Goal: Task Accomplishment & Management: Manage account settings

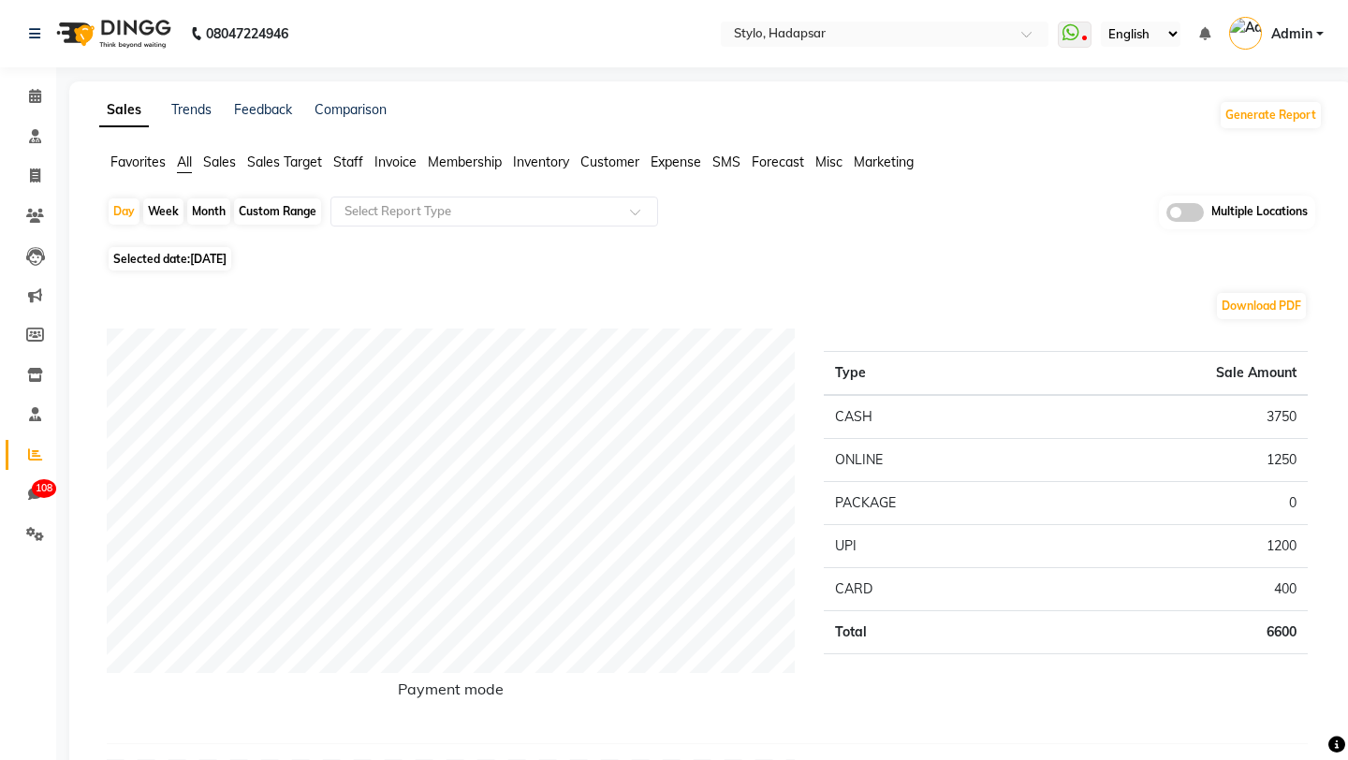
click at [394, 165] on span "Invoice" at bounding box center [396, 162] width 42 height 17
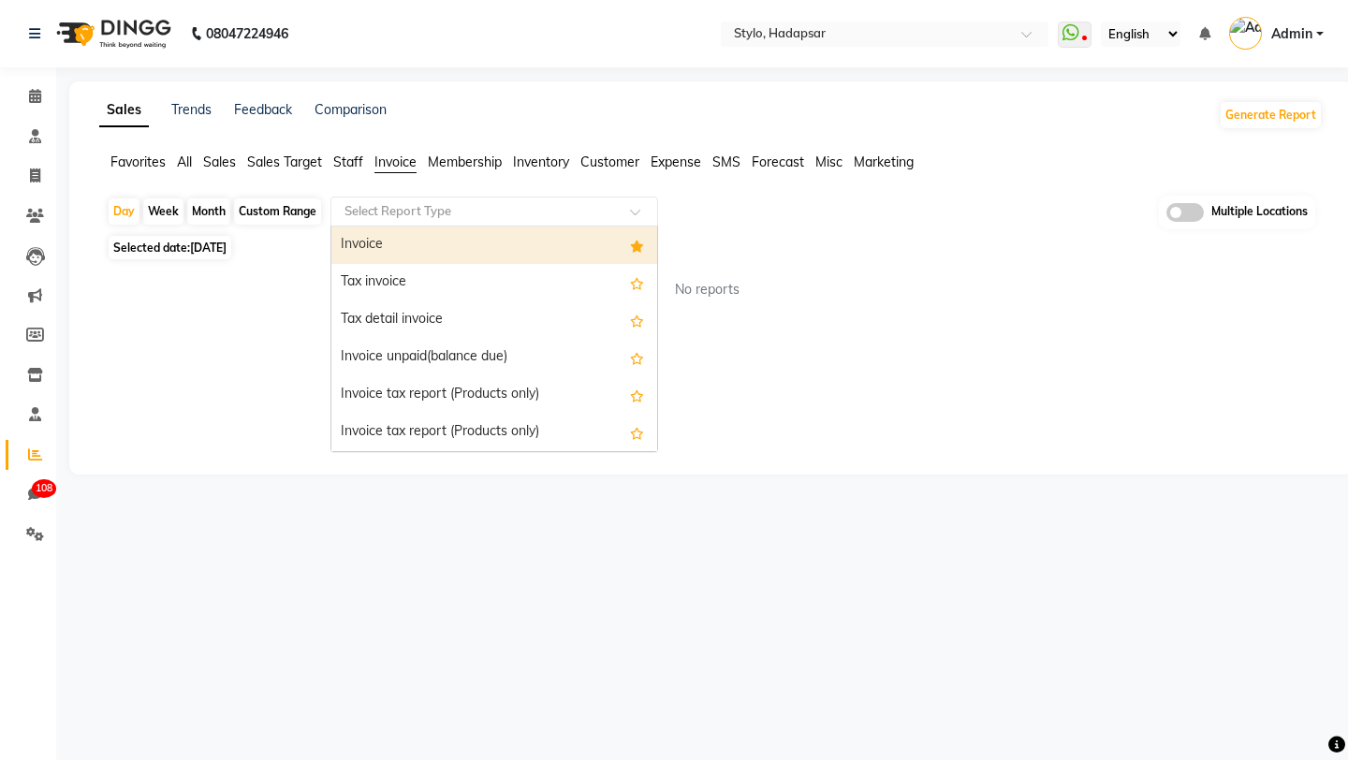
click at [381, 212] on input "text" at bounding box center [476, 211] width 270 height 19
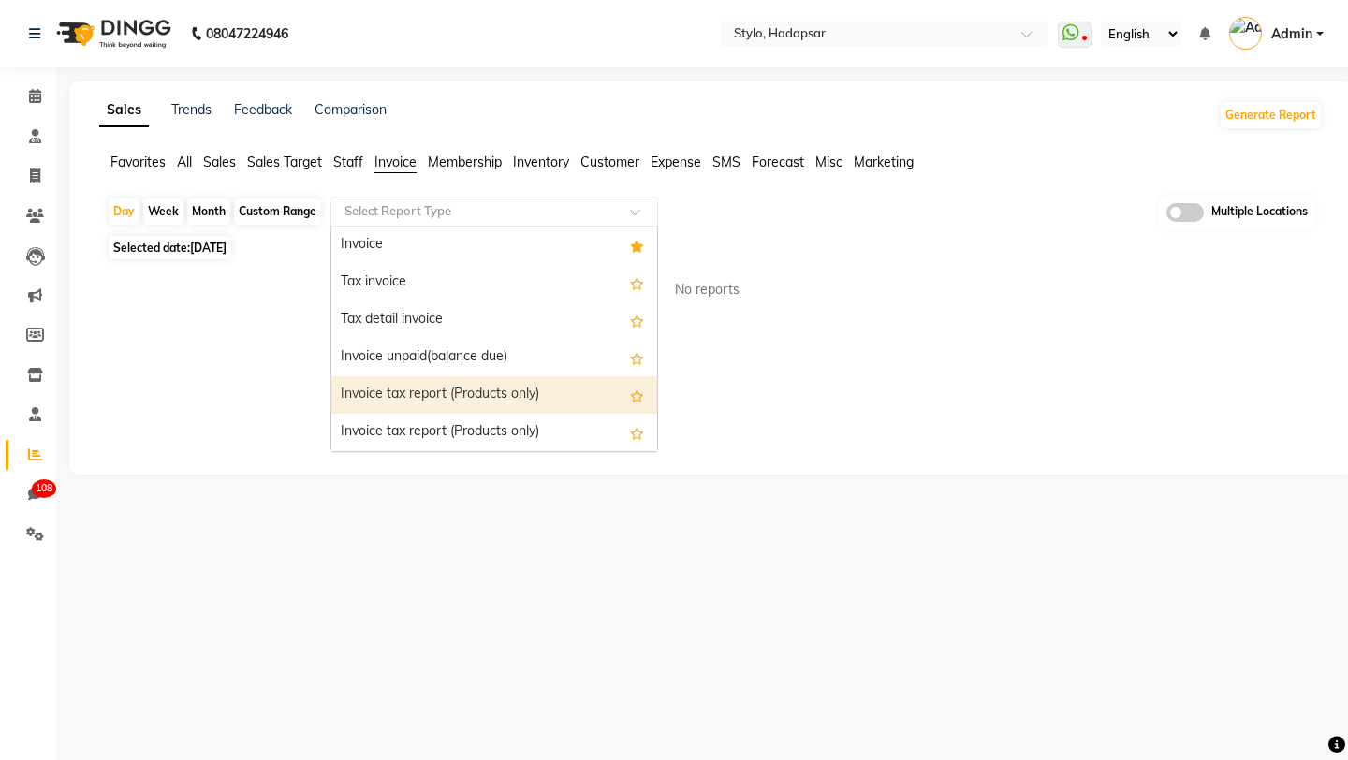
scroll to position [375, 0]
click at [30, 181] on icon at bounding box center [35, 176] width 10 height 14
select select "service"
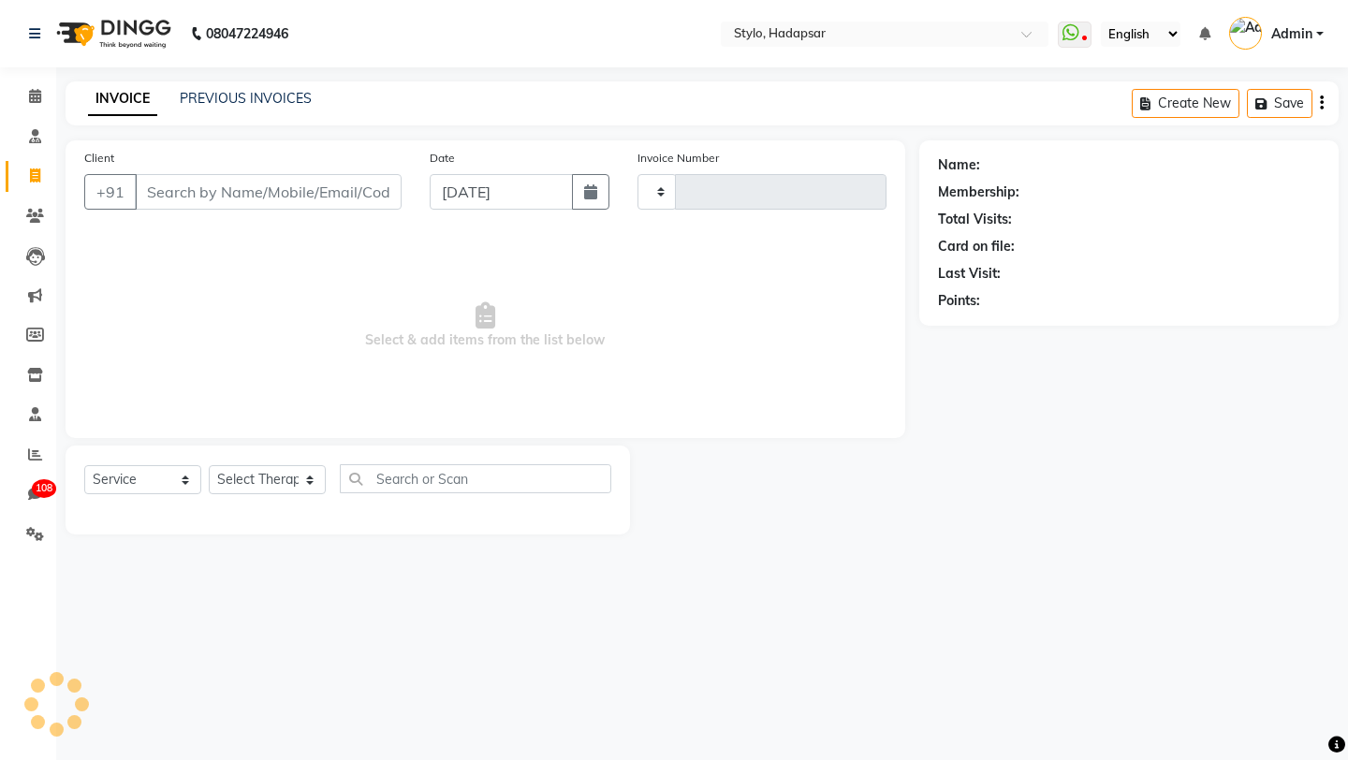
type input "754"
select select "157"
click at [229, 101] on link "PREVIOUS INVOICES" at bounding box center [246, 98] width 132 height 17
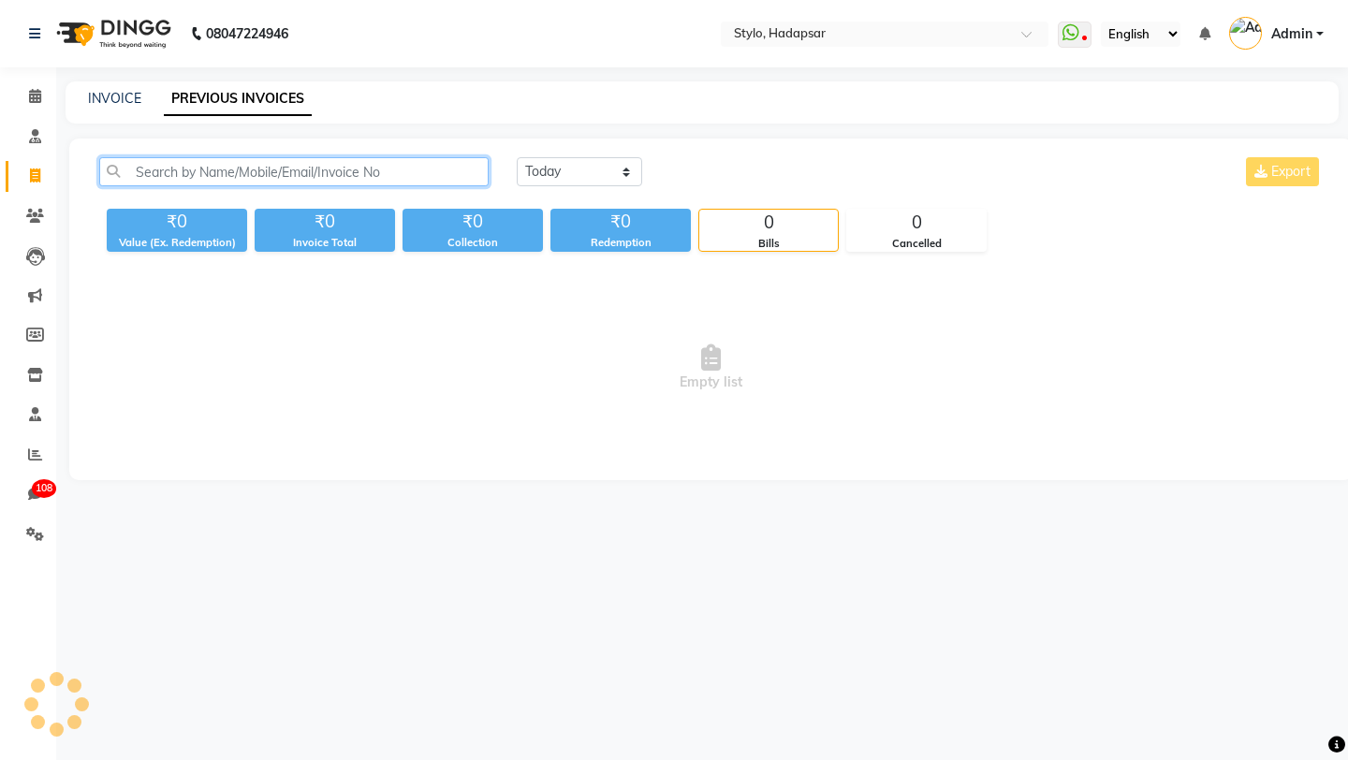
click at [212, 171] on input "text" at bounding box center [294, 171] width 390 height 29
paste input "INV/2025-26/741"
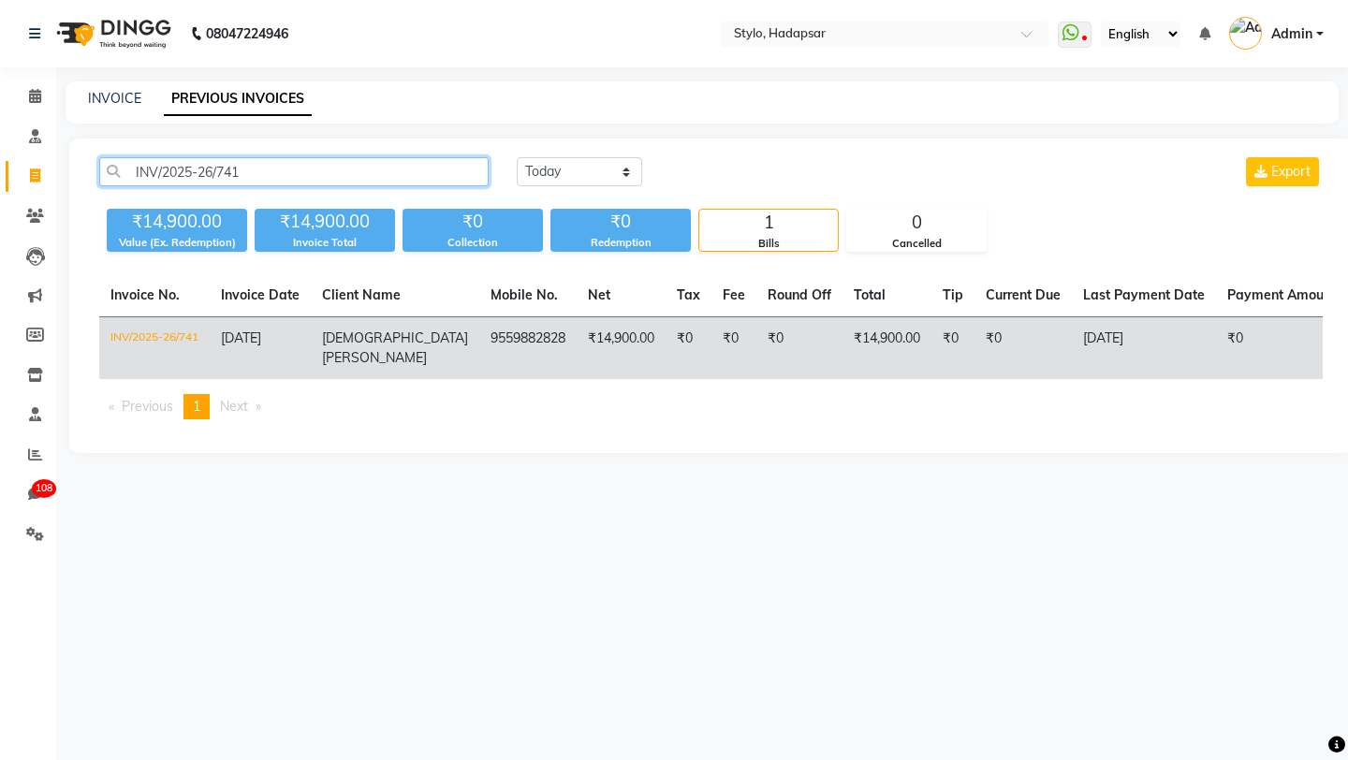
type input "INV/2025-26/741"
click at [139, 342] on td "INV/2025-26/741" at bounding box center [154, 348] width 110 height 63
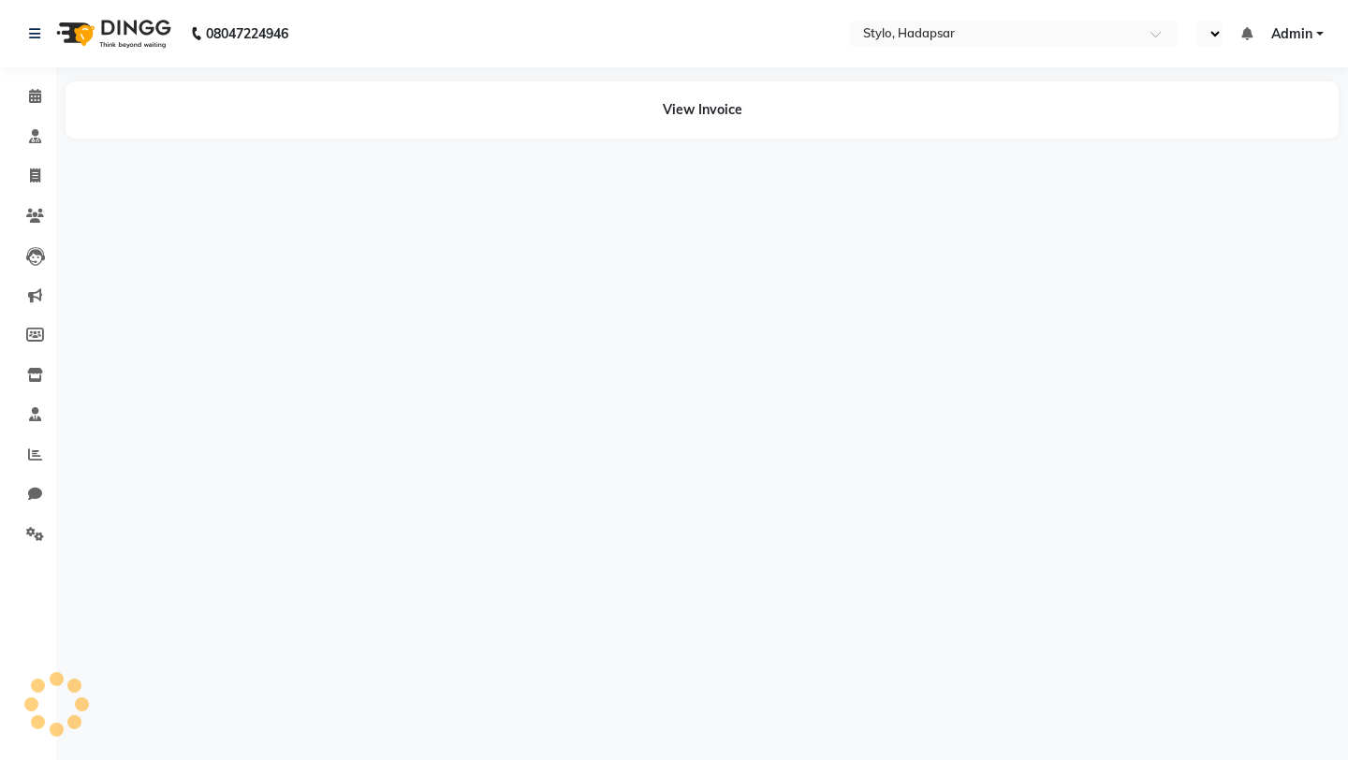
select select "en"
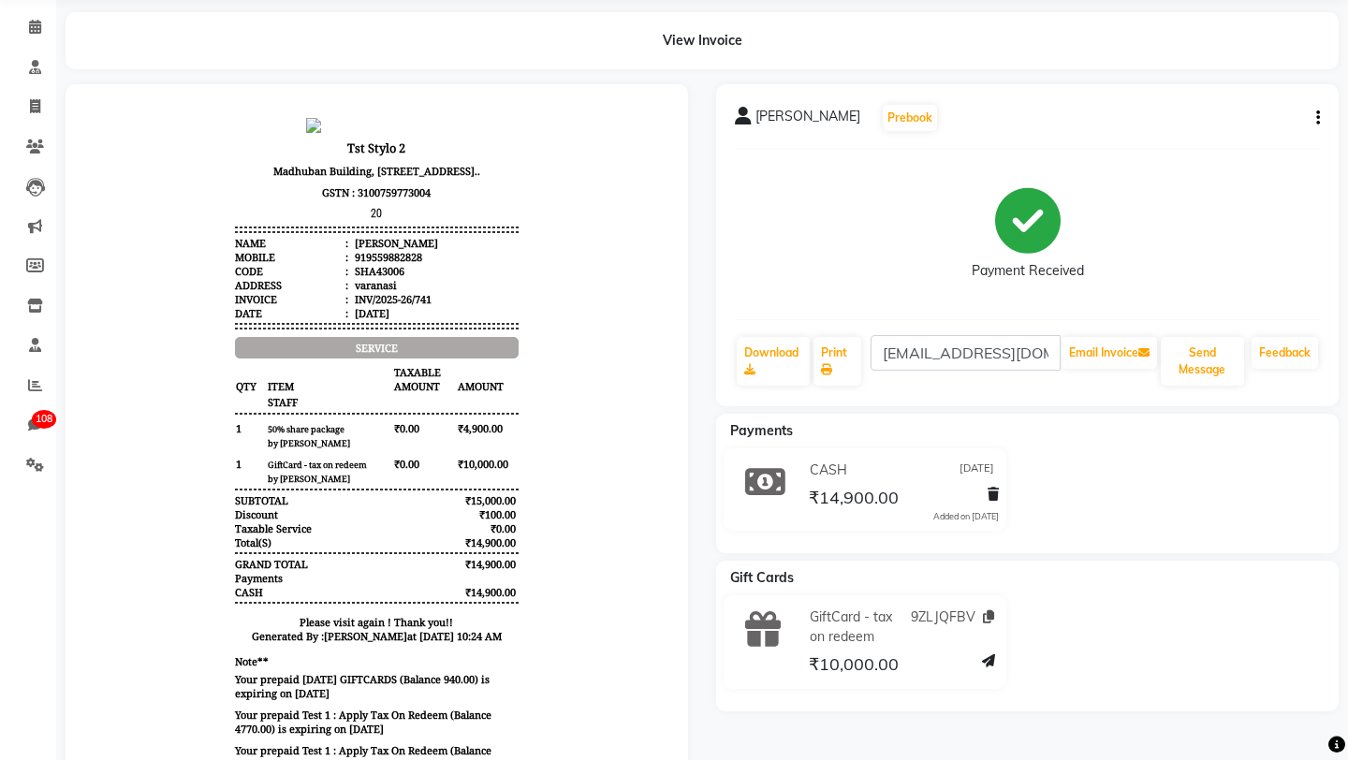
scroll to position [81, 0]
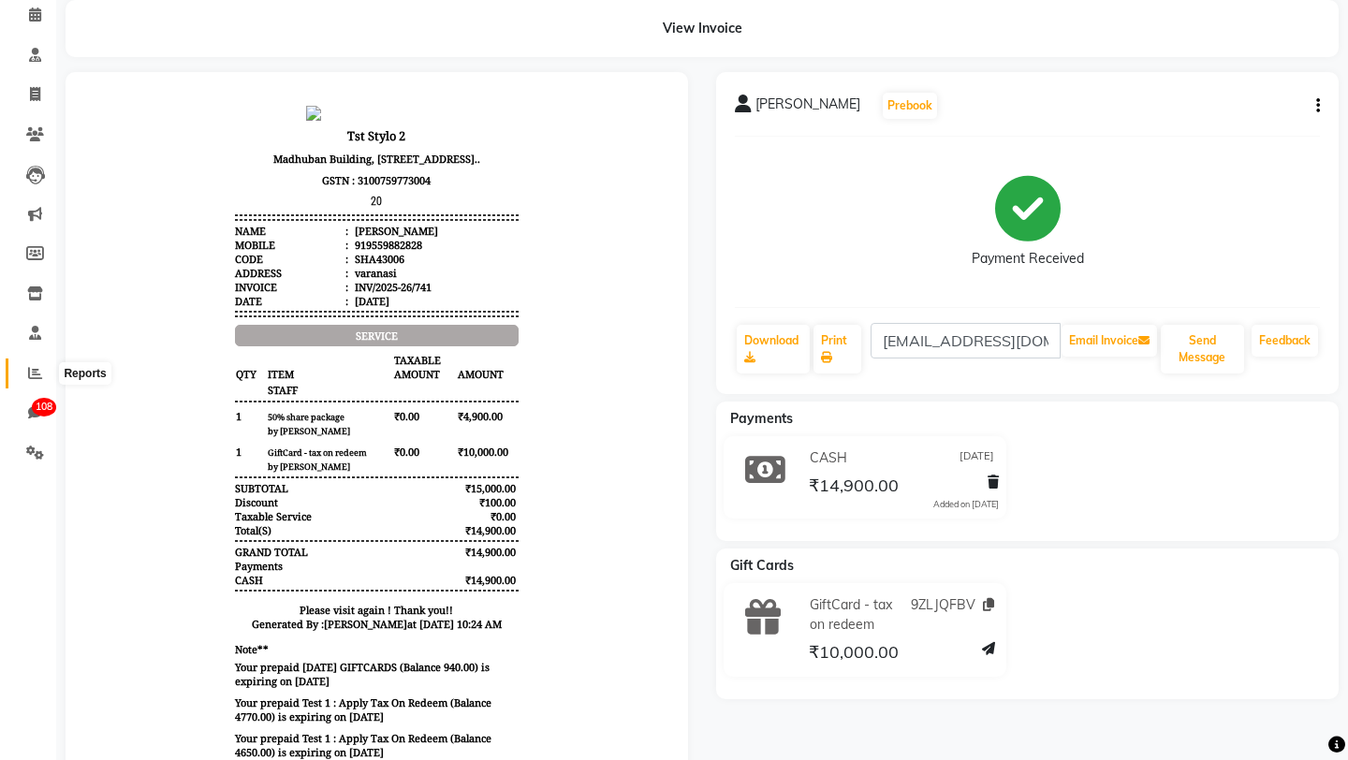
click at [28, 379] on icon at bounding box center [35, 373] width 14 height 14
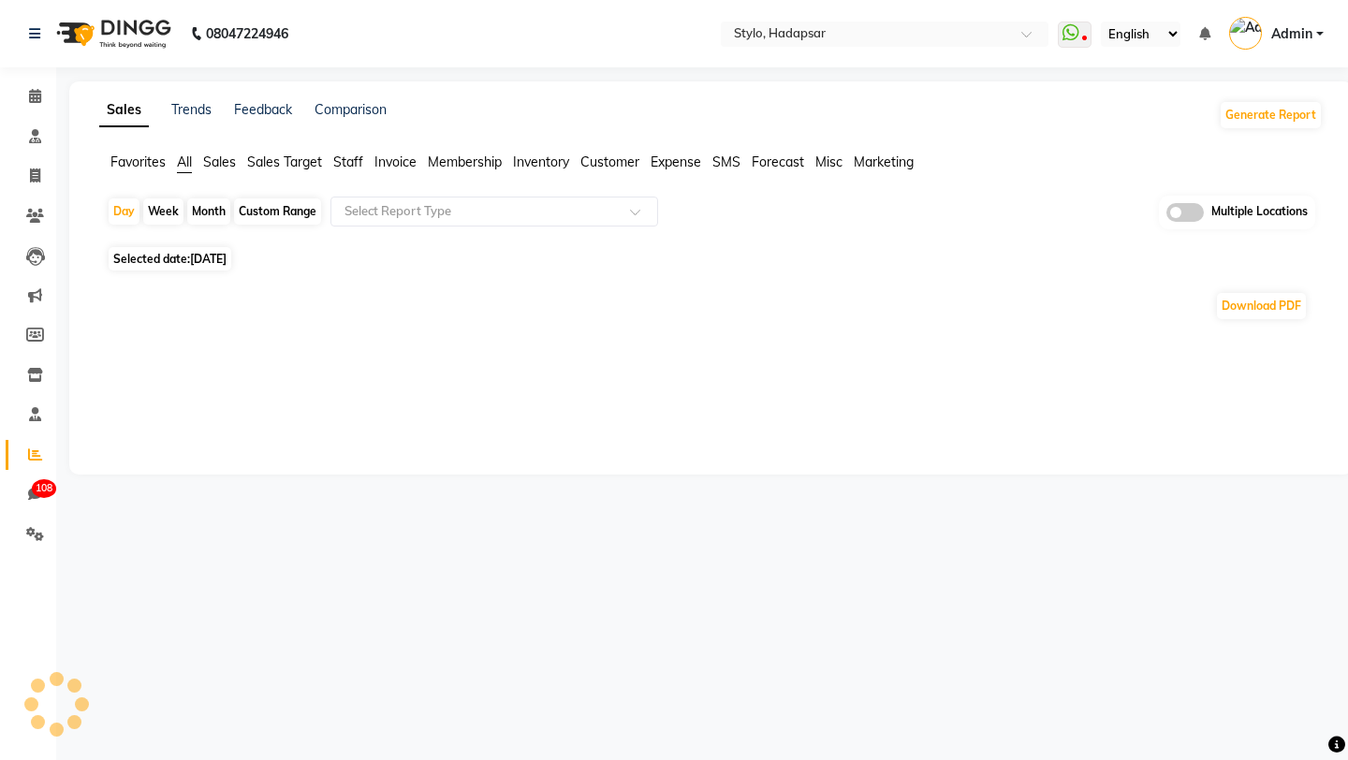
click at [397, 167] on span "Invoice" at bounding box center [396, 162] width 42 height 17
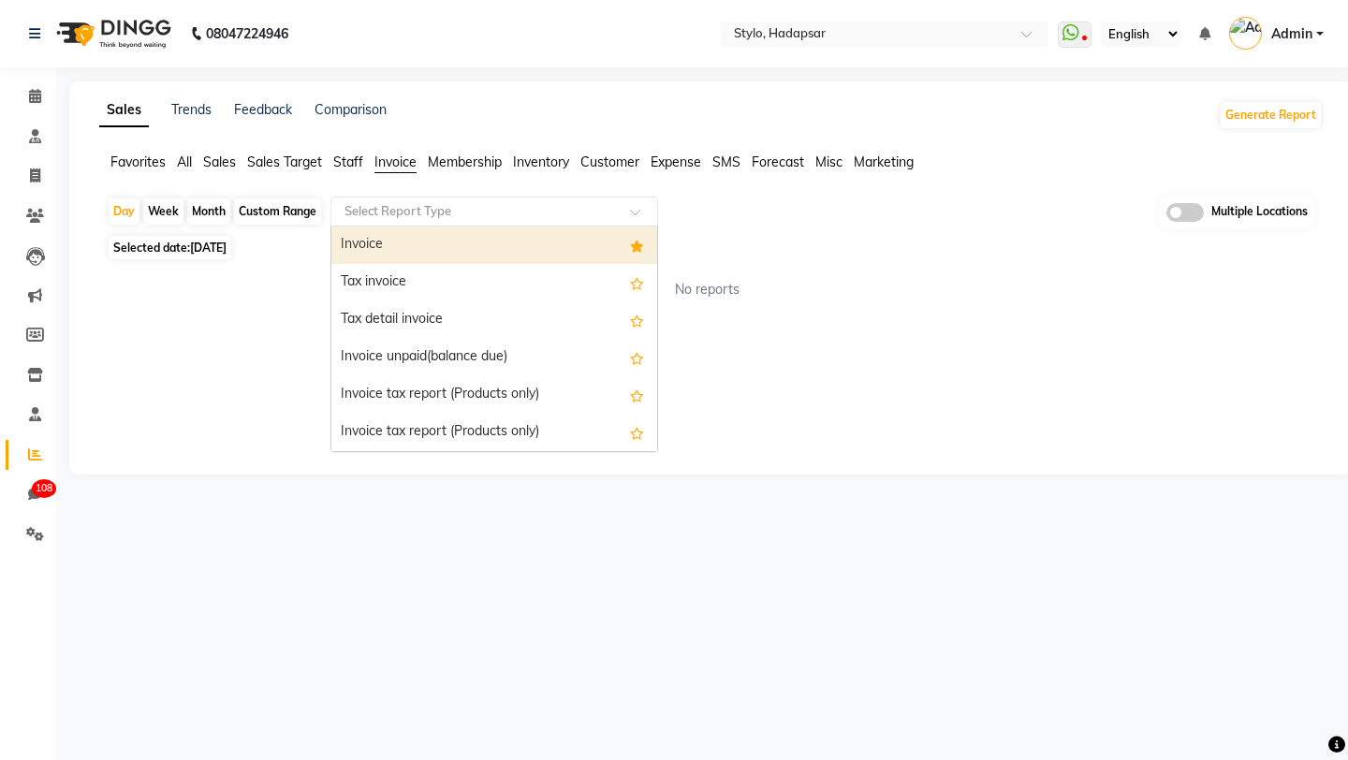
click at [390, 216] on input "text" at bounding box center [476, 211] width 270 height 19
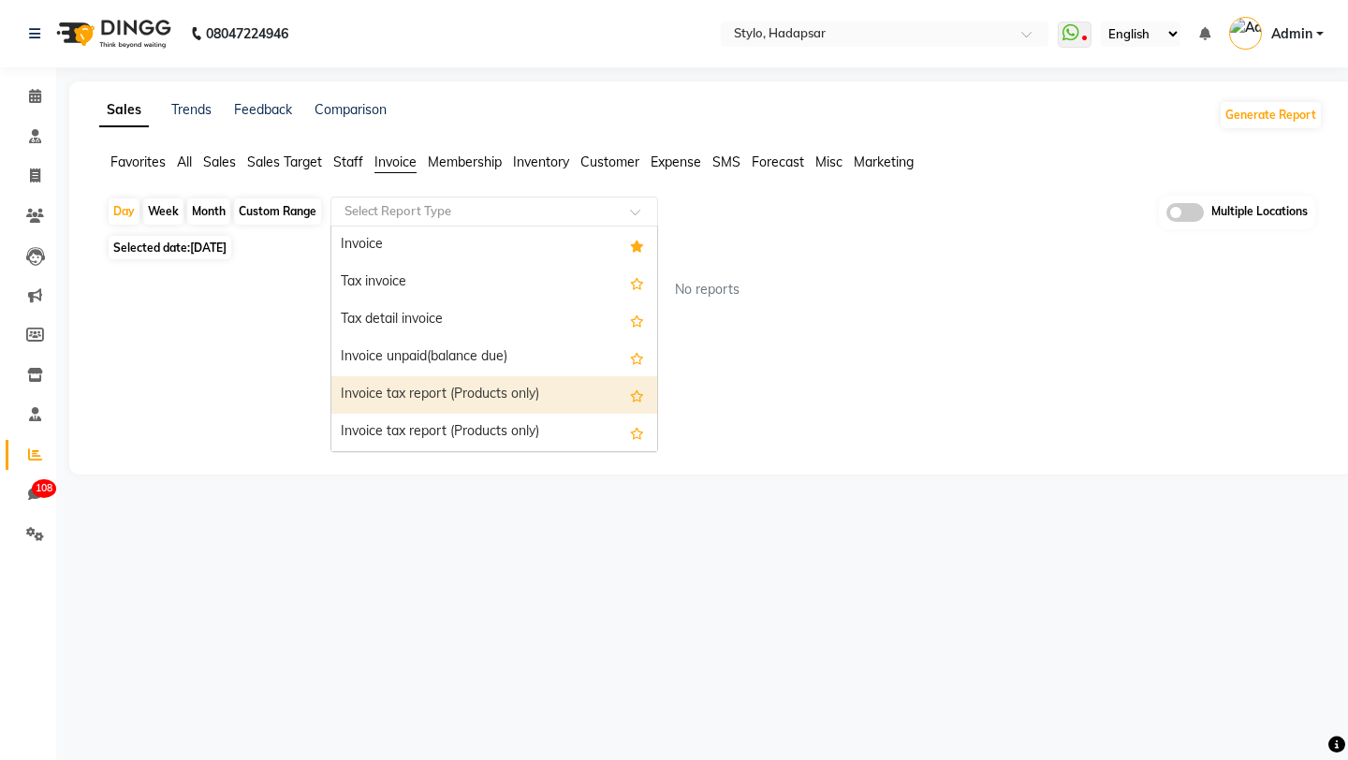
scroll to position [375, 0]
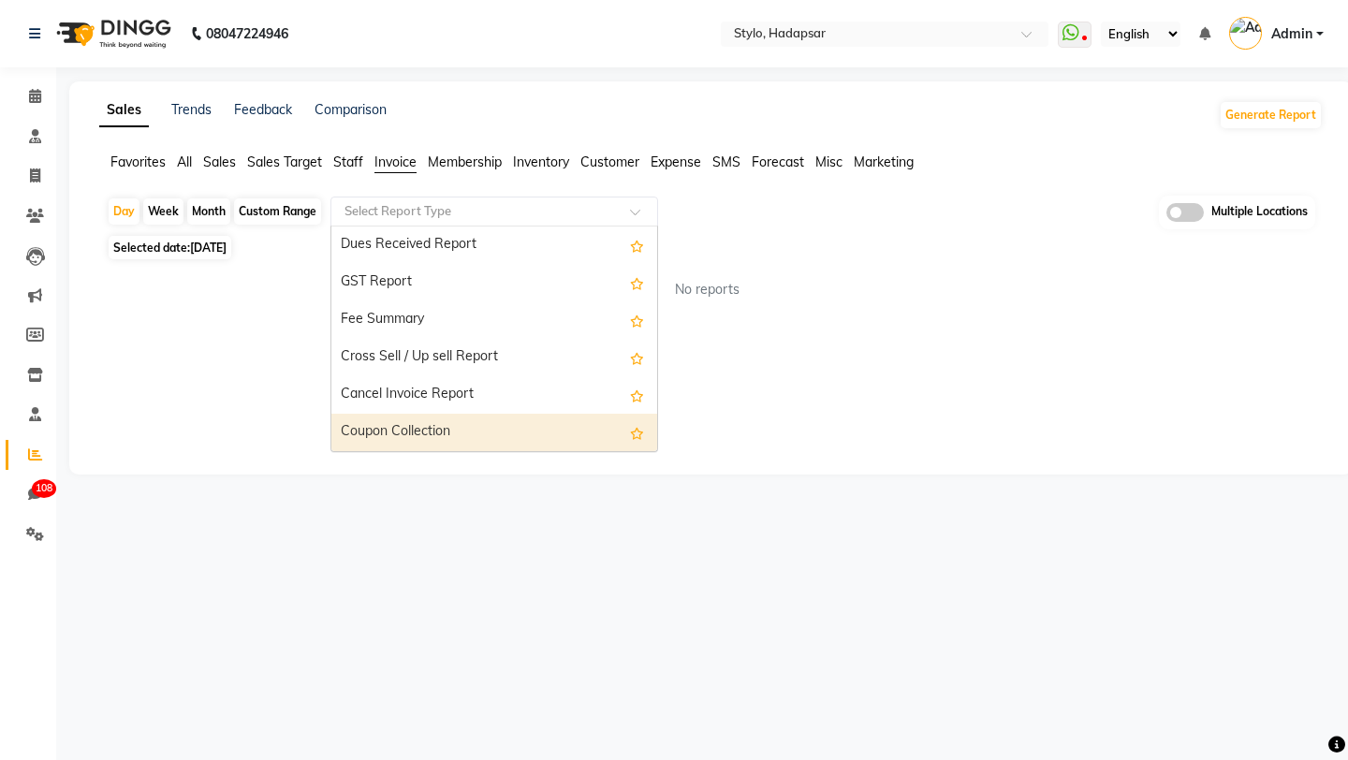
click at [366, 429] on div "Coupon Collection" at bounding box center [494, 432] width 326 height 37
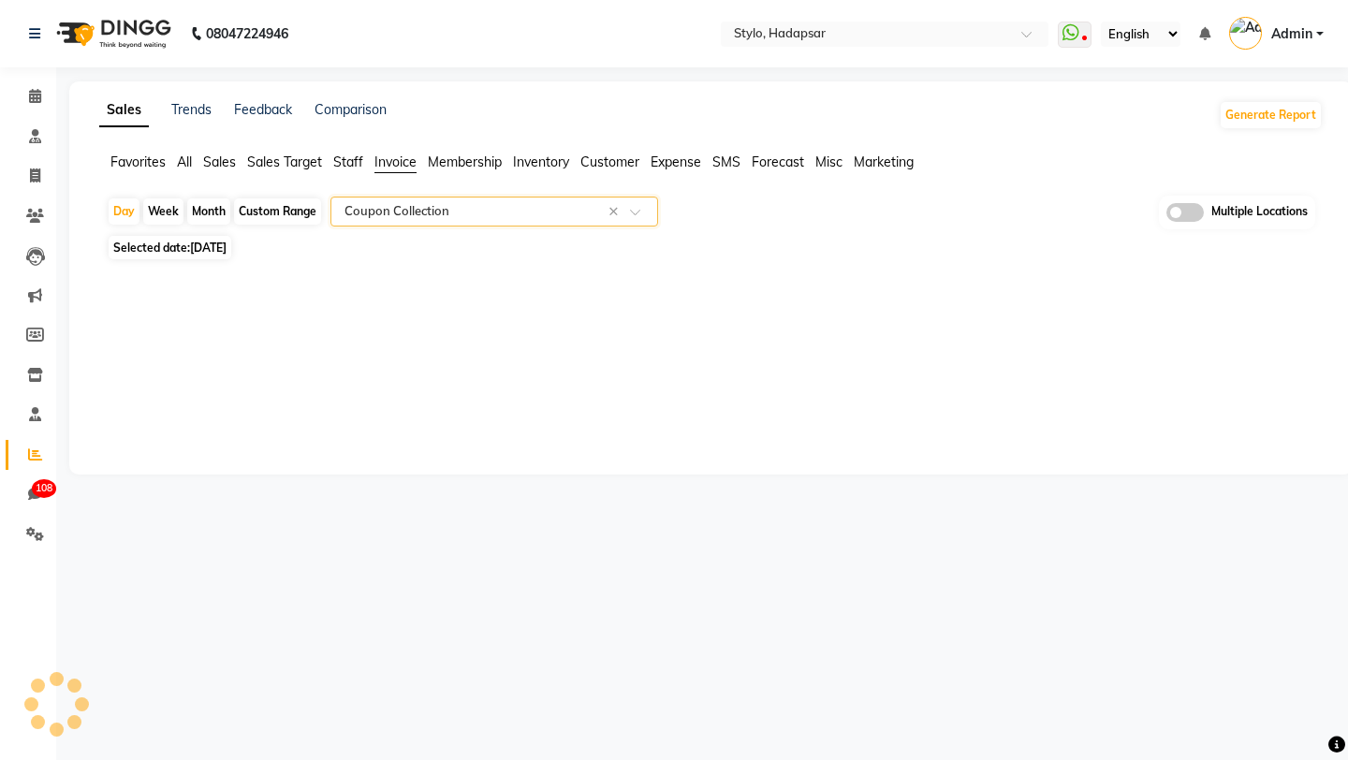
select select "filtered_report"
select select "csv"
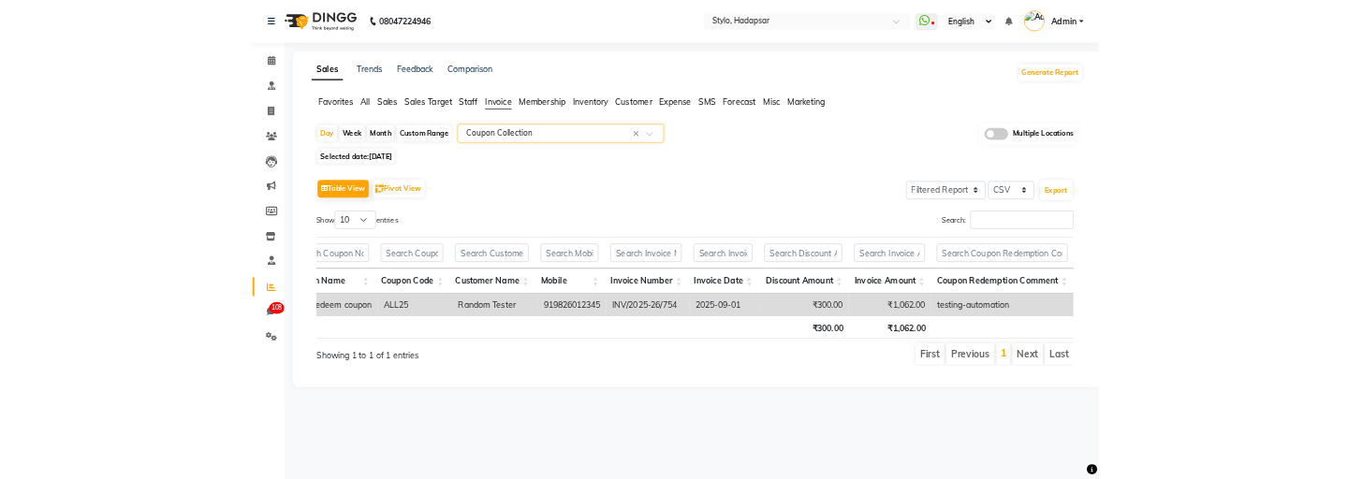
scroll to position [0, 0]
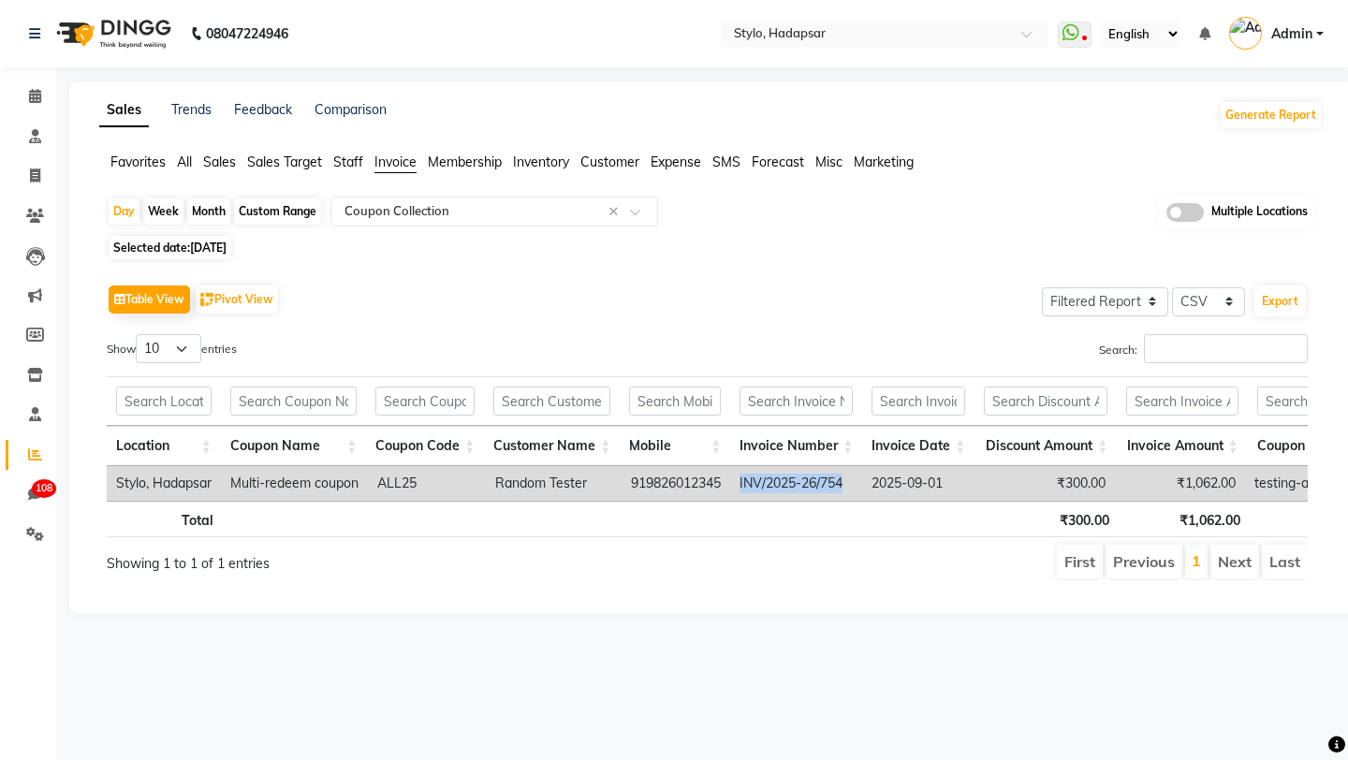
drag, startPoint x: 744, startPoint y: 481, endPoint x: 853, endPoint y: 481, distance: 109.6
click at [853, 481] on td "INV/2025-26/754" at bounding box center [796, 483] width 132 height 35
click at [28, 300] on icon at bounding box center [35, 295] width 14 height 14
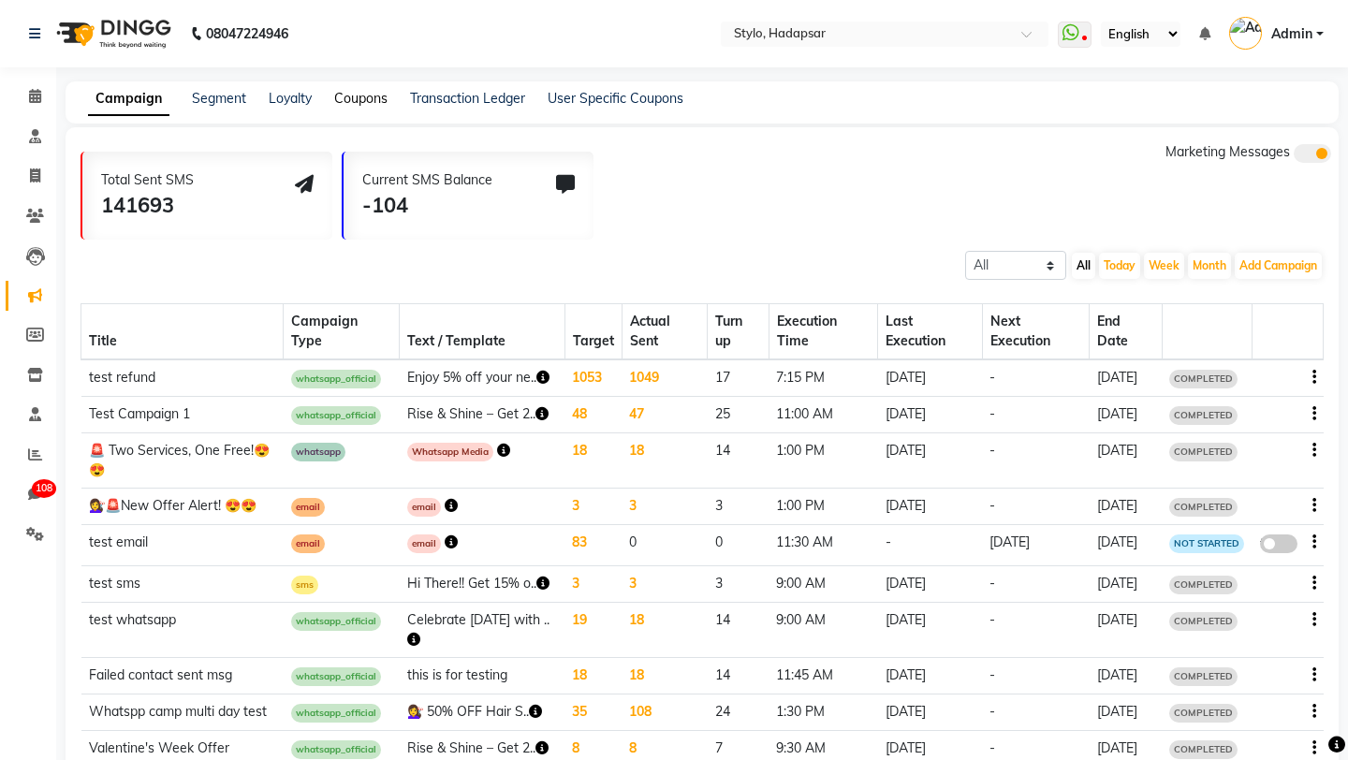
click at [346, 100] on link "Coupons" at bounding box center [360, 98] width 53 height 17
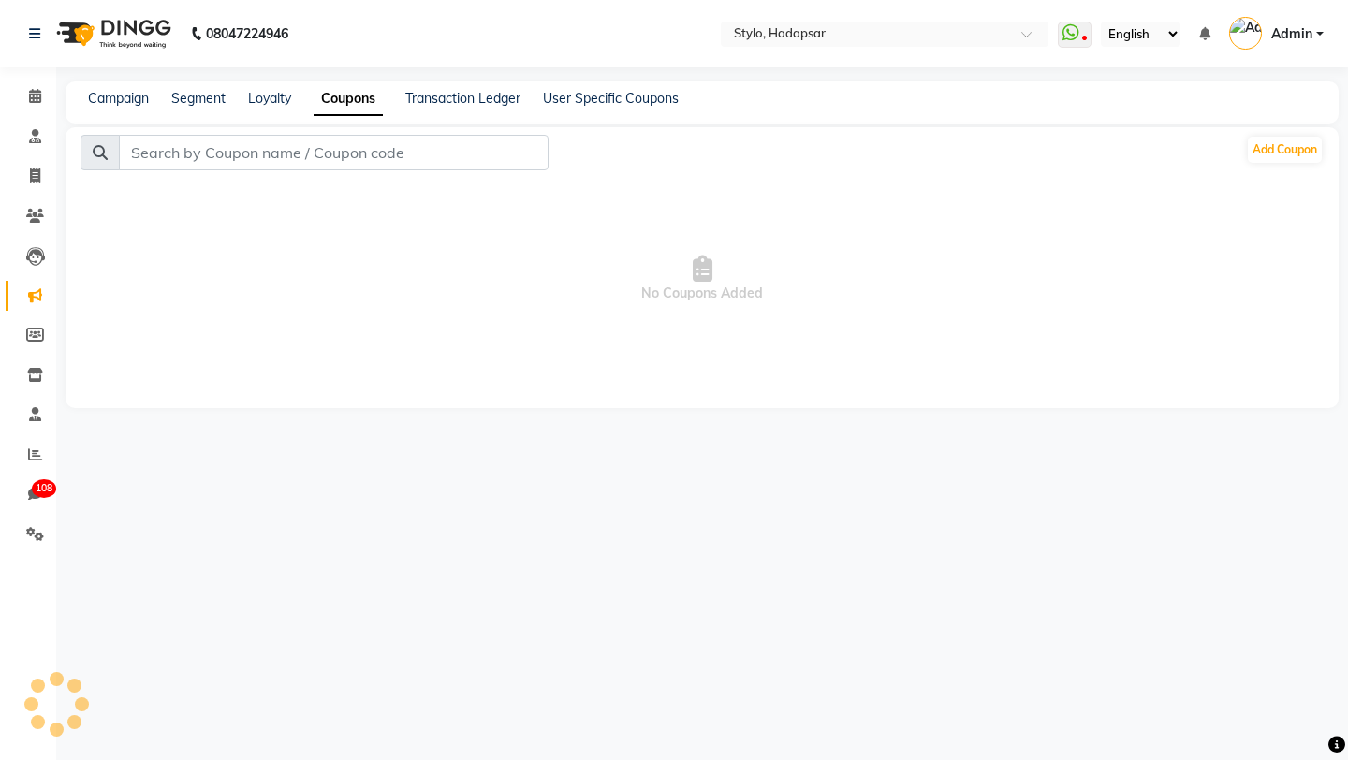
click at [346, 100] on link "Coupons" at bounding box center [348, 99] width 69 height 34
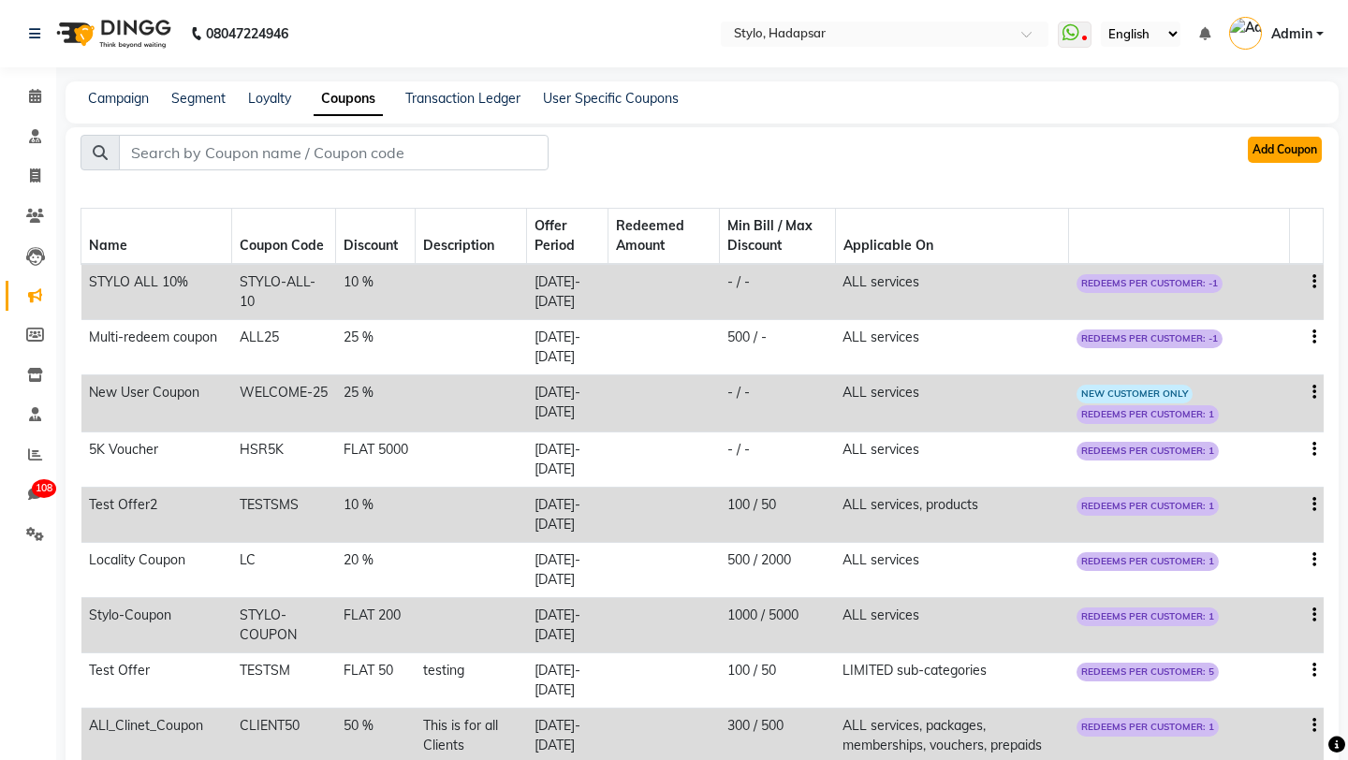
click at [1290, 151] on button "Add Coupon" at bounding box center [1285, 150] width 74 height 26
select select "ALL"
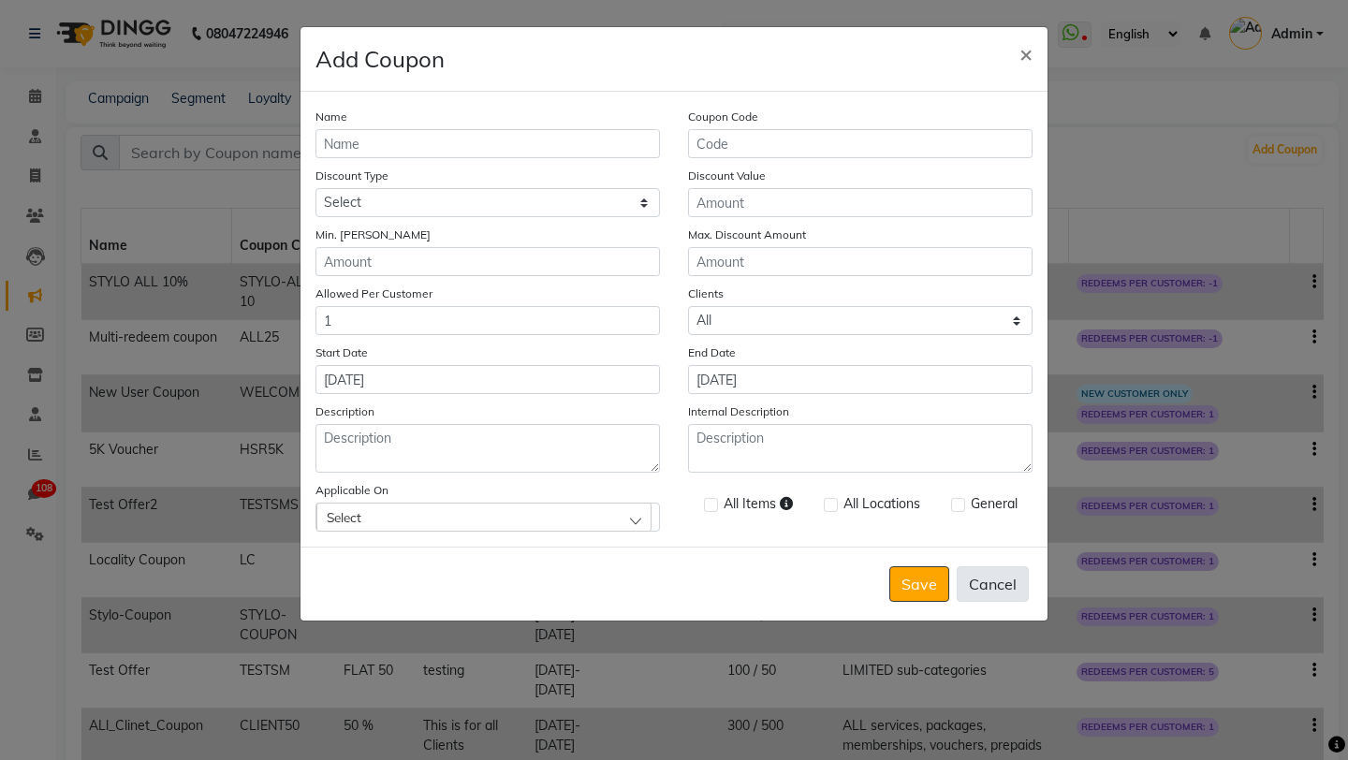
click at [1006, 583] on button "Cancel" at bounding box center [993, 585] width 72 height 36
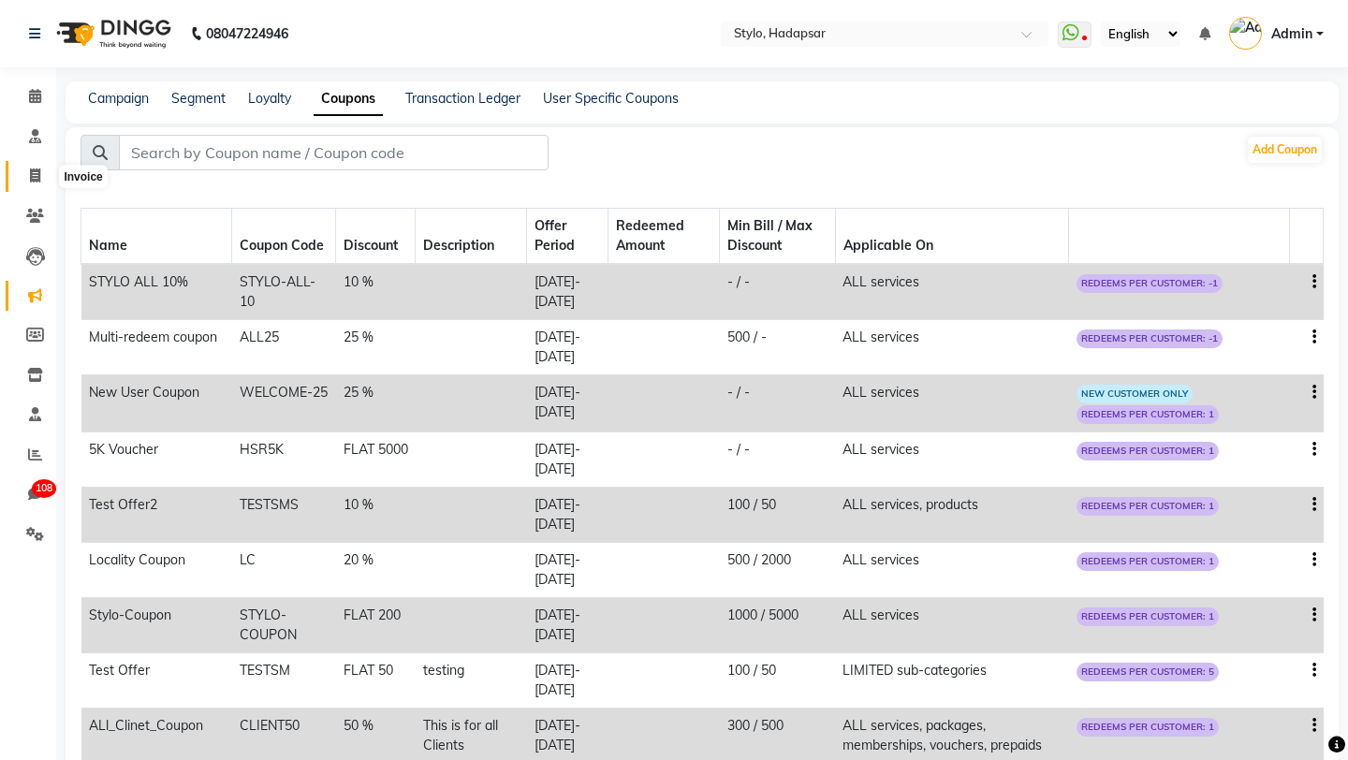
click at [36, 182] on icon at bounding box center [35, 176] width 10 height 14
select select "service"
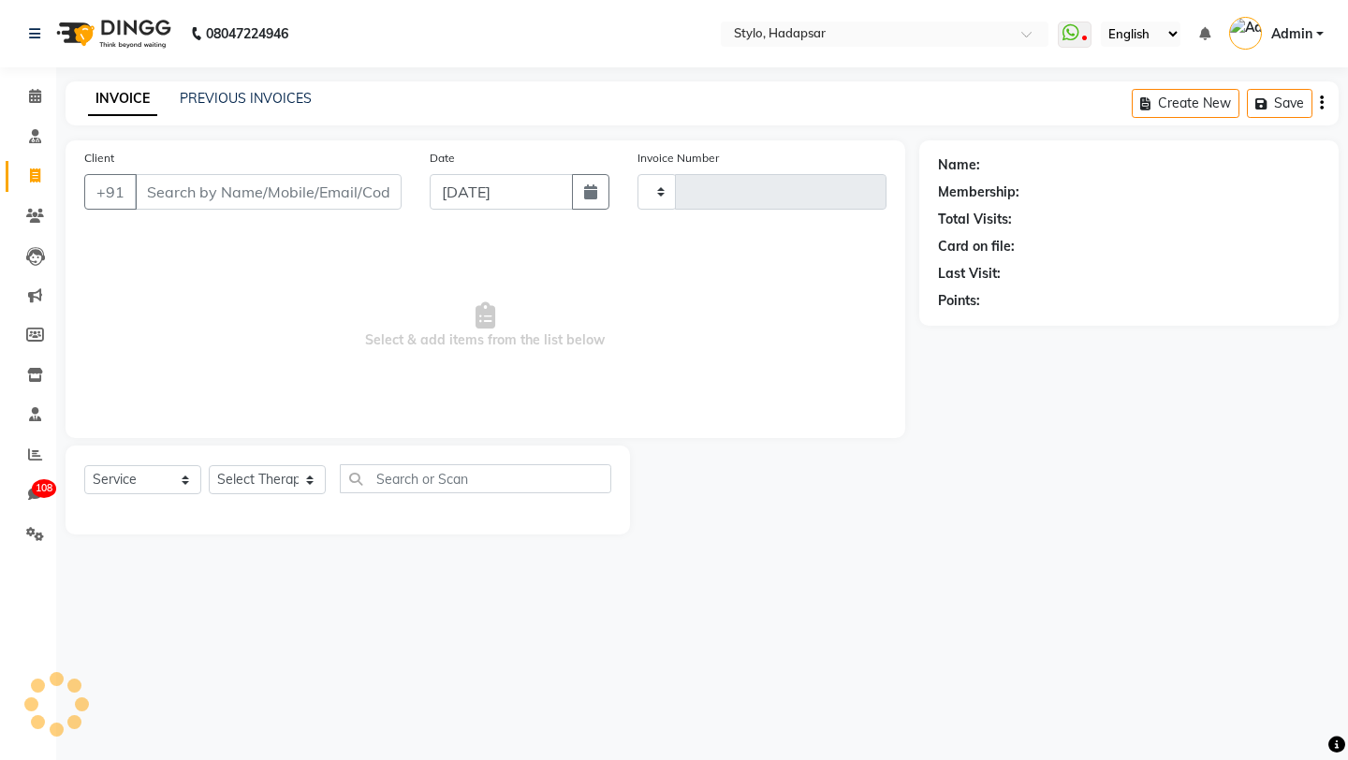
type input "755"
select select "157"
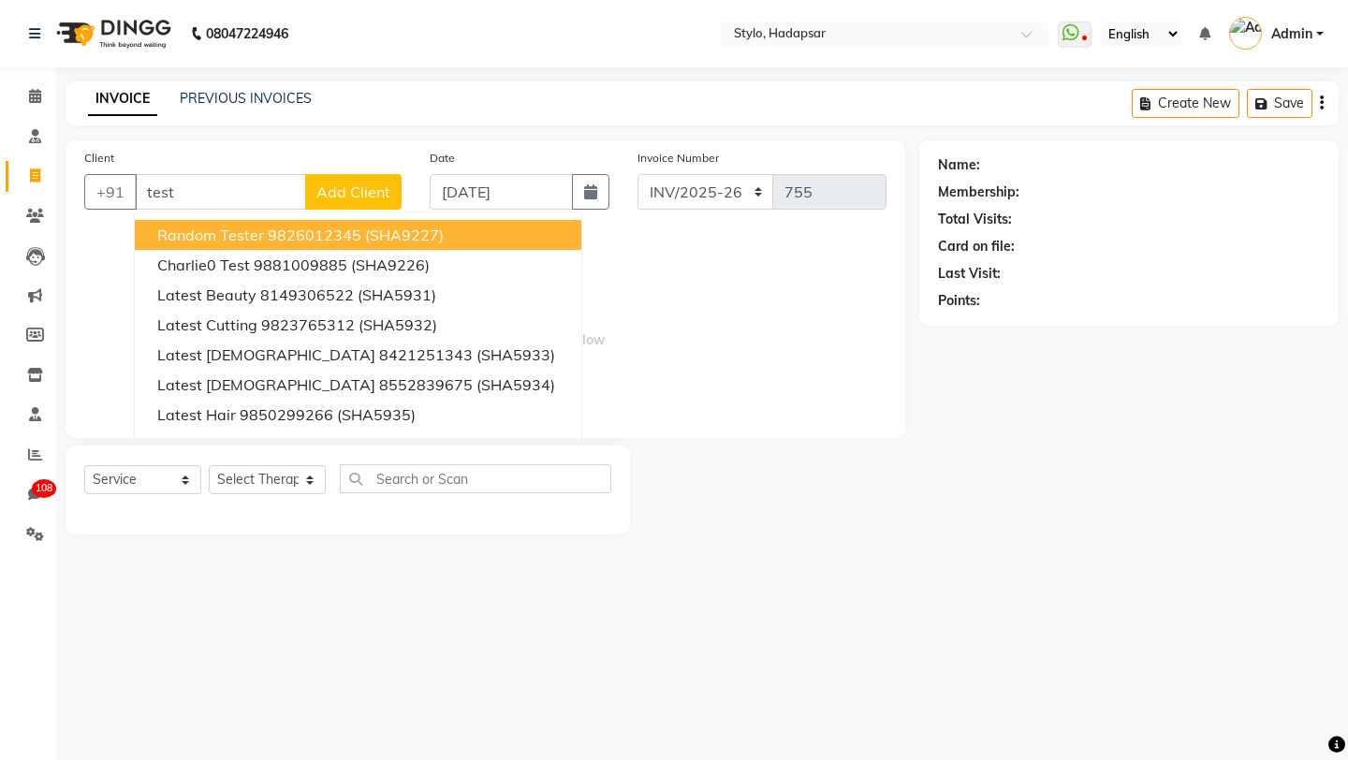
click at [224, 239] on span "Random Tester" at bounding box center [210, 235] width 107 height 19
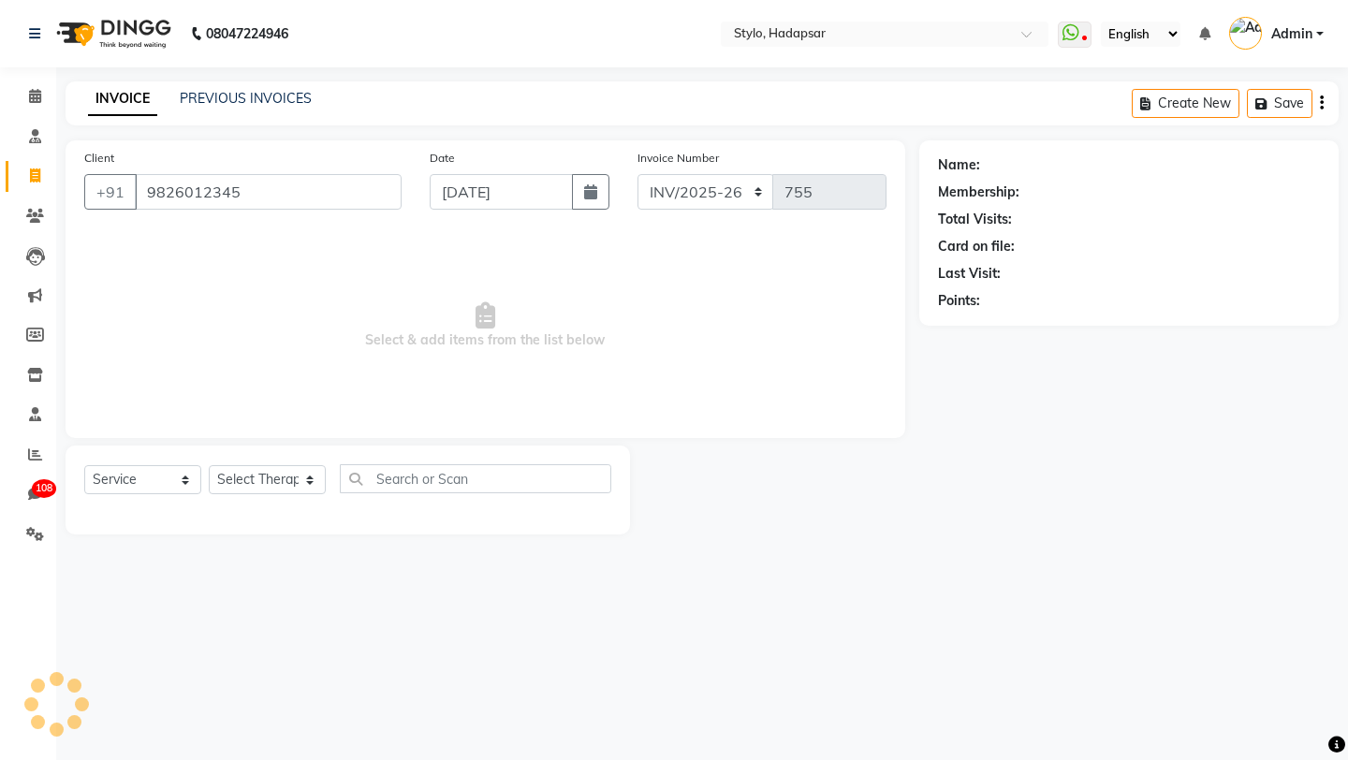
type input "9826012345"
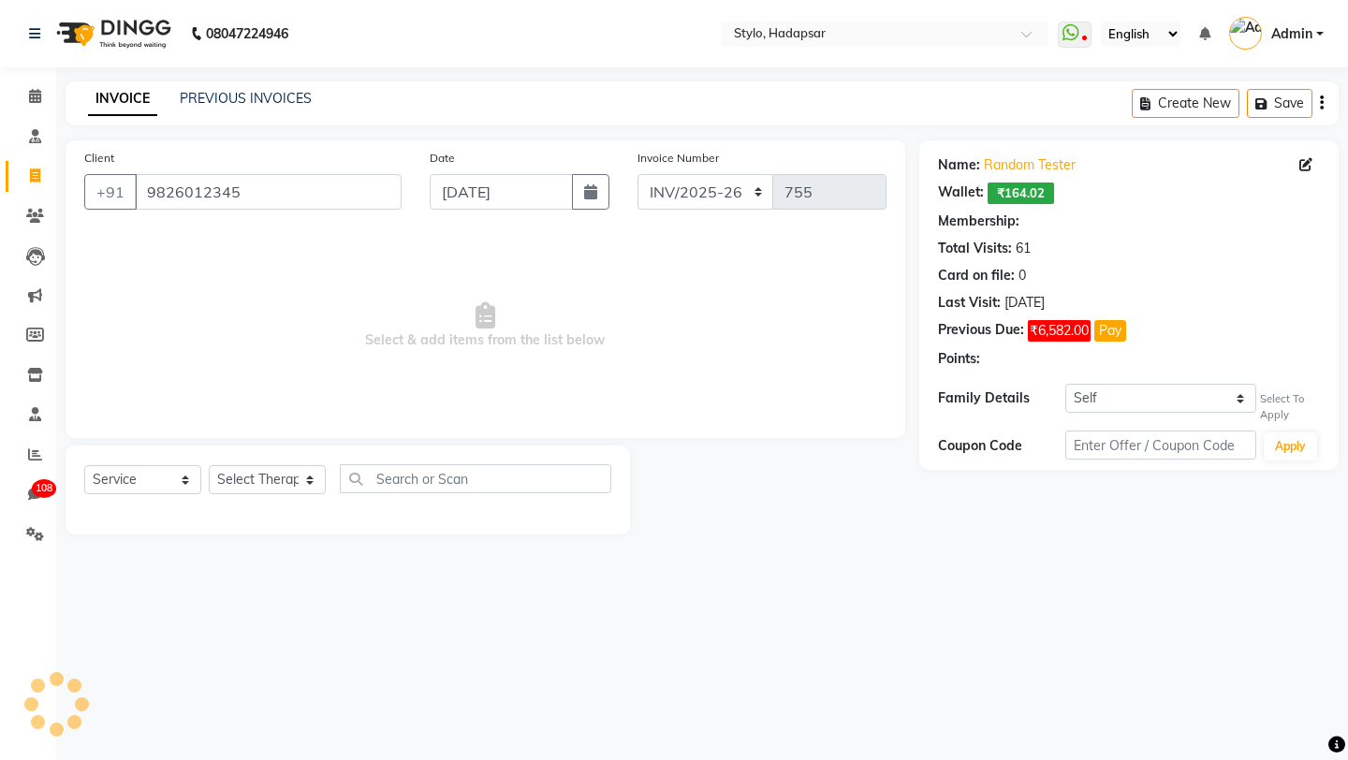
select select "2: Object"
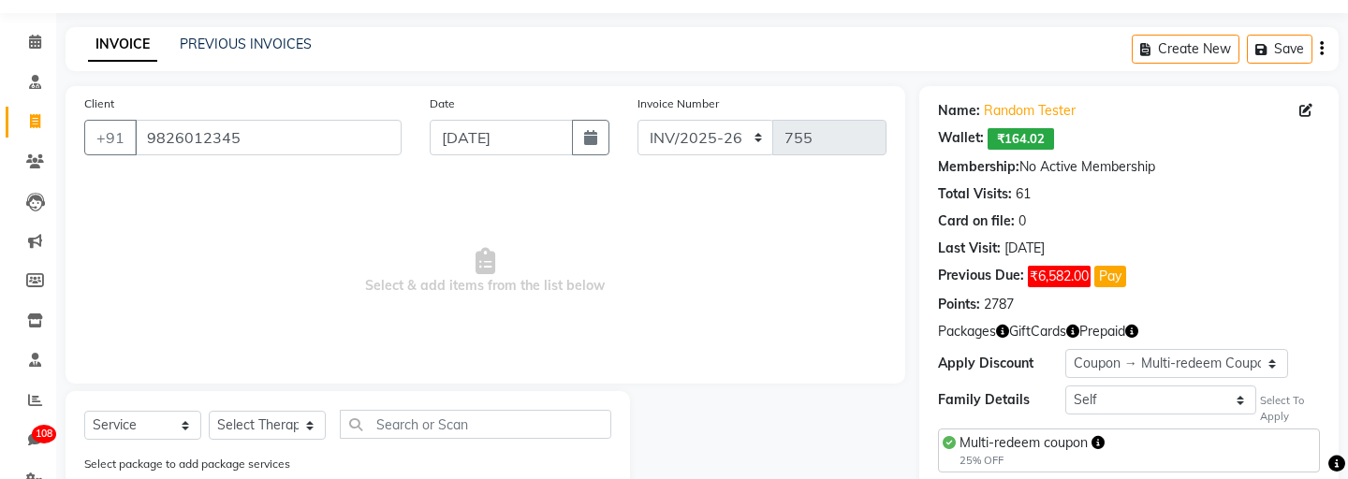
scroll to position [56, 0]
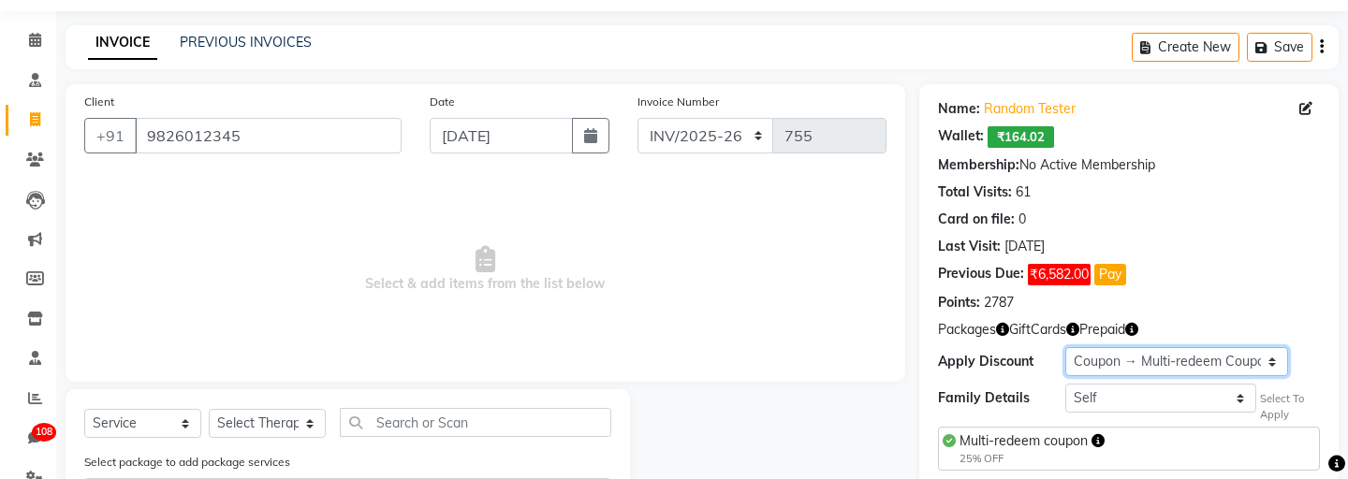
click at [1149, 363] on select "Select Loyalty → Birthday This Month → Level 10 Coupon → Multi-redeem Coupon Co…" at bounding box center [1177, 361] width 223 height 29
click at [1132, 356] on select "Select Loyalty → Birthday This Month → Level 10 Coupon → Multi-redeem Coupon Co…" at bounding box center [1177, 361] width 223 height 29
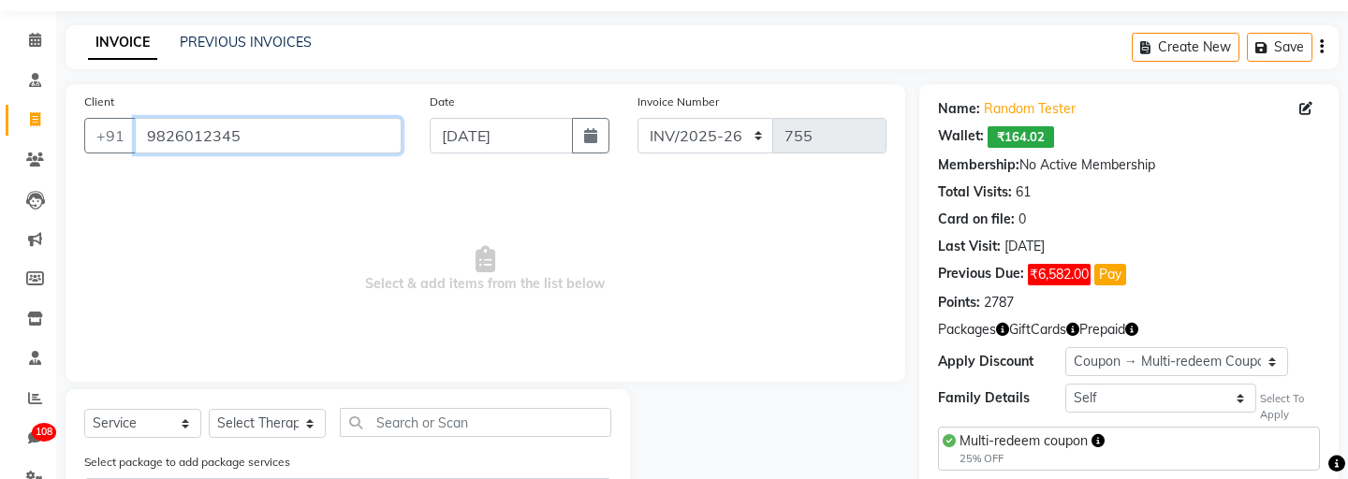
click at [270, 139] on input "9826012345" at bounding box center [268, 136] width 267 height 36
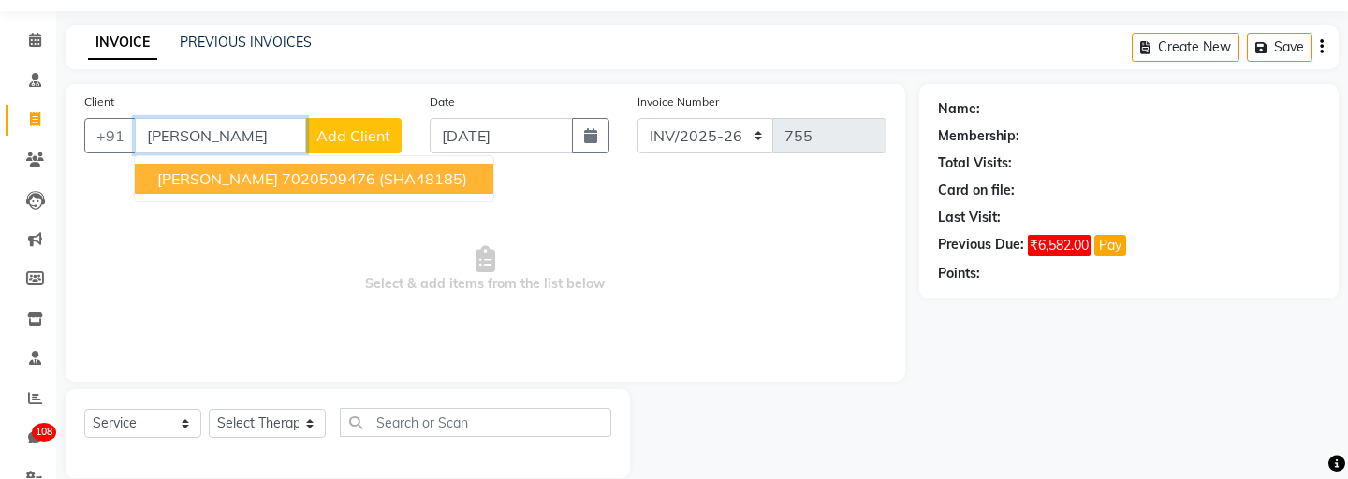
click at [210, 170] on span "Ganesh Poul" at bounding box center [217, 178] width 121 height 19
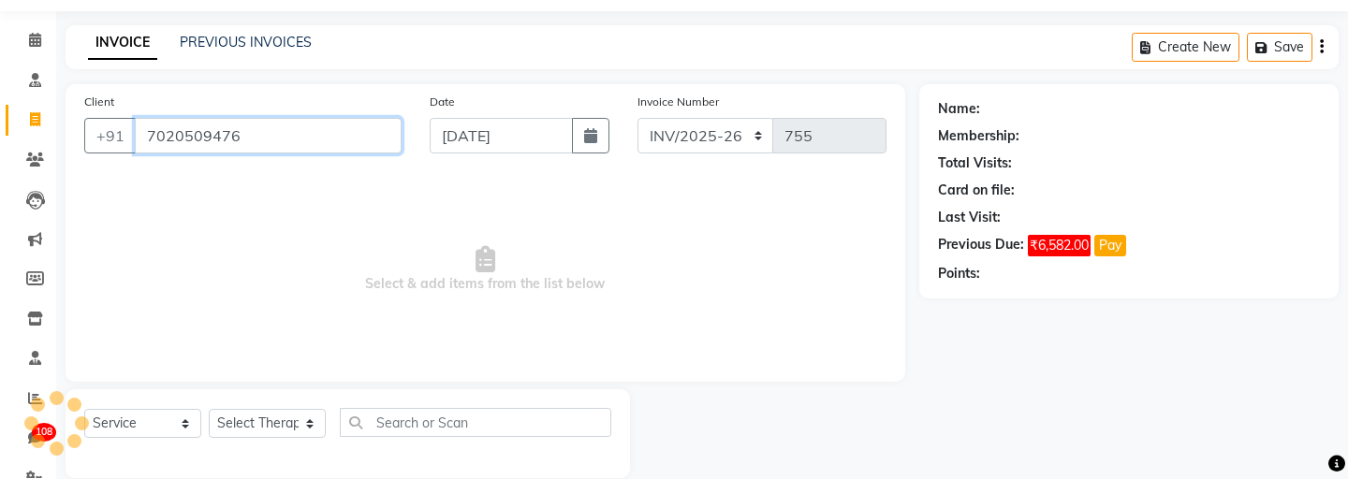
type input "7020509476"
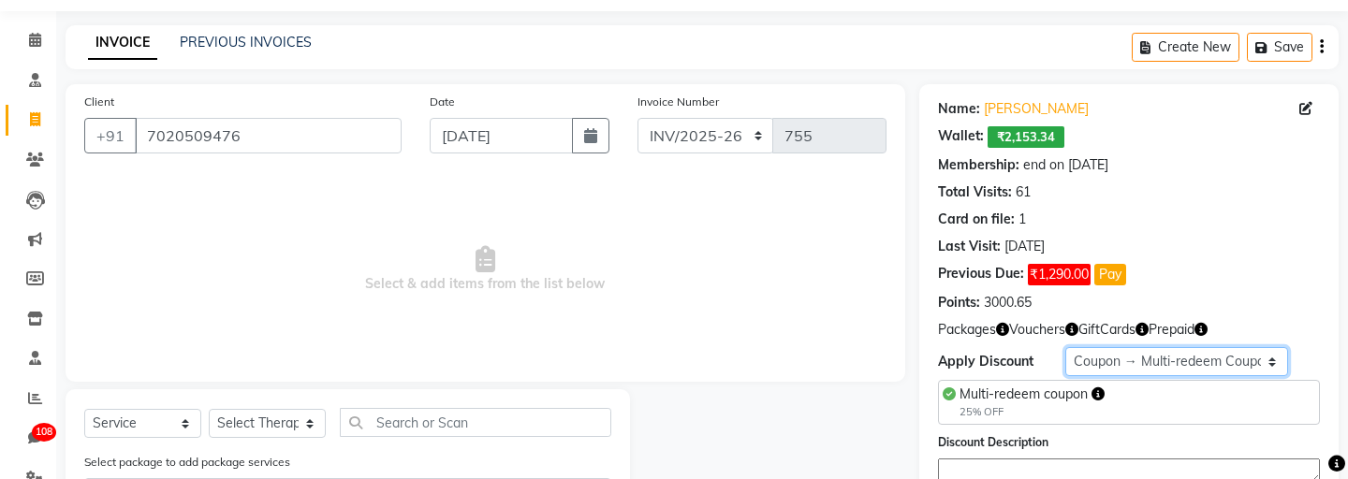
click at [1153, 357] on select "Select Membership → Membership Redemption Test Membership → testing San Members…" at bounding box center [1177, 361] width 223 height 29
click at [1071, 331] on icon "button" at bounding box center [1072, 329] width 13 height 13
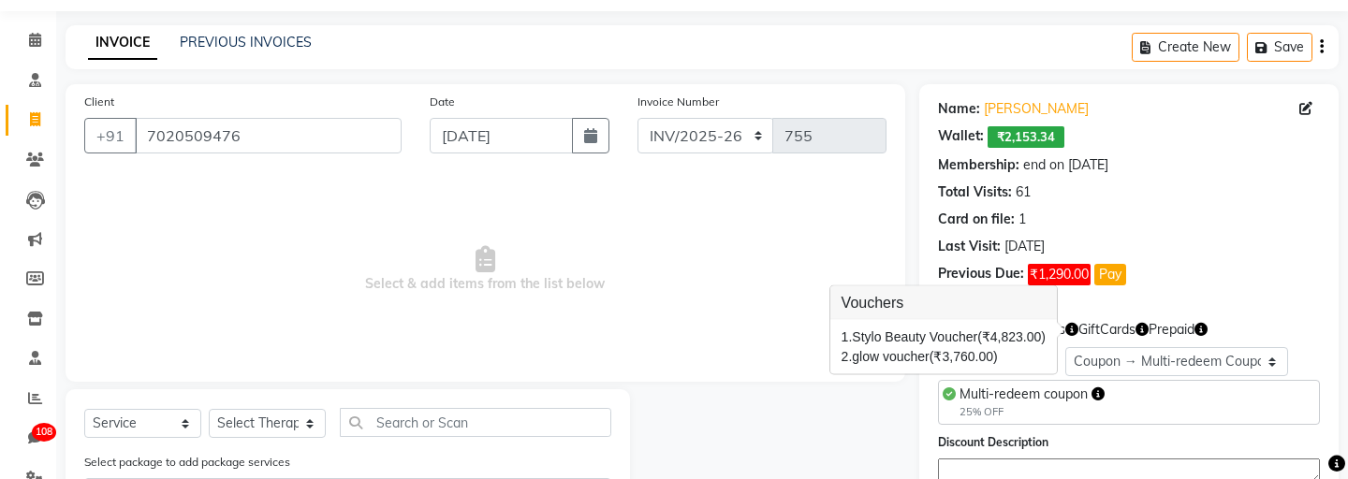
click at [759, 362] on span "Select & add items from the list below" at bounding box center [485, 269] width 803 height 187
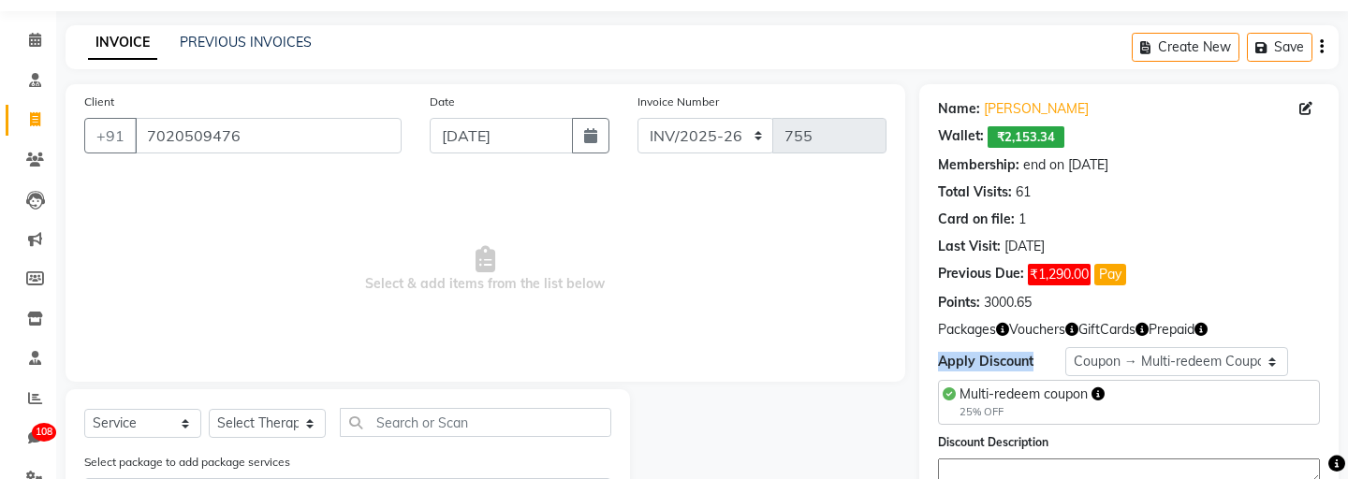
drag, startPoint x: 940, startPoint y: 365, endPoint x: 1034, endPoint y: 361, distance: 93.8
click at [1034, 361] on div "Apply Discount" at bounding box center [1001, 362] width 127 height 20
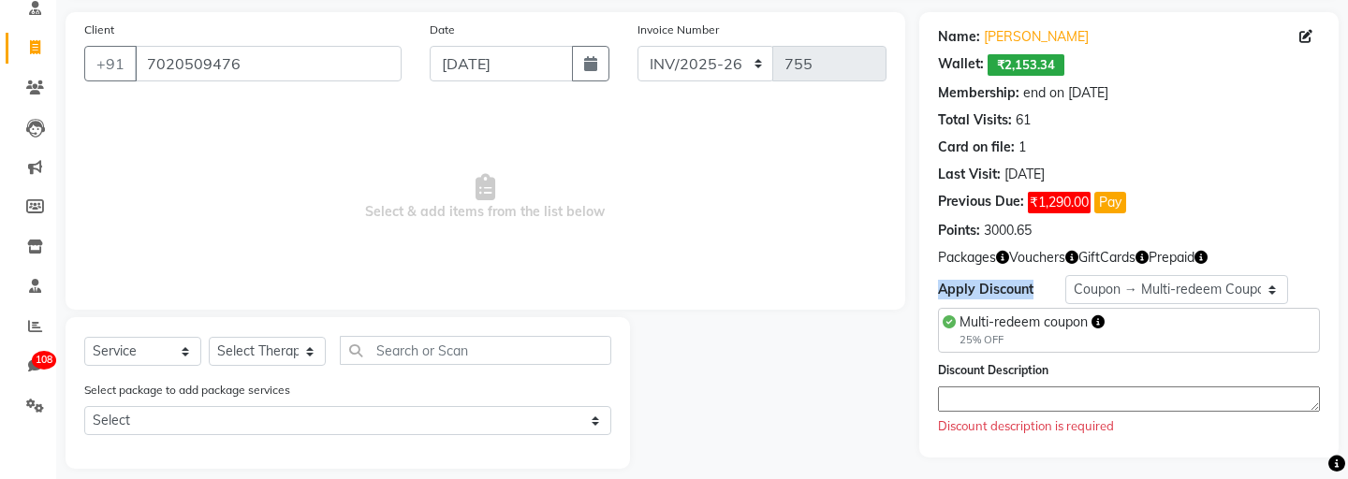
scroll to position [146, 0]
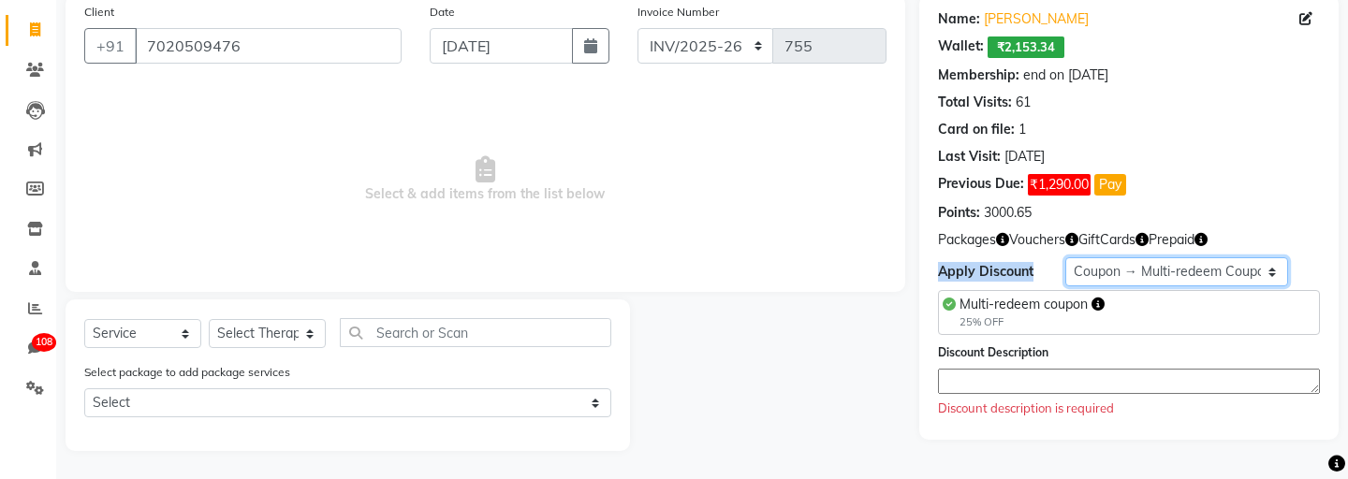
click at [1140, 275] on select "Select Membership → Membership Redemption Test Membership → testing San Members…" at bounding box center [1177, 272] width 223 height 29
select select "0:"
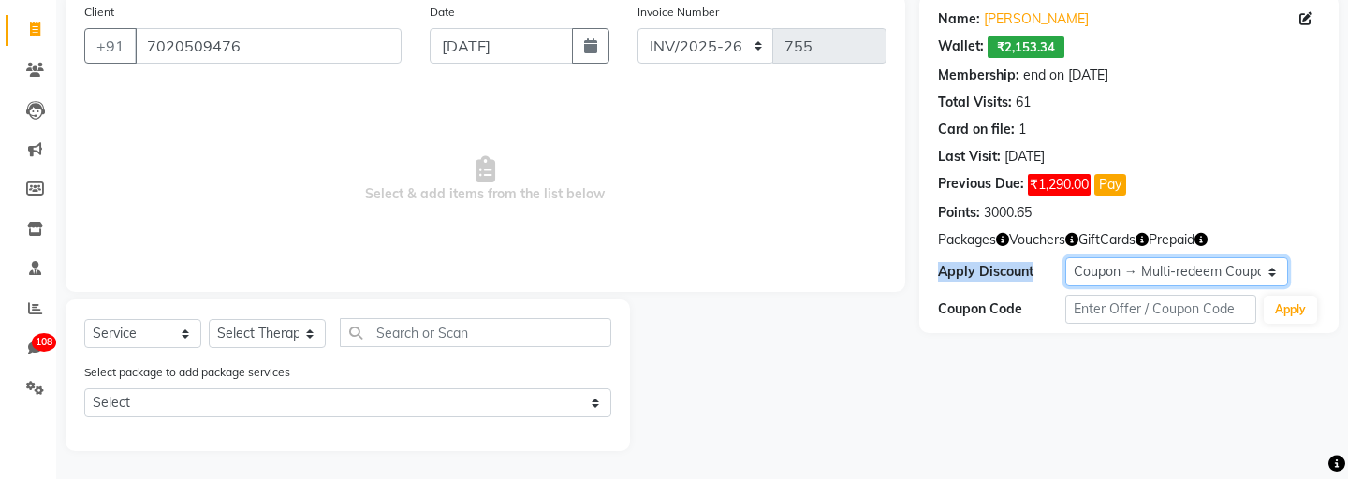
click at [1135, 273] on select "Select Membership → Membership Redemption Test Membership → testing San Members…" at bounding box center [1177, 272] width 223 height 29
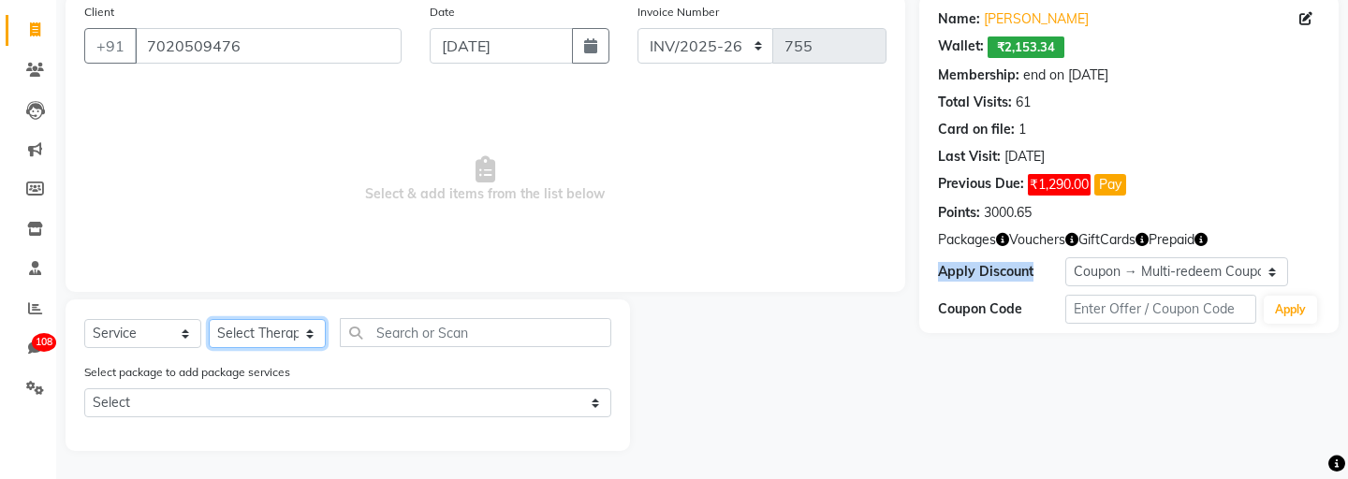
click at [280, 325] on select "Select Therapist aadi manav Abc testing abhi Admin A Amit Ankit magan Anuja ash…" at bounding box center [267, 333] width 117 height 29
select select "495"
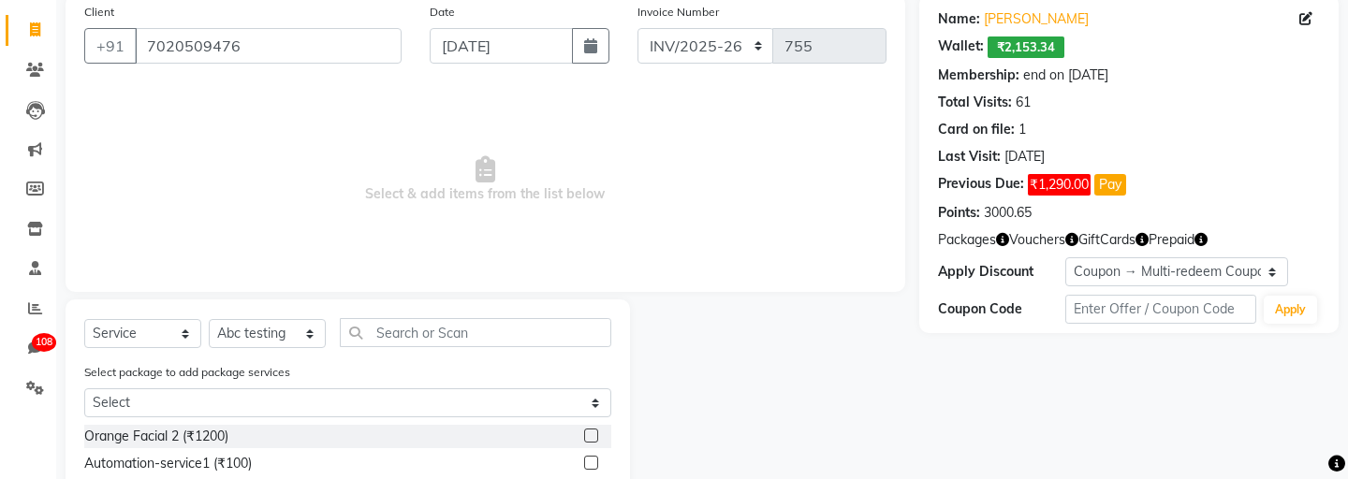
click at [594, 436] on label at bounding box center [591, 436] width 14 height 14
click at [594, 436] on input "checkbox" at bounding box center [590, 437] width 12 height 12
checkbox input "true"
select select "Z73944"
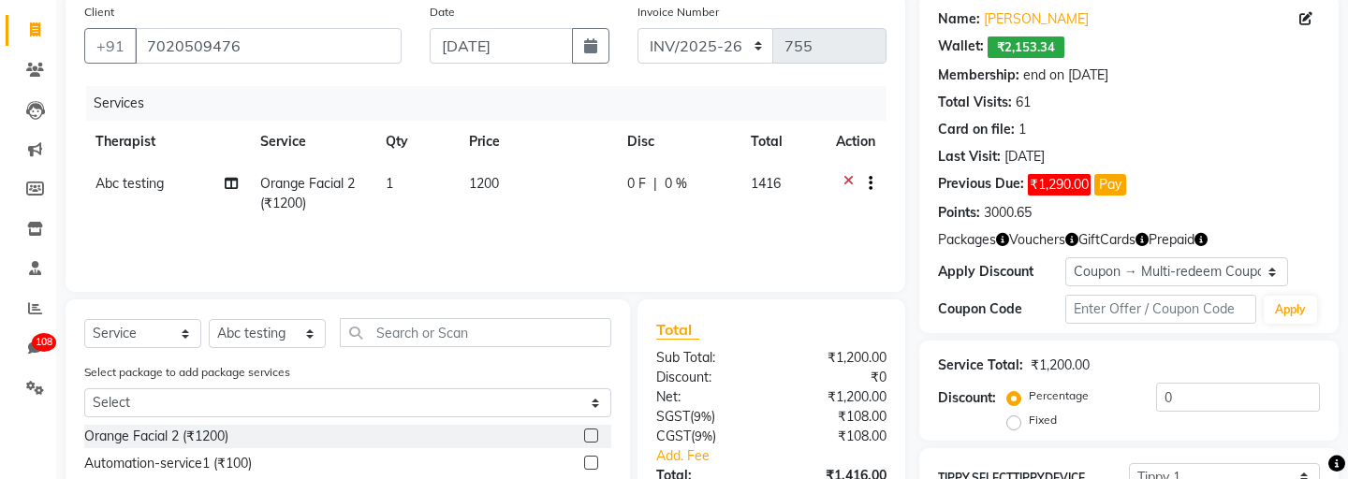
checkbox input "false"
click at [1156, 273] on select "Select Membership → Membership Redemption Test Membership → testing San Members…" at bounding box center [1177, 272] width 223 height 29
select select "5: Object"
type input "25"
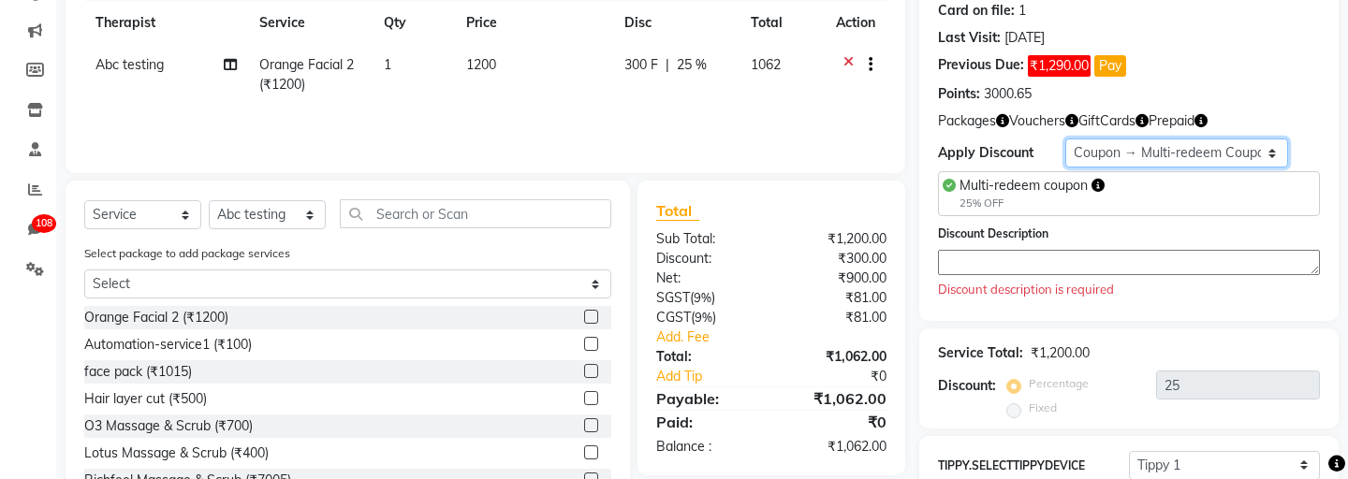
scroll to position [274, 0]
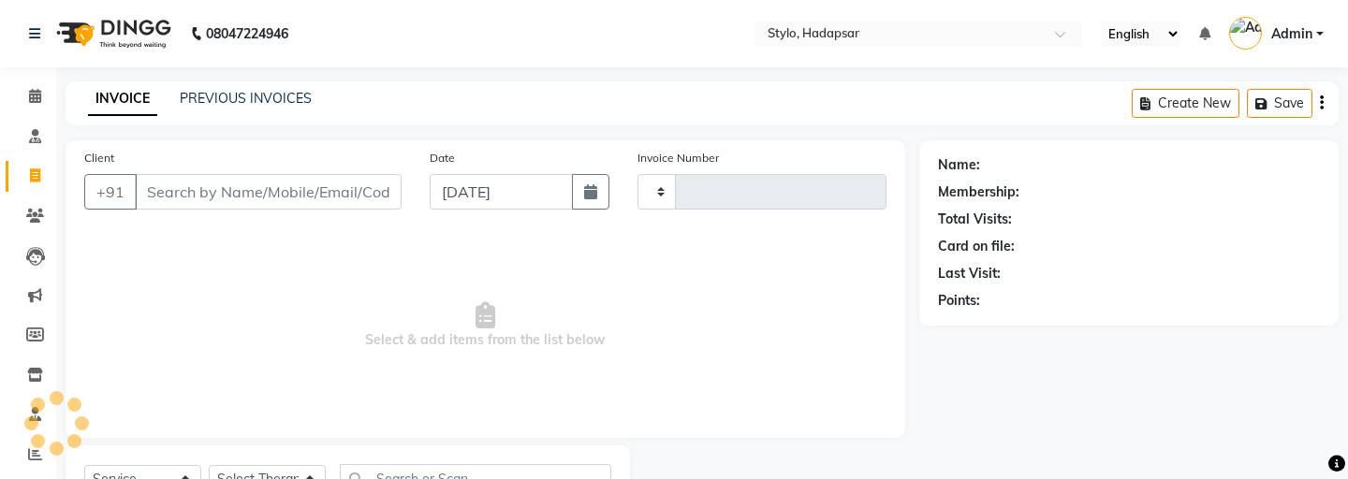
select select "service"
type input "755"
select select "157"
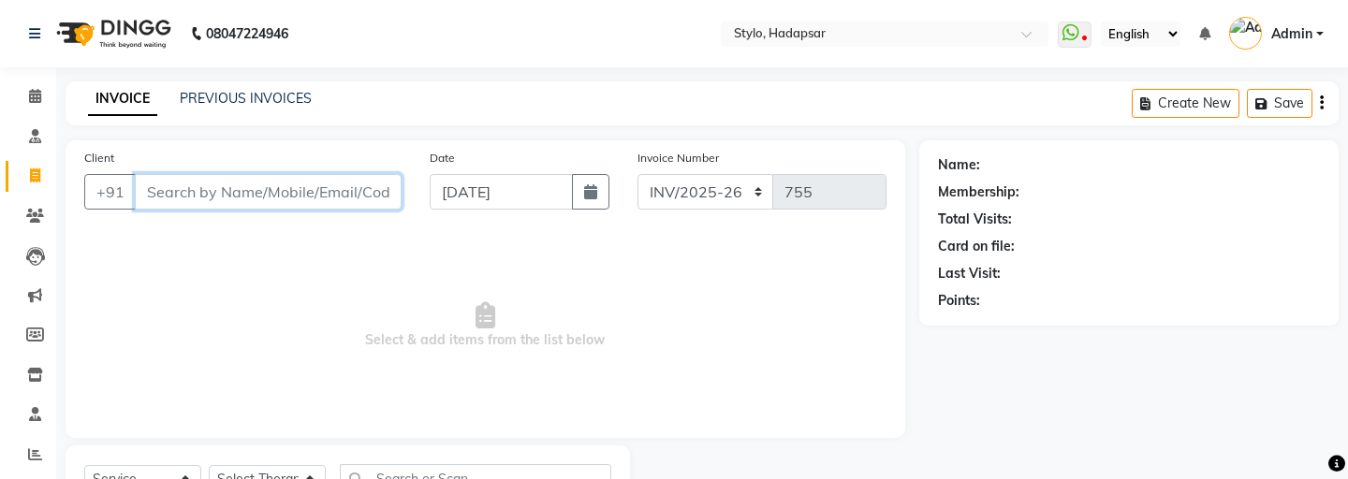
click at [247, 192] on input "Client" at bounding box center [268, 192] width 267 height 36
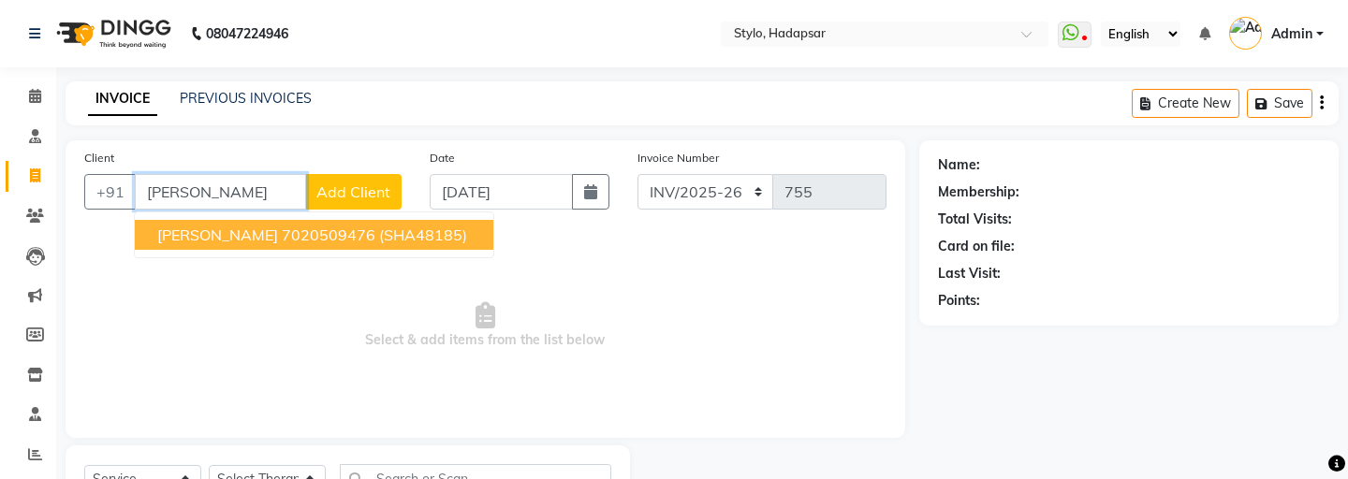
click at [325, 239] on ngb-highlight "7020509476" at bounding box center [329, 235] width 94 height 19
type input "7020509476"
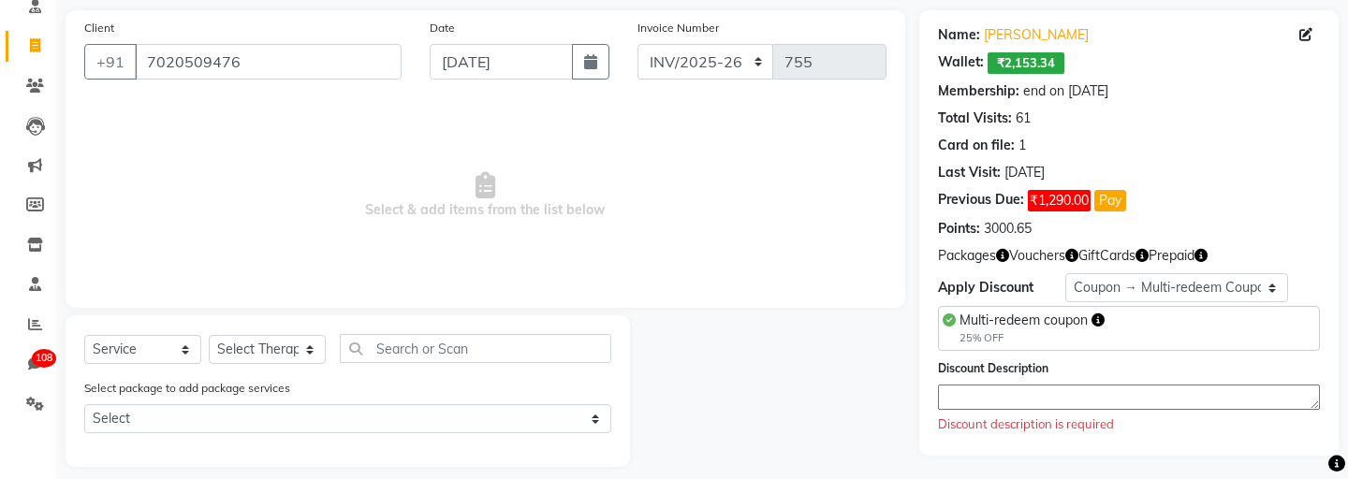
scroll to position [146, 0]
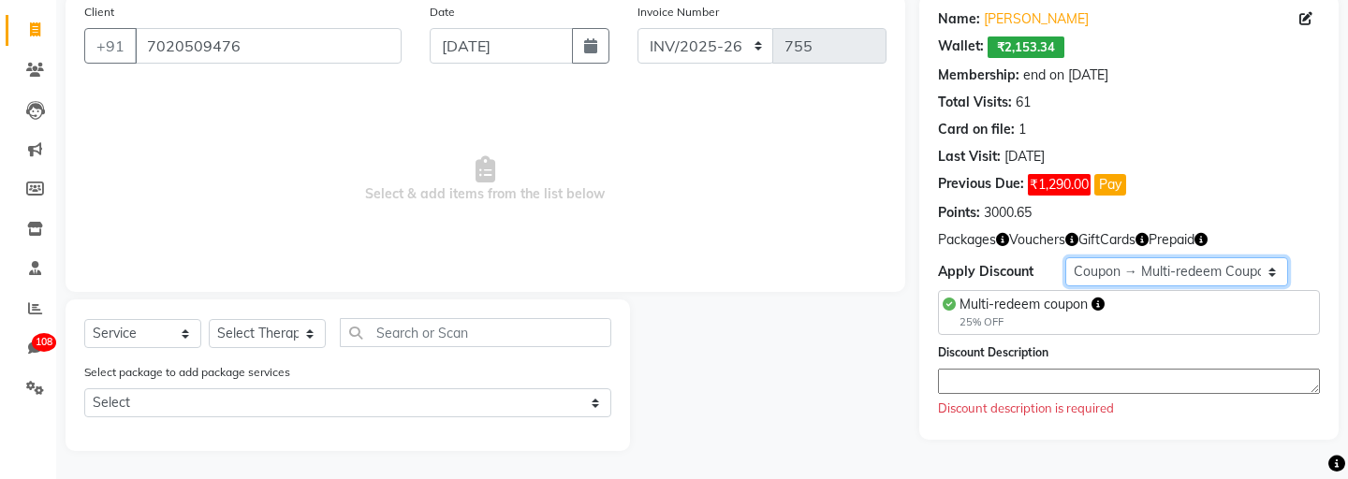
click at [1135, 272] on select "Select Membership → Membership Redemption Test Membership → testing San Members…" at bounding box center [1177, 272] width 223 height 29
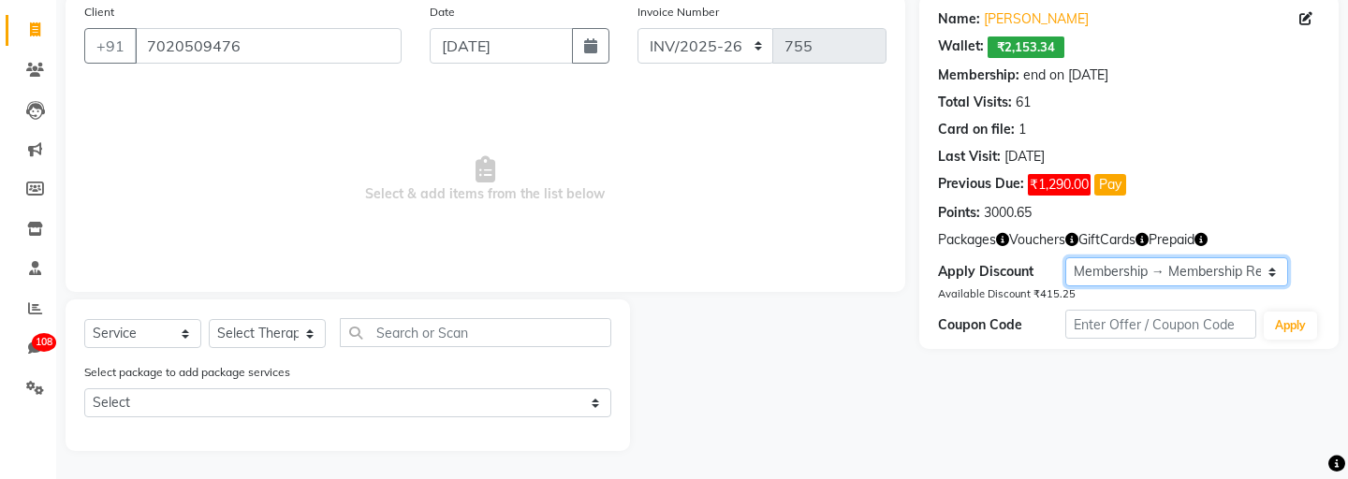
click at [1110, 269] on select "Select Membership → Membership Redemption Test Membership → testing San Members…" at bounding box center [1177, 272] width 223 height 29
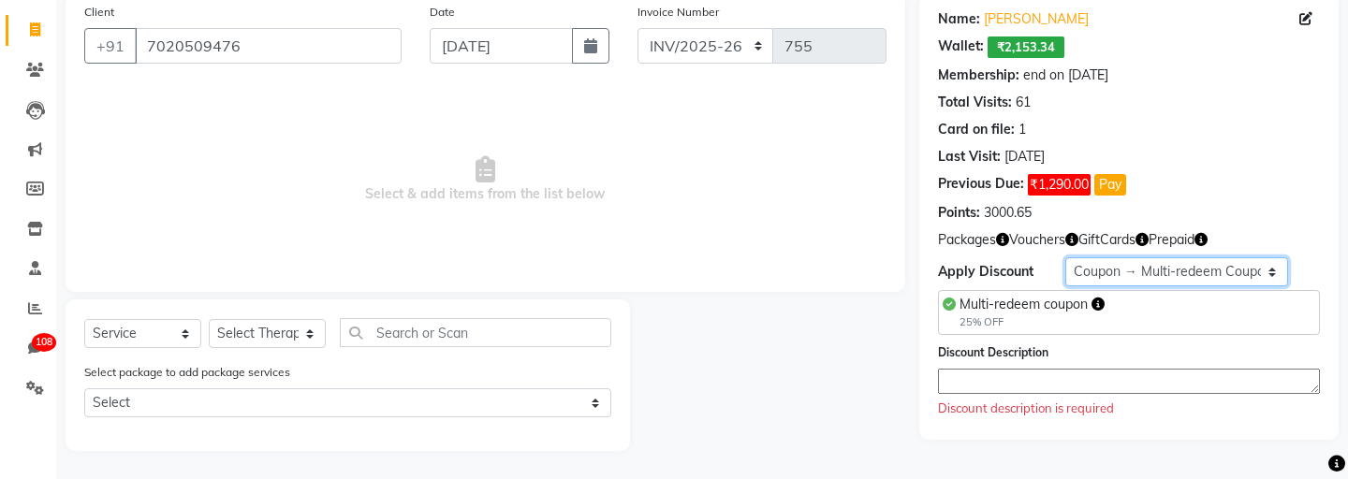
click at [1099, 267] on select "Select Membership → Membership Redemption Test Membership → testing San Members…" at bounding box center [1177, 272] width 223 height 29
click at [1117, 270] on select "Select Membership → Membership Redemption Test Membership → testing San Members…" at bounding box center [1177, 272] width 223 height 29
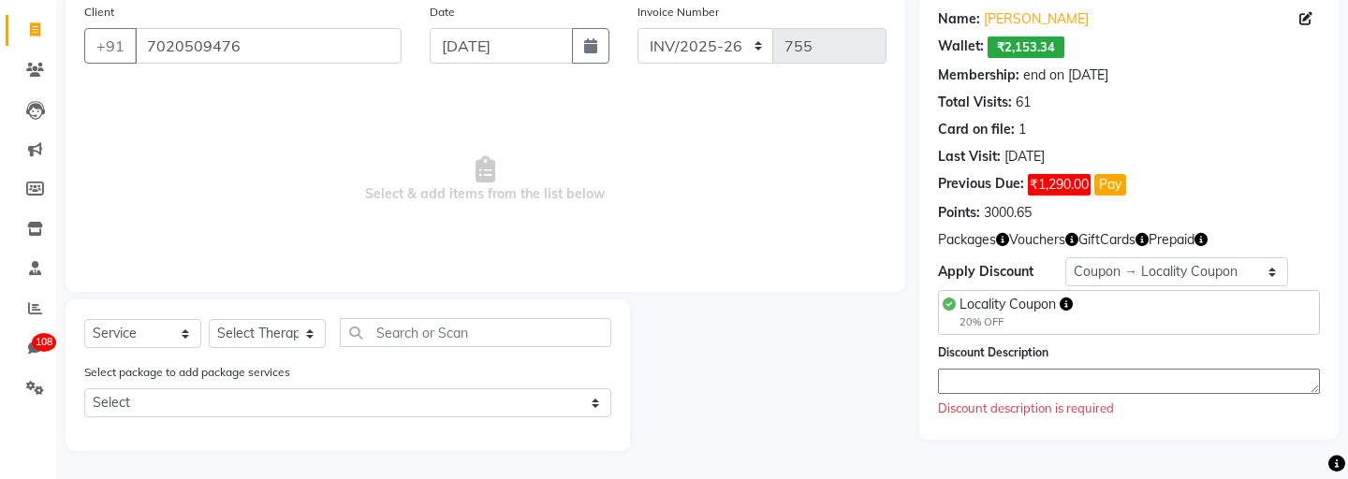
drag, startPoint x: 448, startPoint y: 173, endPoint x: 524, endPoint y: 164, distance: 77.4
click at [524, 164] on span "Select & add items from the list below" at bounding box center [485, 179] width 803 height 187
drag, startPoint x: 508, startPoint y: 169, endPoint x: 420, endPoint y: 163, distance: 88.3
click at [420, 163] on span "Select & add items from the list below" at bounding box center [485, 179] width 803 height 187
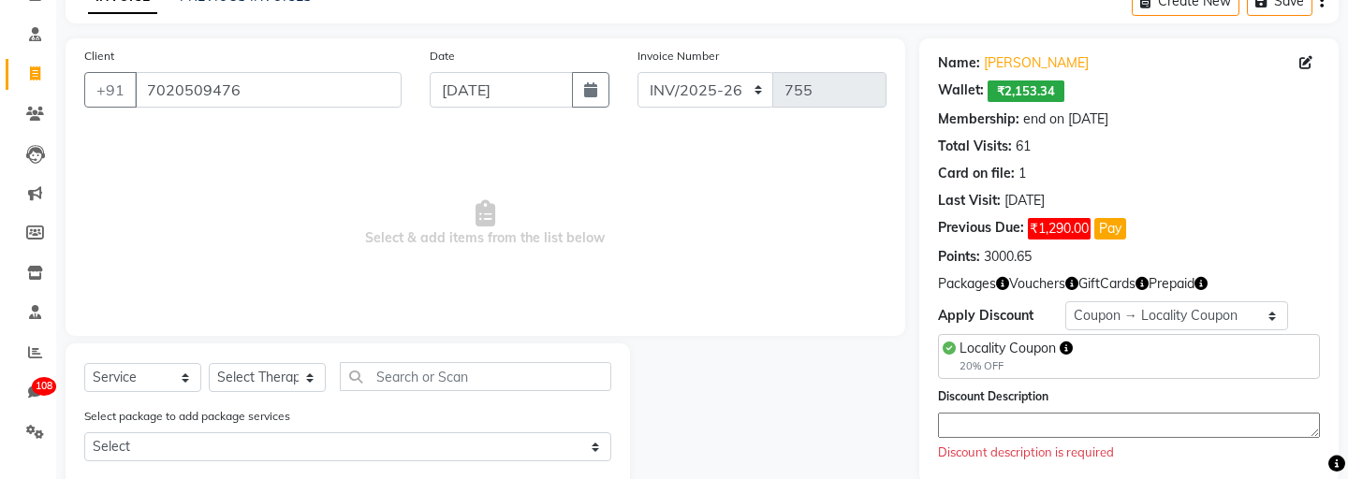
scroll to position [134, 0]
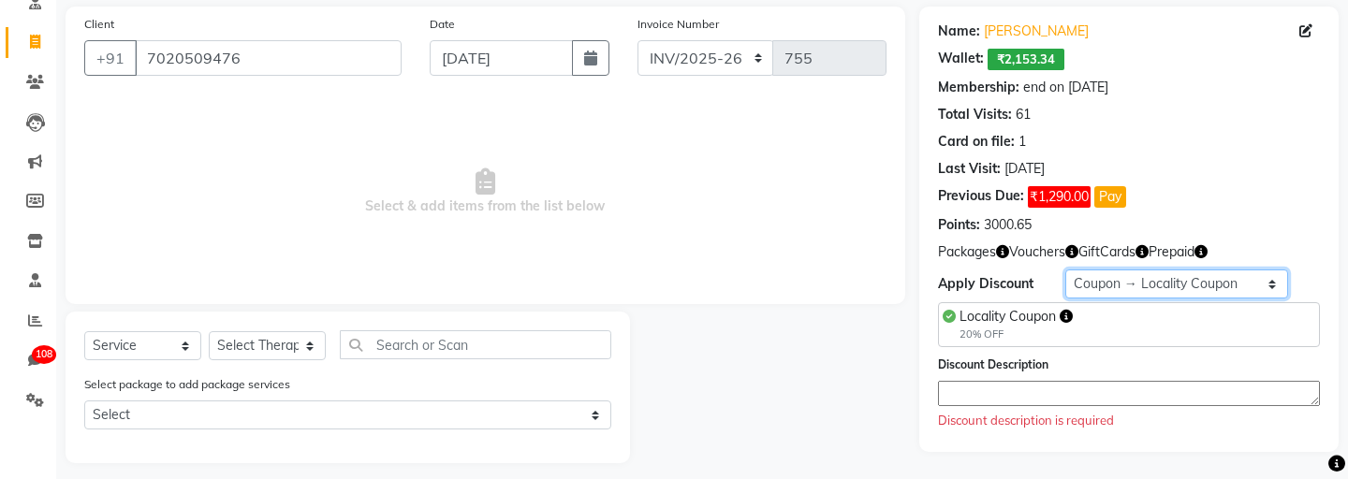
click at [1120, 278] on select "Select Membership → Membership Redemption Test Membership → testing San Members…" at bounding box center [1177, 284] width 223 height 29
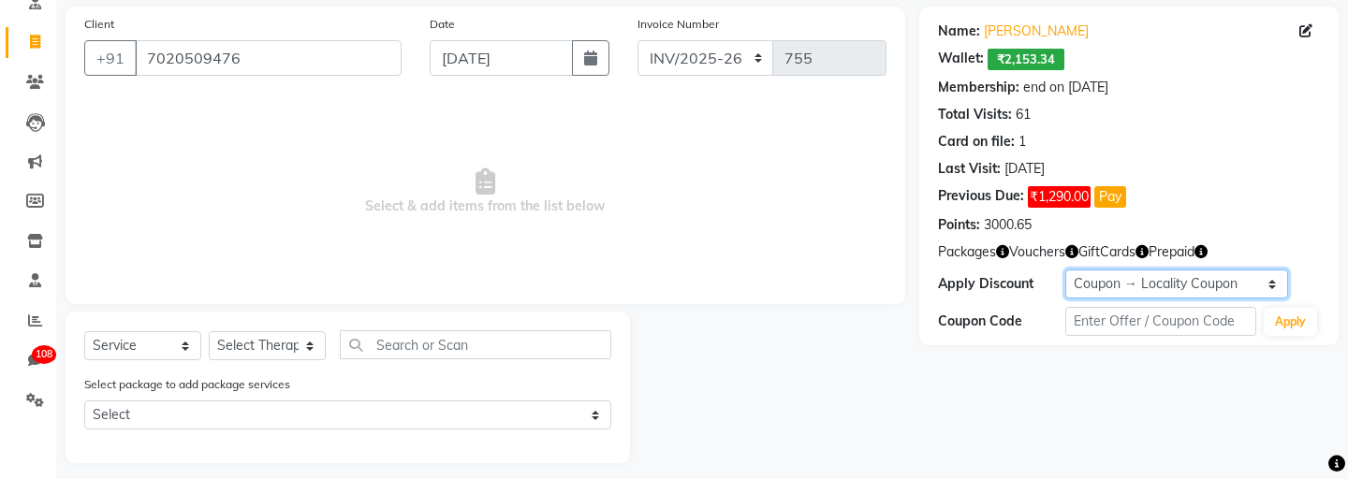
click at [1085, 278] on select "Select Membership → Membership Redemption Test Membership → testing San Members…" at bounding box center [1177, 284] width 223 height 29
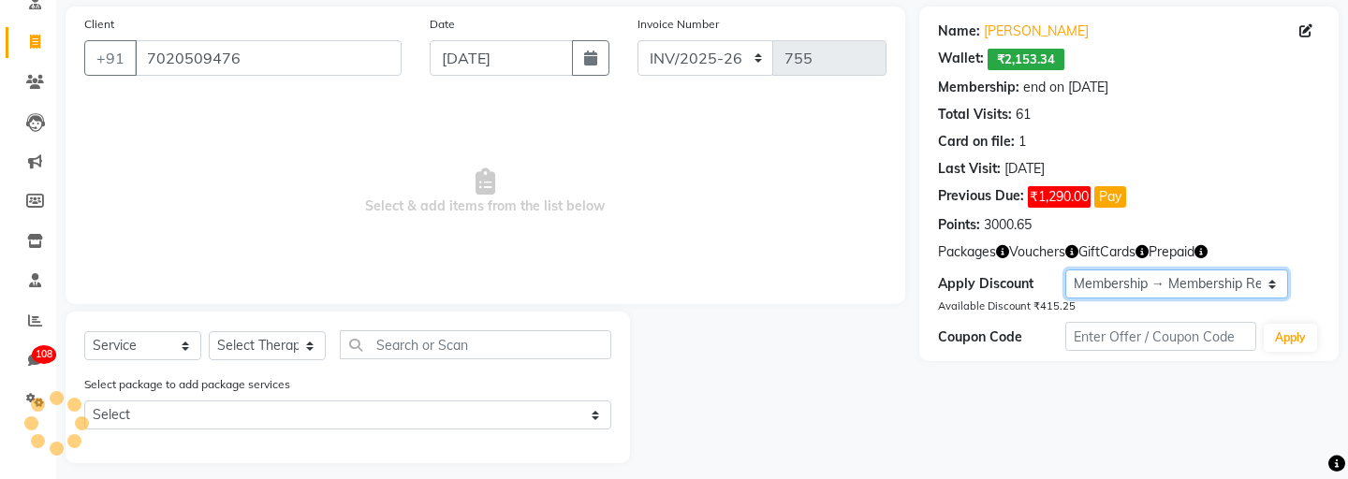
click at [1095, 278] on select "Select Membership → Membership Redemption Test Membership → testing San Members…" at bounding box center [1177, 284] width 223 height 29
select select "5: Object"
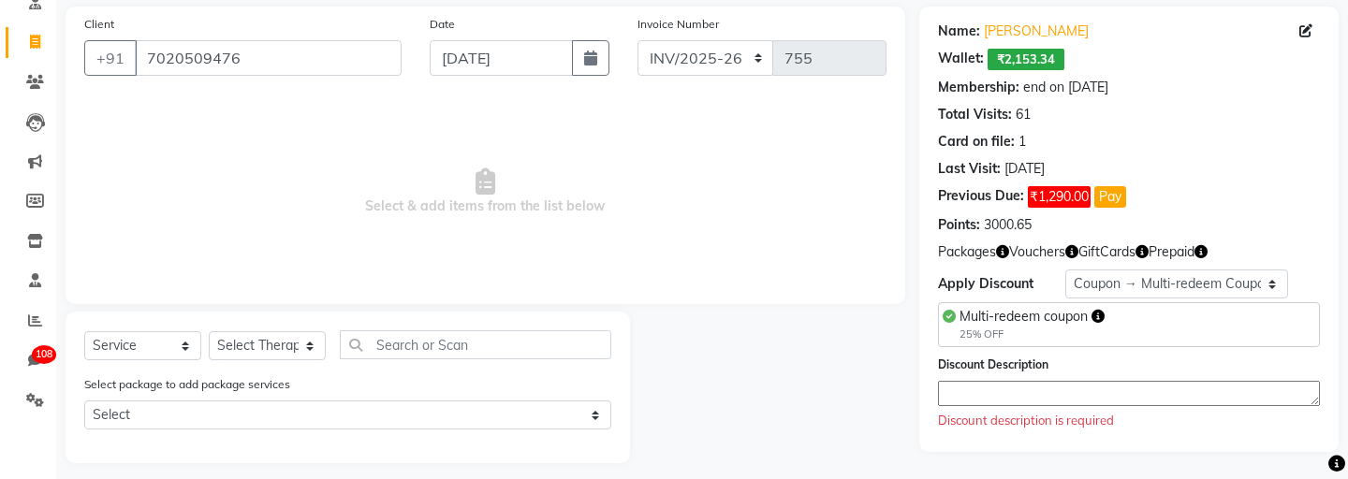
click at [994, 388] on textarea at bounding box center [1129, 393] width 382 height 25
type textarea "s"
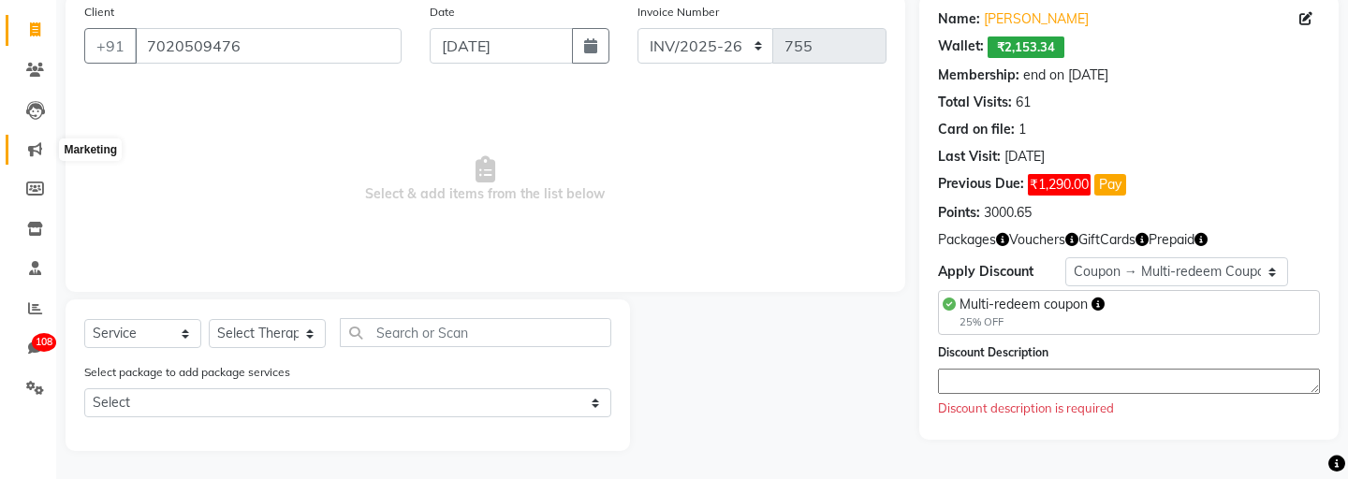
click at [30, 149] on icon at bounding box center [35, 149] width 14 height 14
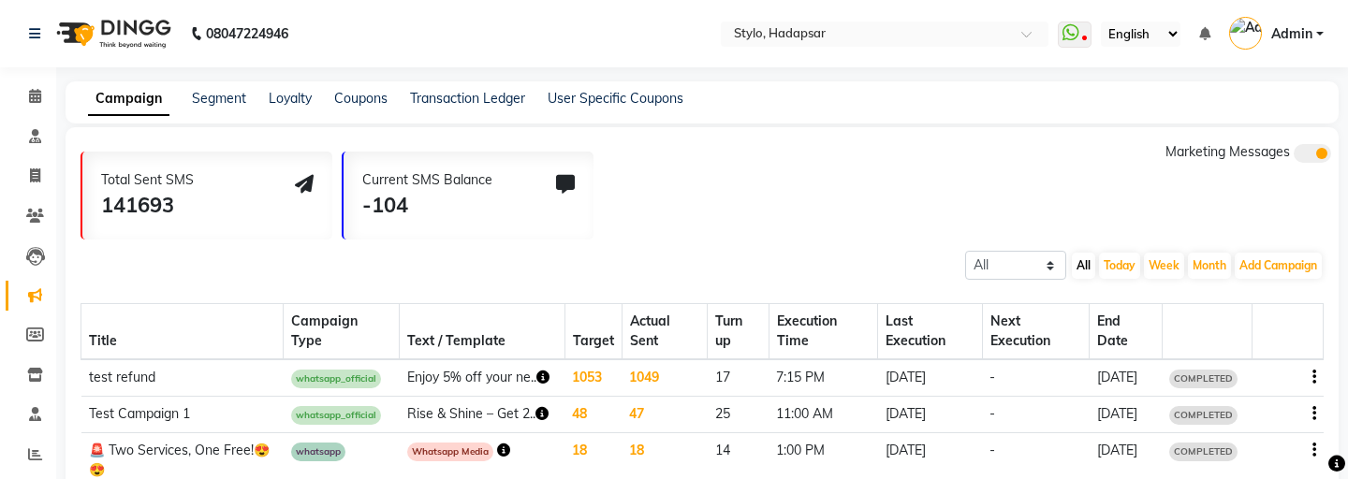
click at [348, 89] on div "Coupons" at bounding box center [360, 99] width 53 height 20
click at [348, 96] on link "Coupons" at bounding box center [360, 98] width 53 height 17
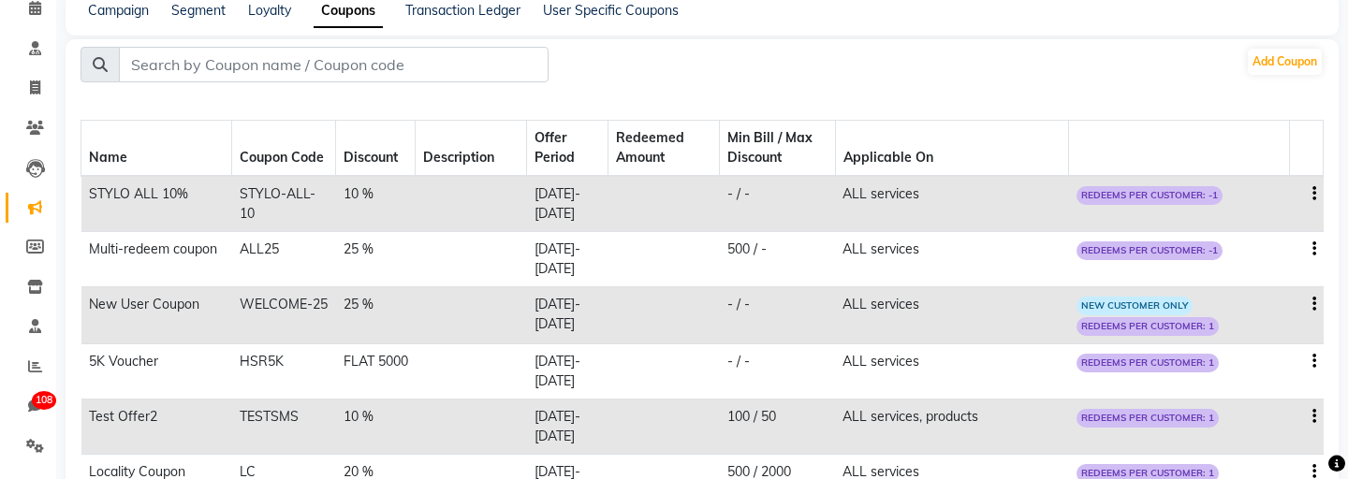
scroll to position [72, 0]
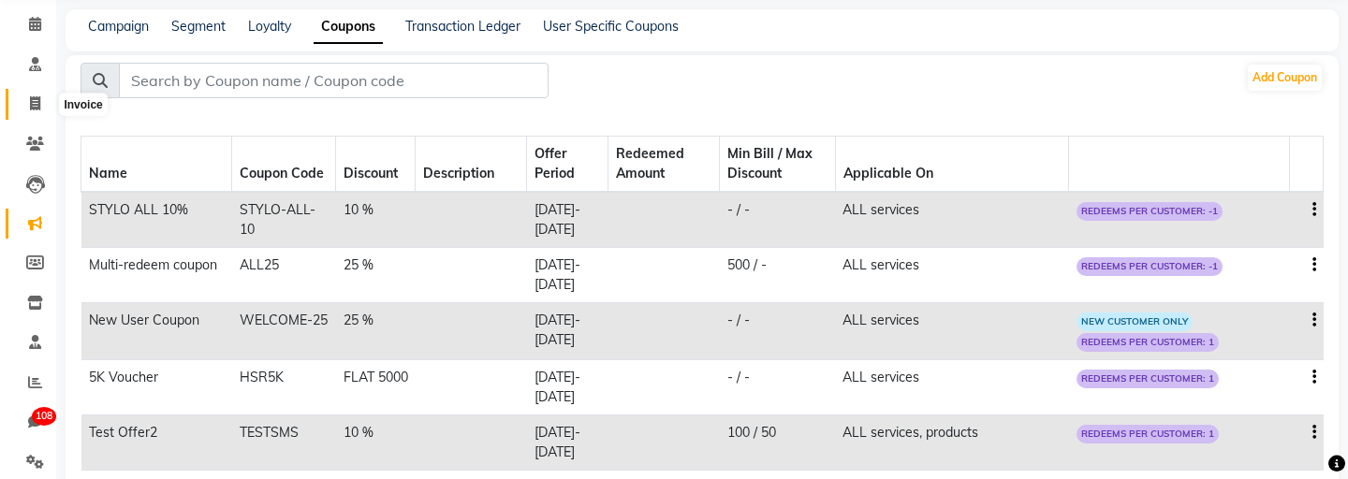
click at [36, 99] on icon at bounding box center [35, 103] width 10 height 14
select select "service"
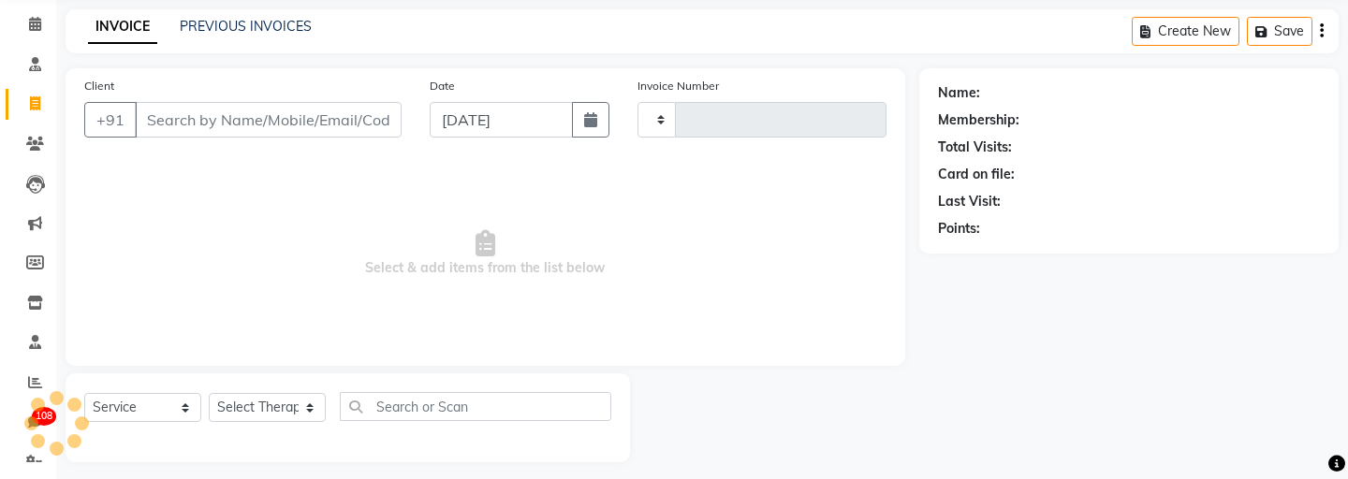
scroll to position [83, 0]
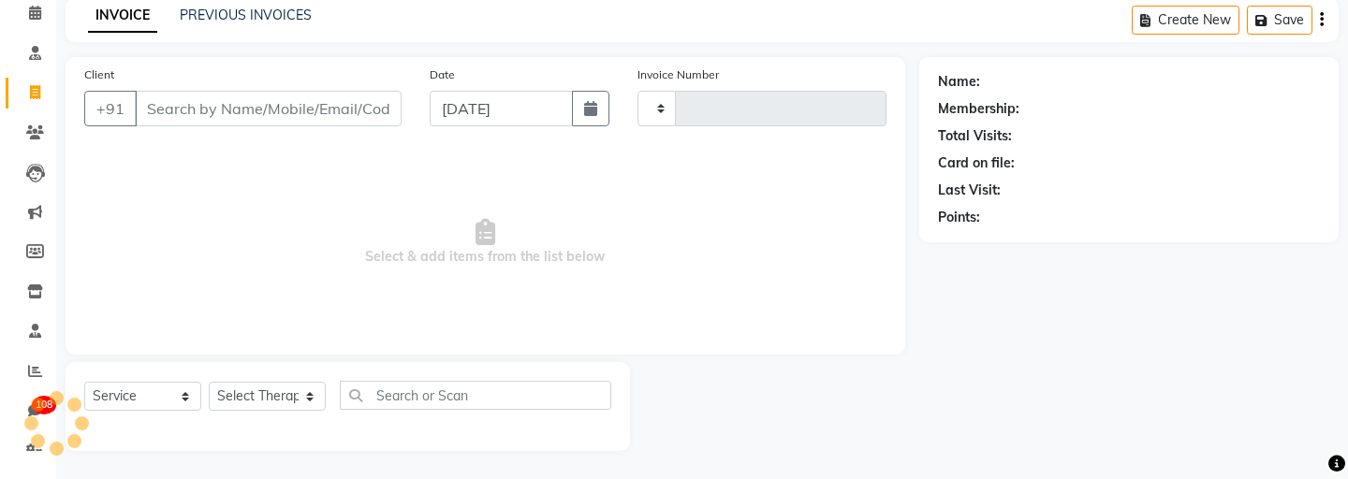
type input "755"
select select "157"
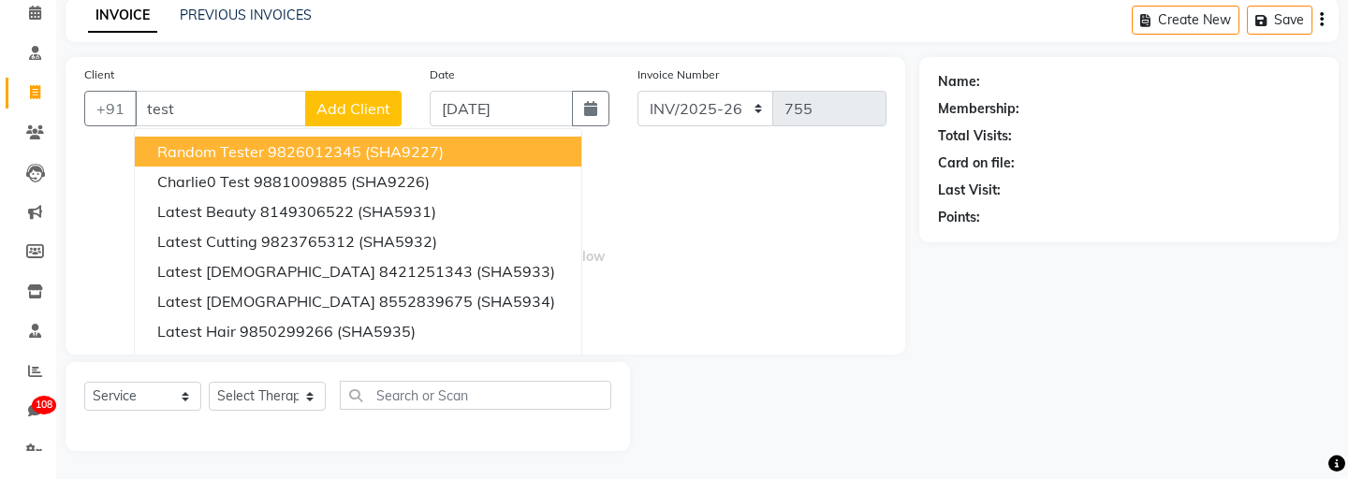
click at [161, 154] on span "Random Tester" at bounding box center [210, 151] width 107 height 19
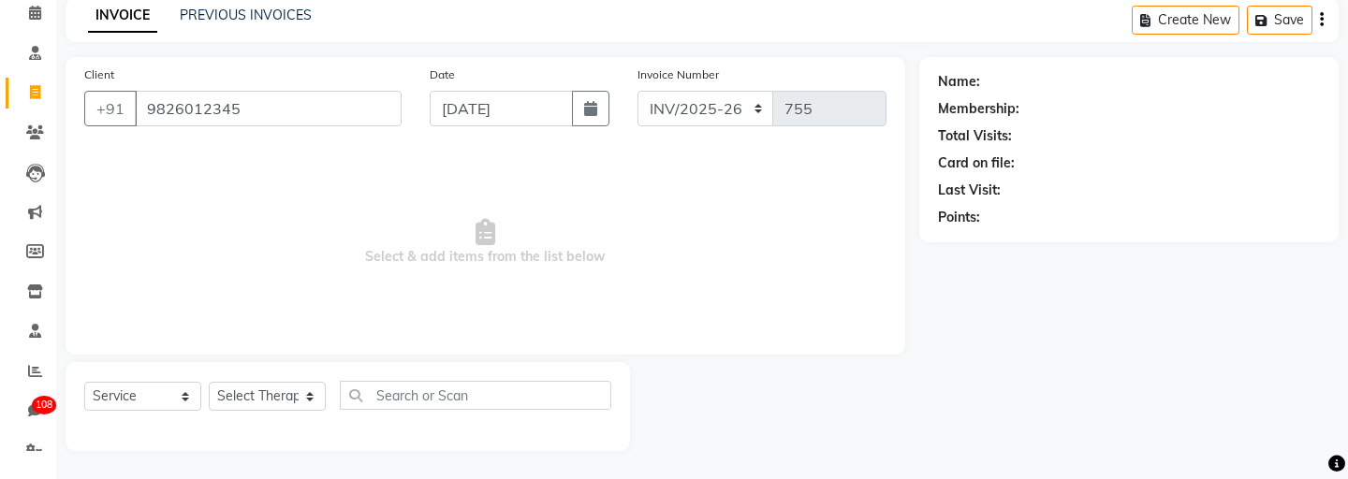
type input "9826012345"
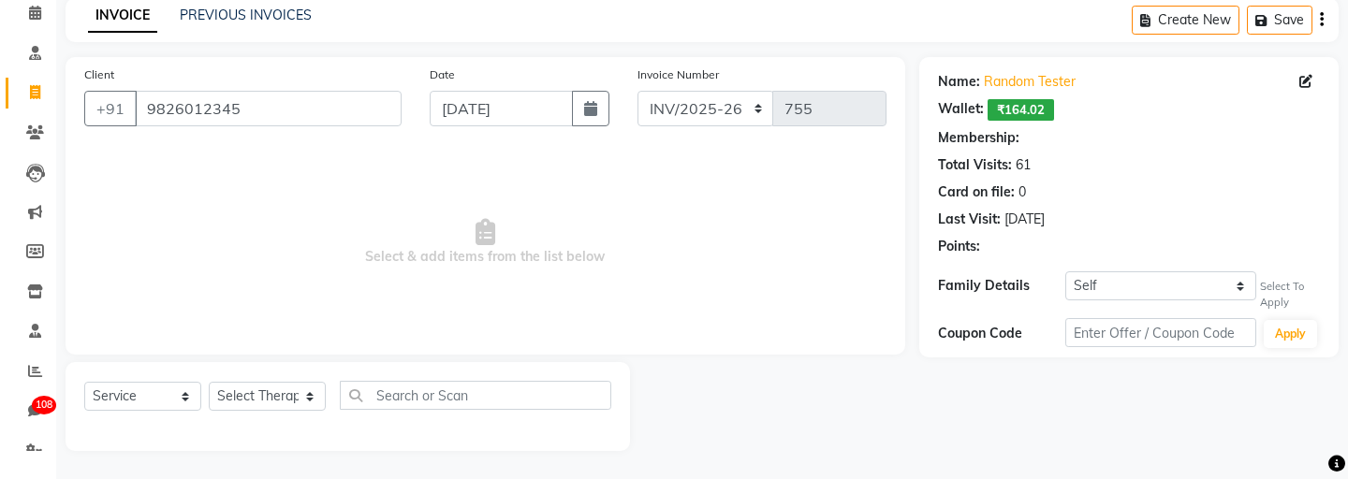
select select "2: Object"
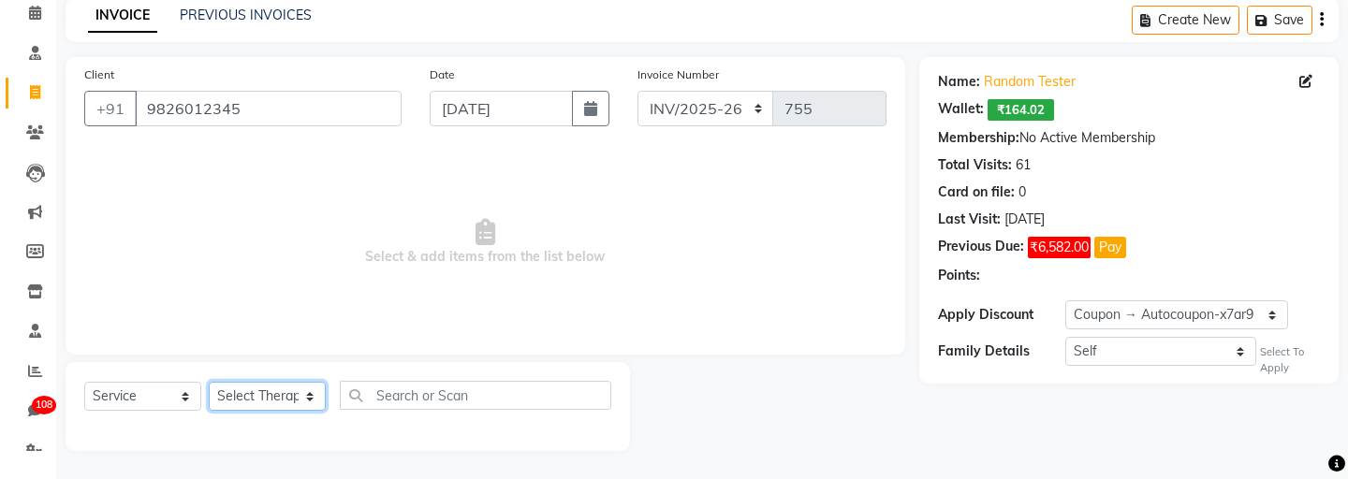
click at [266, 400] on select "Select Therapist aadi [PERSON_NAME] Abc testing abhi Admin A Amit Ankit [PERSON…" at bounding box center [267, 396] width 117 height 29
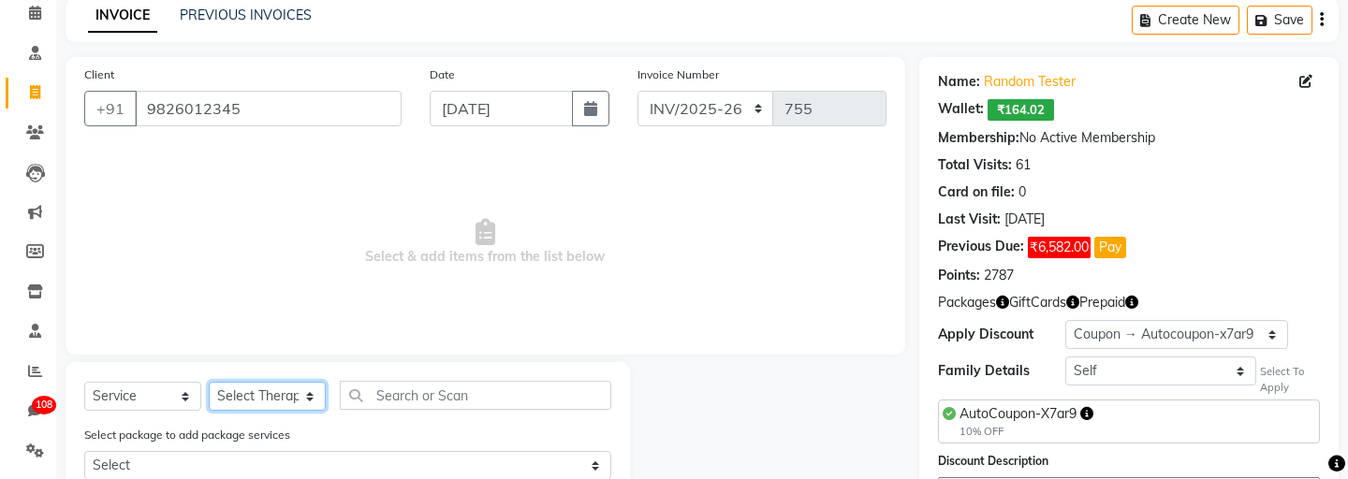
select select "495"
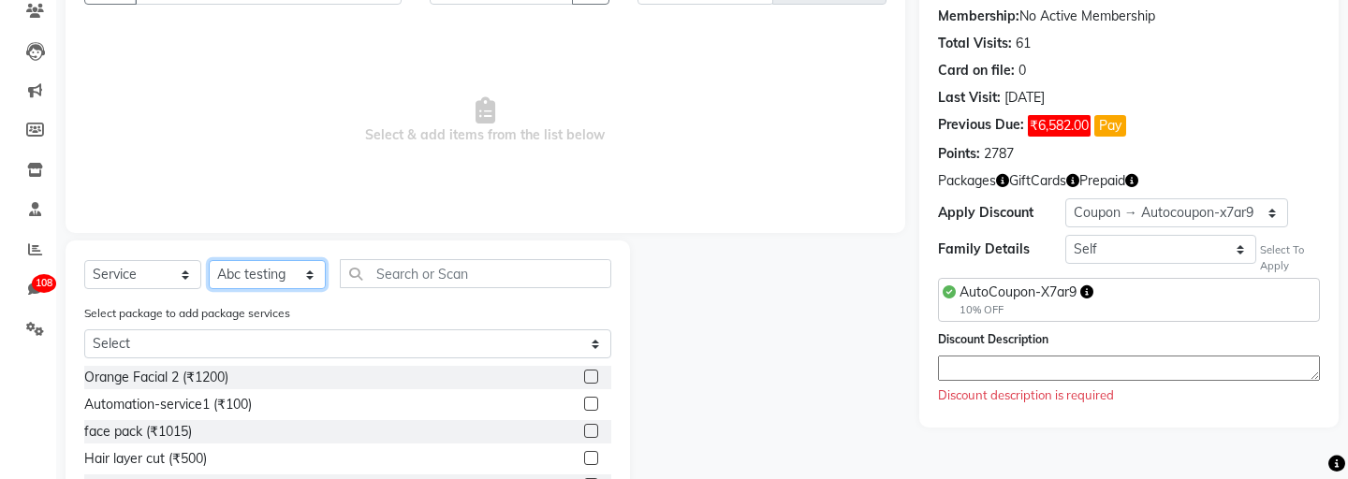
scroll to position [217, 0]
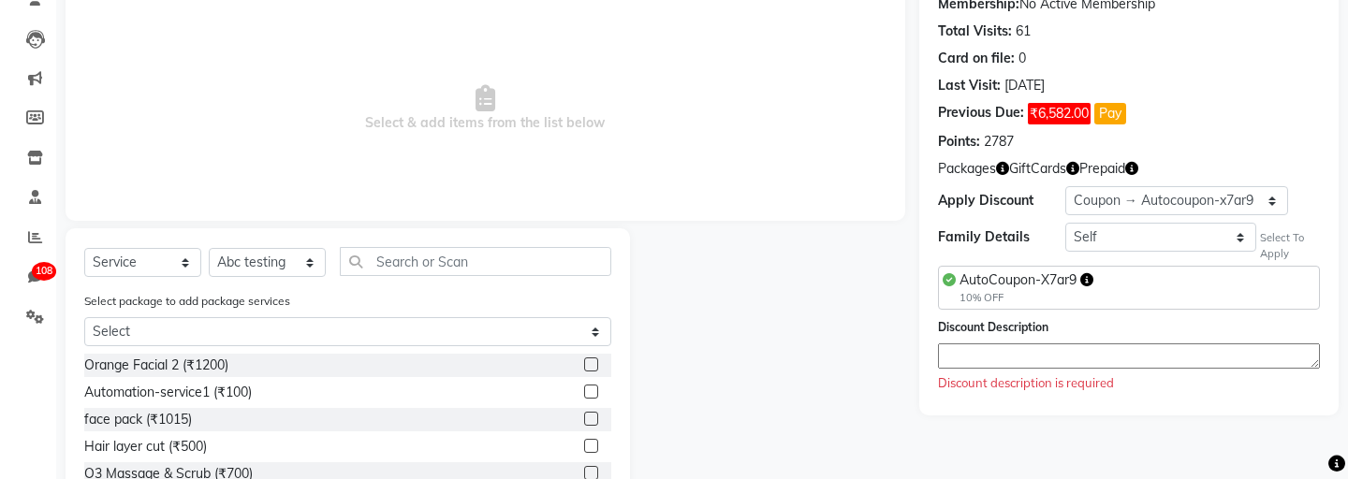
click at [989, 354] on textarea at bounding box center [1129, 356] width 382 height 25
type textarea "s"
click at [597, 369] on label at bounding box center [591, 365] width 14 height 14
click at [597, 369] on input "checkbox" at bounding box center [590, 366] width 12 height 12
checkbox input "true"
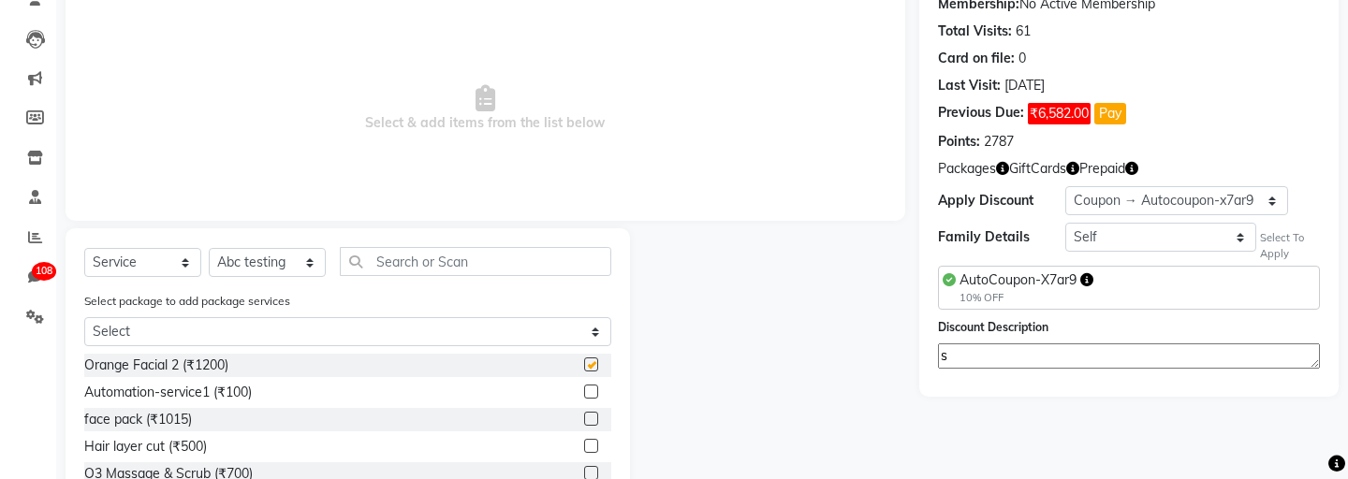
select select "Z73944"
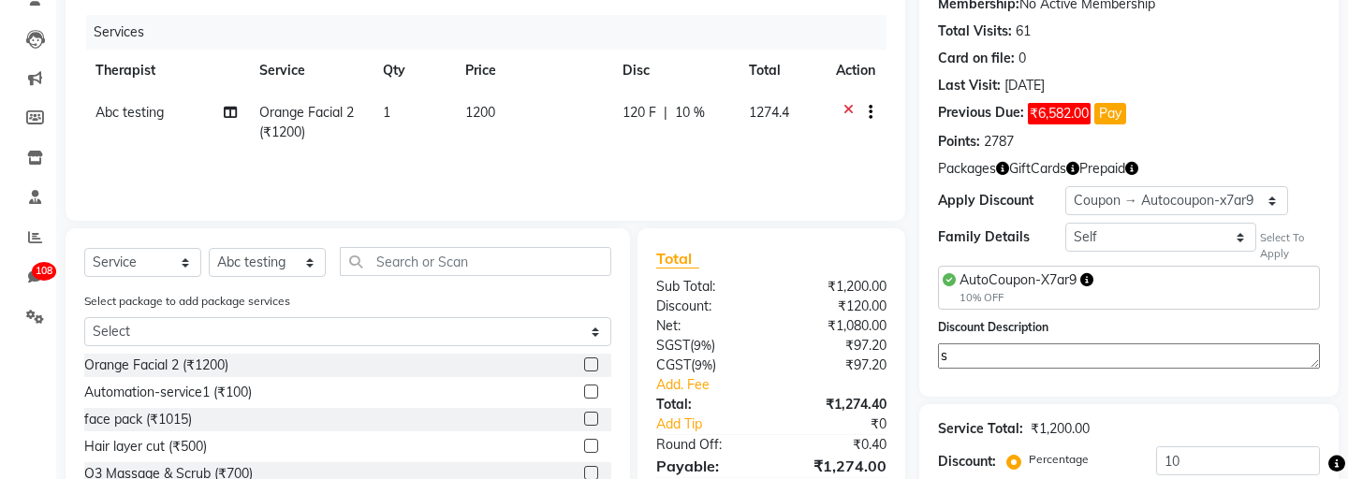
checkbox input "false"
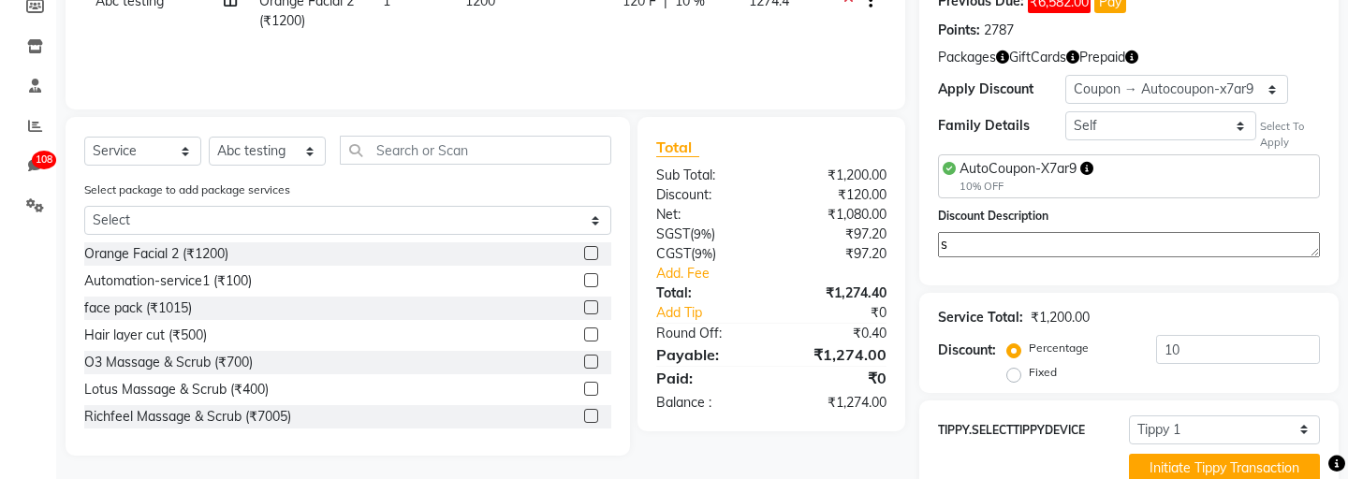
scroll to position [481, 0]
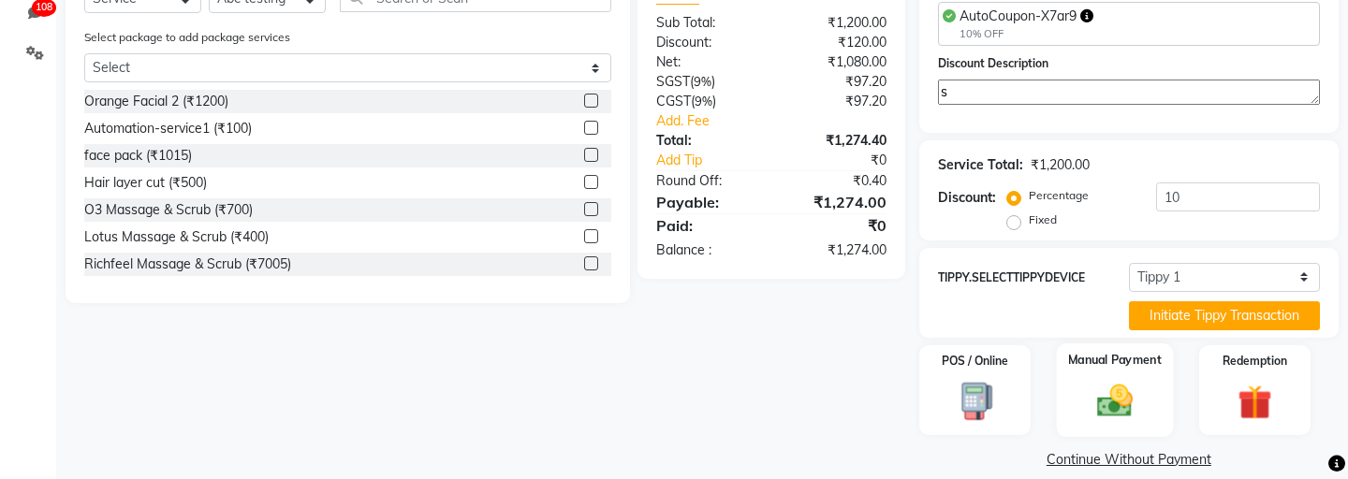
click at [1090, 380] on img at bounding box center [1115, 400] width 58 height 41
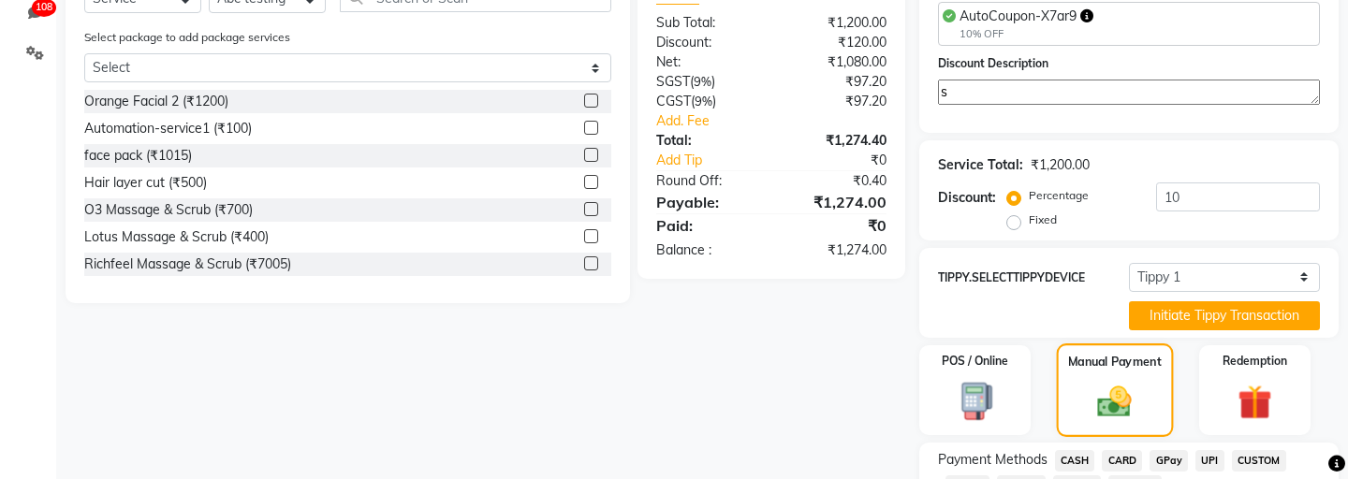
scroll to position [601, 0]
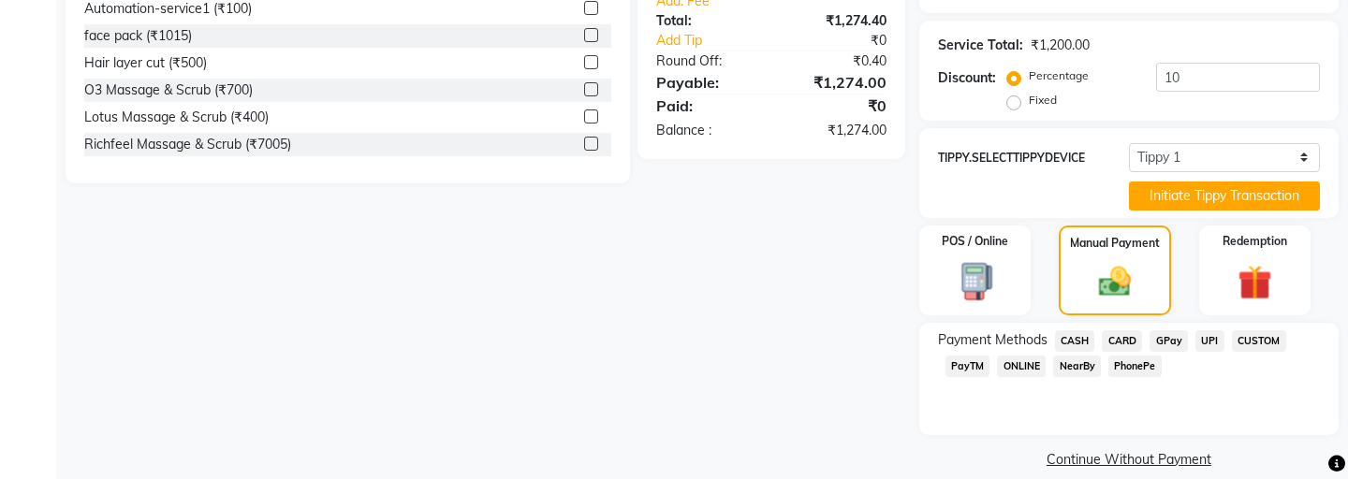
click at [1086, 331] on span "CASH" at bounding box center [1075, 342] width 40 height 22
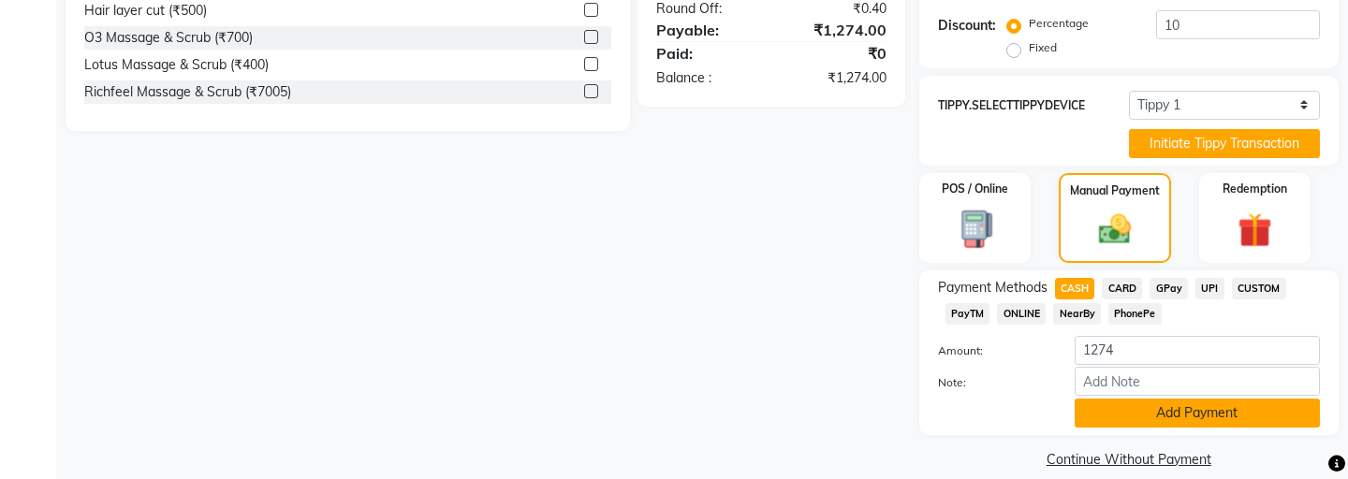
click at [1126, 399] on button "Add Payment" at bounding box center [1197, 413] width 245 height 29
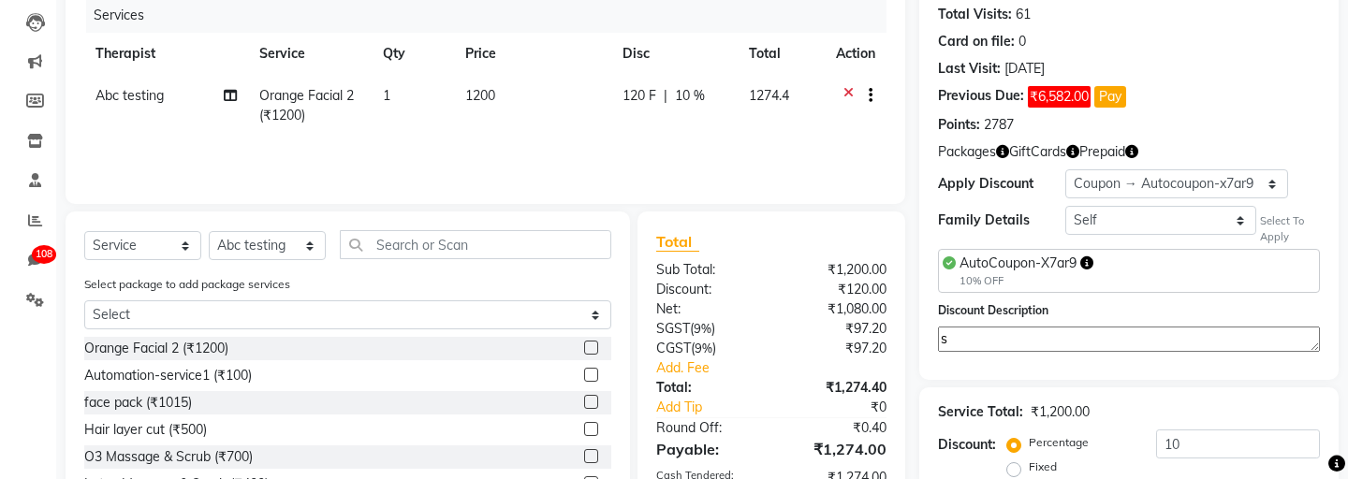
scroll to position [172, 0]
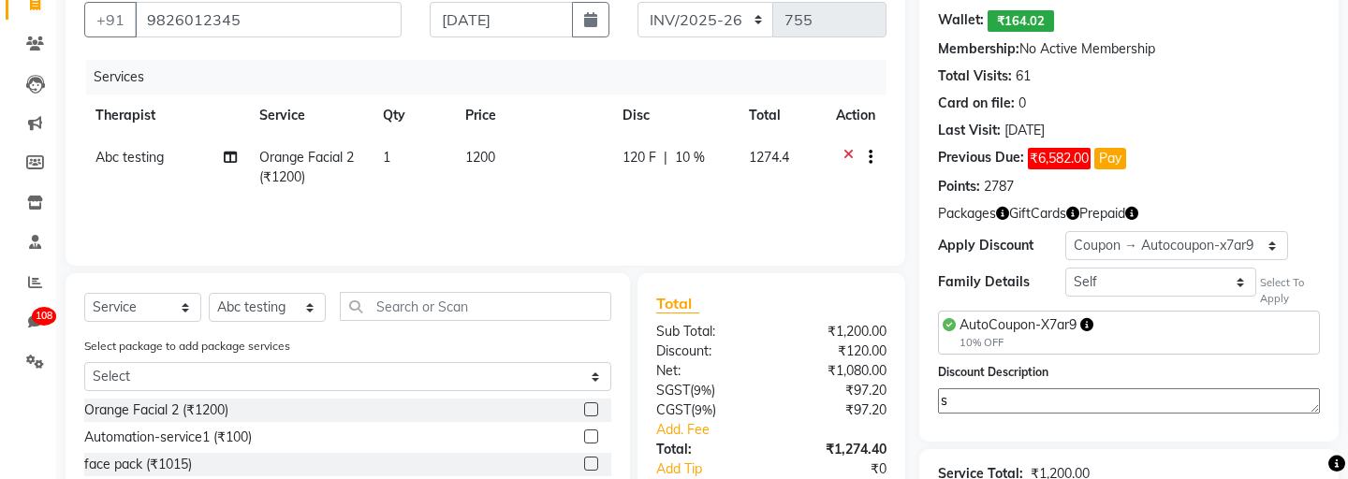
click at [848, 154] on icon at bounding box center [849, 159] width 10 height 23
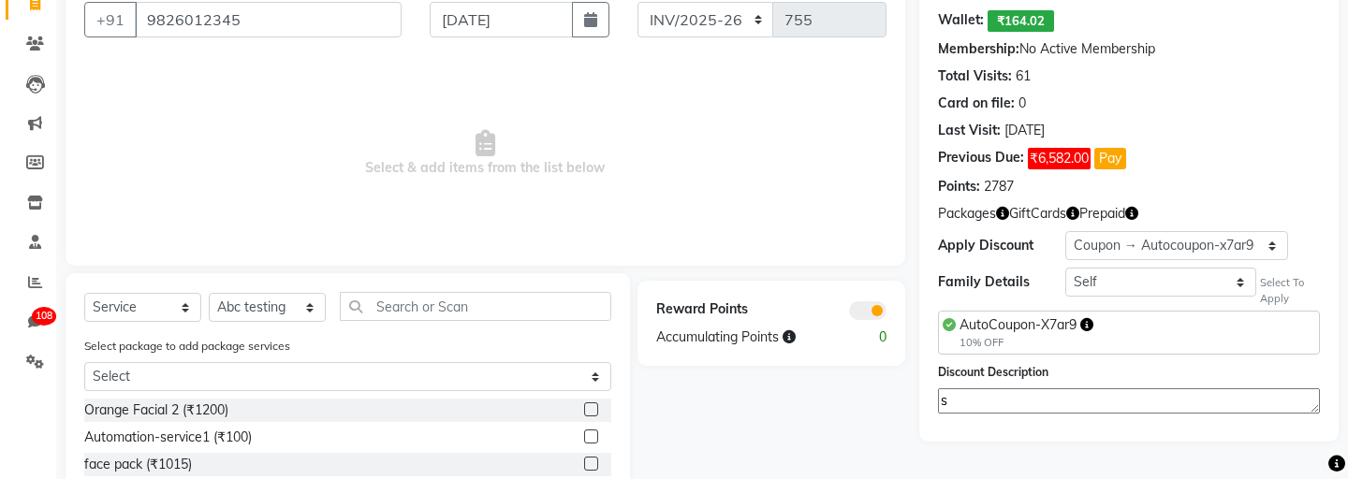
click at [969, 409] on textarea "s" at bounding box center [1129, 401] width 382 height 25
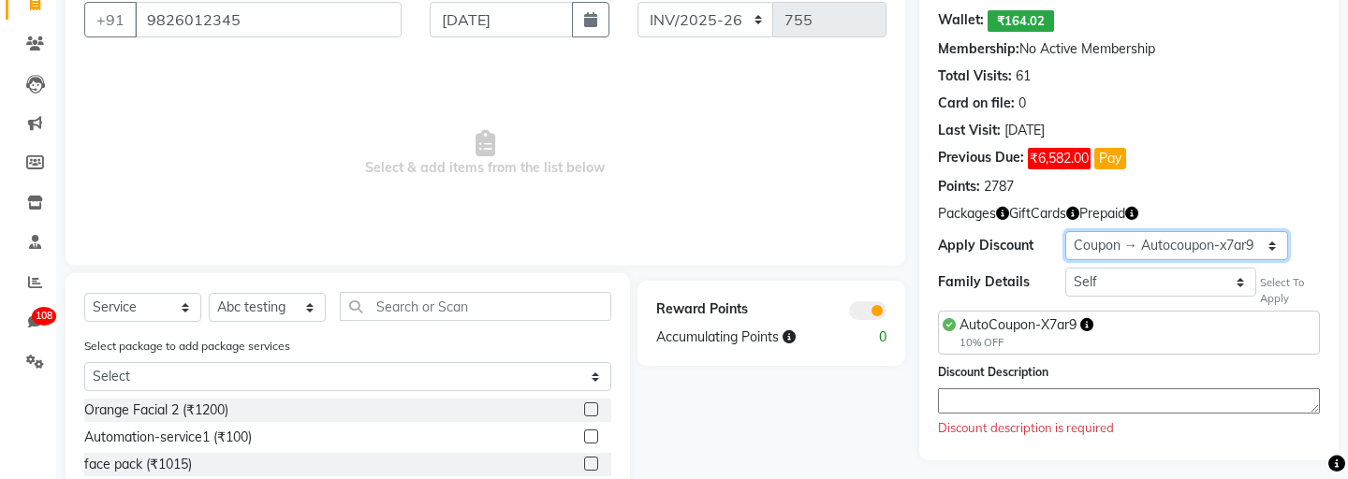
click at [1165, 237] on select "Select Loyalty → Birthday This Month → Level 10 Coupon → Autocoupon-x7ar9 Coupo…" at bounding box center [1177, 245] width 223 height 29
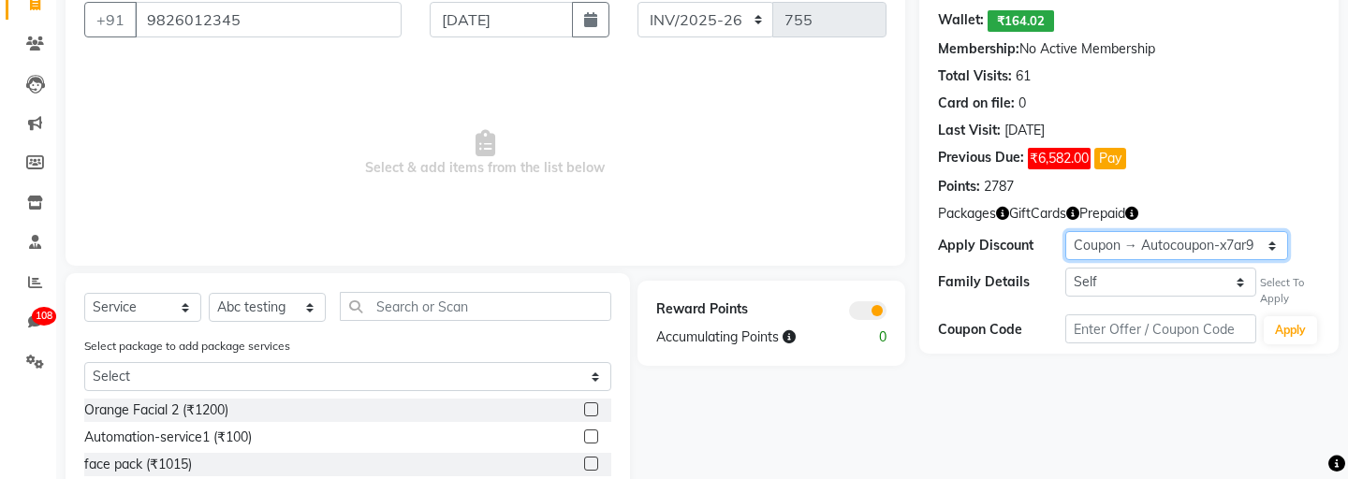
click at [1157, 239] on select "Select Loyalty → Birthday This Month → Level 10 Coupon → Autocoupon-x7ar9 Coupo…" at bounding box center [1177, 245] width 223 height 29
select select "2: Object"
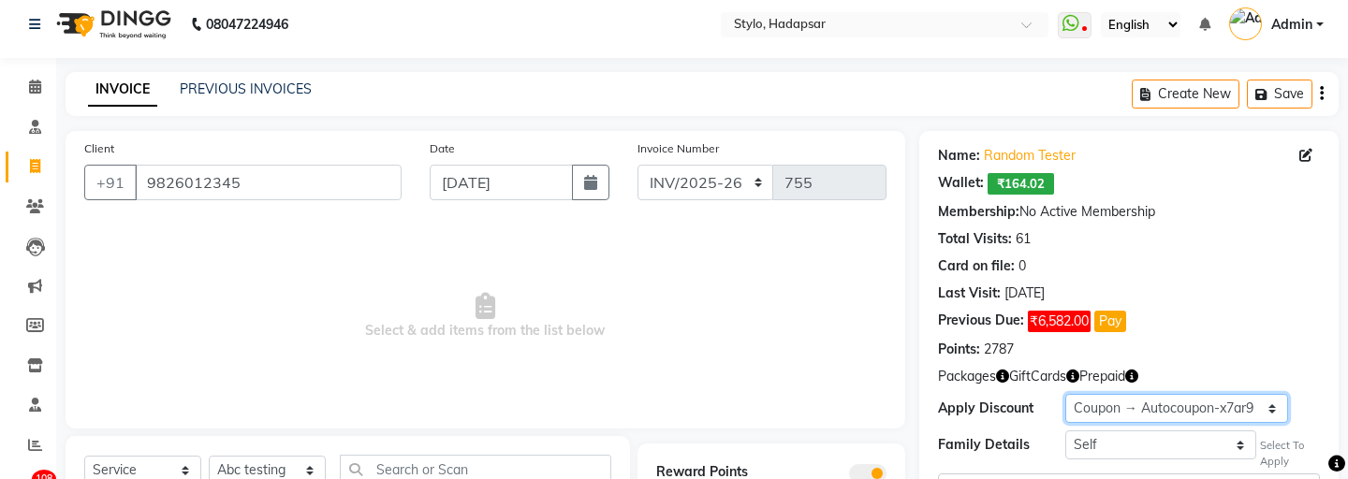
scroll to position [0, 0]
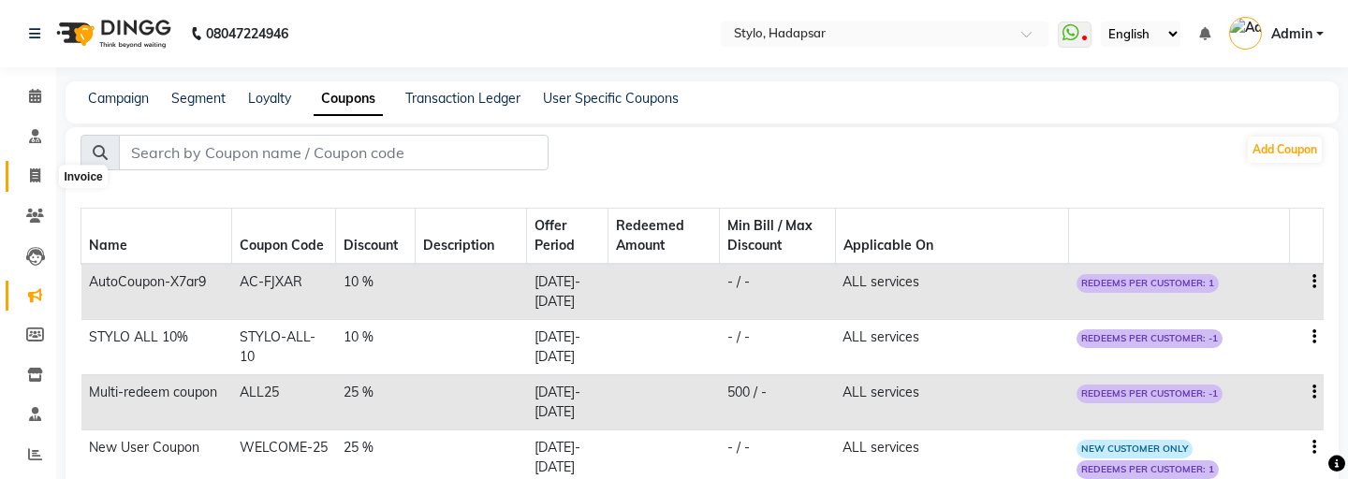
click at [31, 176] on icon at bounding box center [35, 176] width 10 height 14
select select "service"
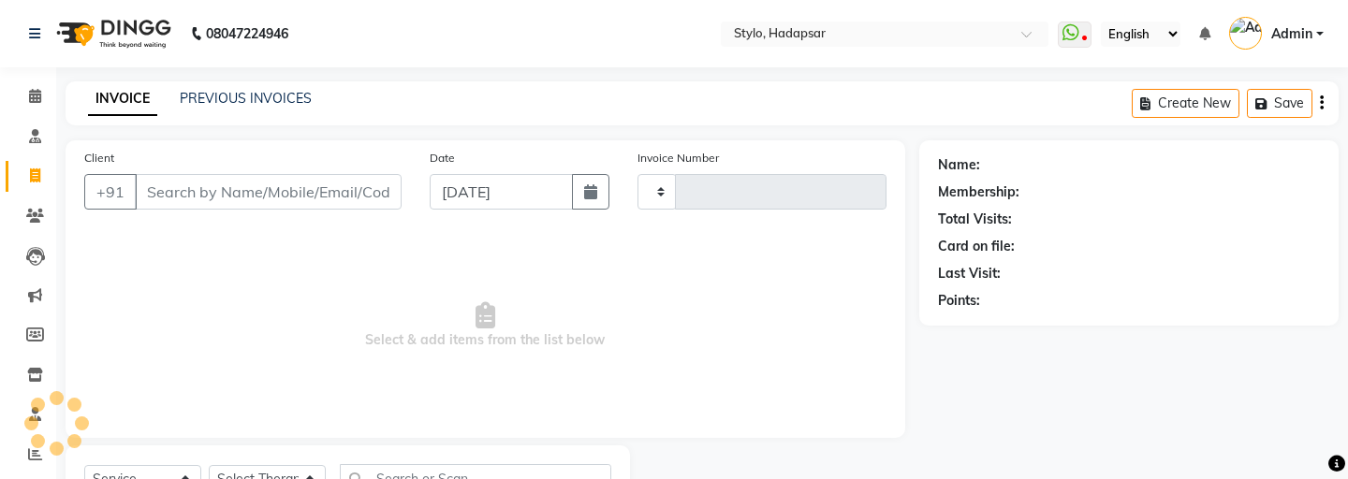
scroll to position [83, 0]
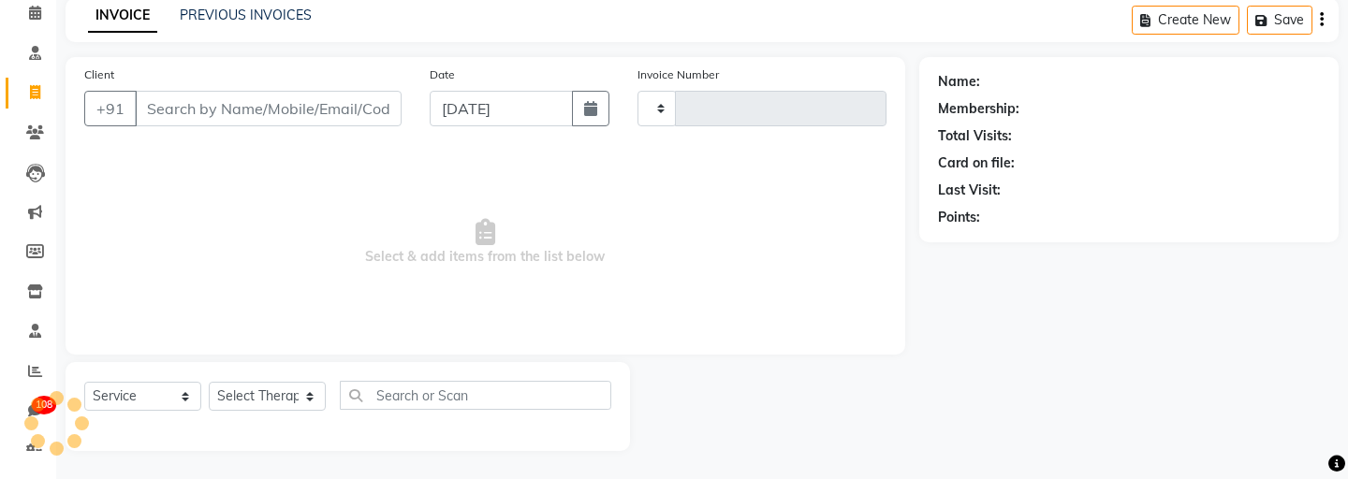
type input "755"
select select "157"
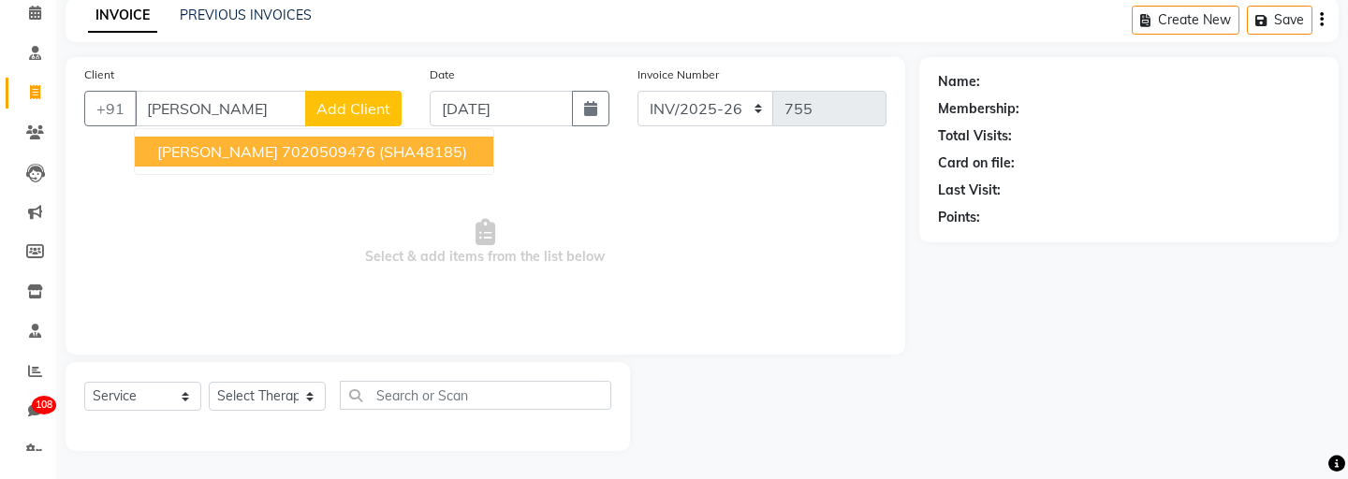
click at [288, 160] on ngb-highlight "7020509476" at bounding box center [329, 151] width 94 height 19
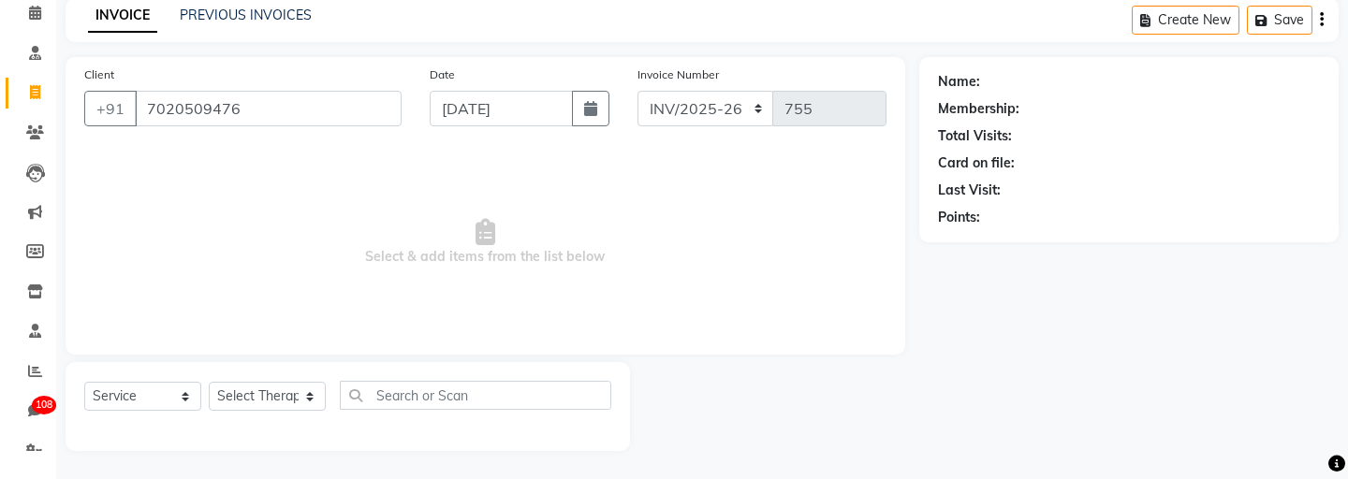
type input "7020509476"
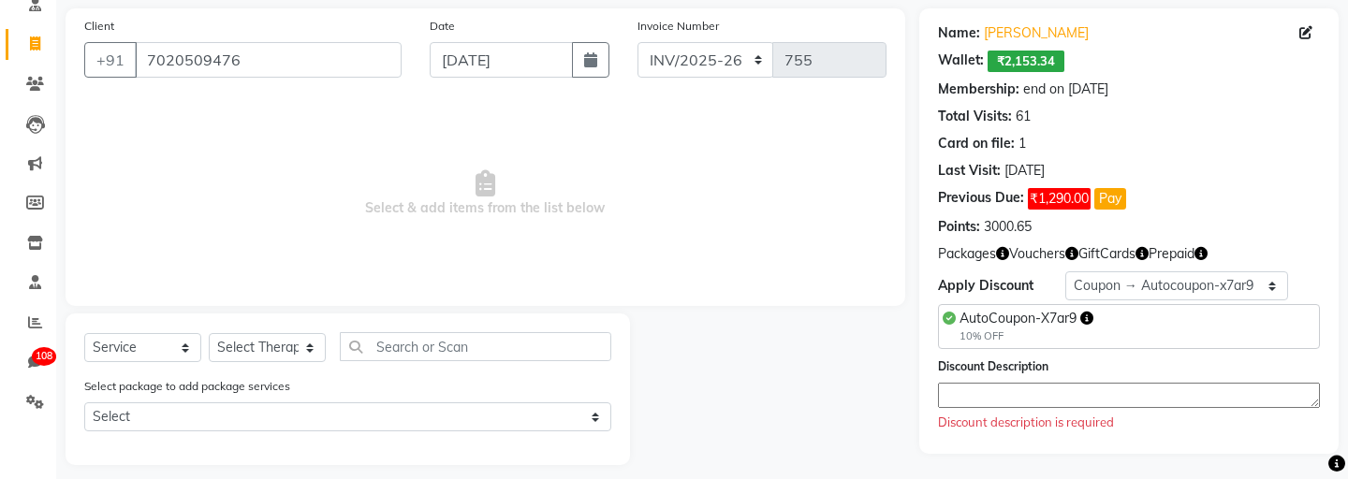
scroll to position [146, 0]
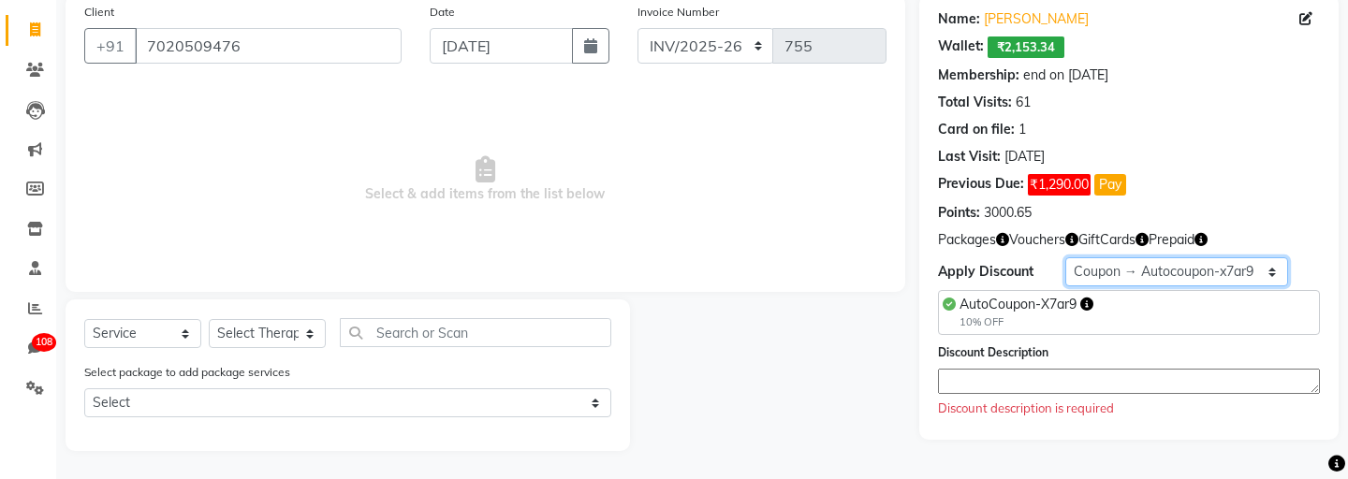
click at [1143, 274] on select "Select Membership → Membership Redemption Test Membership → testing San Members…" at bounding box center [1177, 272] width 223 height 29
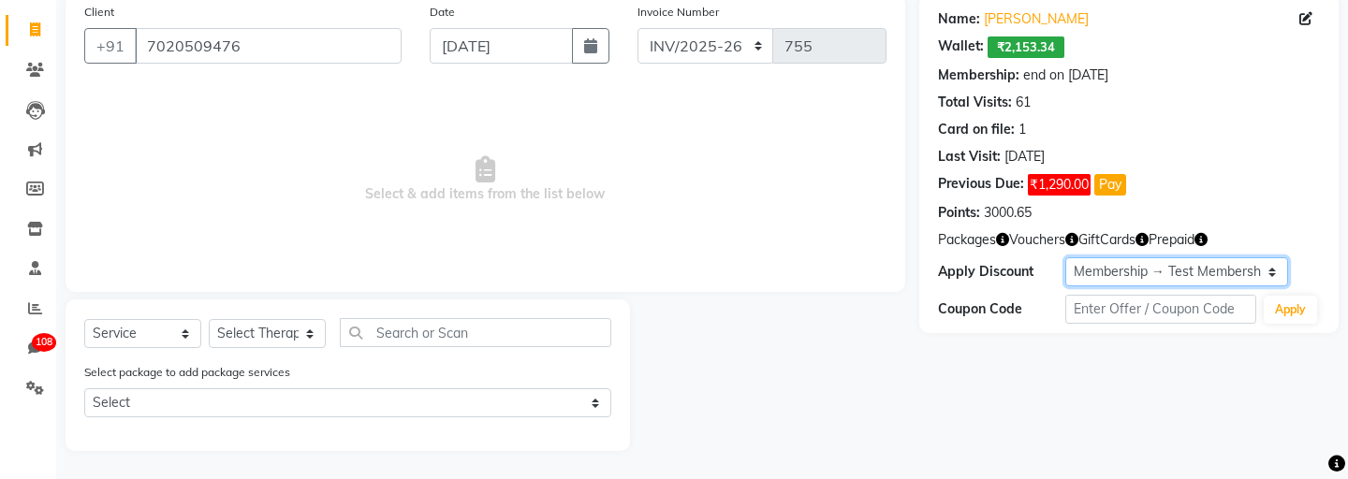
click at [1105, 269] on select "Select Membership → Membership Redemption Test Membership → testing San Members…" at bounding box center [1177, 272] width 223 height 29
select select "5: Object"
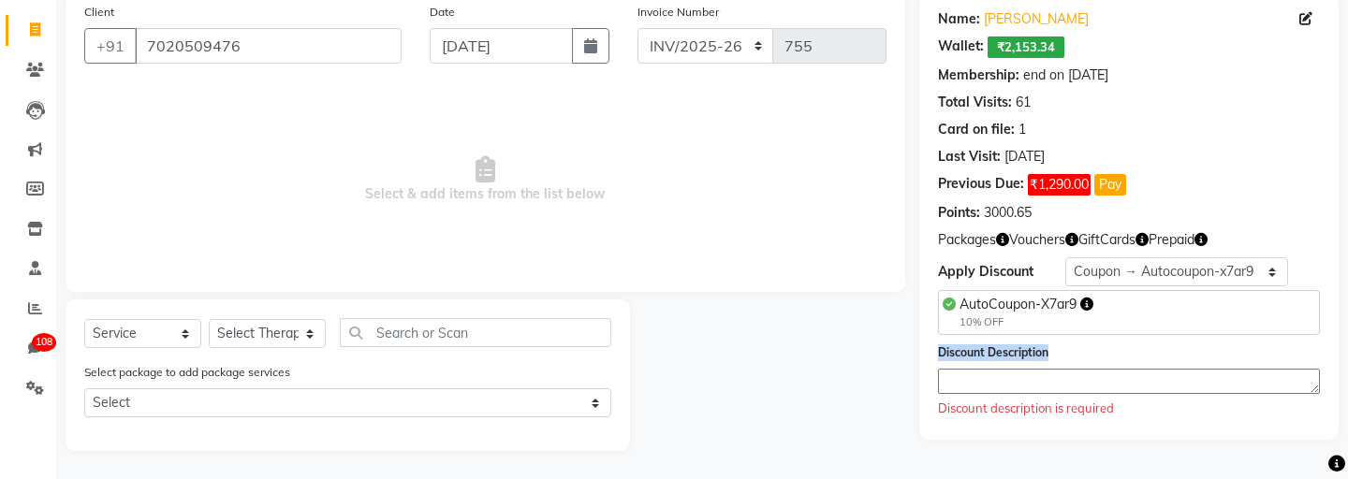
drag, startPoint x: 937, startPoint y: 347, endPoint x: 1059, endPoint y: 371, distance: 124.0
click at [1059, 371] on div "Discount Description Discount description is required" at bounding box center [1129, 381] width 382 height 76
copy label "Discount Description"
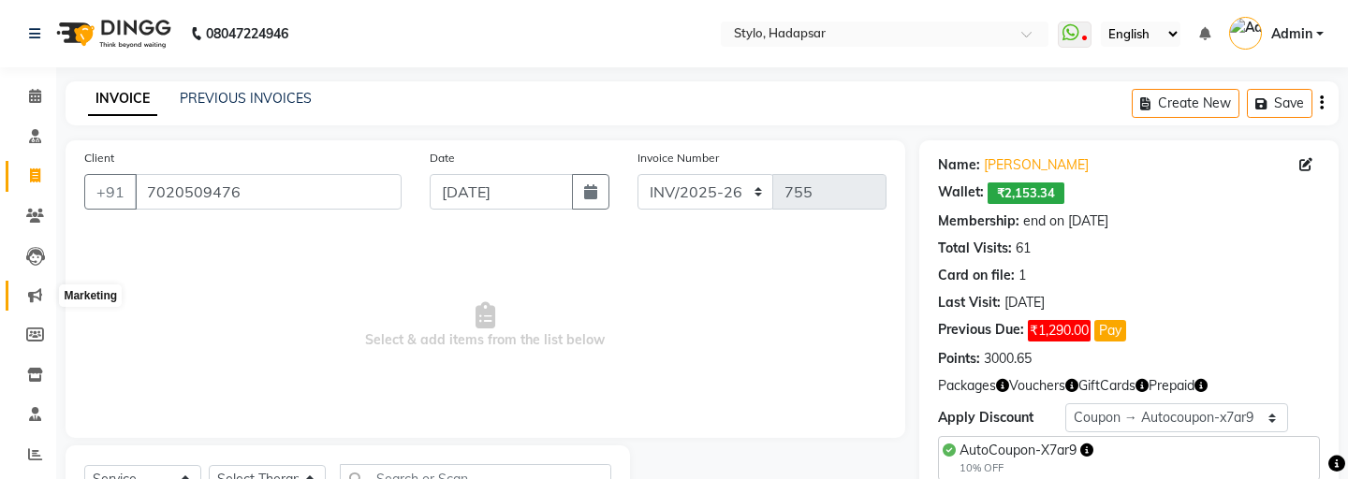
click at [33, 303] on span at bounding box center [35, 297] width 33 height 22
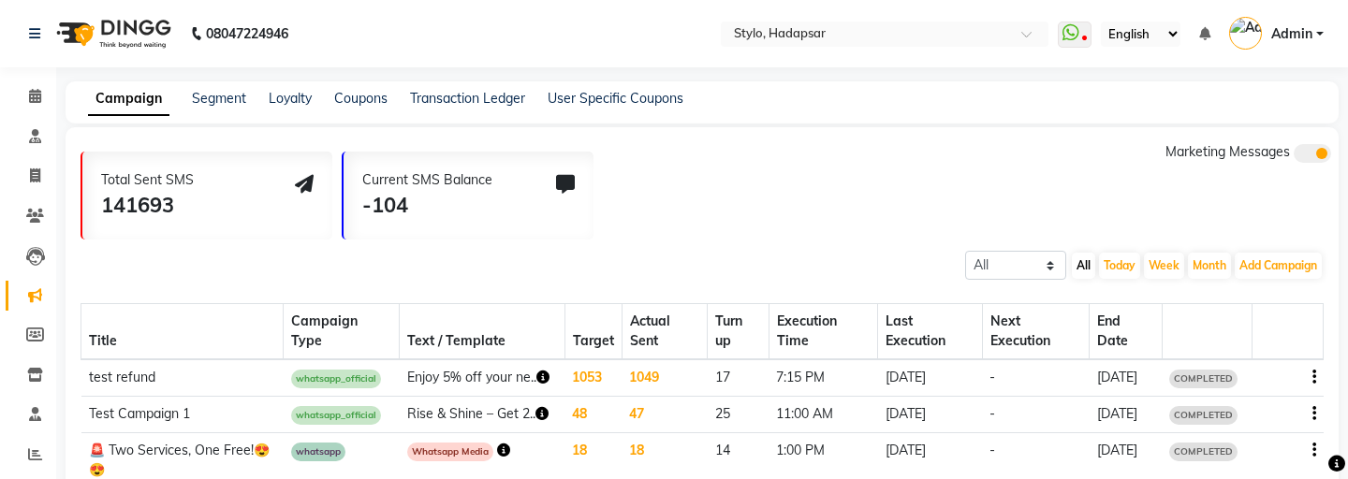
click at [373, 85] on div "Campaign Segment Loyalty Coupons Transaction Ledger User Specific Coupons" at bounding box center [703, 102] width 1274 height 42
click at [347, 97] on link "Coupons" at bounding box center [360, 98] width 53 height 17
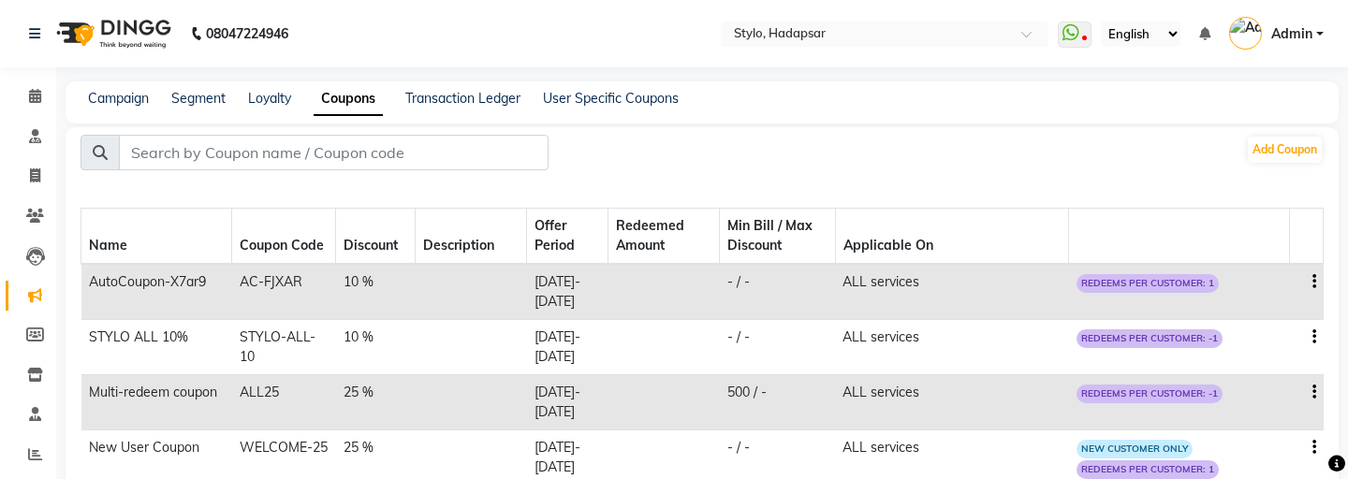
click at [1313, 282] on icon "button" at bounding box center [1315, 282] width 4 height 1
click at [1260, 291] on div "Delete" at bounding box center [1269, 294] width 45 height 23
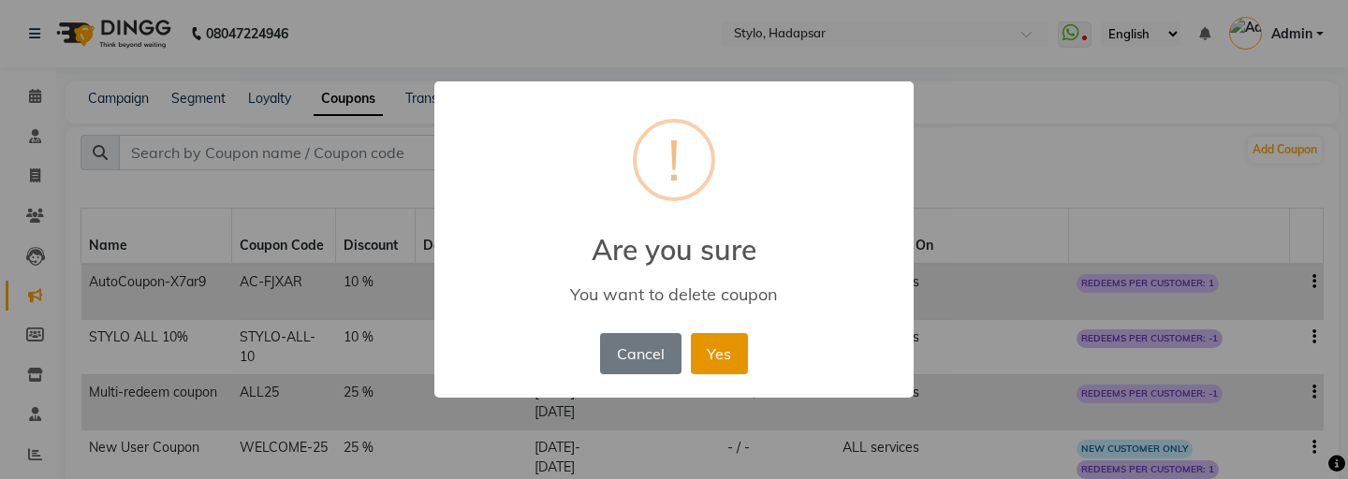
click at [711, 337] on button "Yes" at bounding box center [719, 353] width 57 height 41
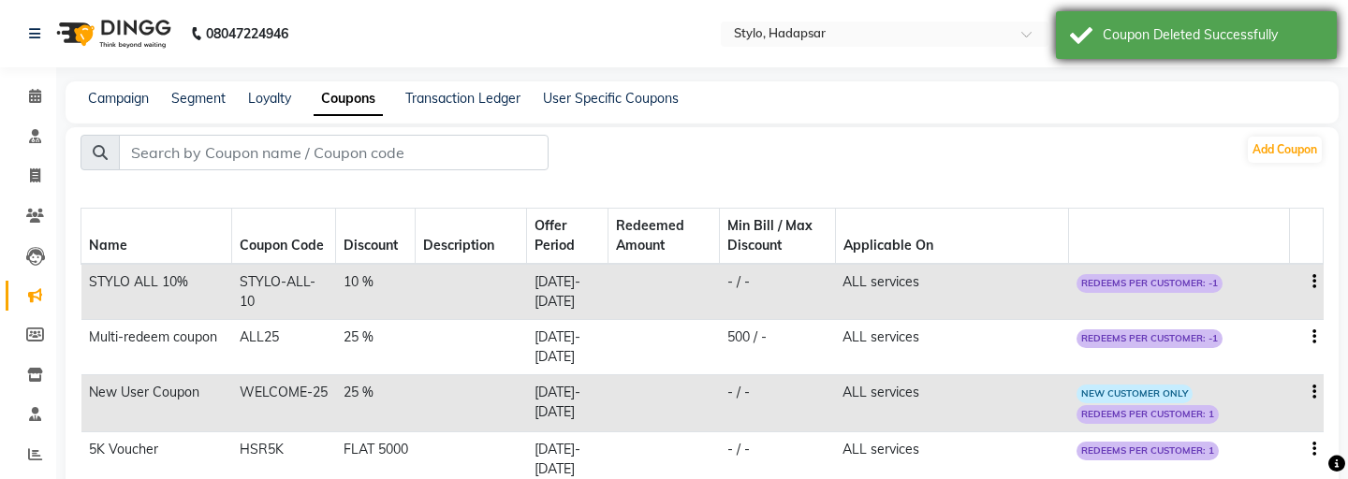
click at [1213, 42] on div "Coupon Deleted Successfully" at bounding box center [1213, 35] width 220 height 20
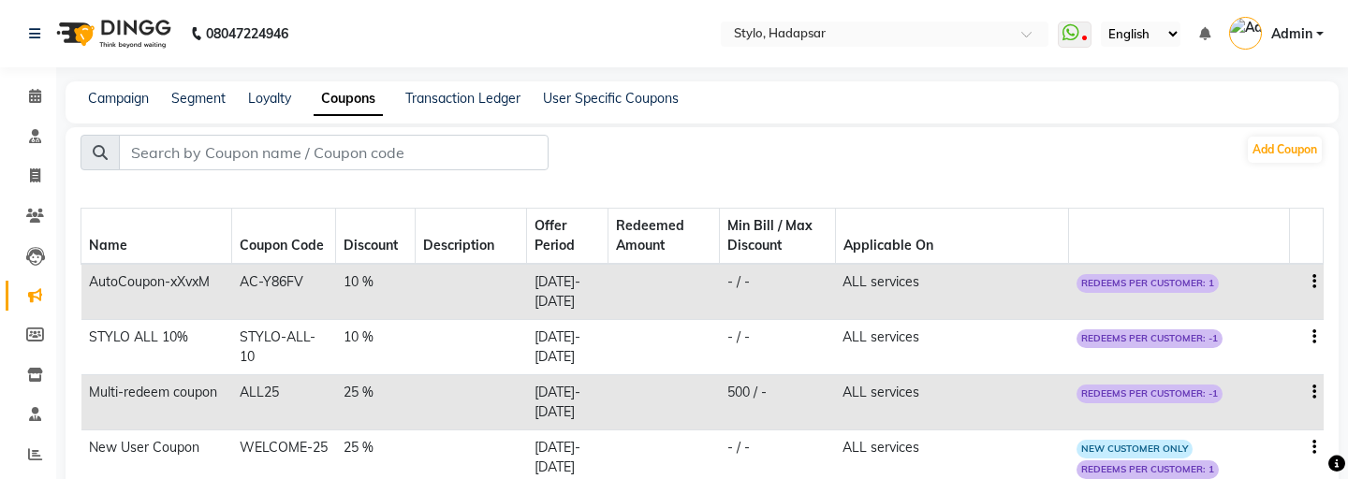
click at [1313, 283] on icon "button" at bounding box center [1315, 282] width 4 height 1
click at [1260, 287] on div "Delete" at bounding box center [1269, 294] width 45 height 23
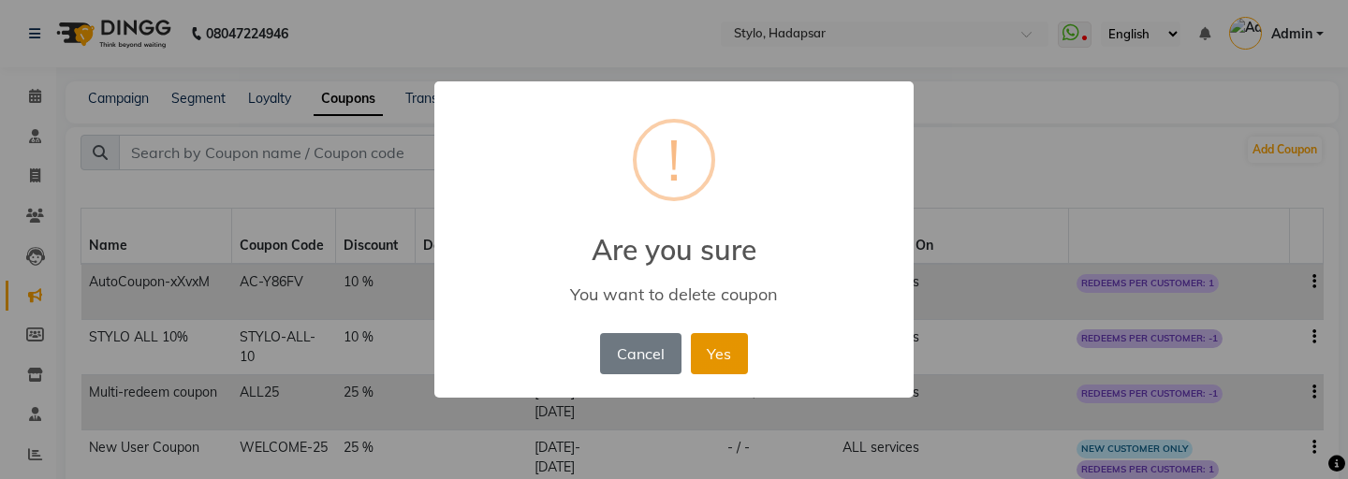
click at [715, 350] on button "Yes" at bounding box center [719, 353] width 57 height 41
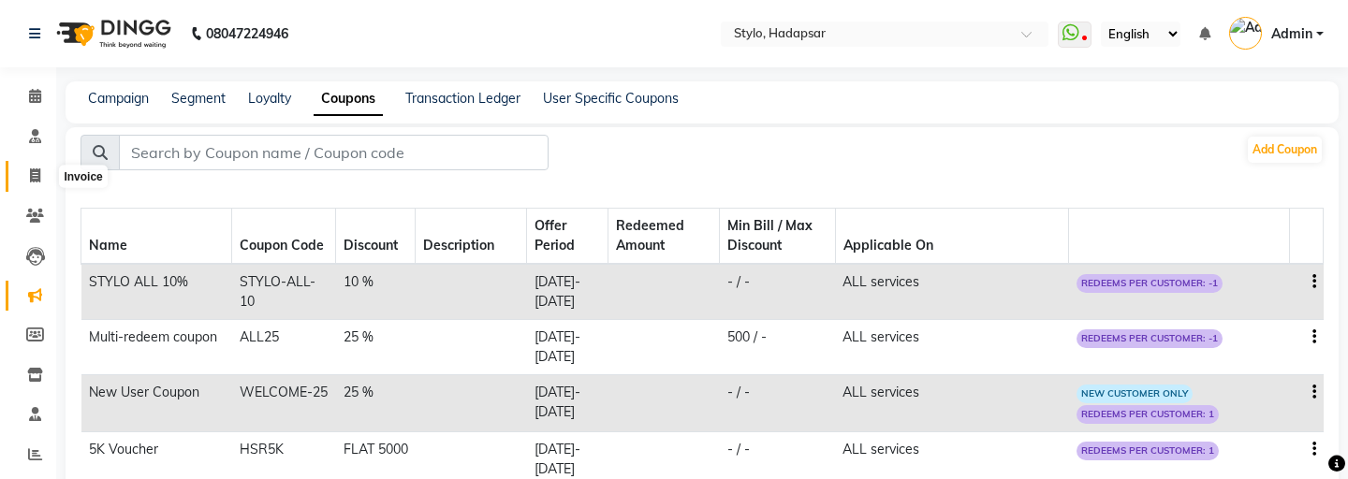
click at [37, 169] on icon at bounding box center [35, 176] width 10 height 14
select select "service"
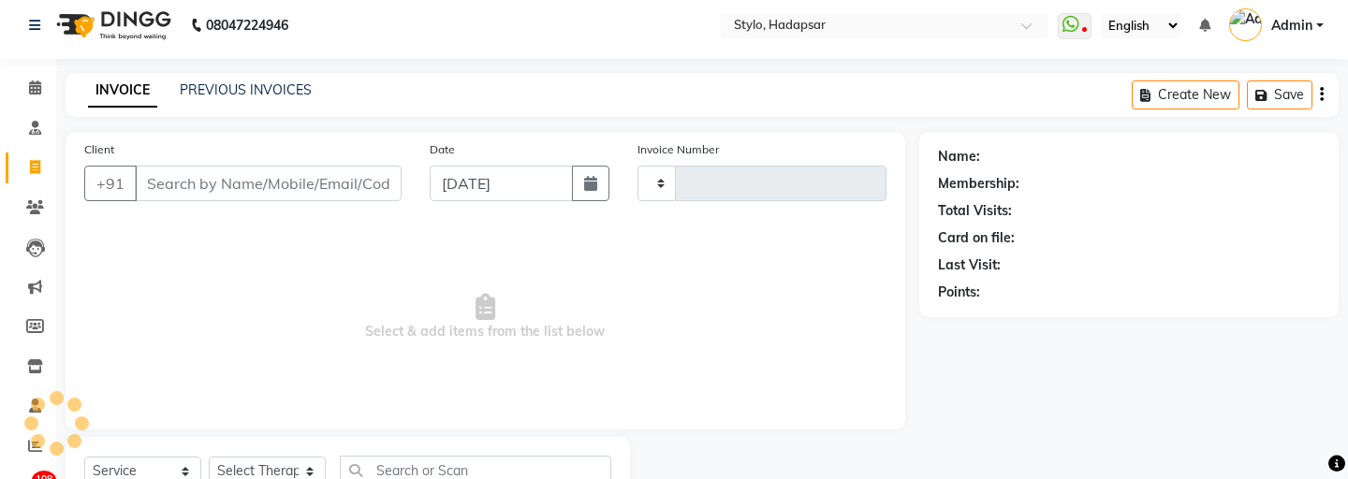
scroll to position [83, 0]
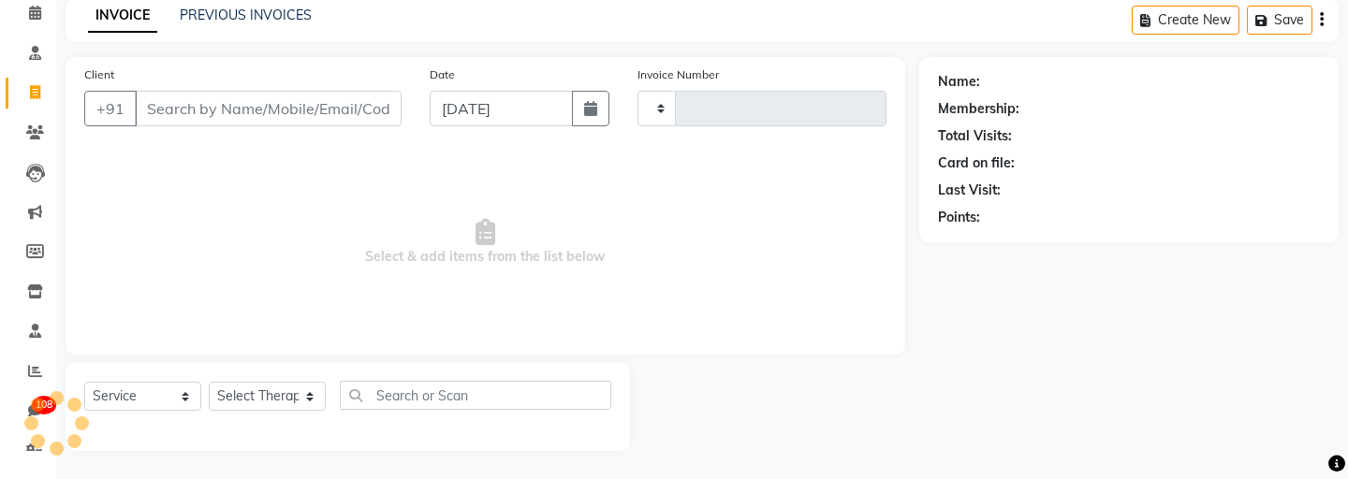
type input "756"
select select "157"
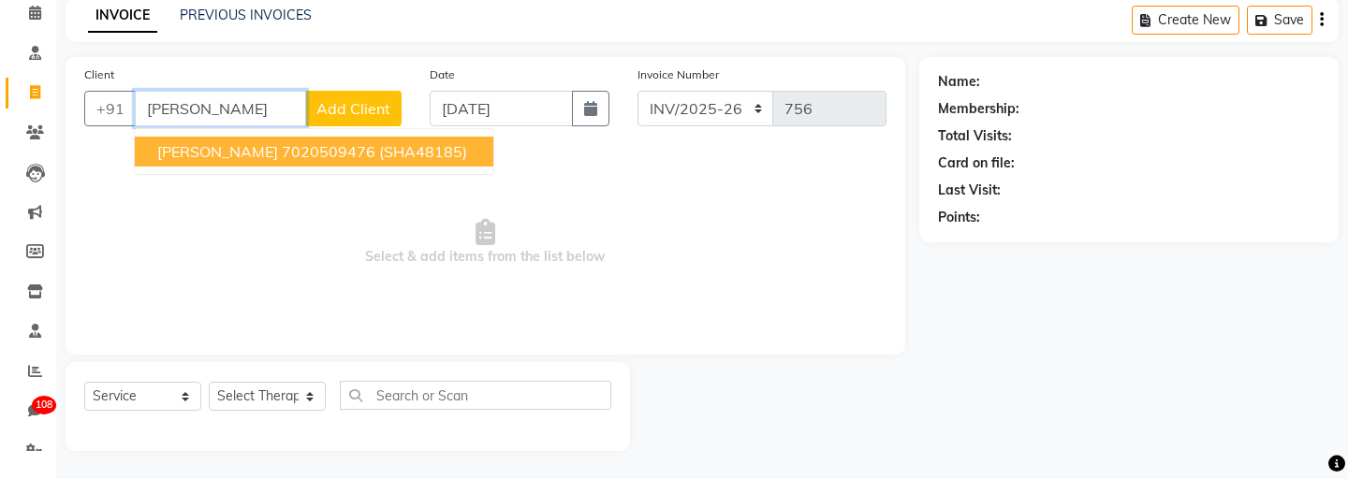
click at [220, 155] on span "[PERSON_NAME]" at bounding box center [217, 151] width 121 height 19
type input "7020509476"
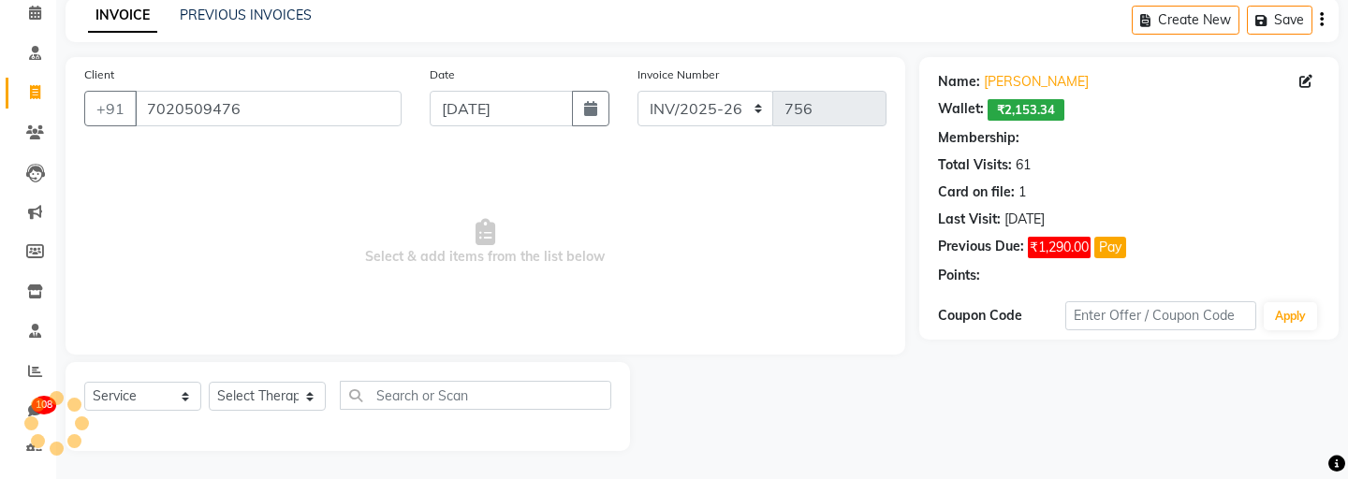
select select "5: Object"
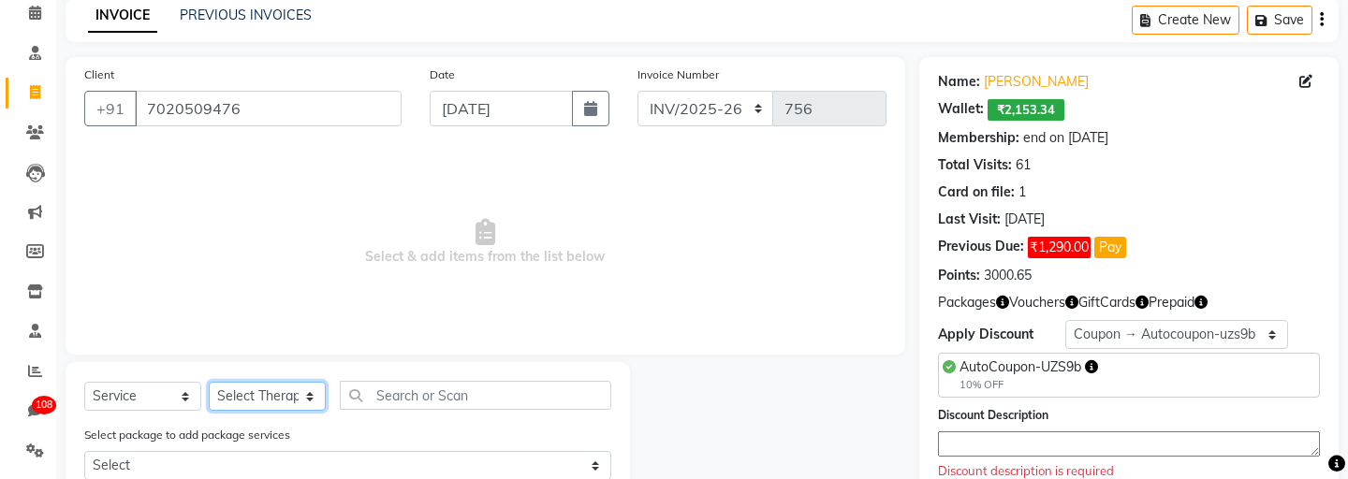
click at [267, 394] on select "Select Therapist aadi [PERSON_NAME] Abc testing abhi Admin A Amit Ankit [PERSON…" at bounding box center [267, 396] width 117 height 29
click at [266, 396] on select "Select Therapist aadi [PERSON_NAME] Abc testing abhi Admin A Amit Ankit [PERSON…" at bounding box center [267, 396] width 117 height 29
select select "533"
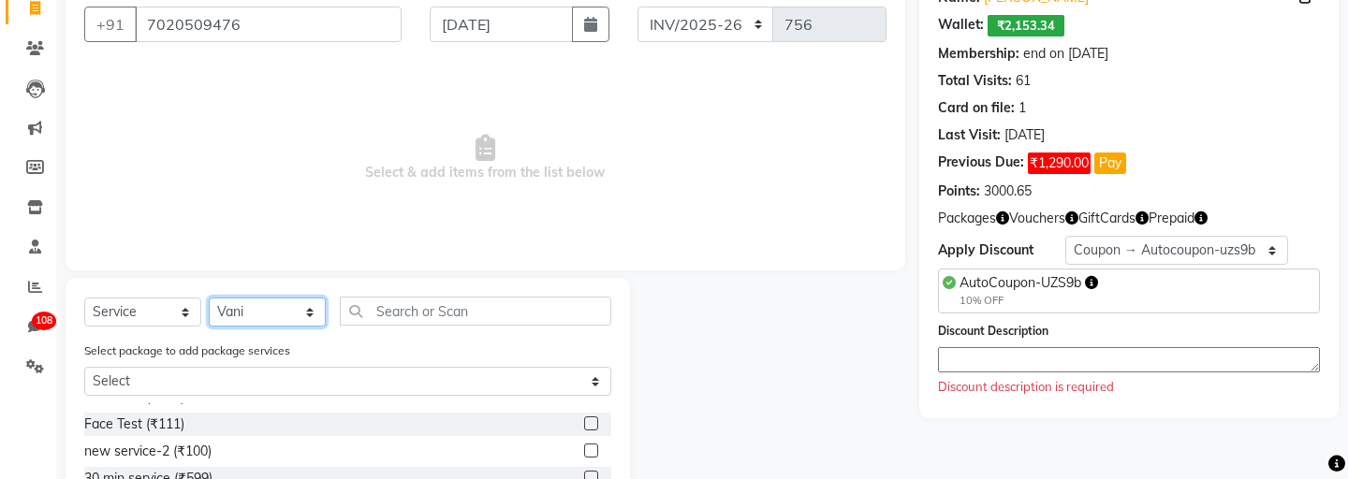
scroll to position [0, 0]
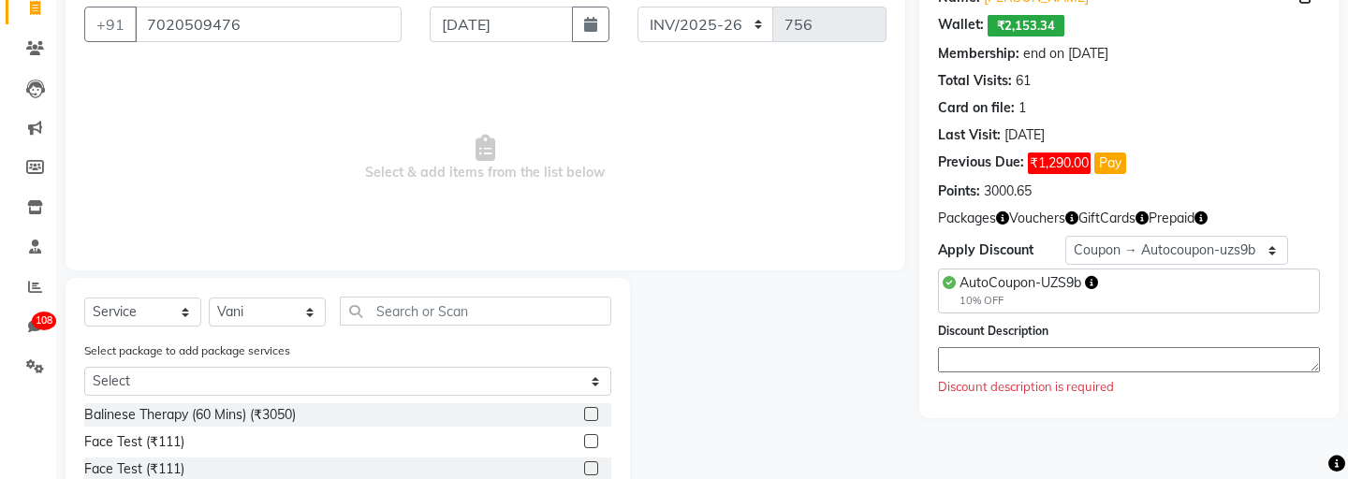
click at [586, 415] on label at bounding box center [591, 414] width 14 height 14
click at [586, 415] on input "checkbox" at bounding box center [590, 415] width 12 height 12
checkbox input "true"
select select "Z73944"
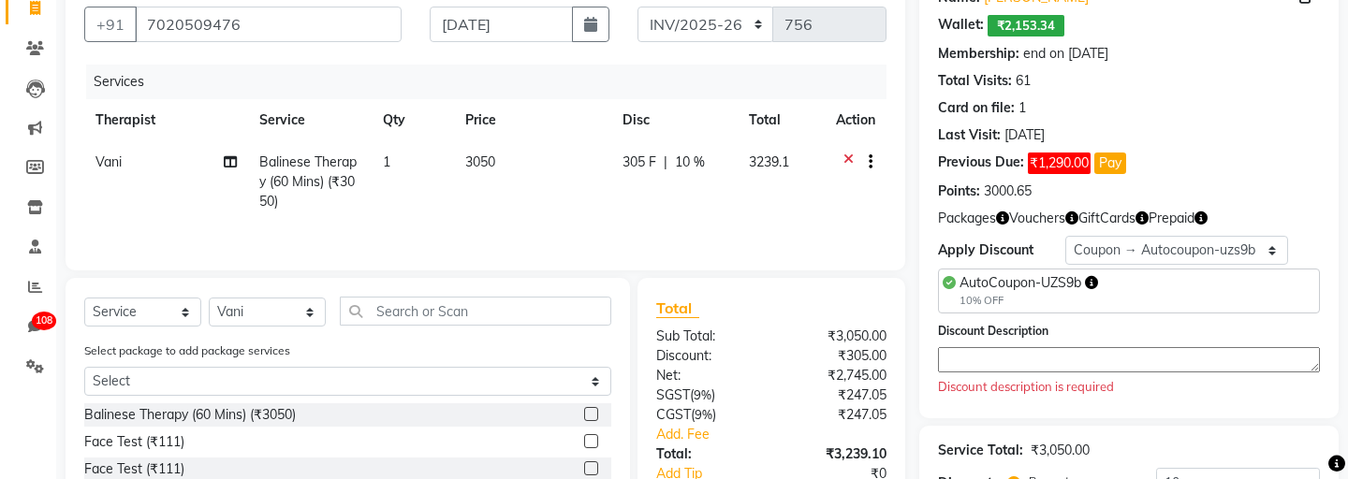
checkbox input "false"
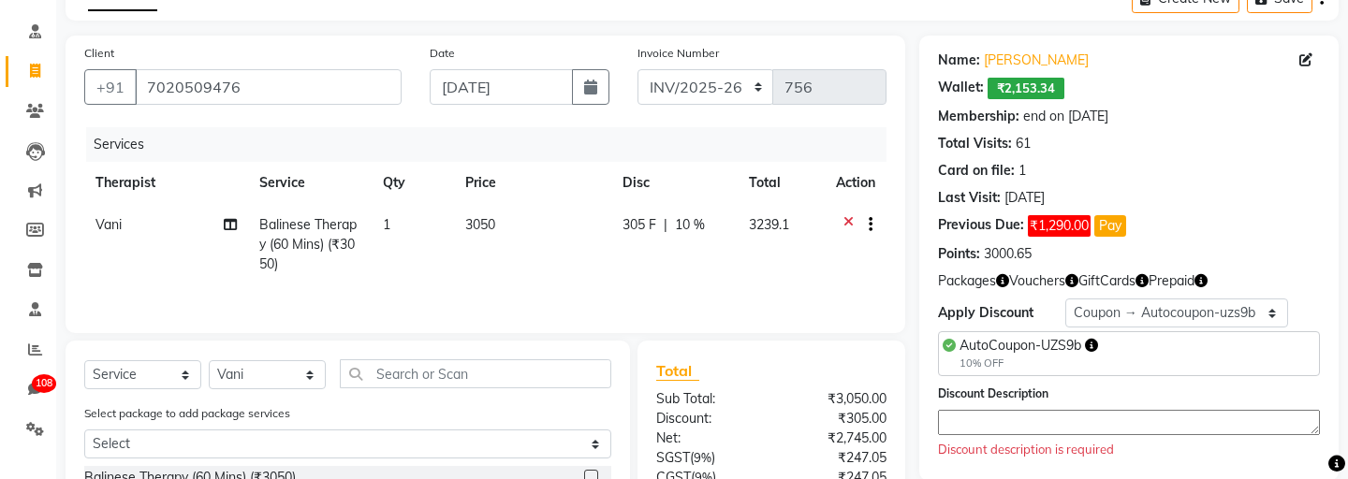
scroll to position [104, 0]
click at [865, 229] on button "button" at bounding box center [867, 226] width 11 height 20
click at [836, 167] on label "Up Sale" at bounding box center [864, 164] width 56 height 19
click at [836, 167] on input "Up Sale" at bounding box center [842, 161] width 12 height 12
radio input "true"
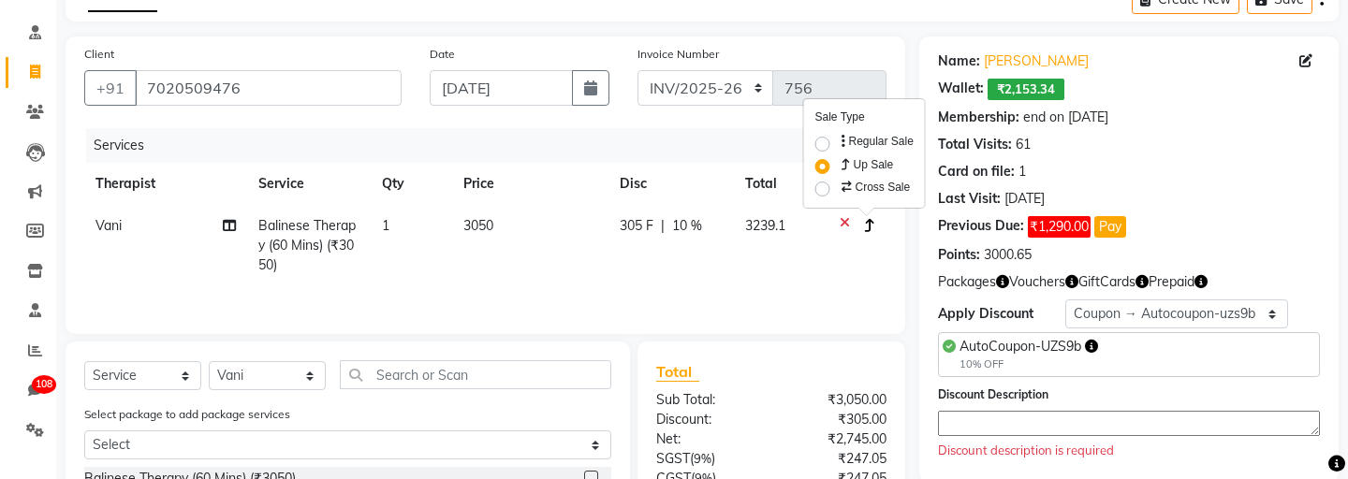
click at [838, 147] on label "Regular Sale" at bounding box center [876, 141] width 76 height 17
click at [838, 145] on input "Regular Sale" at bounding box center [844, 139] width 12 height 12
radio input "true"
click at [836, 167] on label "Up Sale" at bounding box center [864, 164] width 56 height 19
click at [836, 167] on input "Up Sale" at bounding box center [842, 161] width 12 height 12
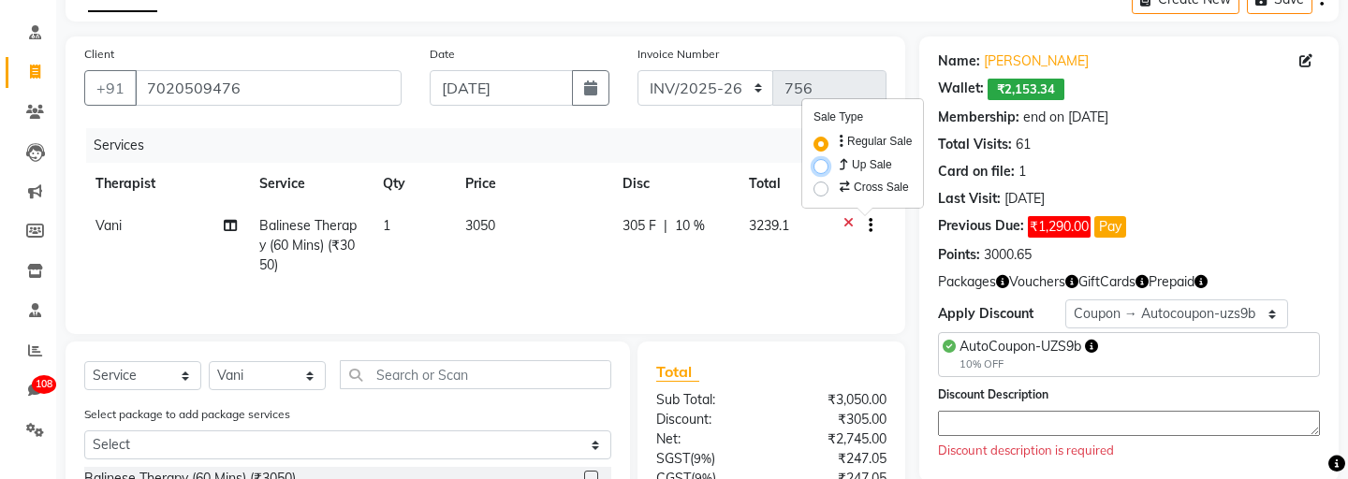
radio input "true"
click at [838, 185] on label "Cross Sale" at bounding box center [874, 187] width 73 height 19
click at [838, 185] on input "Cross Sale" at bounding box center [844, 184] width 12 height 12
radio input "true"
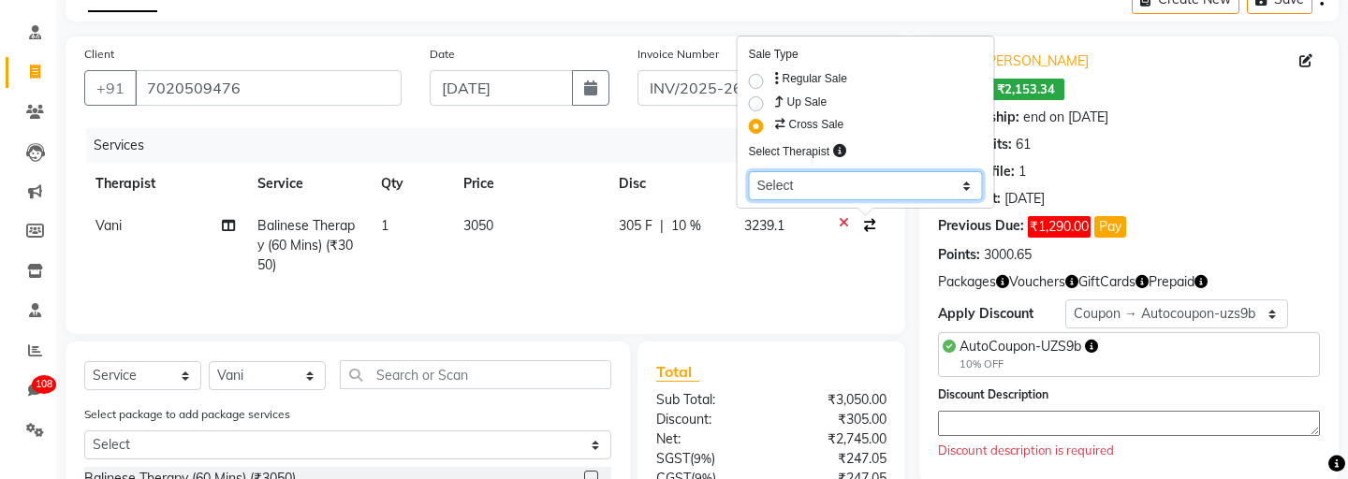
click at [824, 185] on select "Select aadi manav Abc testing abhi Admin A Amit Ankit magan Anuja ashwins Autom…" at bounding box center [866, 185] width 234 height 29
click at [772, 103] on label "Up Sale" at bounding box center [800, 102] width 56 height 19
click at [772, 103] on input "Up Sale" at bounding box center [778, 99] width 12 height 12
radio input "true"
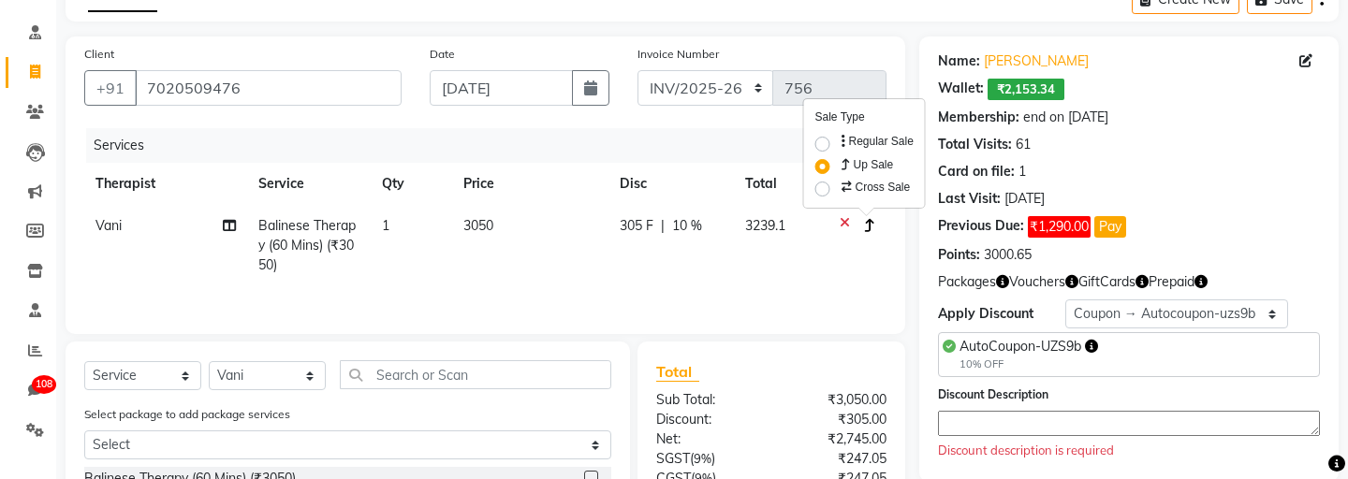
click at [838, 194] on label "Cross Sale" at bounding box center [874, 187] width 73 height 19
click at [838, 190] on input "Cross Sale" at bounding box center [844, 184] width 12 height 12
radio input "true"
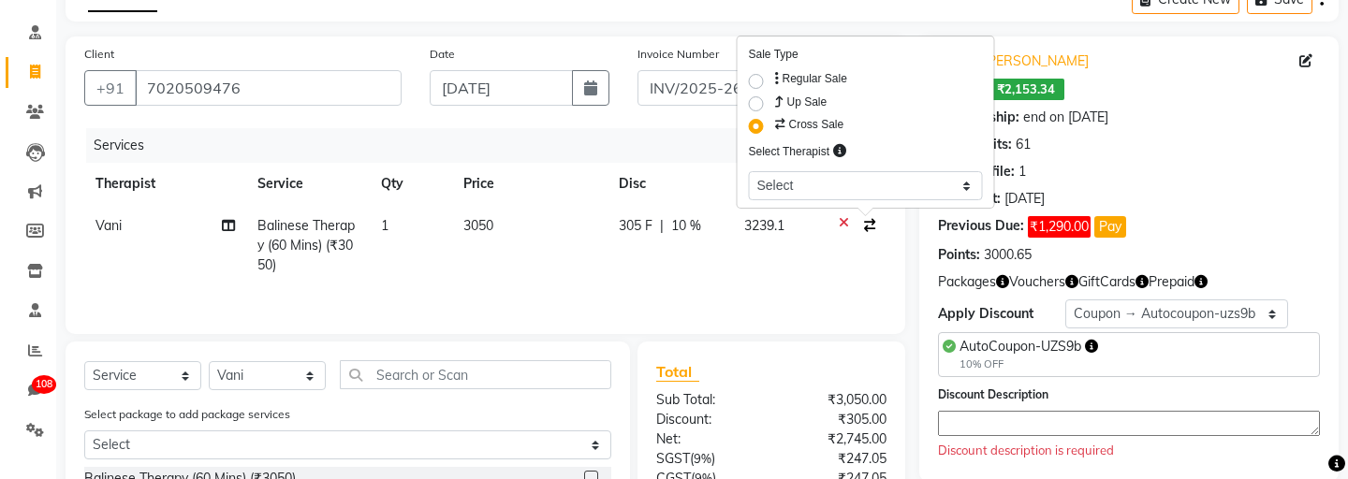
click at [790, 256] on td "3239.1" at bounding box center [776, 245] width 86 height 81
select select "533"
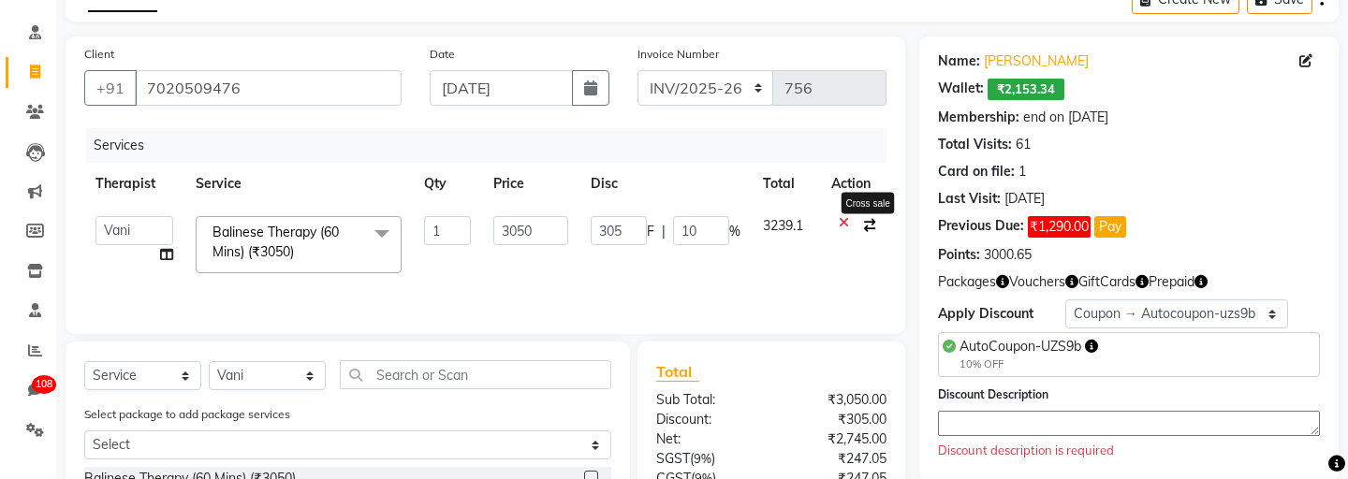
click at [866, 225] on icon "button" at bounding box center [869, 225] width 11 height 13
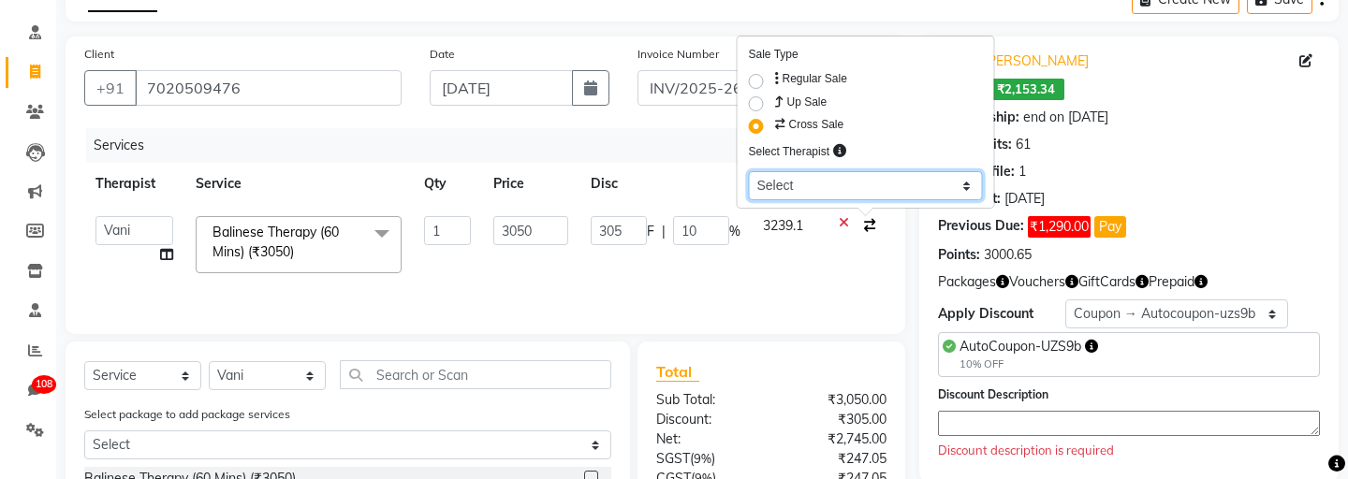
click at [831, 181] on select "Select aadi manav Abc testing abhi Admin A Amit Ankit magan Anuja ashwins Autom…" at bounding box center [866, 185] width 234 height 29
select select "5522"
click at [687, 291] on div "Services Therapist Service Qty Price Disc Total Action aadi manav Abc testing a…" at bounding box center [485, 221] width 803 height 187
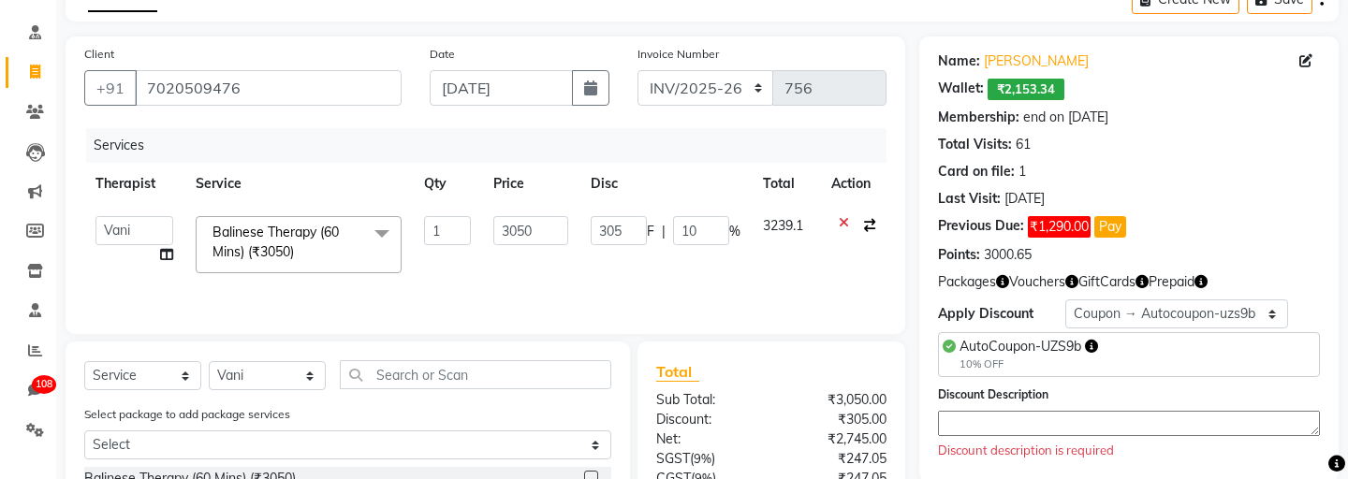
click at [956, 436] on div "Discount Description Discount description is required" at bounding box center [1129, 423] width 382 height 76
click at [705, 234] on input "10" at bounding box center [701, 230] width 56 height 29
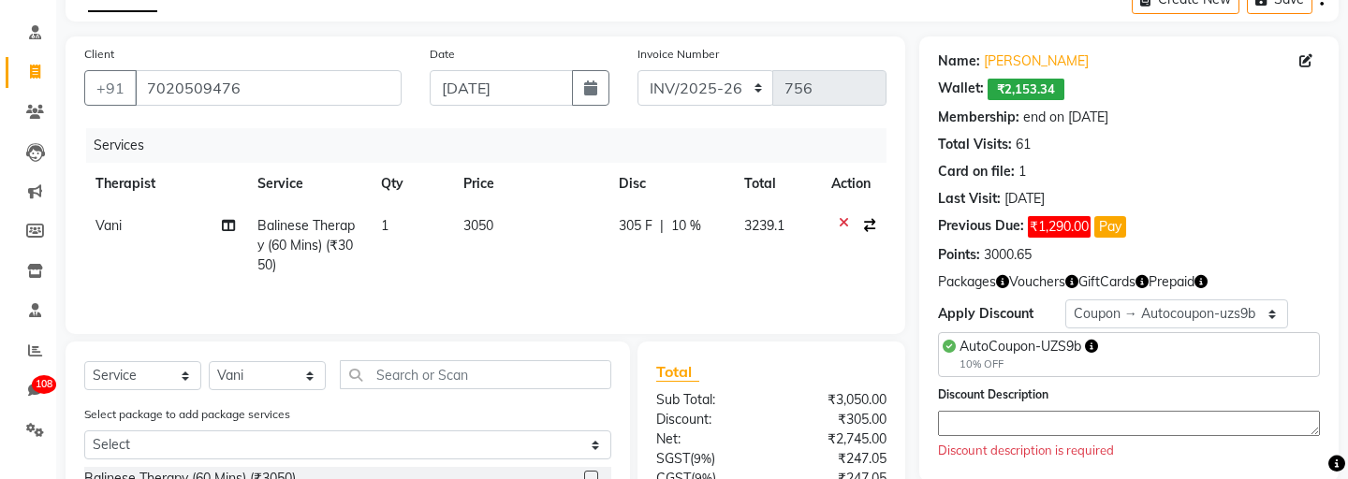
click at [679, 285] on div "Services Therapist Service Qty Price Disc Total Action Vani Balinese Therapy (6…" at bounding box center [485, 221] width 803 height 187
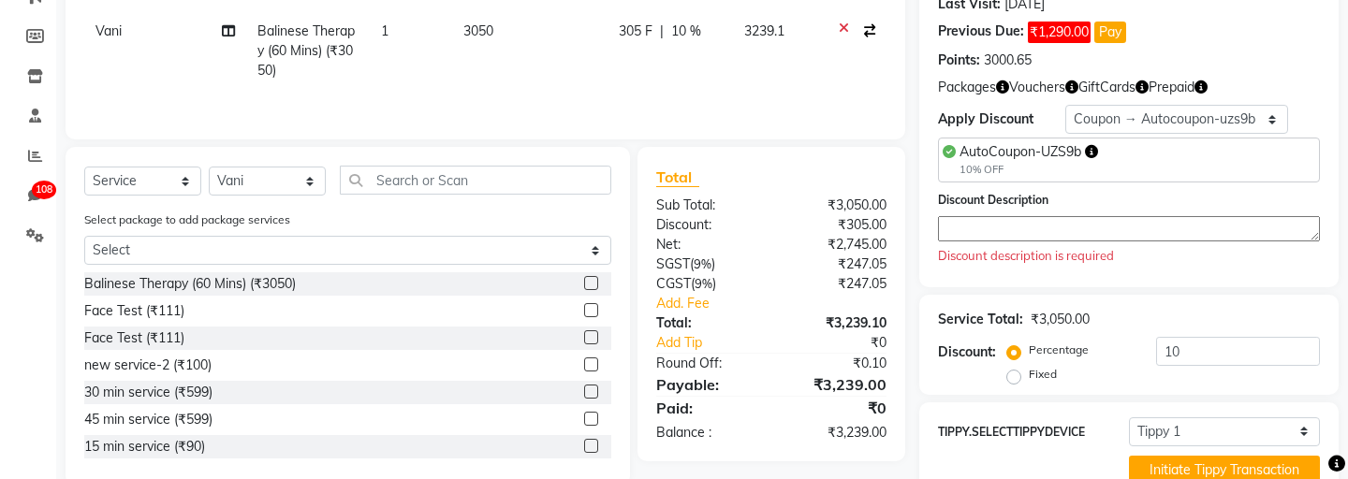
scroll to position [304, 0]
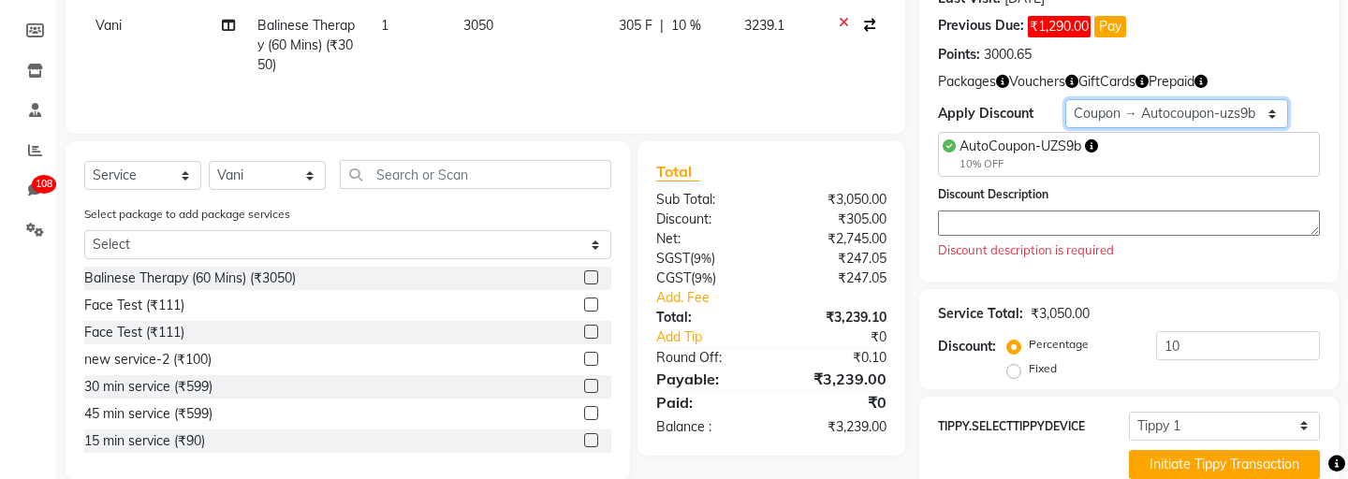
click at [1108, 116] on select "Select Membership → Membership Redemption Test Membership → testing San Members…" at bounding box center [1177, 113] width 223 height 29
select select "0:"
type input "0"
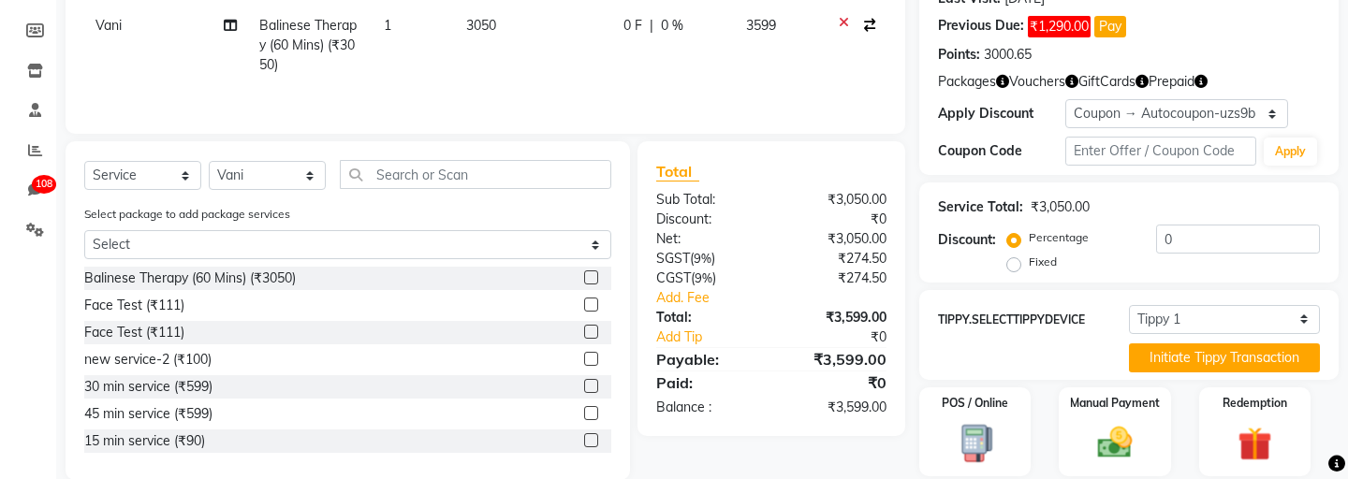
click at [1184, 97] on div "Name: Ganesh Poul Wallet: ₹2,153.34 Membership: end on Sep 11, 2025 Total Visit…" at bounding box center [1130, 5] width 420 height 339
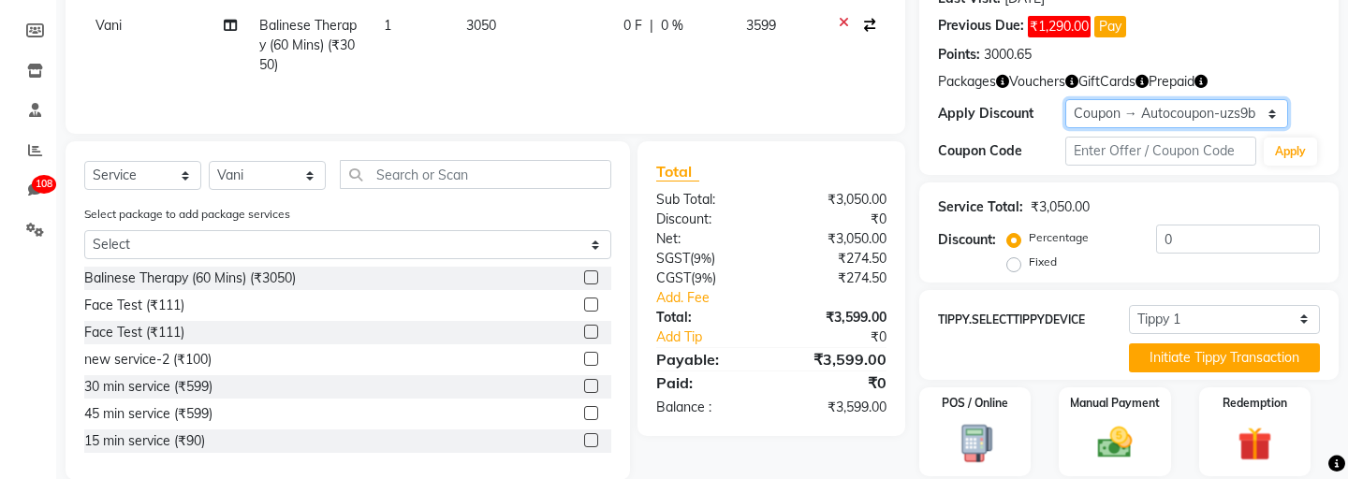
click at [1184, 106] on select "Select Membership → Membership Redemption Test Membership → testing San Members…" at bounding box center [1177, 113] width 223 height 29
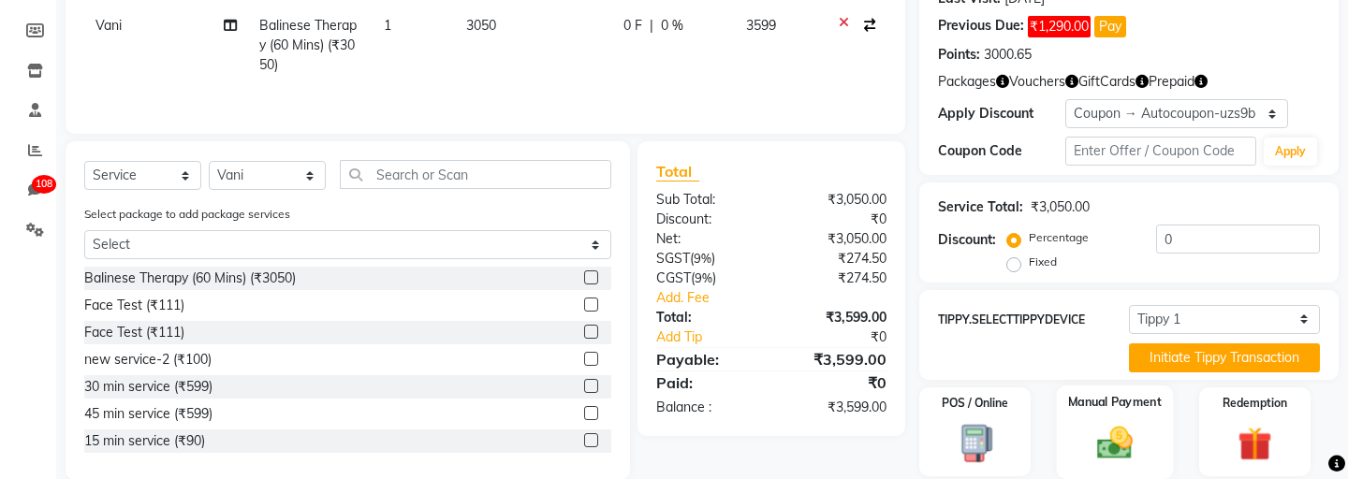
click at [1114, 445] on div "Manual Payment" at bounding box center [1115, 432] width 116 height 93
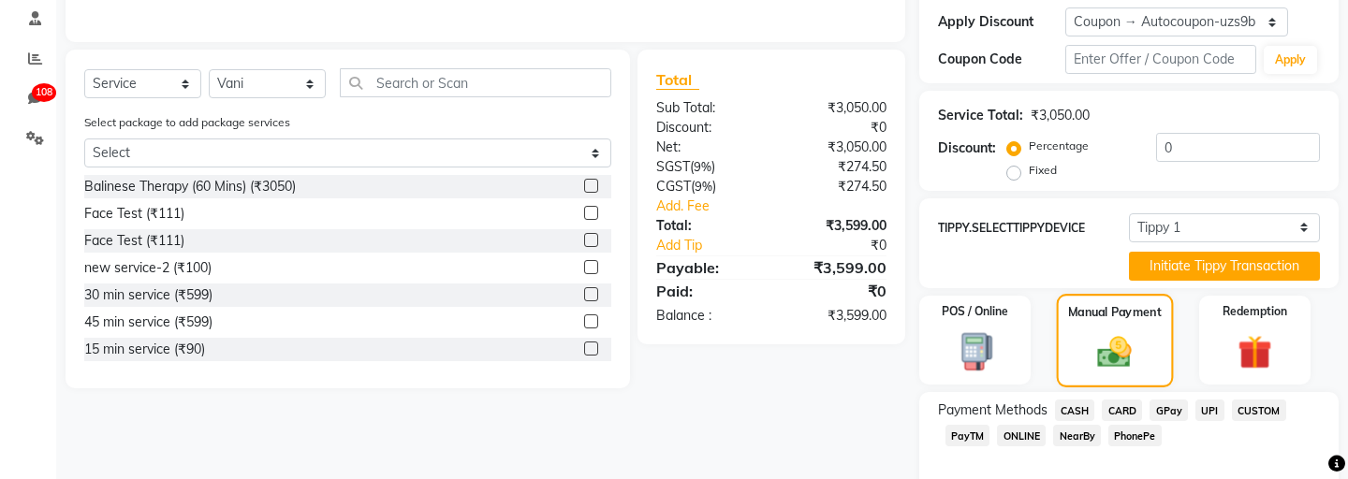
scroll to position [466, 0]
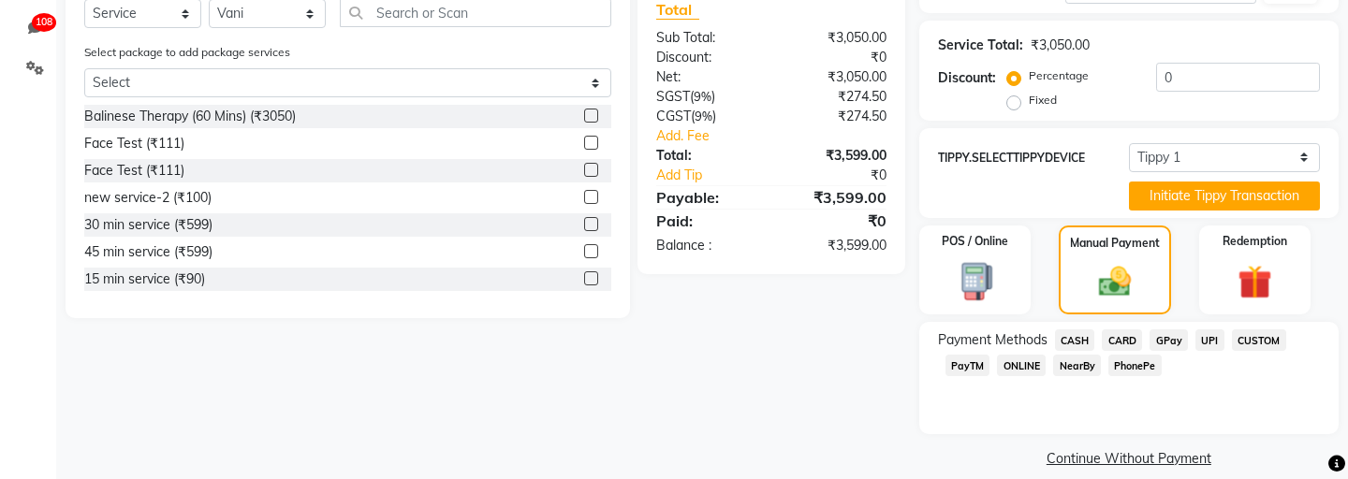
click at [1064, 330] on span "CASH" at bounding box center [1075, 341] width 40 height 22
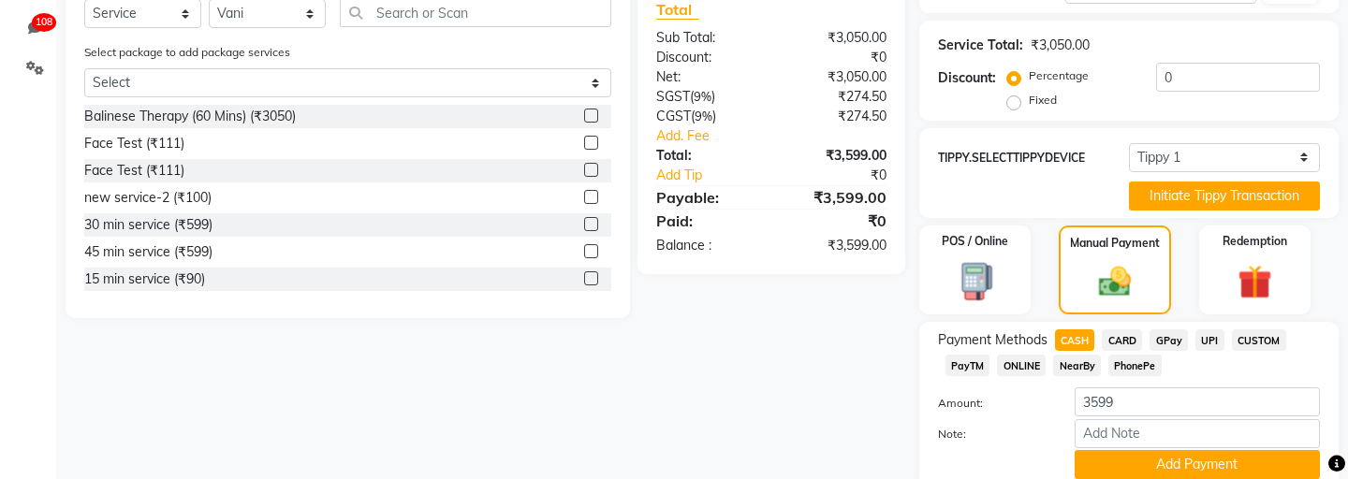
click at [1064, 330] on span "CASH" at bounding box center [1075, 341] width 40 height 22
click at [1112, 450] on button "Add Payment" at bounding box center [1197, 464] width 245 height 29
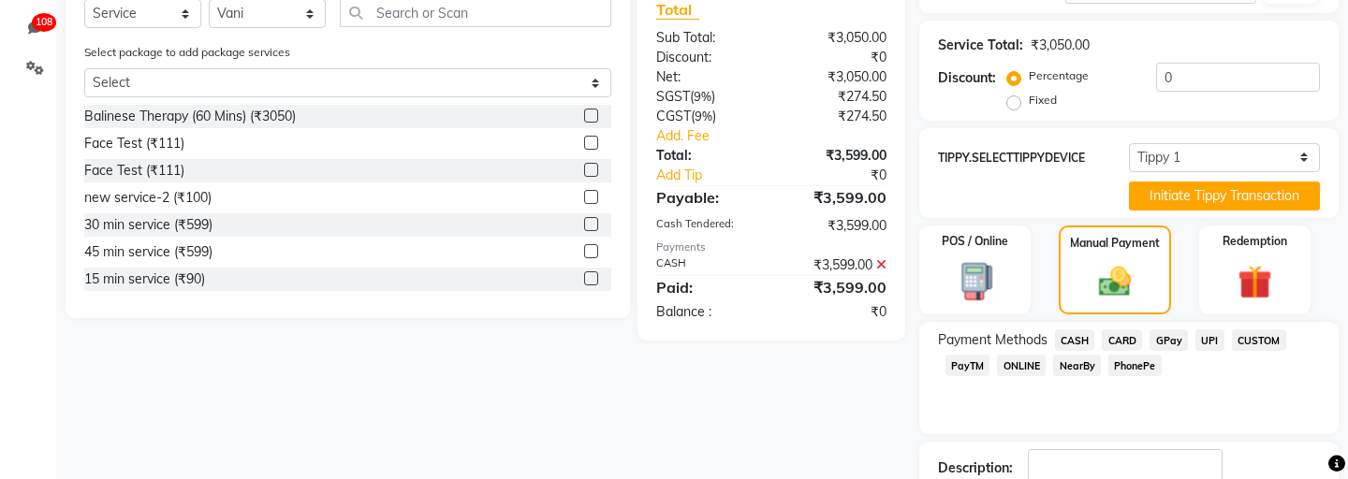
scroll to position [572, 0]
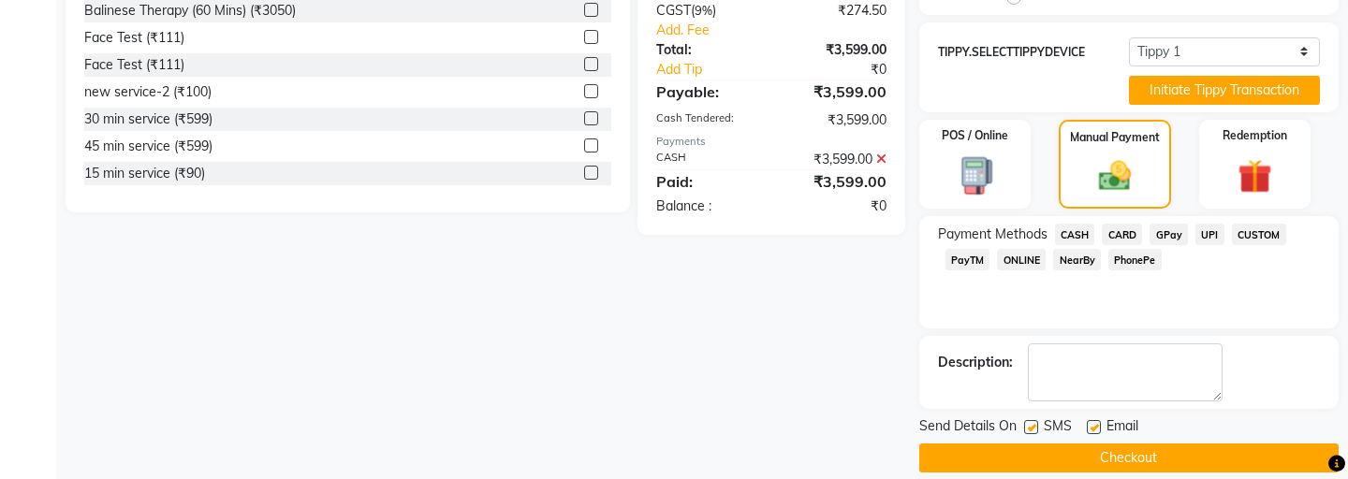
click at [1029, 420] on label at bounding box center [1031, 427] width 14 height 14
click at [1029, 422] on input "checkbox" at bounding box center [1030, 428] width 12 height 12
checkbox input "false"
click at [1096, 420] on label at bounding box center [1094, 427] width 14 height 14
click at [1096, 422] on input "checkbox" at bounding box center [1093, 428] width 12 height 12
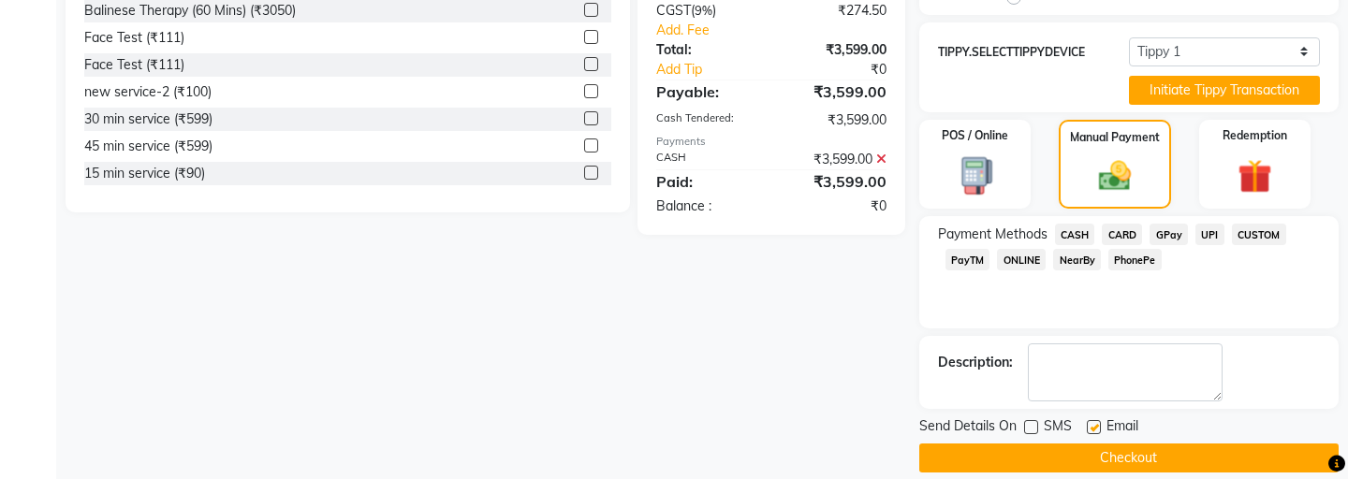
checkbox input "false"
click at [1072, 444] on button "Checkout" at bounding box center [1130, 458] width 420 height 29
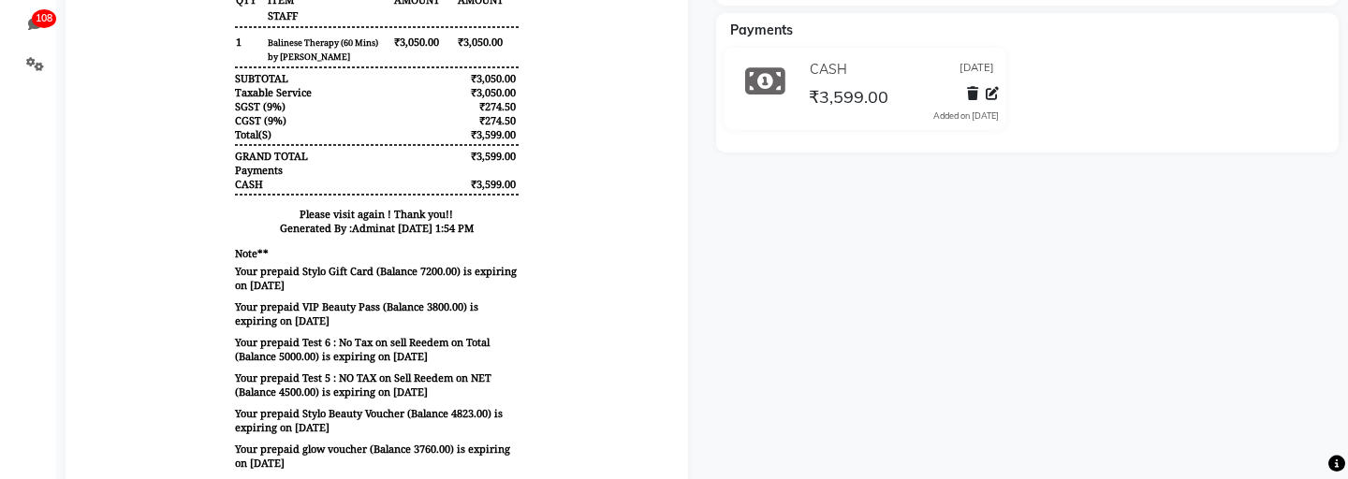
scroll to position [43, 0]
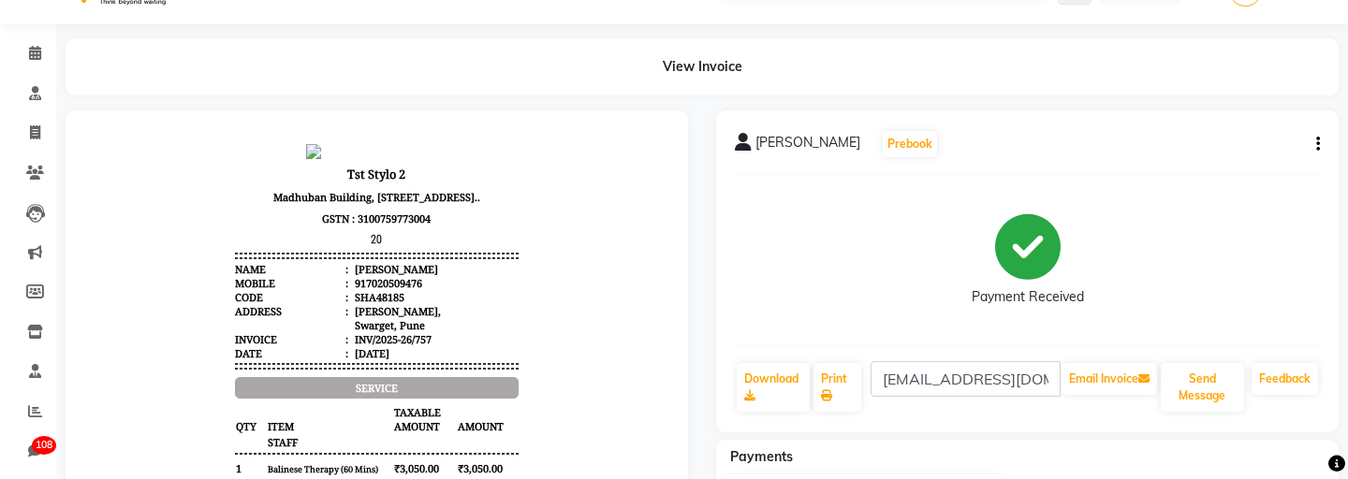
click at [1319, 144] on icon "button" at bounding box center [1319, 144] width 4 height 1
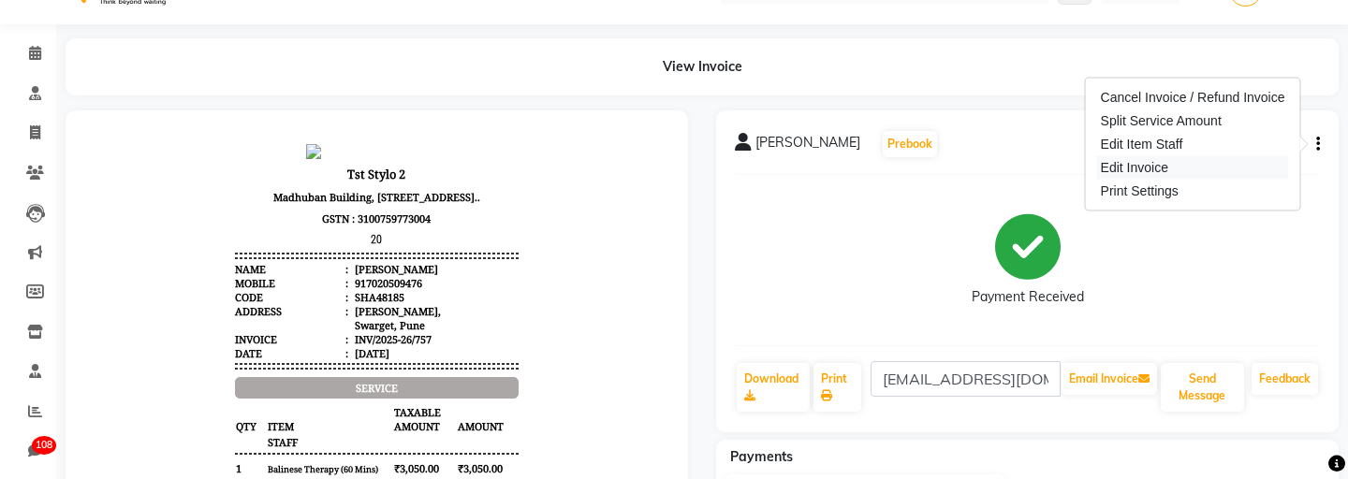
click at [1117, 163] on div "Edit Invoice" at bounding box center [1193, 167] width 192 height 23
select select "service"
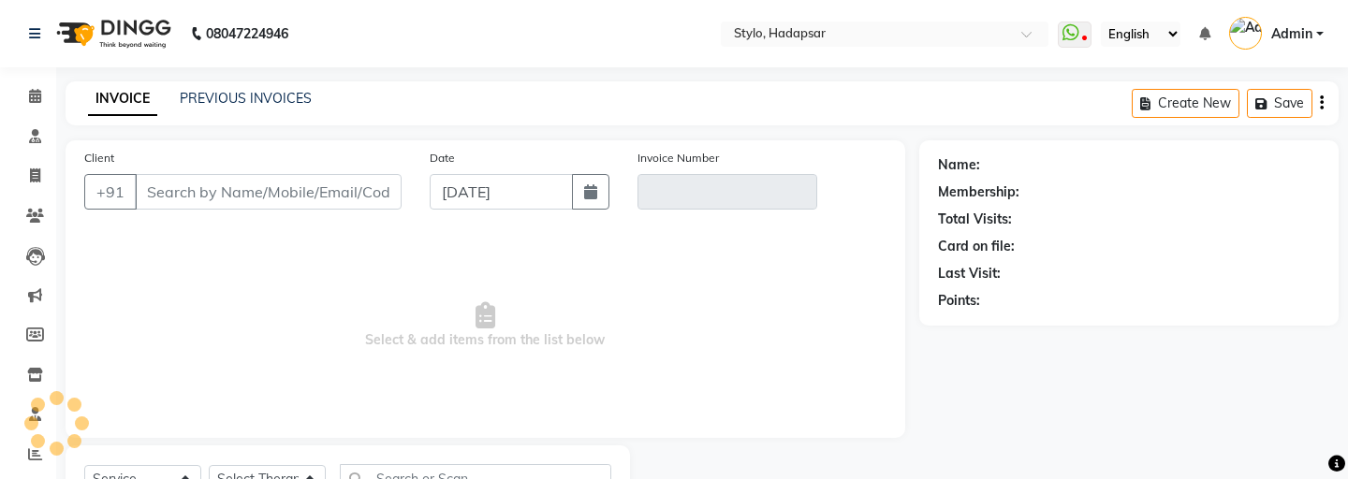
type input "7020509476"
type input "INV/2025-26/757"
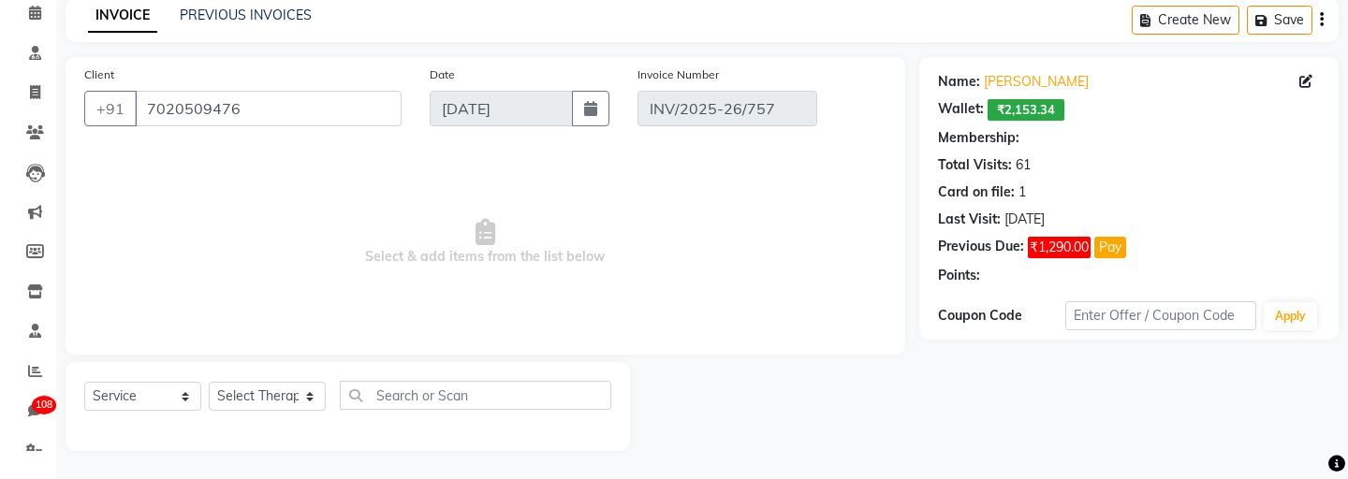
select select "5: Object"
select select "select"
select select "Z73944"
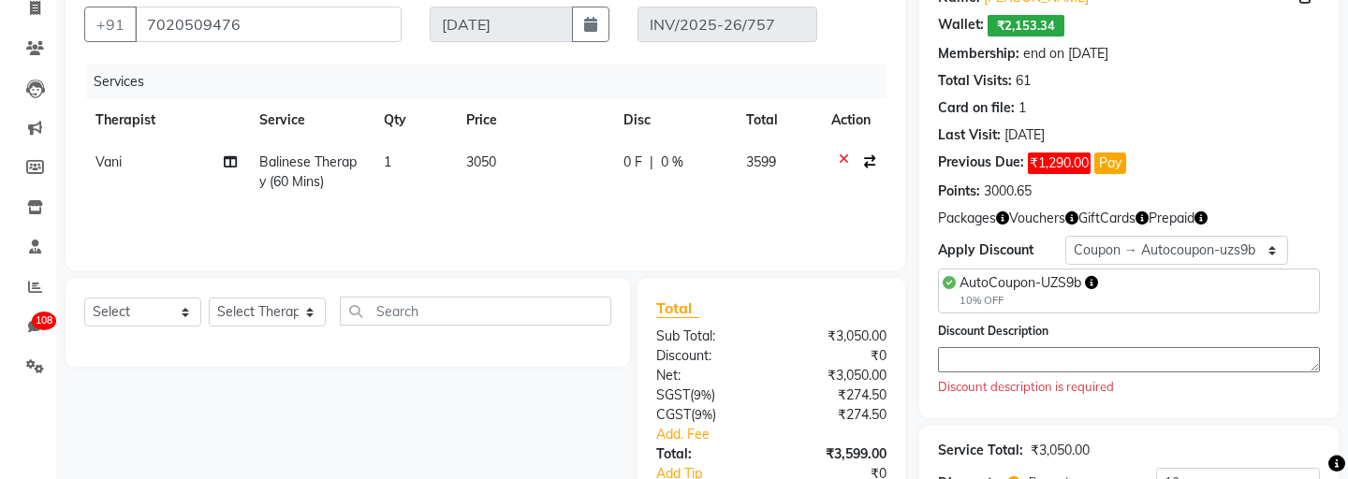
scroll to position [186, 0]
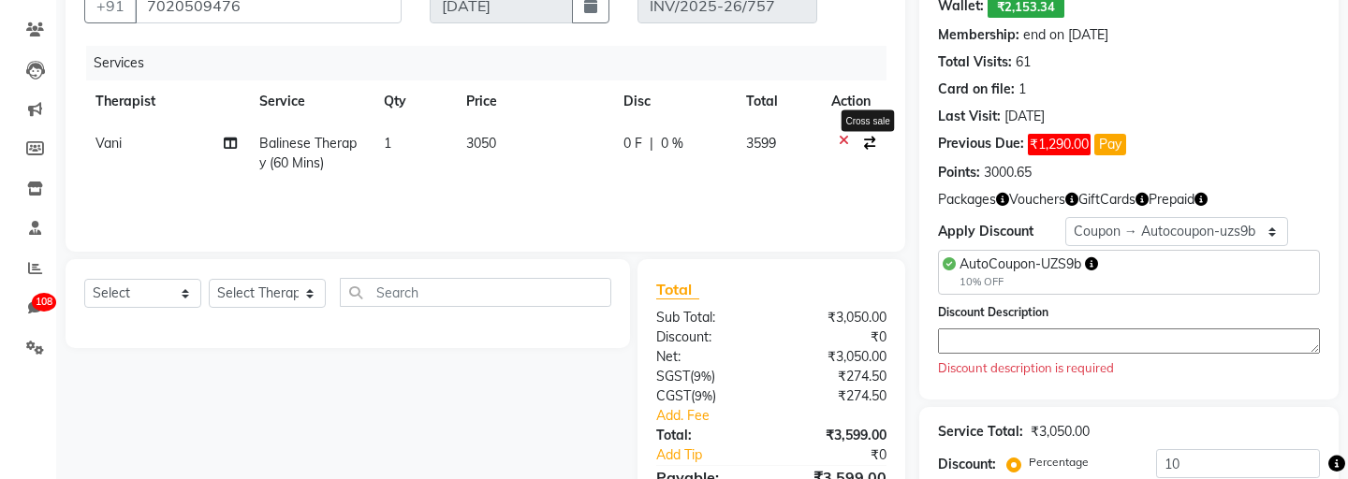
click at [866, 141] on icon "button" at bounding box center [869, 143] width 11 height 13
select select "5522"
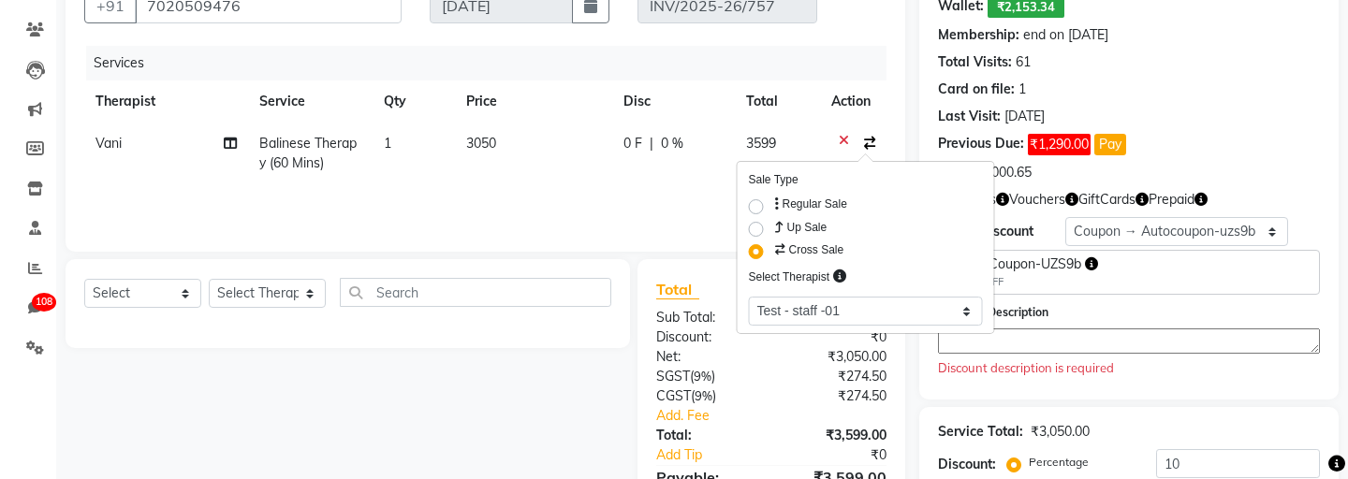
click at [747, 228] on div "Sale Type Regular Sale Up Sale Cross Sale Select Therapist Select aadi manav Ab…" at bounding box center [866, 247] width 257 height 171
click at [772, 230] on label "Up Sale" at bounding box center [800, 227] width 56 height 19
click at [772, 230] on input "Up Sale" at bounding box center [778, 224] width 12 height 12
radio input "true"
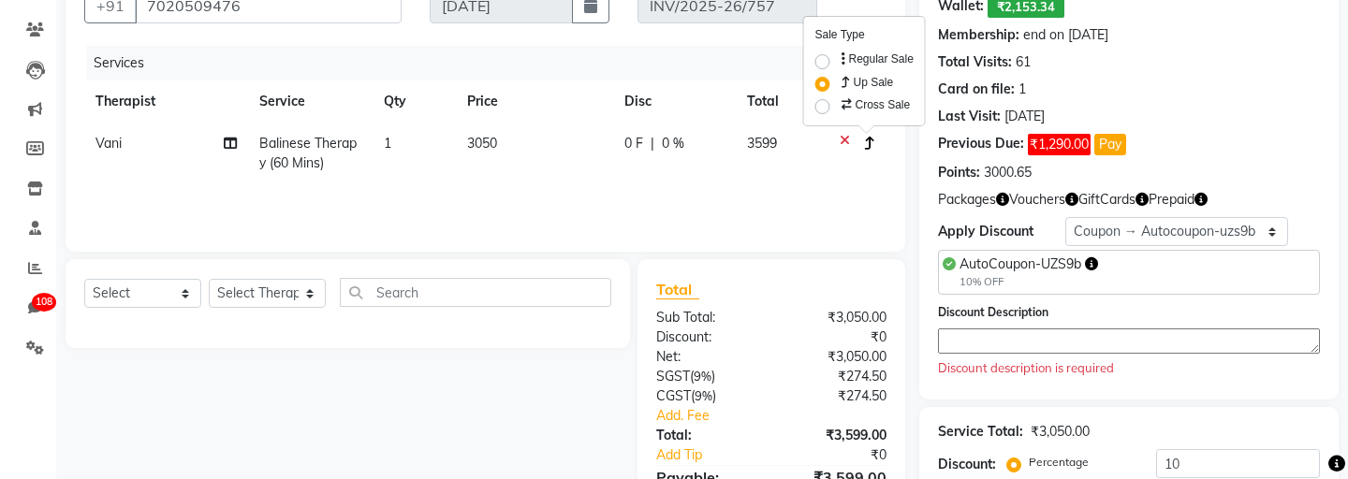
click at [695, 185] on div "Services Therapist Service Qty Price Disc Total Action Vani Balinese Therapy (6…" at bounding box center [485, 139] width 803 height 187
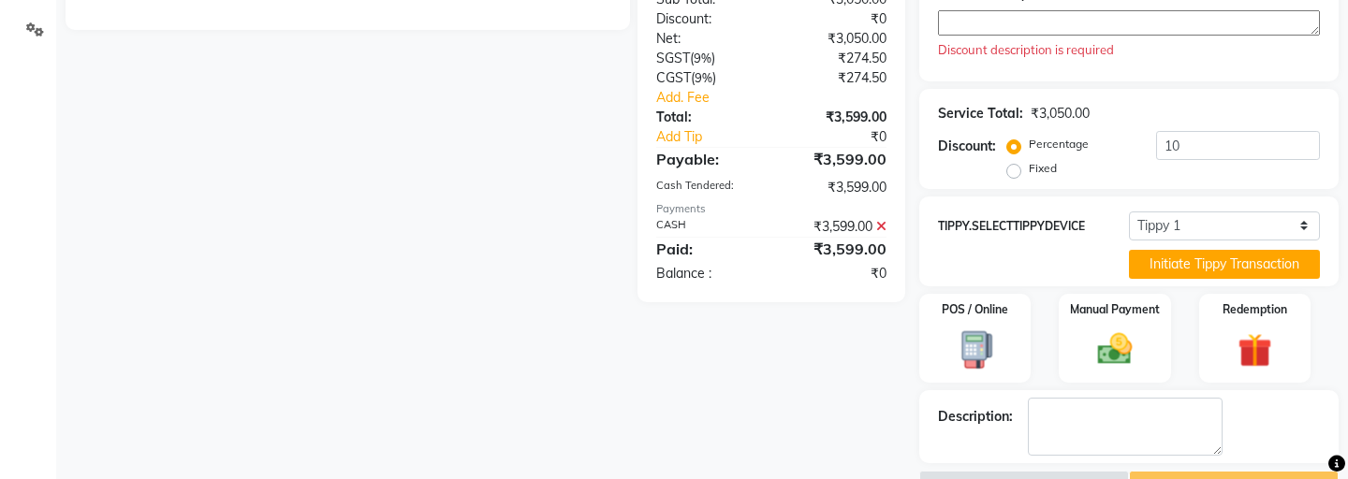
scroll to position [532, 0]
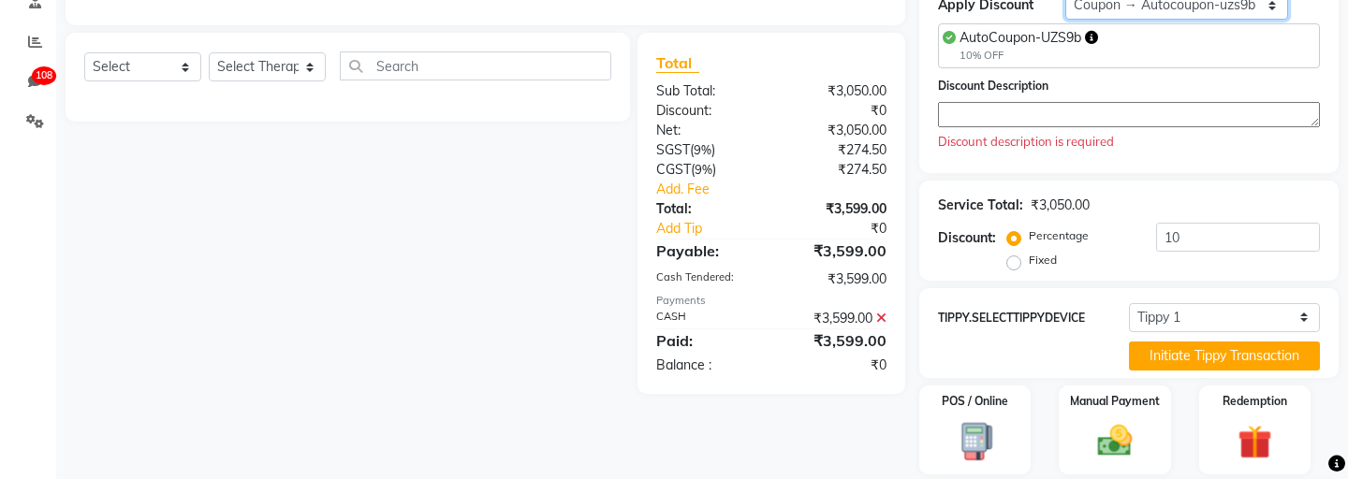
click at [1177, 5] on select "Select Membership → Membership Redemption Test Membership → testing San Members…" at bounding box center [1177, 5] width 223 height 29
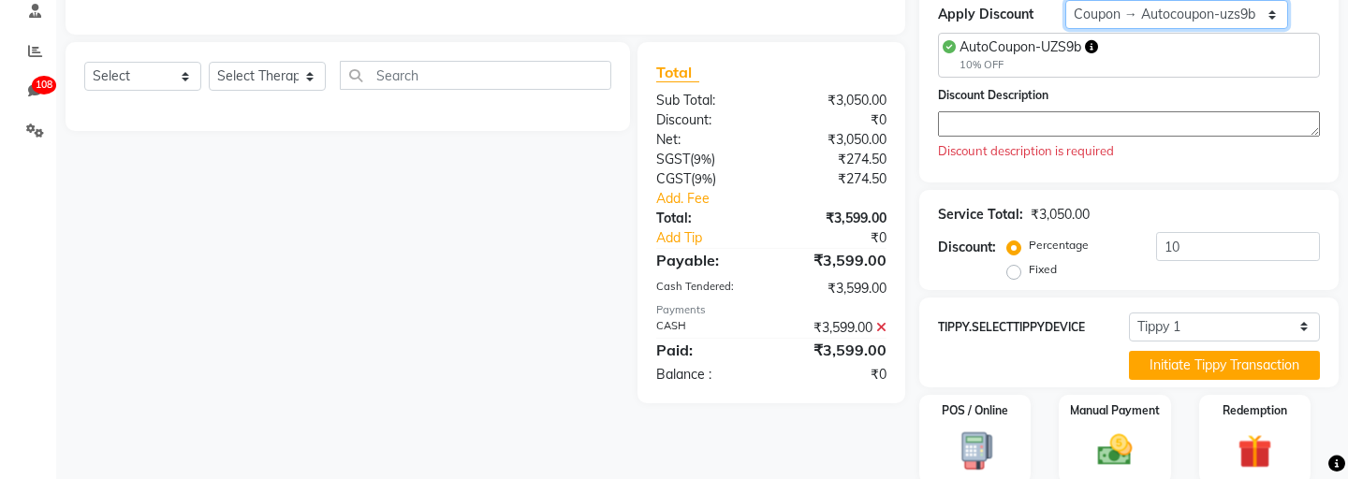
select select "0:"
type input "0"
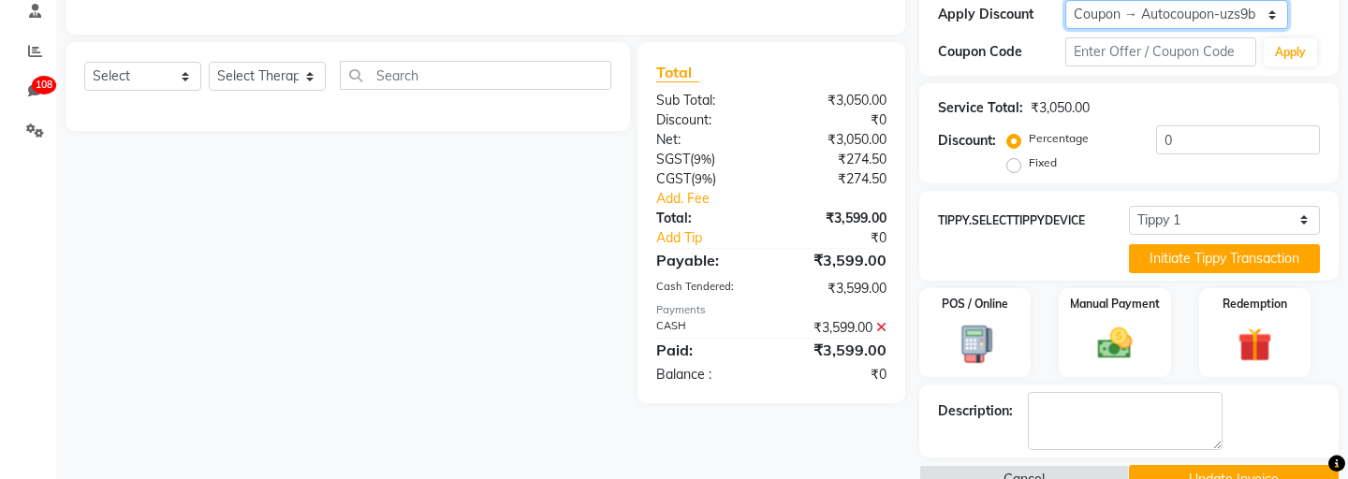
scroll to position [425, 0]
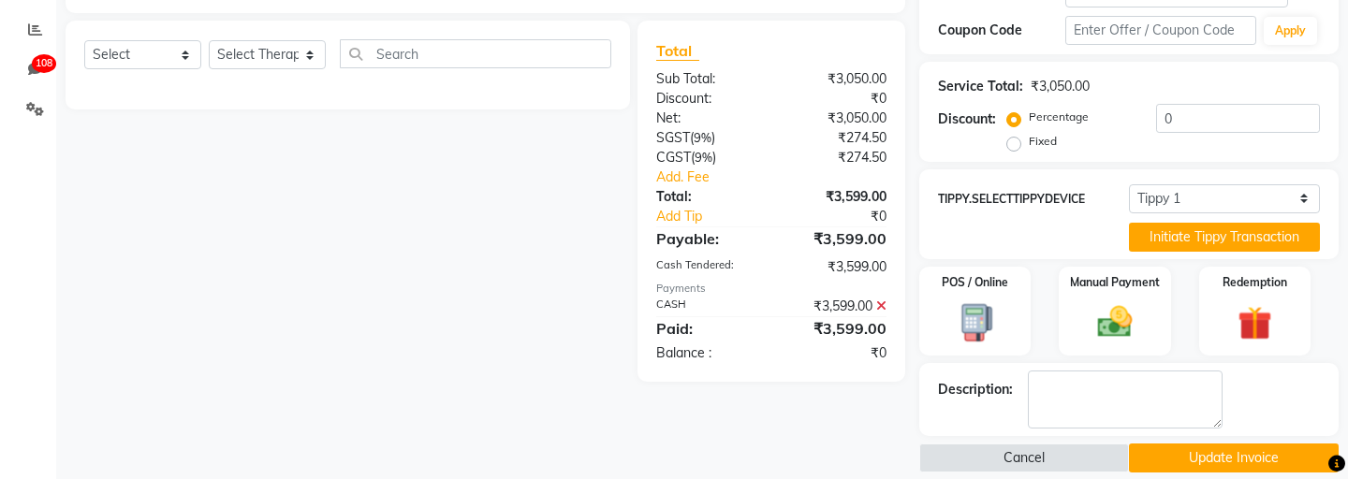
click at [1216, 444] on button "Update Invoice" at bounding box center [1234, 458] width 210 height 29
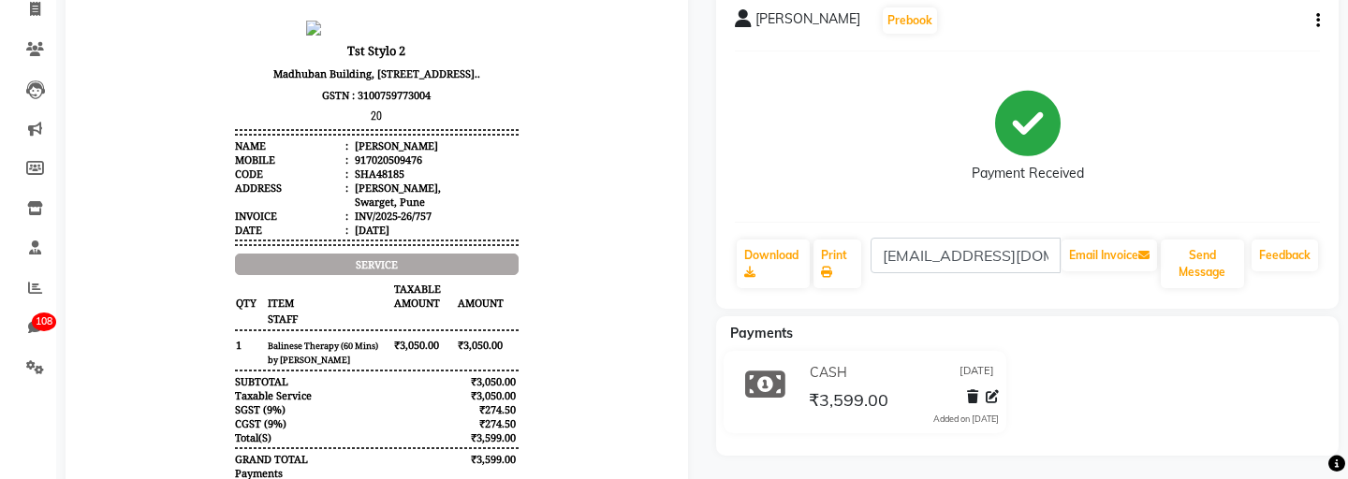
click at [1313, 18] on button "button" at bounding box center [1314, 21] width 11 height 20
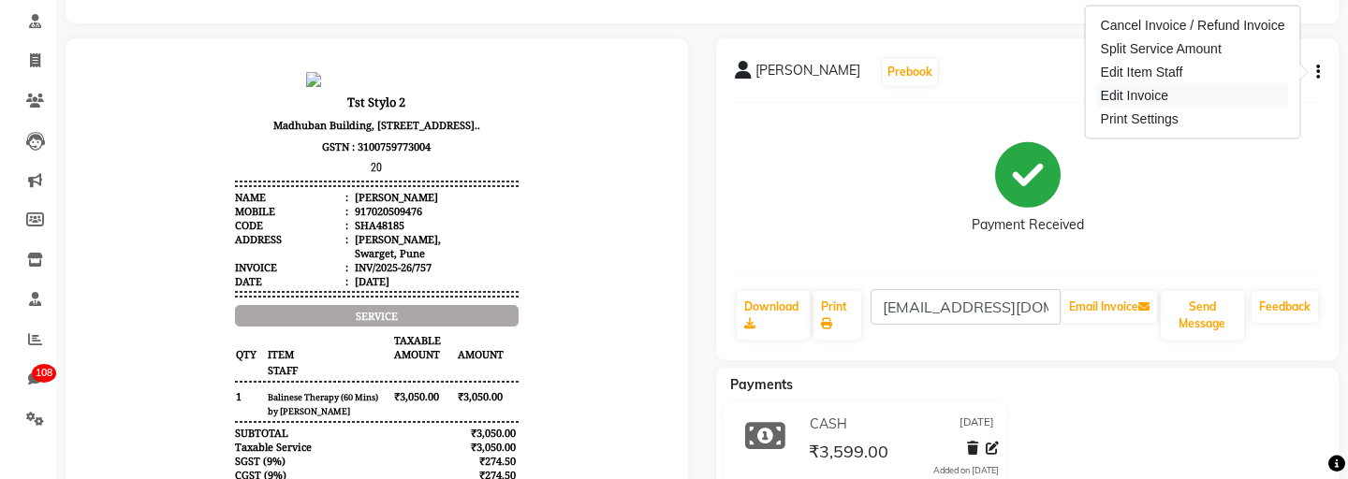
click at [1127, 87] on div "Edit Invoice" at bounding box center [1193, 95] width 192 height 23
select select "service"
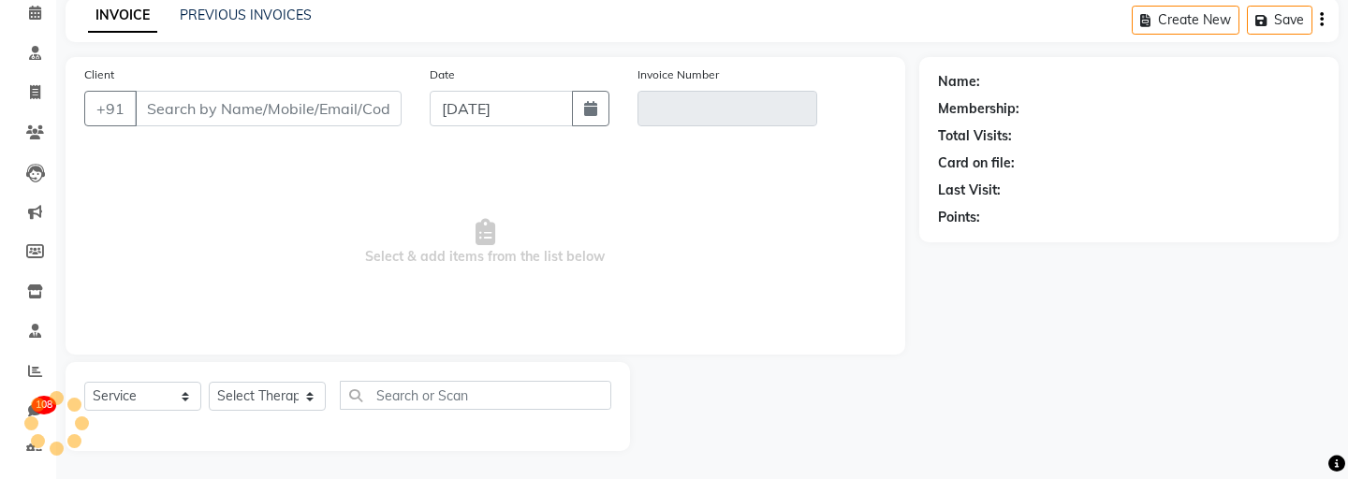
scroll to position [83, 0]
type input "7020509476"
type input "INV/2025-26/757"
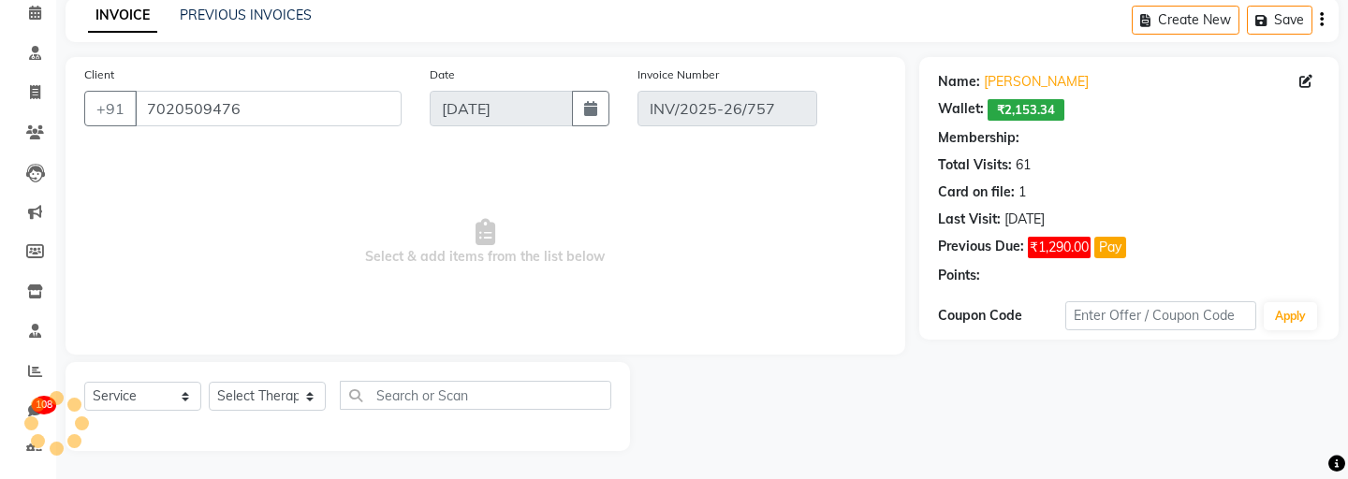
select select "5: Object"
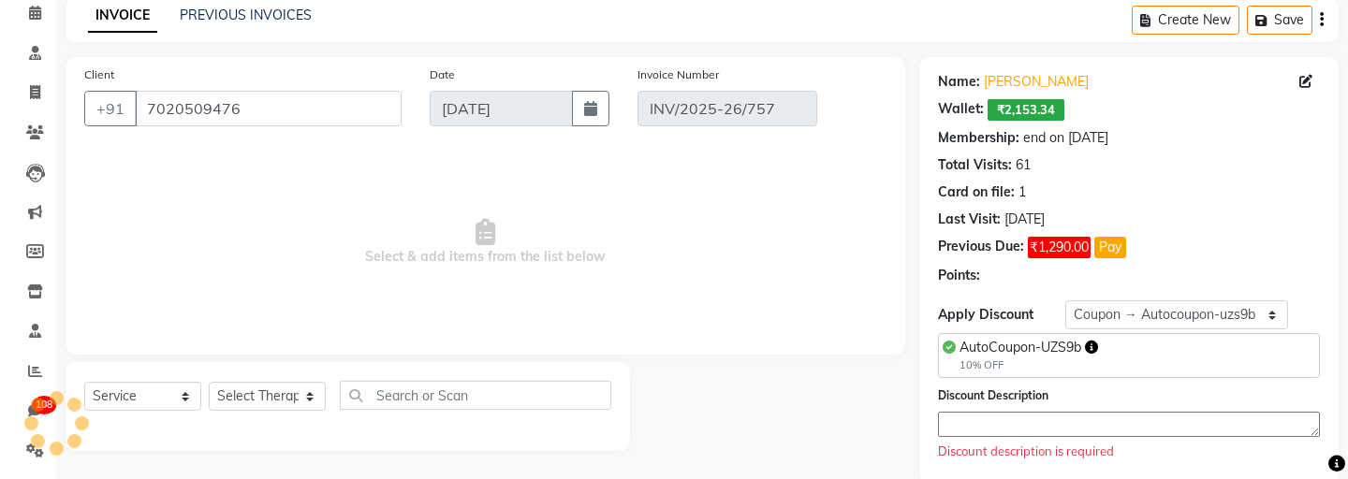
select select "select"
select select "Z73944"
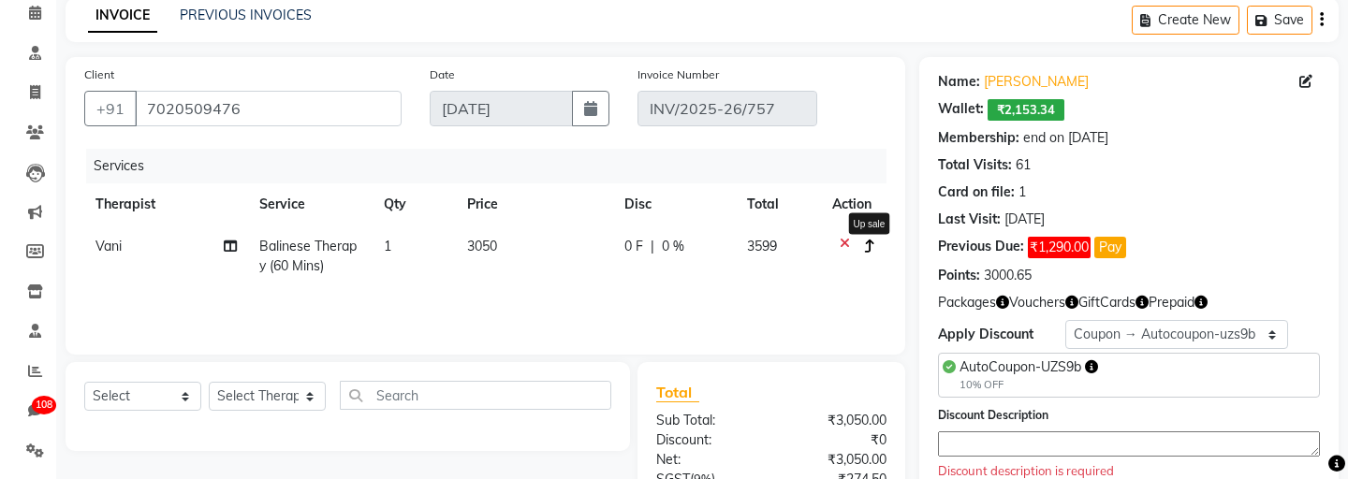
click at [866, 245] on icon "button" at bounding box center [870, 246] width 10 height 13
click at [822, 153] on div "Sale Type Regular Sale Up Sale Cross Sale" at bounding box center [865, 174] width 98 height 94
click at [838, 167] on label "Regular Sale" at bounding box center [876, 162] width 76 height 17
click at [838, 166] on input "Regular Sale" at bounding box center [844, 160] width 12 height 12
radio input "true"
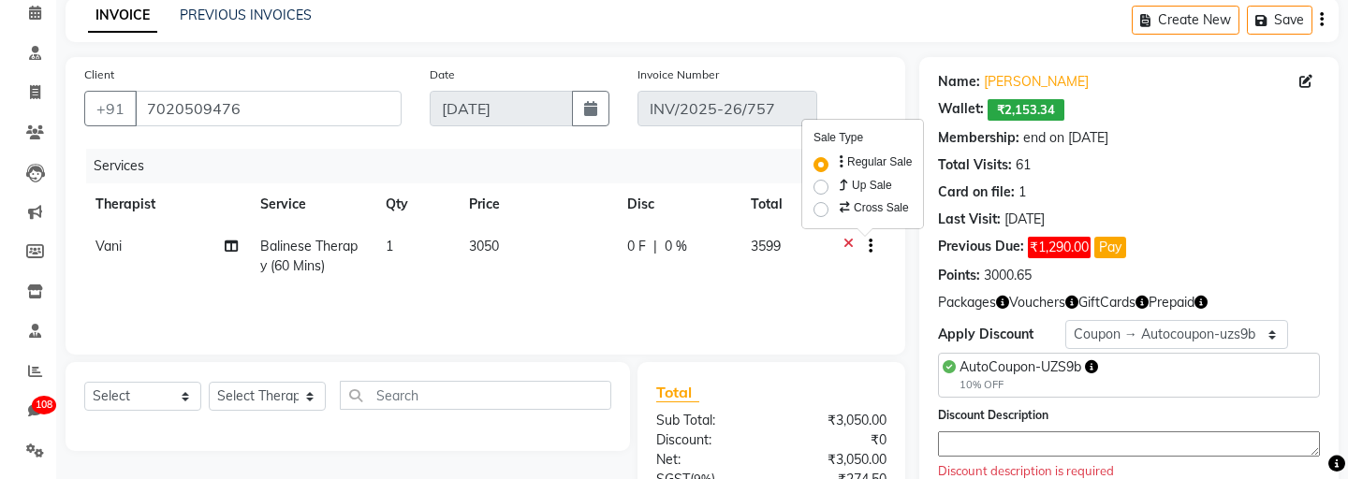
click at [854, 303] on div "Services Therapist Service Qty Price Disc Total Action Vani Balinese Therapy (6…" at bounding box center [485, 242] width 803 height 187
click at [847, 245] on icon at bounding box center [849, 248] width 10 height 23
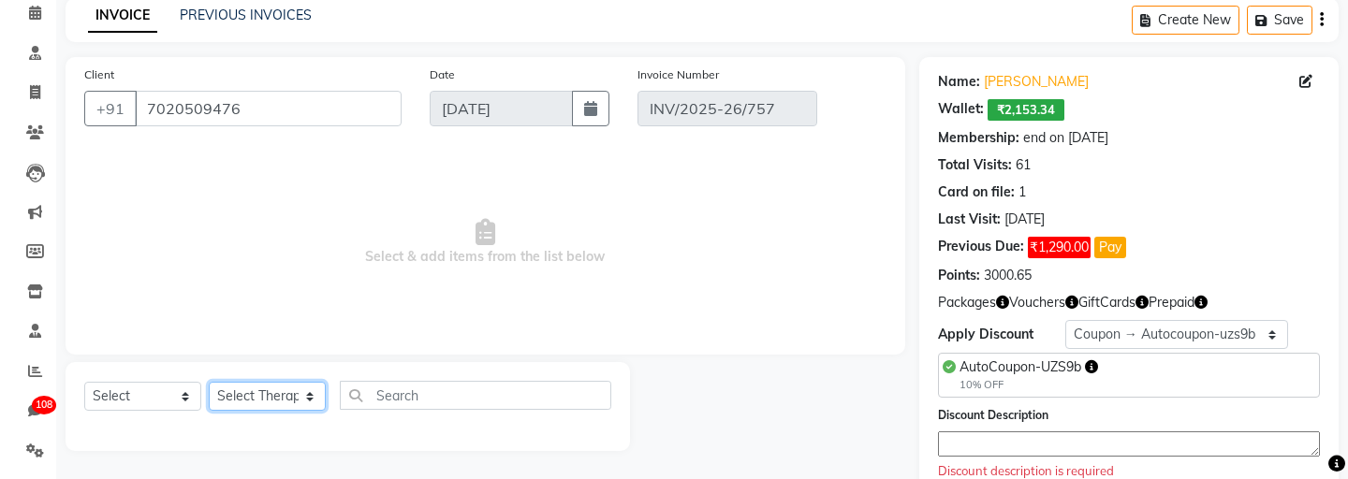
click at [281, 389] on select "Select Therapist aadi manav Abc testing abhi Admin A Amit Ankit magan Anuja ash…" at bounding box center [267, 396] width 117 height 29
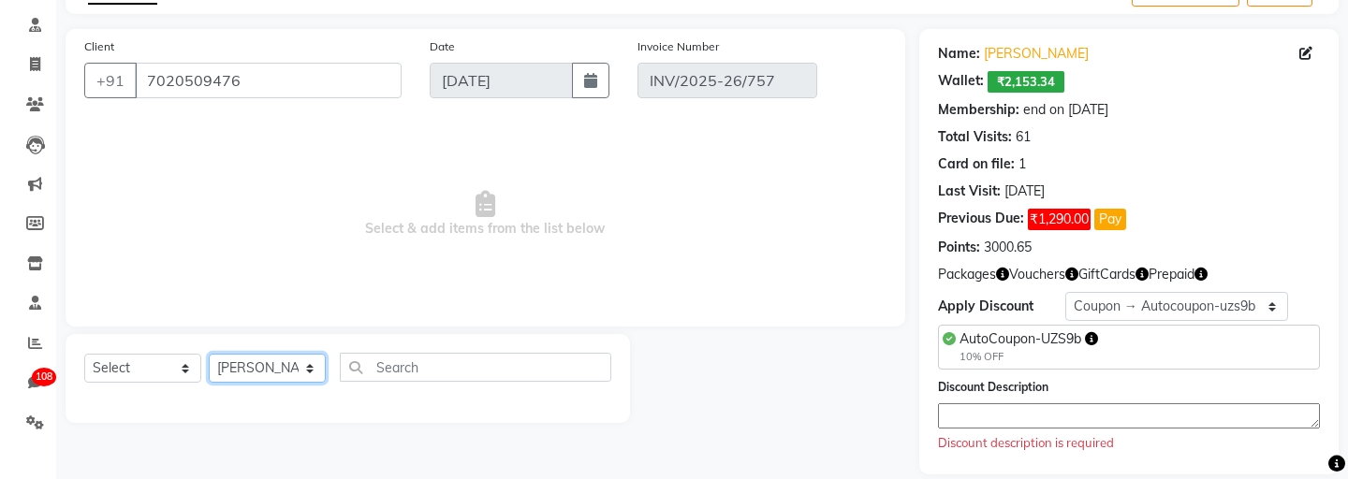
scroll to position [112, 0]
click at [298, 373] on select "Select Therapist aadi manav Abc testing abhi Admin A Amit Ankit magan Anuja ash…" at bounding box center [267, 367] width 117 height 29
select select "439"
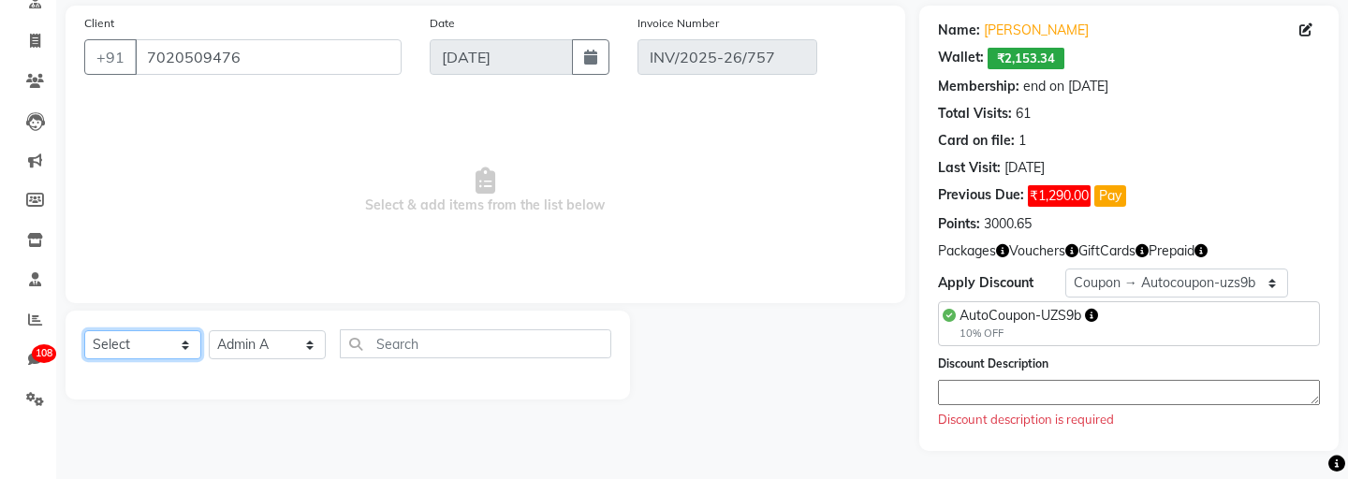
click at [166, 339] on select "Select Service Product Membership Package Voucher Prepaid Gift Card" at bounding box center [142, 345] width 117 height 29
select select "service"
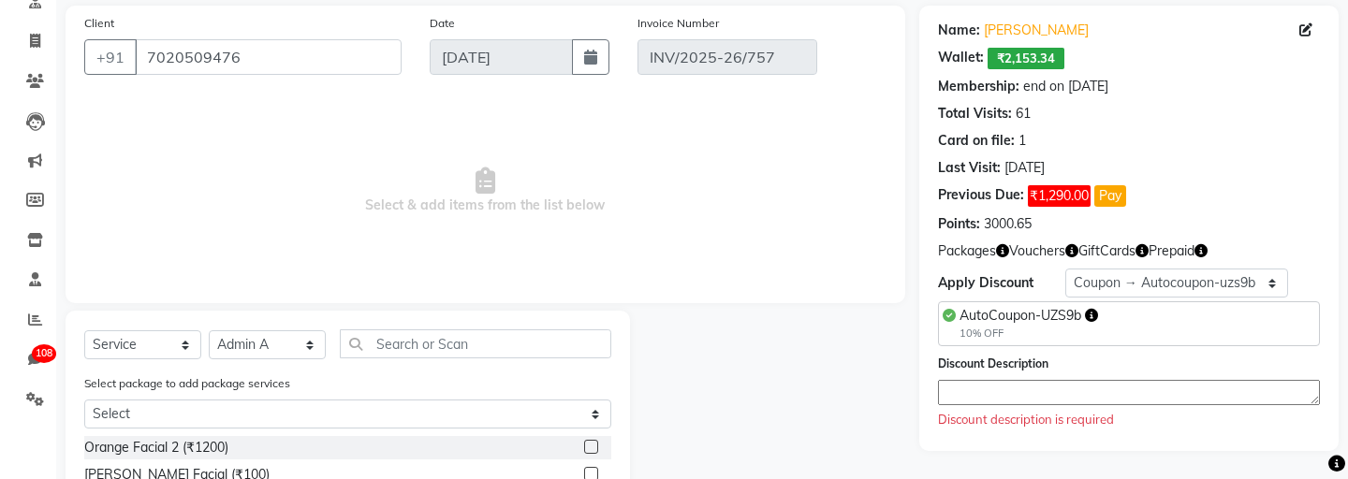
click at [587, 442] on label at bounding box center [591, 447] width 14 height 14
click at [587, 442] on input "checkbox" at bounding box center [590, 448] width 12 height 12
checkbox input "true"
select select "Z73944"
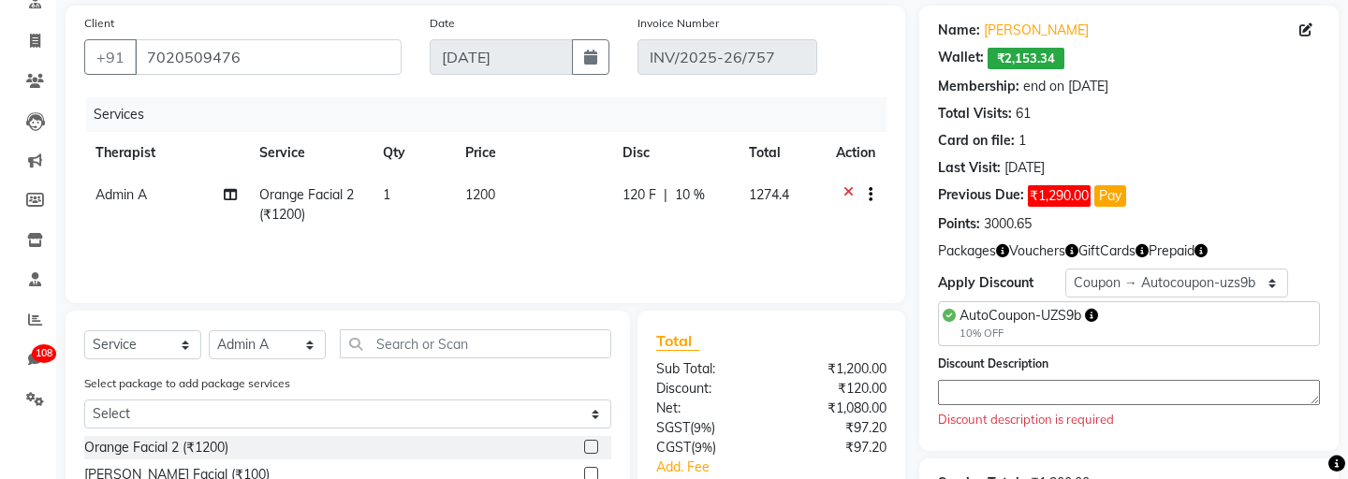
checkbox input "false"
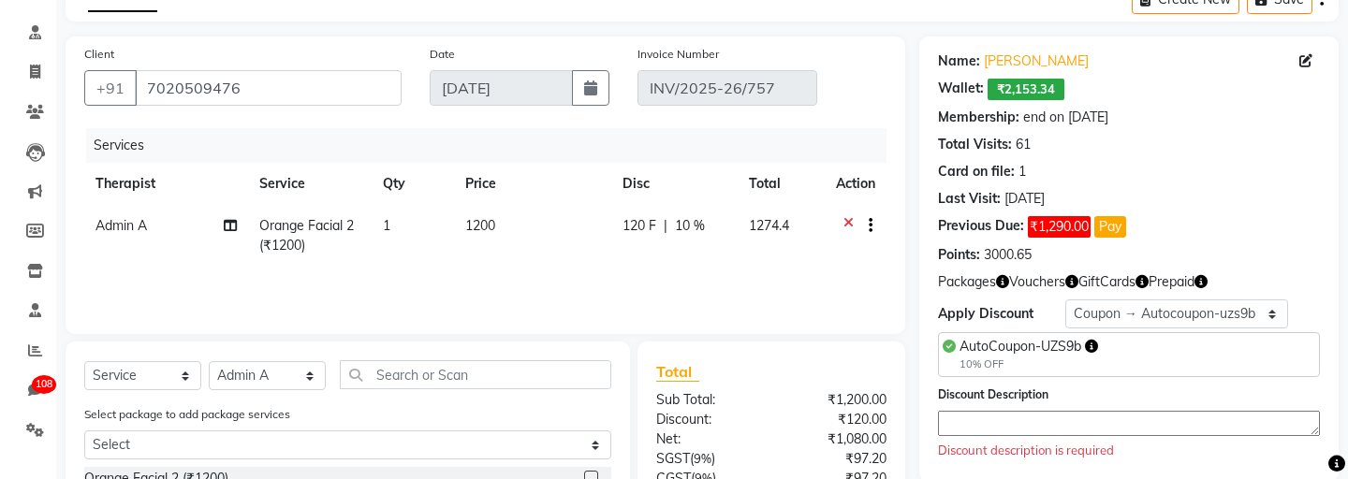
scroll to position [91, 0]
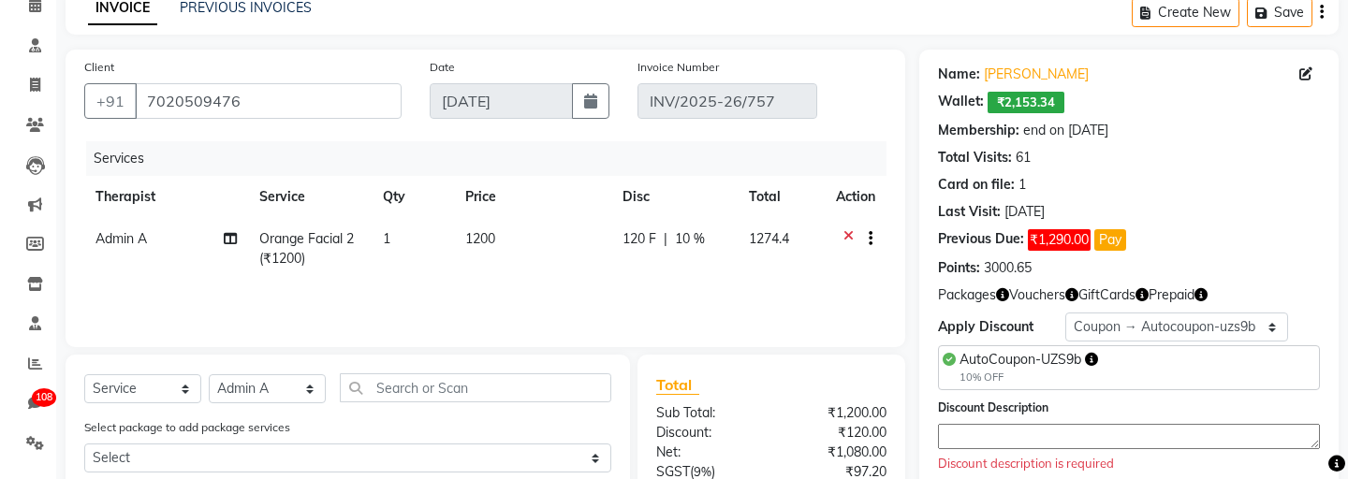
click at [862, 234] on button "button" at bounding box center [867, 239] width 11 height 20
click at [863, 258] on td at bounding box center [856, 249] width 62 height 62
click at [862, 244] on button "button" at bounding box center [867, 239] width 11 height 20
click at [875, 258] on td at bounding box center [856, 249] width 62 height 62
click at [862, 241] on button "button" at bounding box center [867, 239] width 11 height 20
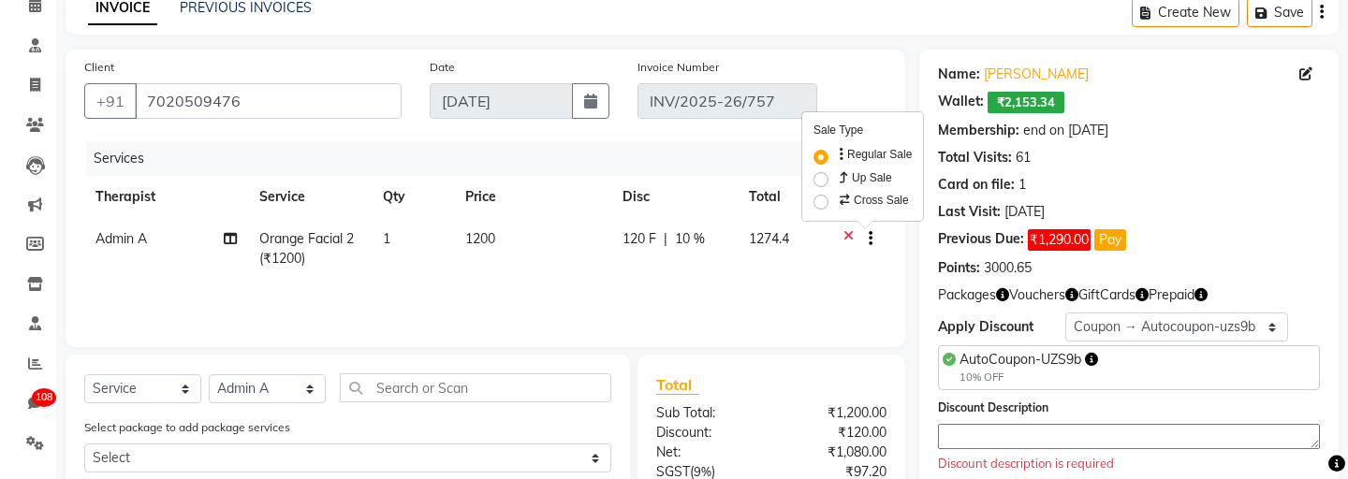
click at [864, 242] on button "button" at bounding box center [867, 239] width 11 height 20
click at [869, 239] on icon "button" at bounding box center [871, 239] width 4 height 1
click at [836, 178] on label "Up Sale" at bounding box center [864, 178] width 56 height 19
click at [836, 178] on input "Up Sale" at bounding box center [842, 175] width 12 height 12
radio input "true"
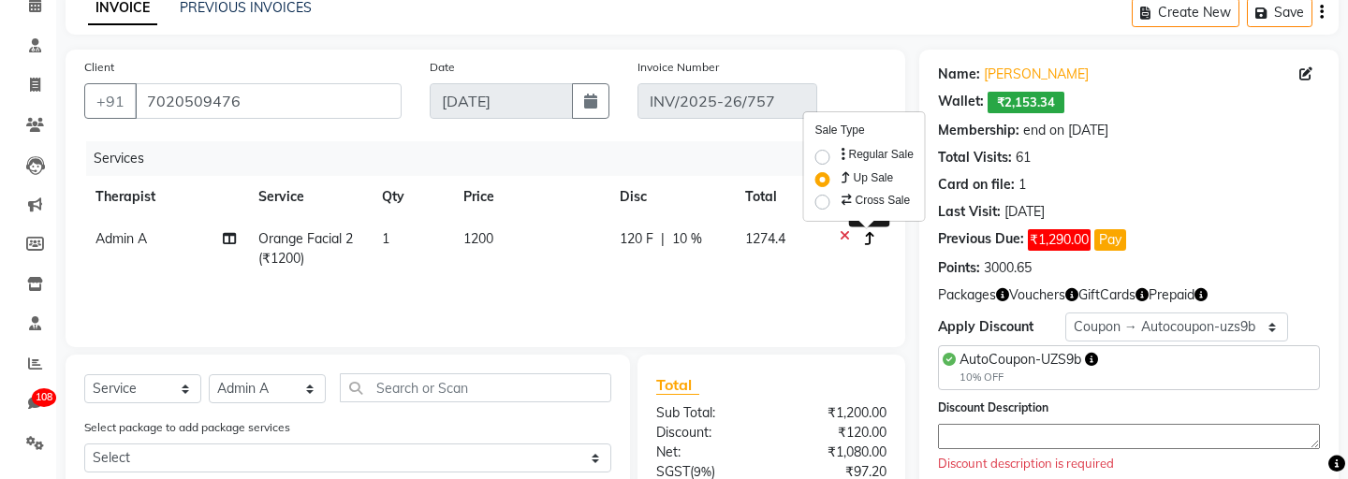
click at [868, 240] on icon "button" at bounding box center [870, 238] width 10 height 13
click at [838, 199] on label "Cross Sale" at bounding box center [874, 200] width 73 height 19
click at [838, 199] on input "Cross Sale" at bounding box center [844, 197] width 12 height 12
radio input "true"
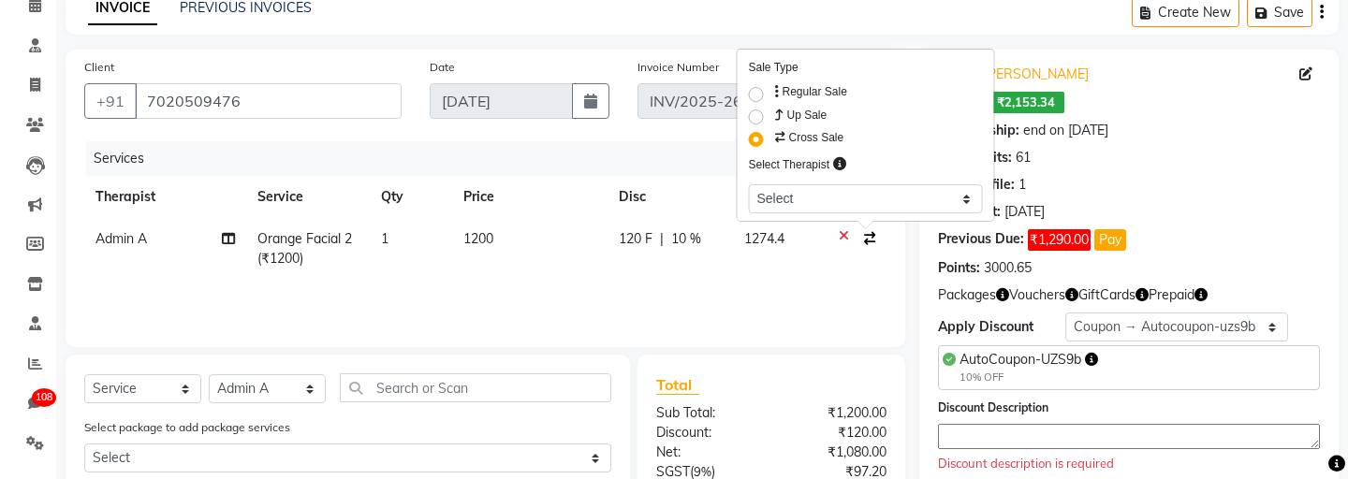
click at [772, 115] on label "Up Sale" at bounding box center [800, 115] width 56 height 19
click at [772, 115] on input "Up Sale" at bounding box center [778, 112] width 12 height 12
radio input "true"
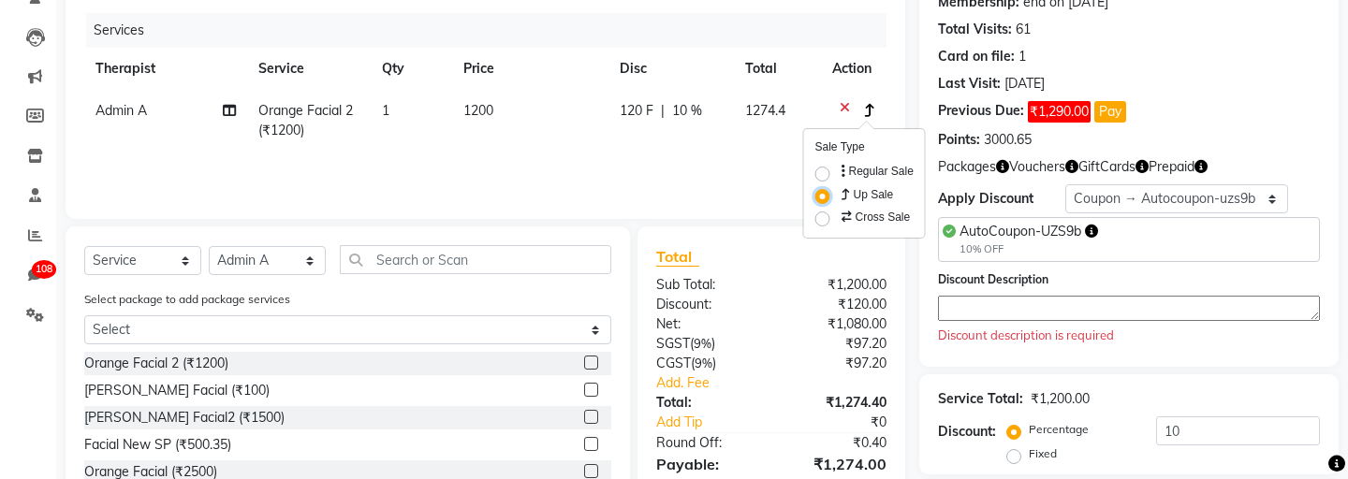
scroll to position [202, 0]
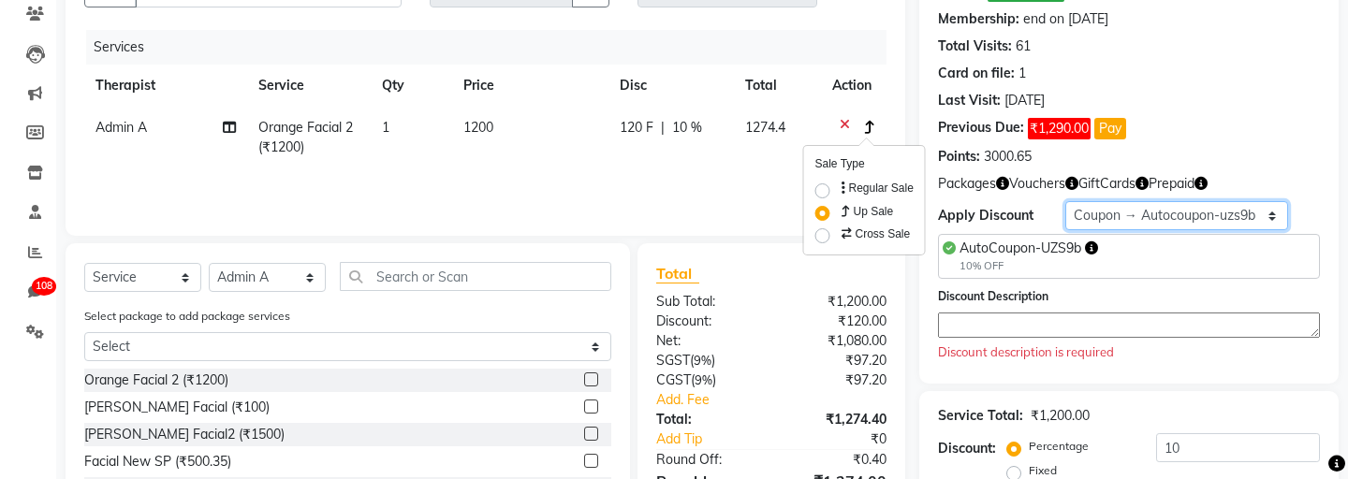
click at [1095, 219] on select "Select Membership → Membership Redemption Test Membership → testing San Members…" at bounding box center [1177, 215] width 223 height 29
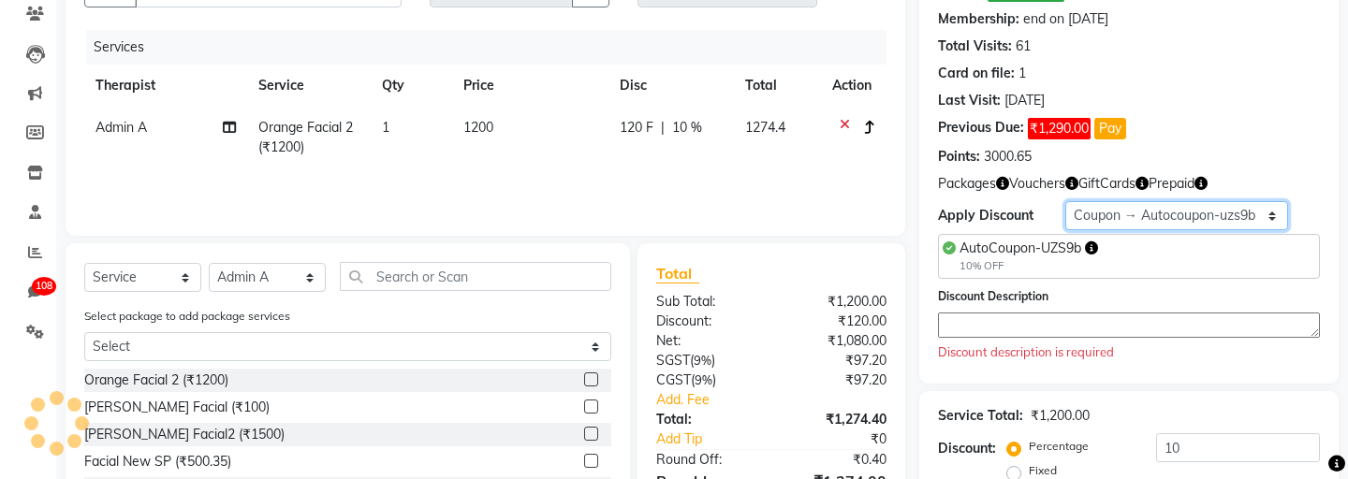
select select "0:"
type input "0"
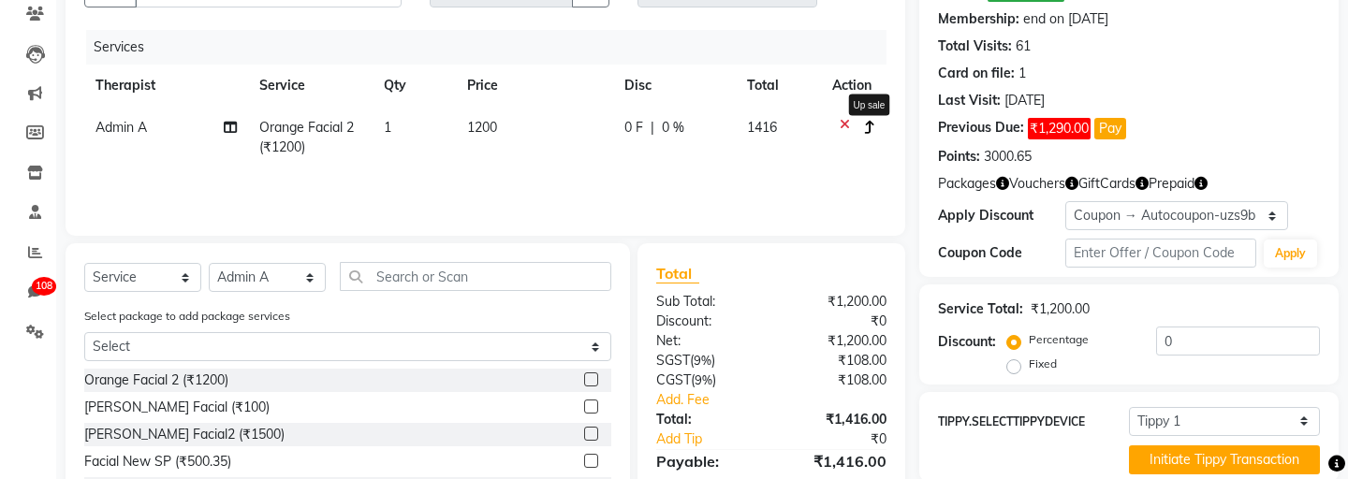
click at [865, 128] on icon "button" at bounding box center [870, 127] width 10 height 13
click at [838, 235] on label "Cross Sale" at bounding box center [874, 234] width 73 height 19
click at [838, 235] on input "Cross Sale" at bounding box center [844, 231] width 12 height 12
radio input "true"
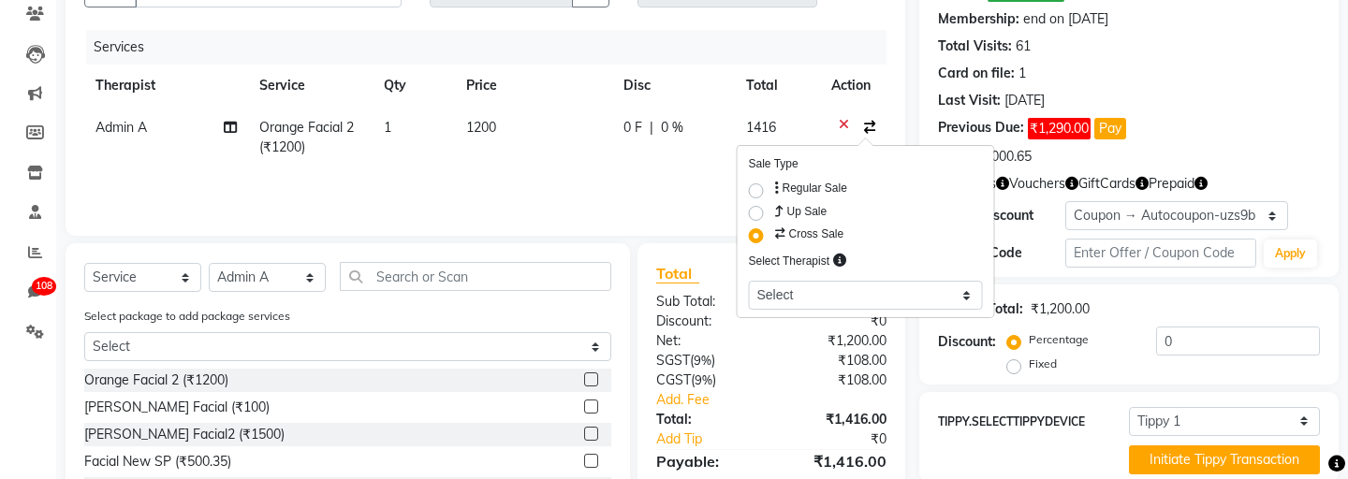
click at [772, 215] on label "Up Sale" at bounding box center [800, 211] width 56 height 19
click at [772, 214] on input "Up Sale" at bounding box center [778, 208] width 12 height 12
radio input "true"
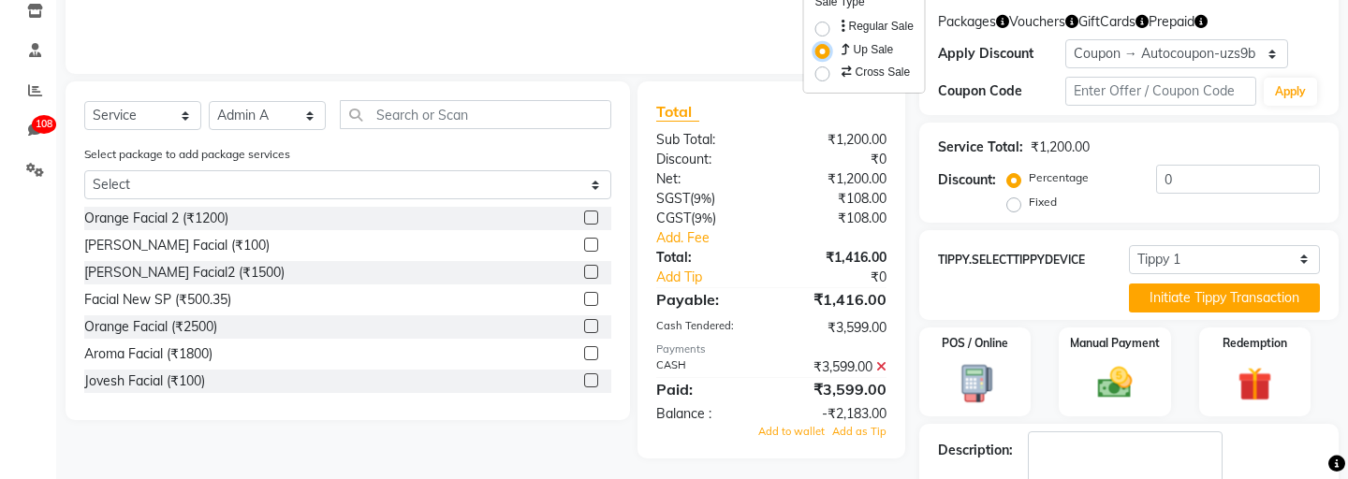
scroll to position [402, 0]
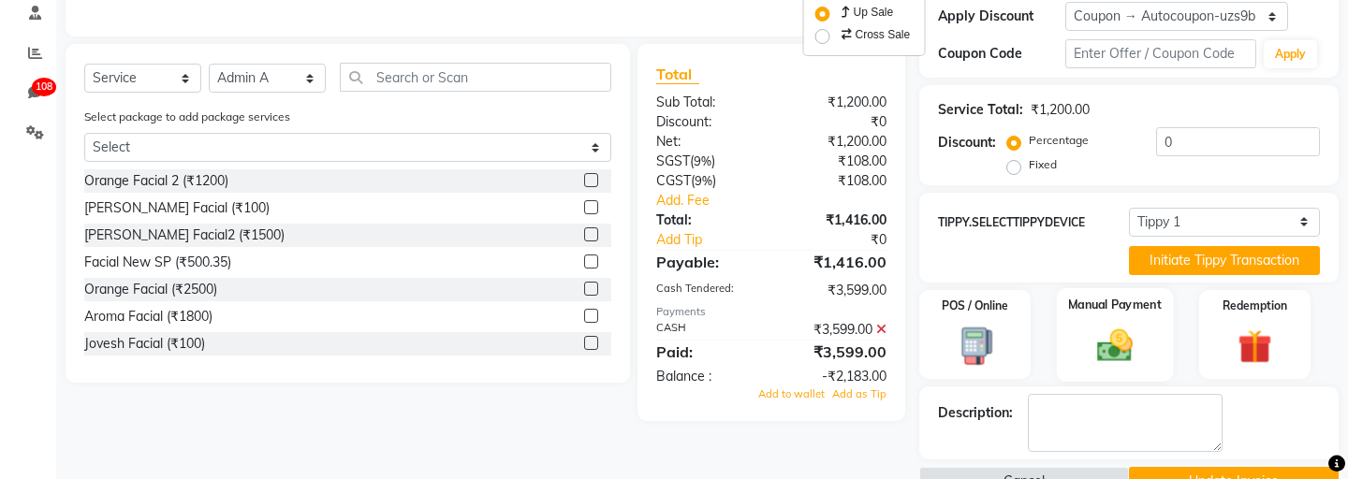
click at [1112, 331] on img at bounding box center [1115, 345] width 58 height 41
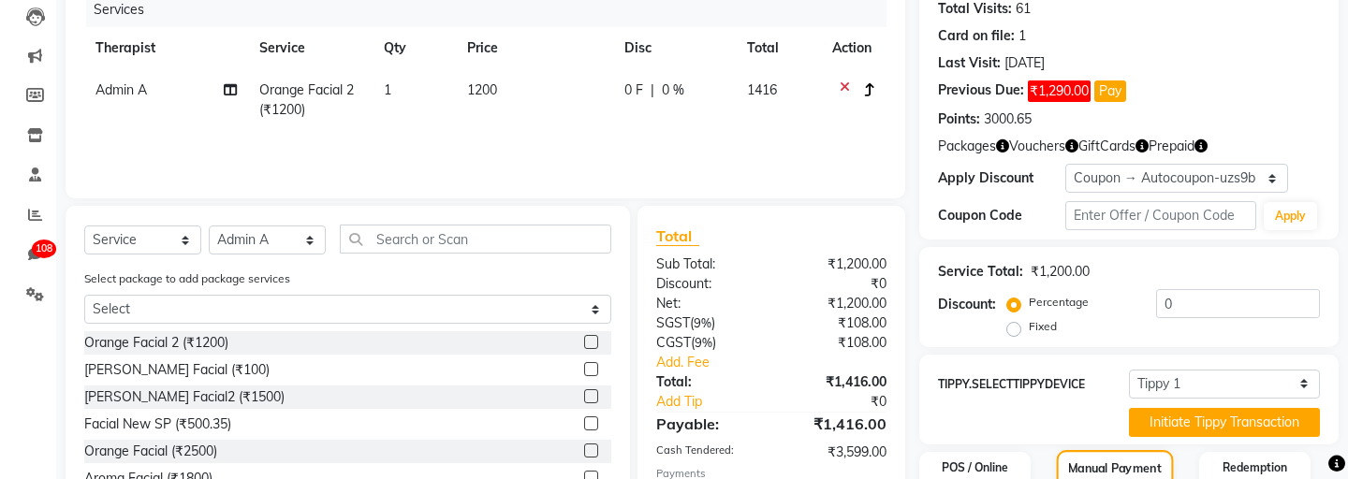
scroll to position [237, 0]
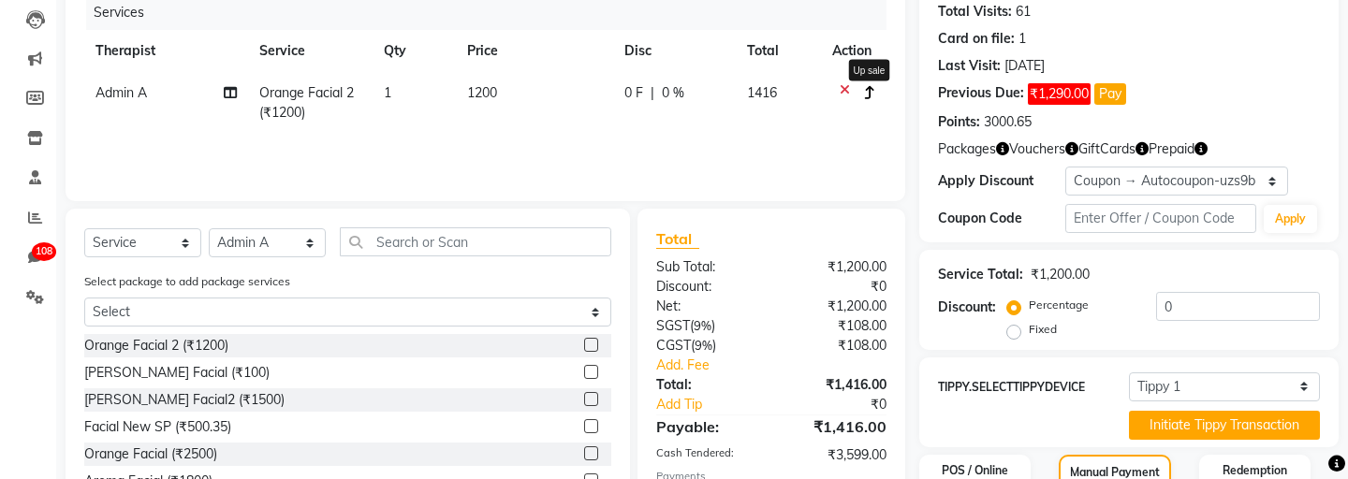
click at [871, 93] on icon "button" at bounding box center [870, 92] width 10 height 13
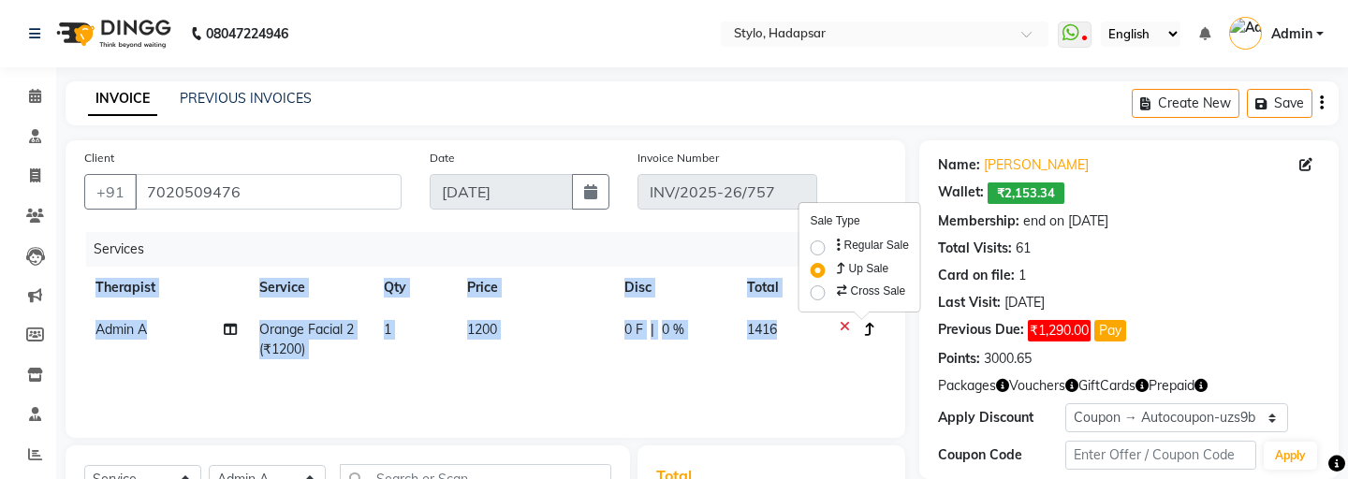
scroll to position [0, 5]
drag, startPoint x: 89, startPoint y: 286, endPoint x: 860, endPoint y: 347, distance: 773.2
click at [860, 347] on table "Therapist Service Qty Price Disc Total Action Admin A Orange Facial 2 (₹1200) 1…" at bounding box center [481, 319] width 803 height 104
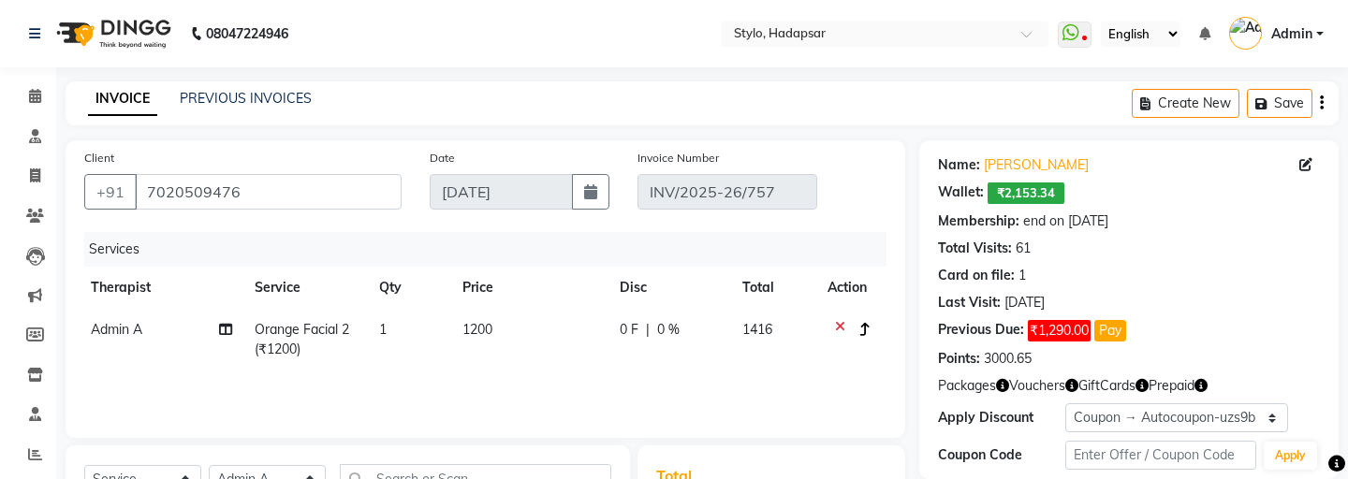
click at [836, 374] on div "Services Therapist Service Qty Price Disc Total Action Admin A Orange Facial 2 …" at bounding box center [485, 325] width 803 height 187
click at [863, 330] on icon "button" at bounding box center [866, 329] width 10 height 13
drag, startPoint x: 808, startPoint y: 216, endPoint x: 880, endPoint y: 226, distance: 72.7
click at [880, 226] on div "Sale Type Regular Sale Up Sale Cross Sale" at bounding box center [860, 257] width 121 height 109
copy label "Sale Type"
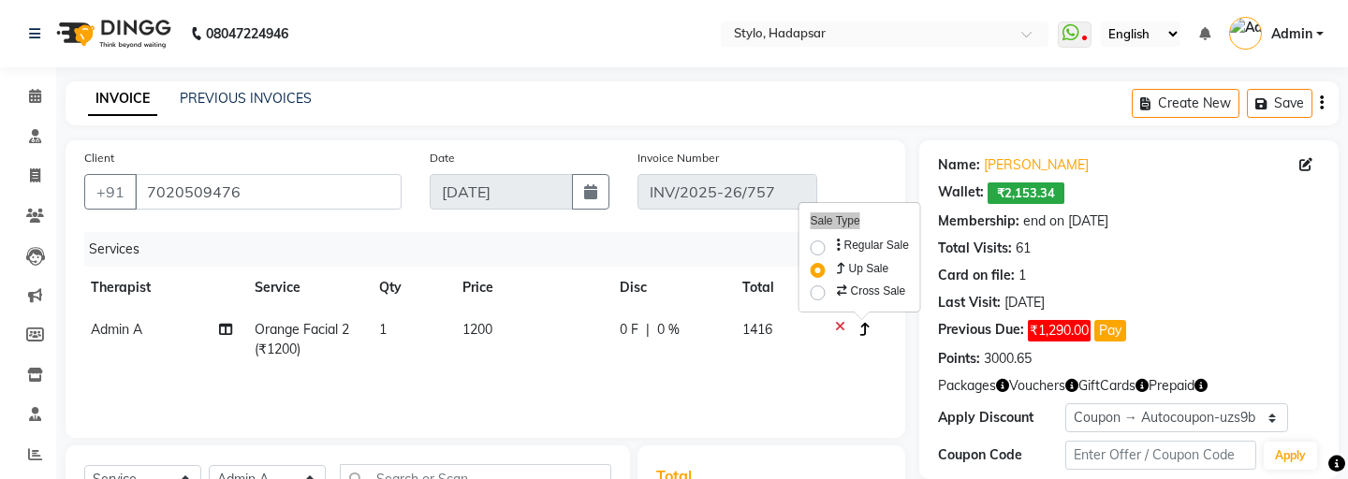
scroll to position [53, 0]
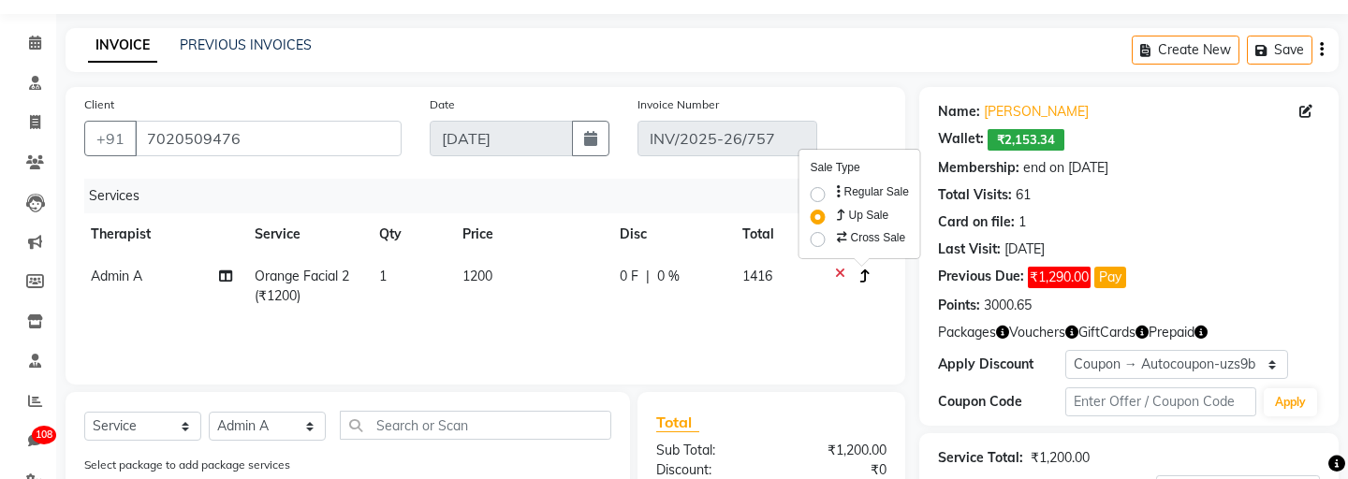
click at [809, 167] on div "Sale Type Regular Sale Up Sale Cross Sale" at bounding box center [860, 204] width 121 height 109
drag, startPoint x: 809, startPoint y: 167, endPoint x: 864, endPoint y: 167, distance: 55.2
click at [864, 167] on div "Sale Type Regular Sale Up Sale Cross Sale" at bounding box center [860, 204] width 121 height 109
copy label "Sale Type"
click at [711, 180] on div "Services" at bounding box center [488, 196] width 815 height 35
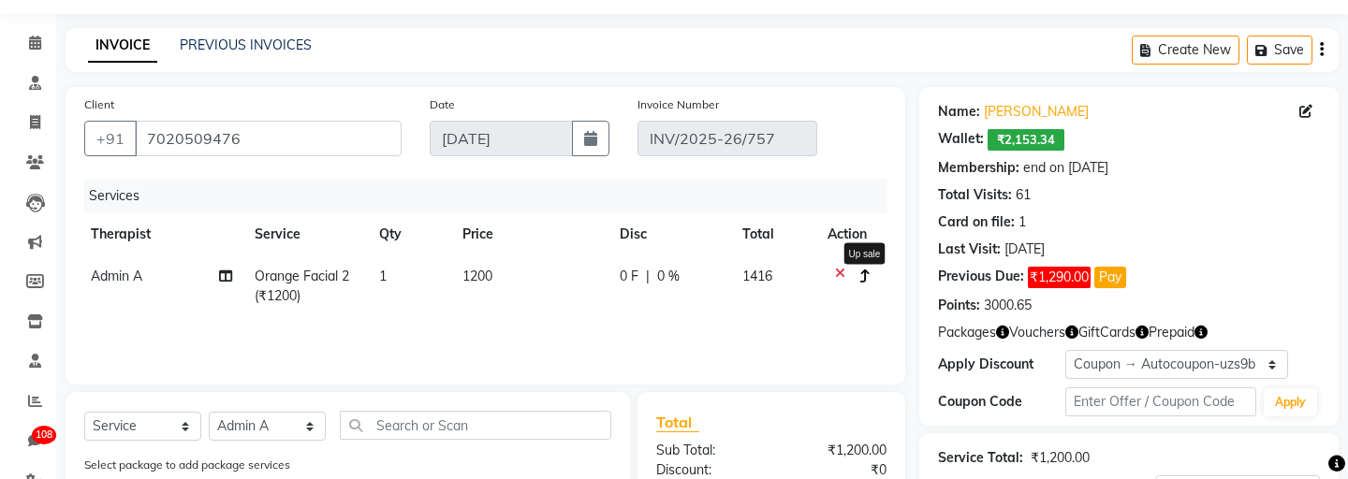
click at [863, 279] on icon "button" at bounding box center [866, 276] width 10 height 13
click at [833, 198] on label "Regular Sale" at bounding box center [871, 192] width 76 height 17
click at [833, 196] on input "Regular Sale" at bounding box center [839, 190] width 12 height 12
radio input "true"
click at [866, 278] on div at bounding box center [851, 278] width 39 height 23
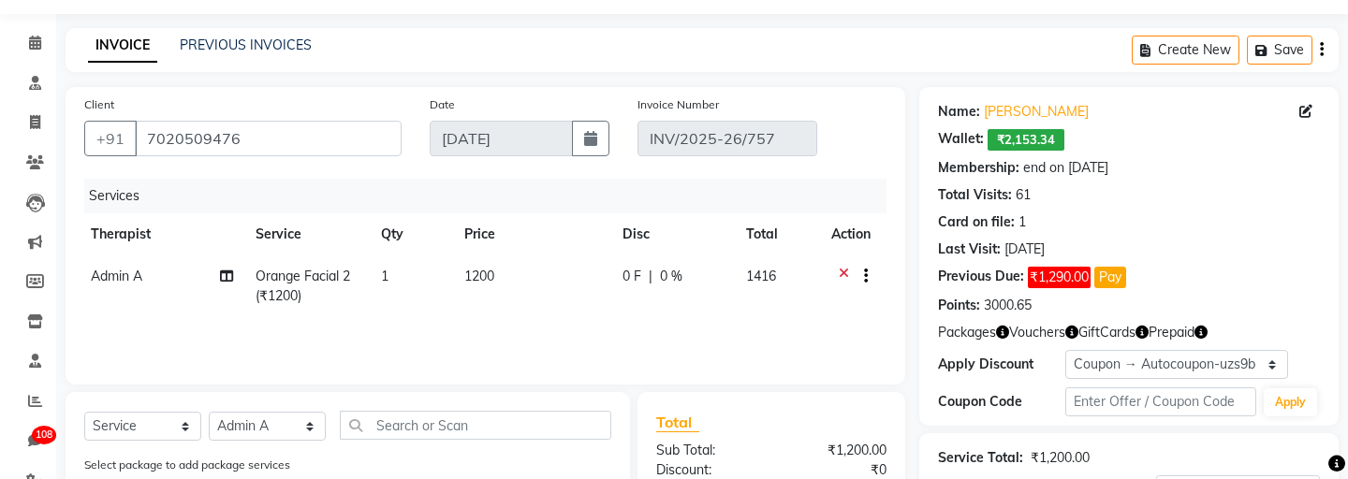
click at [862, 278] on button "button" at bounding box center [862, 277] width 11 height 20
click at [695, 357] on div "Services Therapist Service Qty Price Disc Total Action Admin A Orange Facial 2 …" at bounding box center [485, 272] width 803 height 187
click at [866, 277] on icon "button" at bounding box center [866, 276] width 4 height 1
click at [866, 218] on label "Up Sale" at bounding box center [860, 215] width 56 height 19
click at [844, 218] on input "Up Sale" at bounding box center [838, 212] width 12 height 12
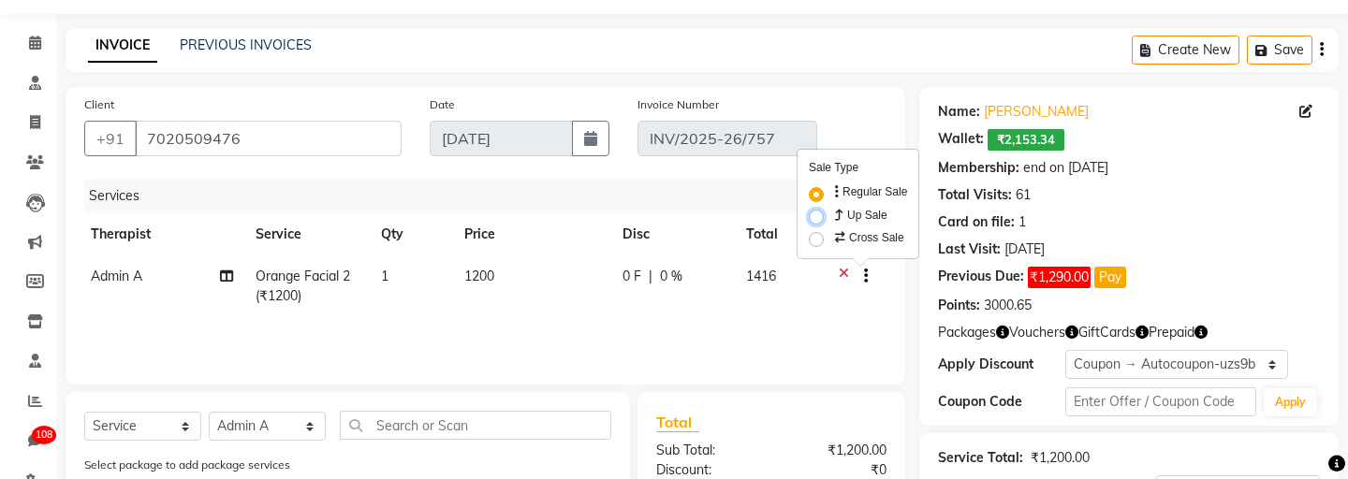
radio input "true"
click at [837, 208] on label "Up Sale" at bounding box center [861, 215] width 56 height 19
click at [837, 208] on input "Up Sale" at bounding box center [839, 212] width 12 height 12
click at [838, 184] on label "Regular Sale" at bounding box center [871, 192] width 76 height 17
click at [838, 184] on input "Regular Sale" at bounding box center [839, 190] width 12 height 12
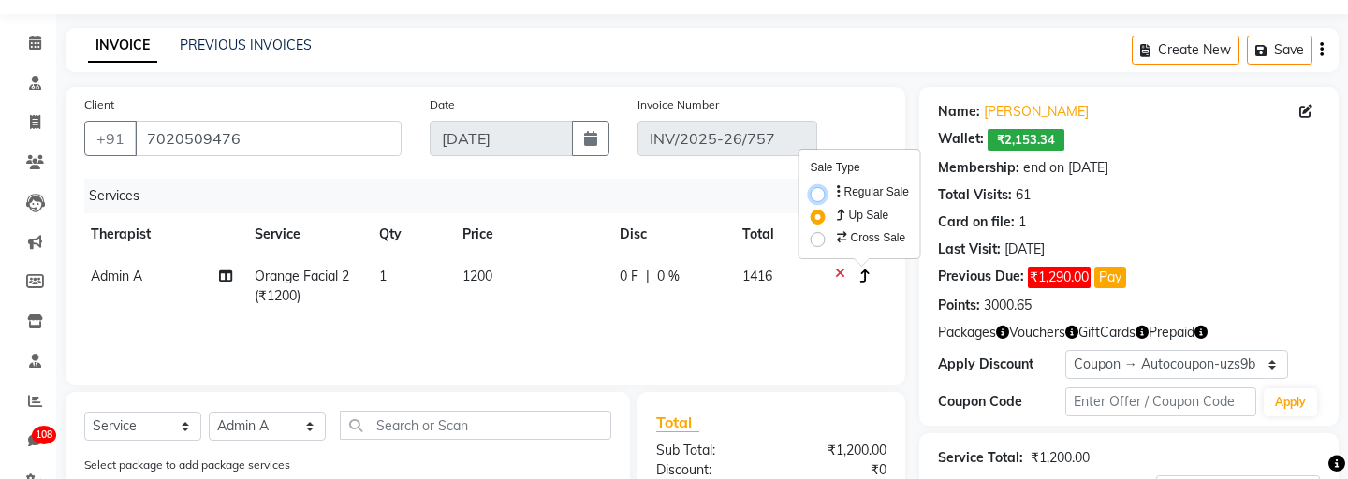
radio input "true"
click at [832, 232] on label "Cross Sale" at bounding box center [868, 237] width 73 height 19
click at [832, 232] on input "Cross Sale" at bounding box center [838, 234] width 12 height 12
radio input "true"
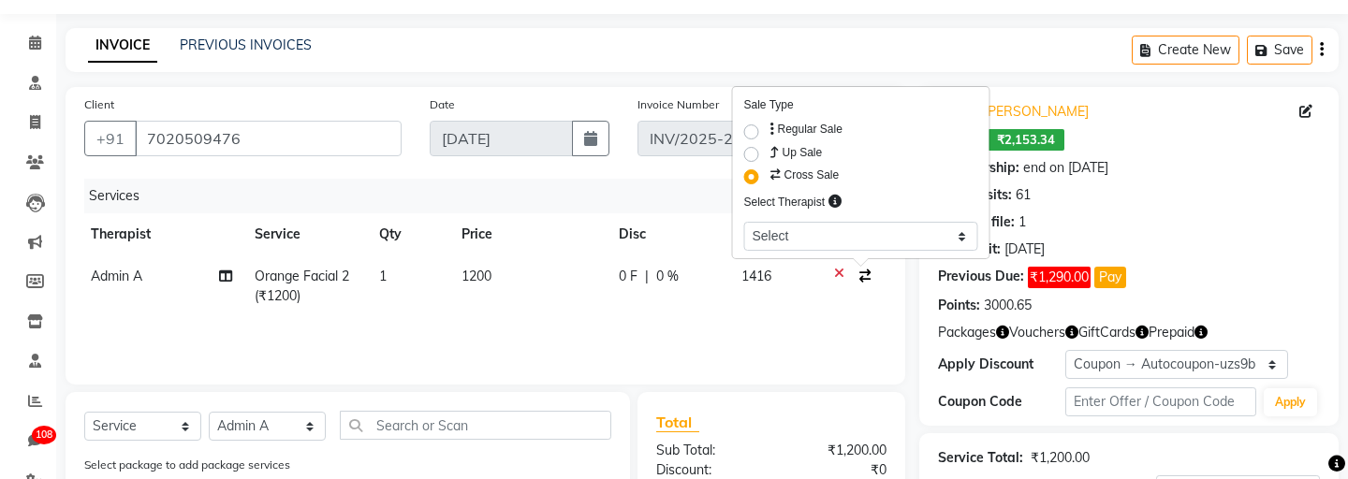
click at [792, 336] on div "Services Therapist Service Qty Price Disc Total Action Admin A Orange Facial 2 …" at bounding box center [485, 272] width 803 height 187
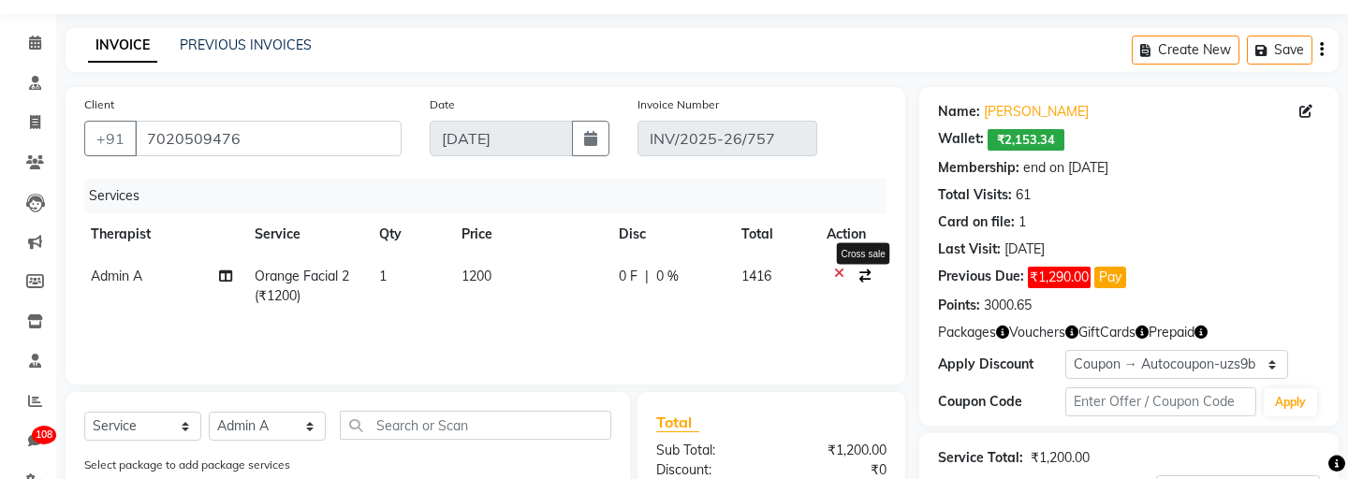
click at [866, 276] on icon "button" at bounding box center [865, 276] width 11 height 13
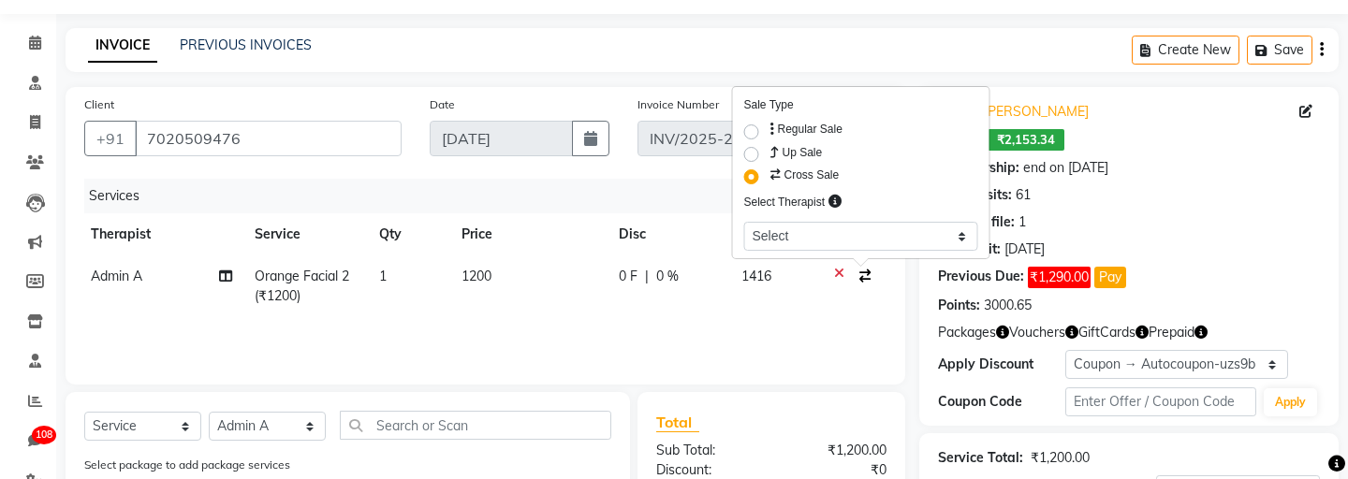
click at [842, 200] on icon at bounding box center [835, 201] width 13 height 13
click at [811, 243] on select "Select aadi manav Abc testing abhi Amit Ankit magan Anuja ashwins Automation DN…" at bounding box center [861, 236] width 234 height 29
click at [806, 309] on td "1416" at bounding box center [772, 287] width 85 height 62
select select "439"
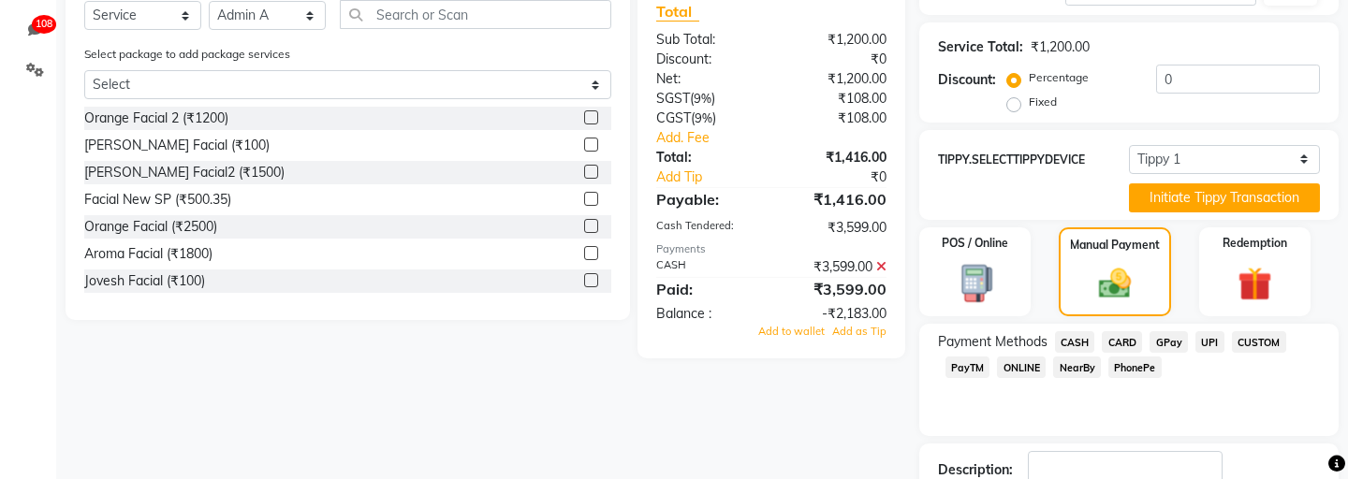
scroll to position [485, 0]
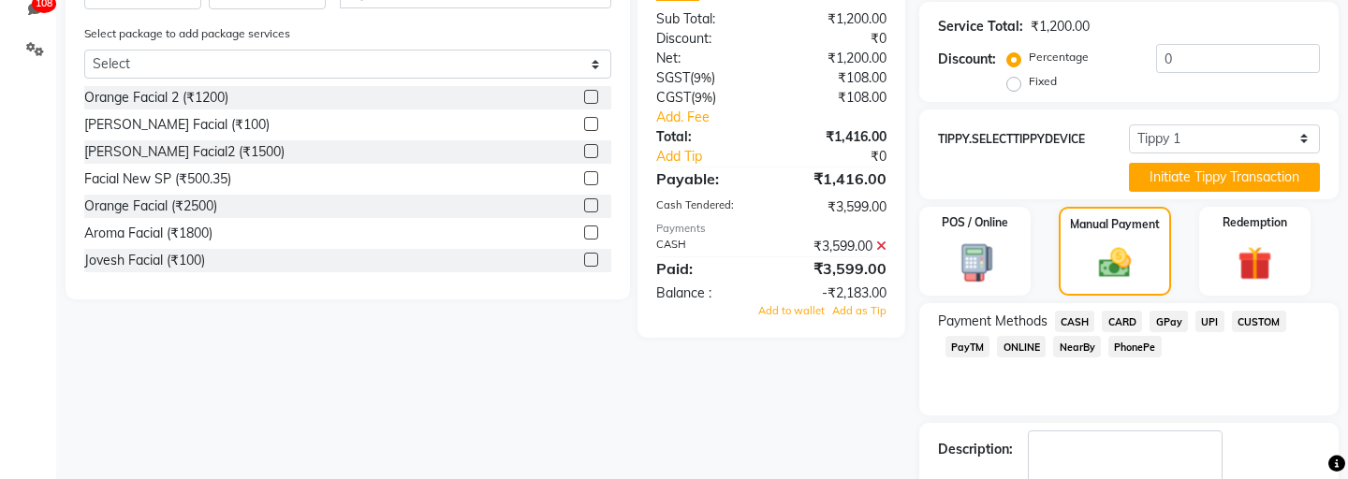
click at [881, 243] on icon at bounding box center [881, 246] width 10 height 13
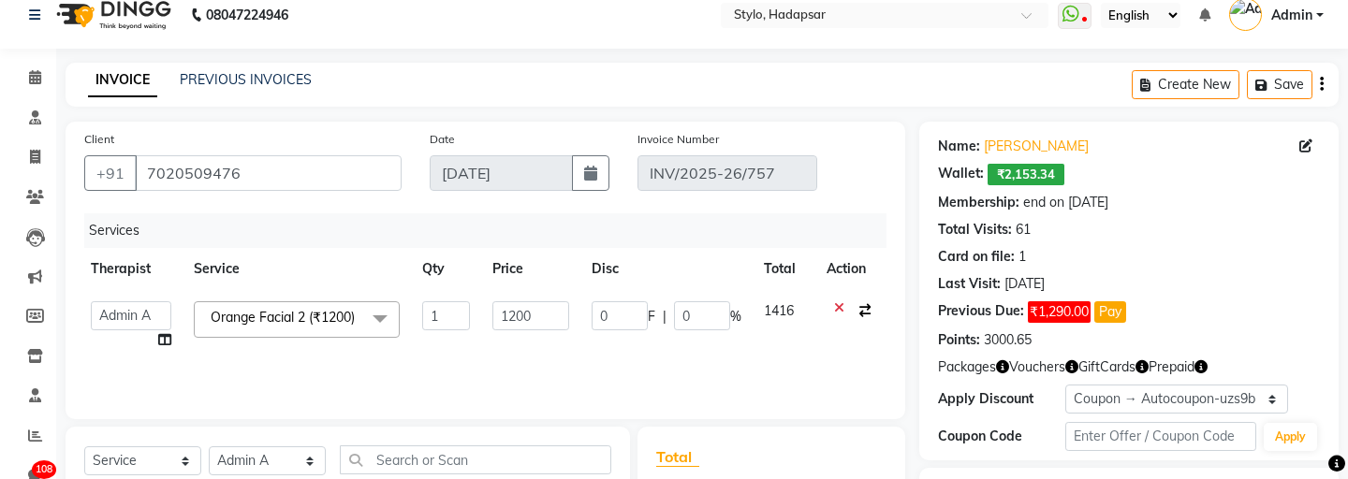
scroll to position [0, 0]
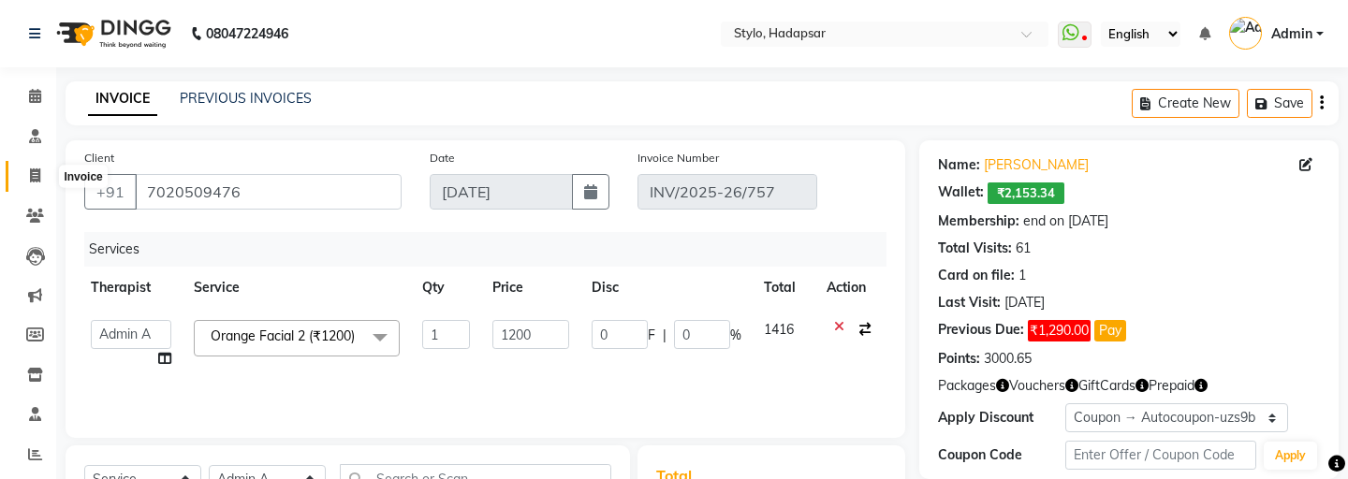
click at [31, 169] on icon at bounding box center [35, 176] width 10 height 14
select select "service"
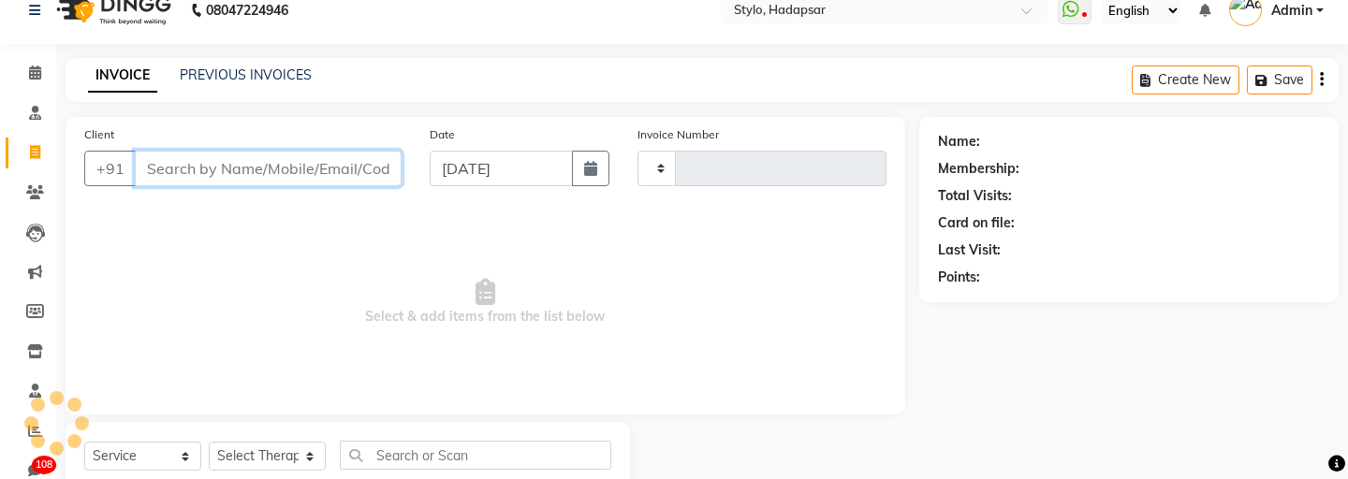
type input "758"
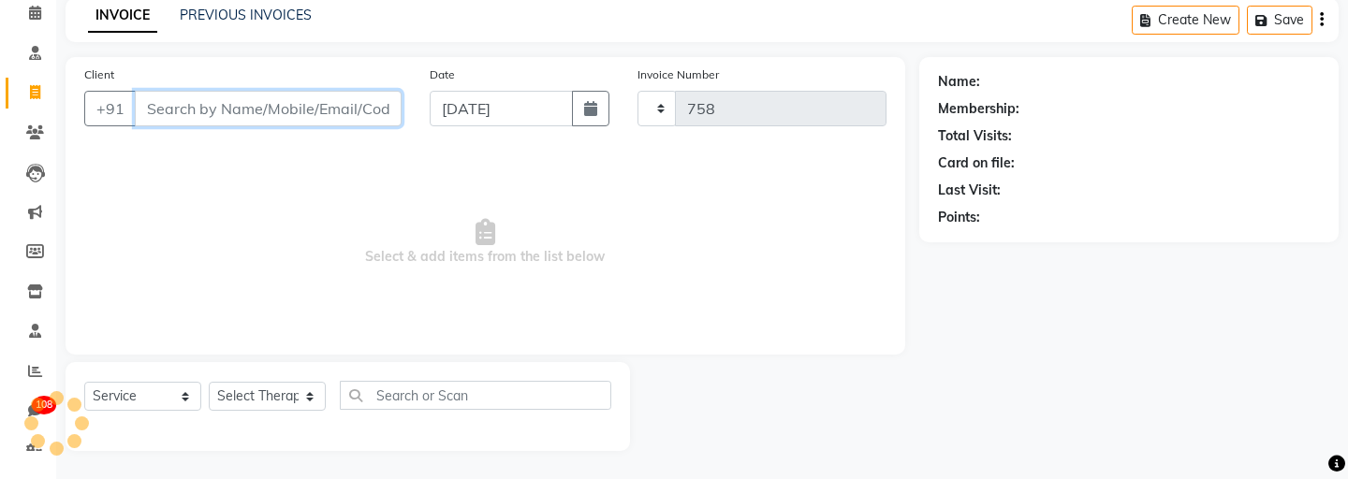
select select "157"
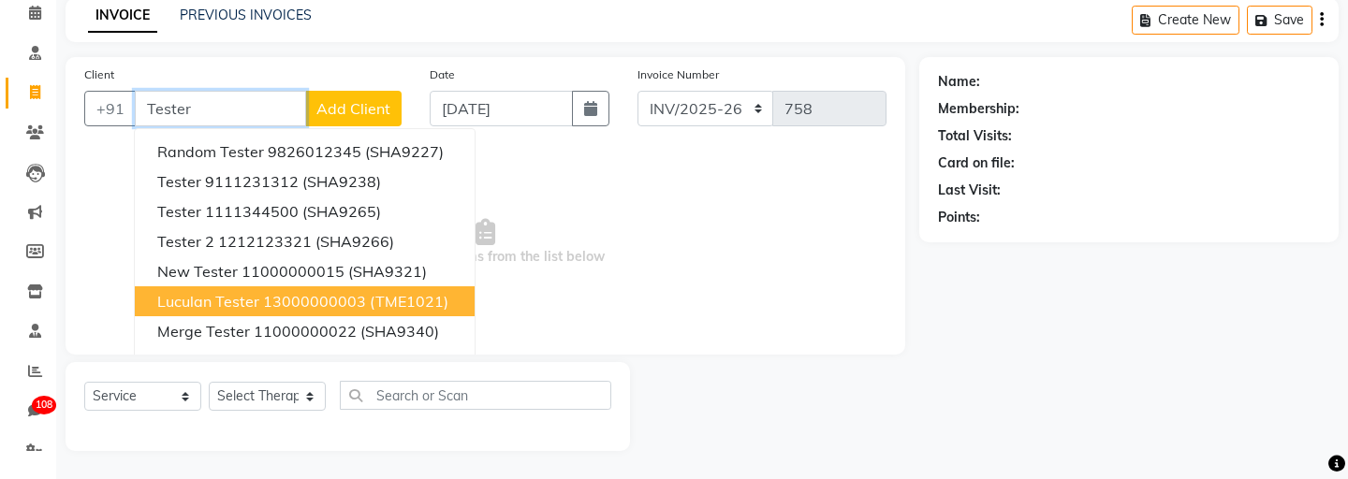
drag, startPoint x: 173, startPoint y: 346, endPoint x: 185, endPoint y: 309, distance: 38.5
click at [185, 309] on ngb-typeahead-window "Random Tester 9826012345 (SHA9227) Tester 9111231312 (SHA9238) Tester 111134450…" at bounding box center [305, 286] width 342 height 317
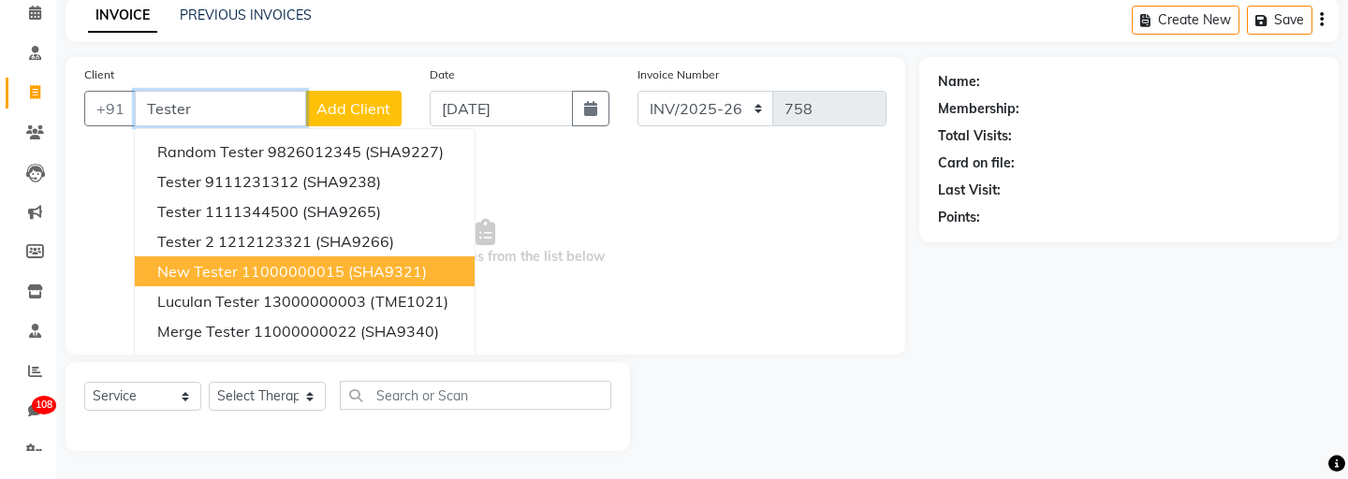
click at [207, 269] on span "New Tester" at bounding box center [197, 271] width 81 height 19
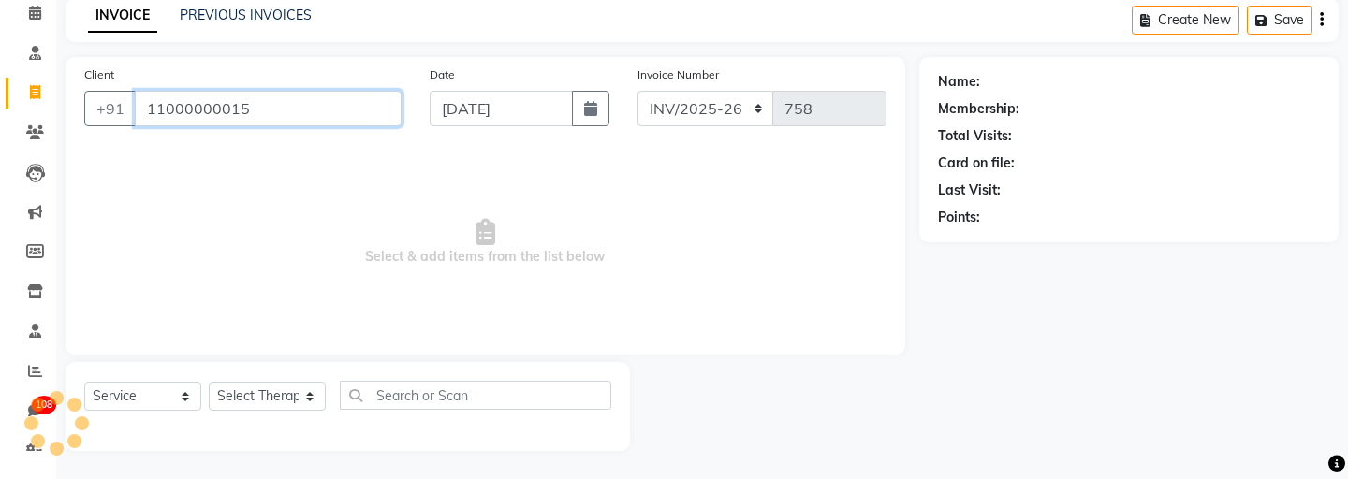
type input "11000000015"
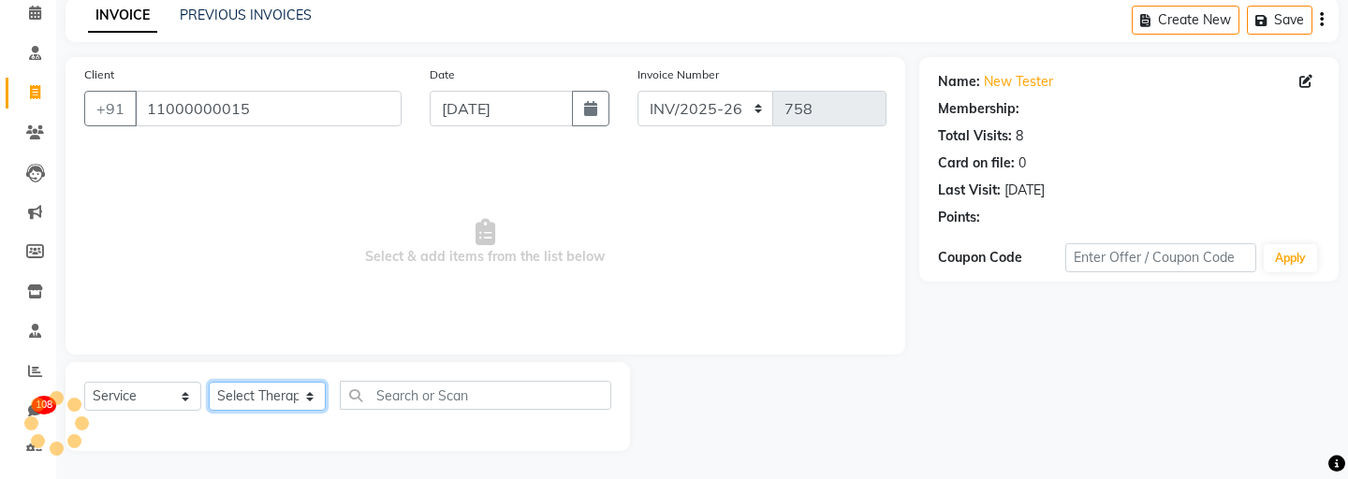
click at [243, 389] on select "Select Therapist aadi manav Abc testing abhi Admin A Amit Ankit magan Anuja ash…" at bounding box center [267, 396] width 117 height 29
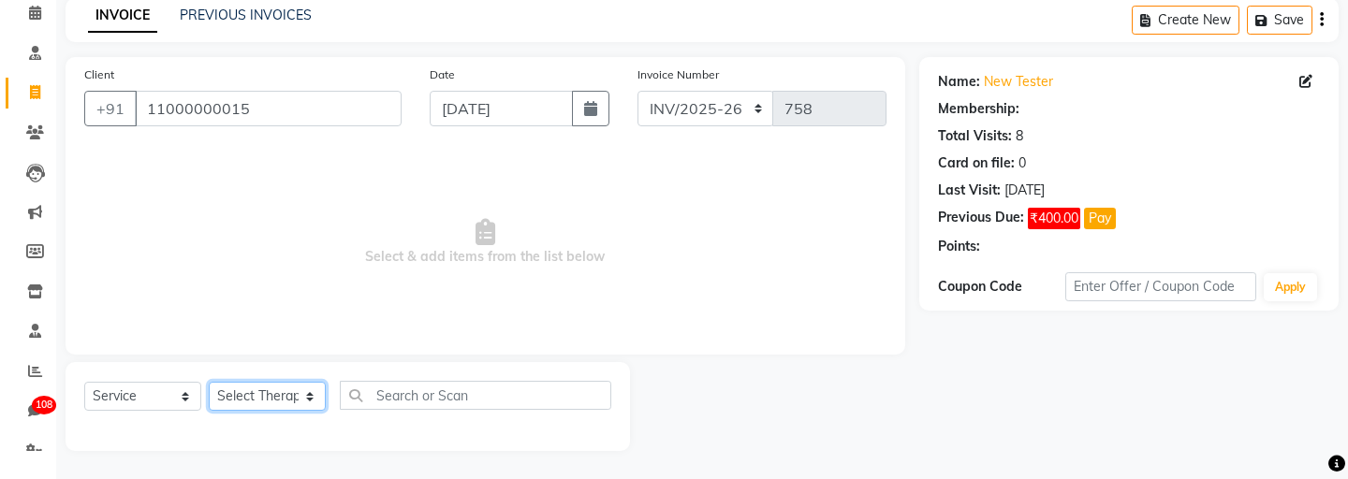
select select "1: Object"
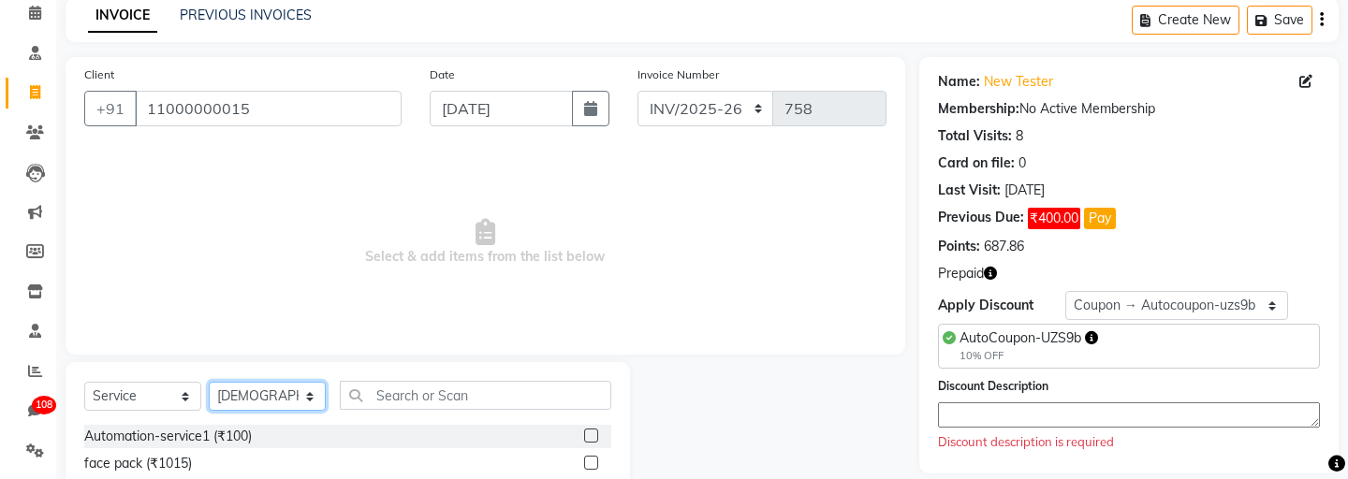
click at [290, 397] on select "Select Therapist aadi manav Abc testing abhi Admin A Amit Ankit magan Anuja ash…" at bounding box center [267, 396] width 117 height 29
select select "5079"
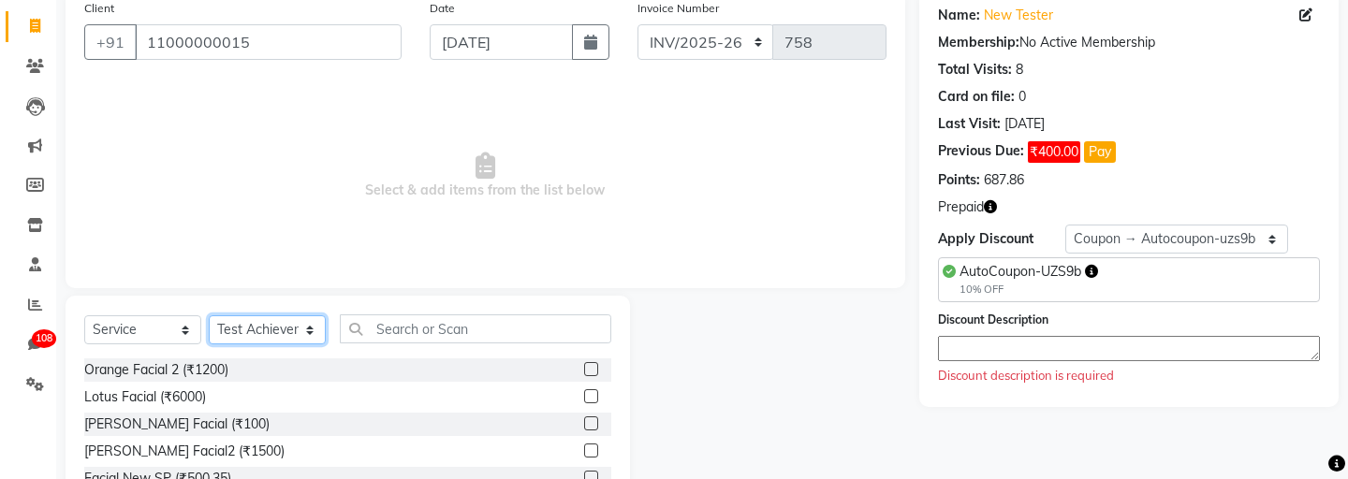
scroll to position [153, 0]
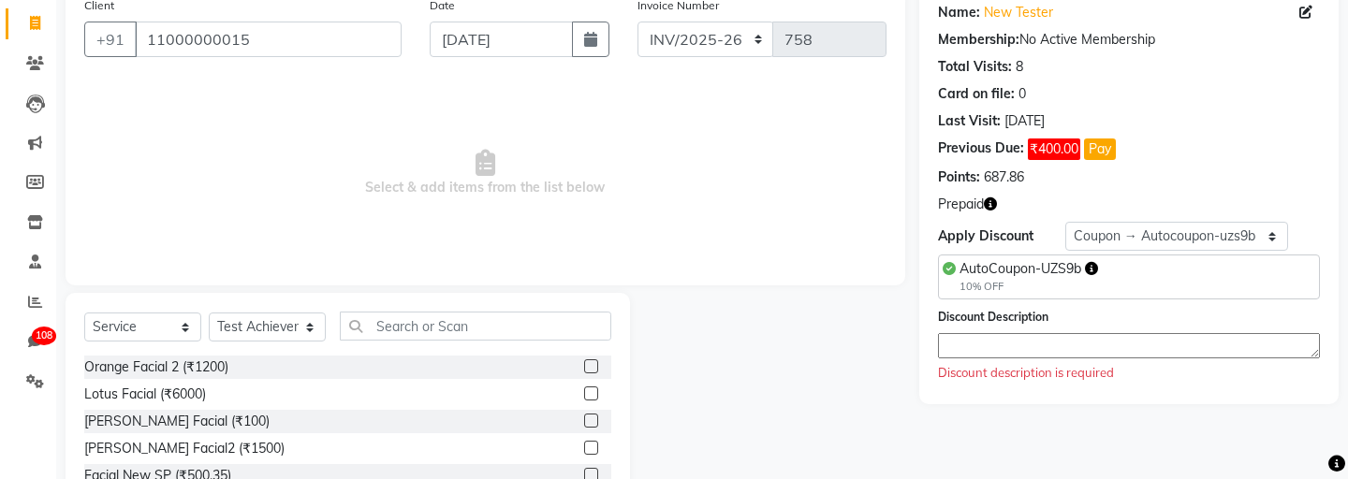
click at [593, 365] on label at bounding box center [591, 367] width 14 height 14
click at [593, 365] on input "checkbox" at bounding box center [590, 367] width 12 height 12
checkbox input "true"
select select "Z73944"
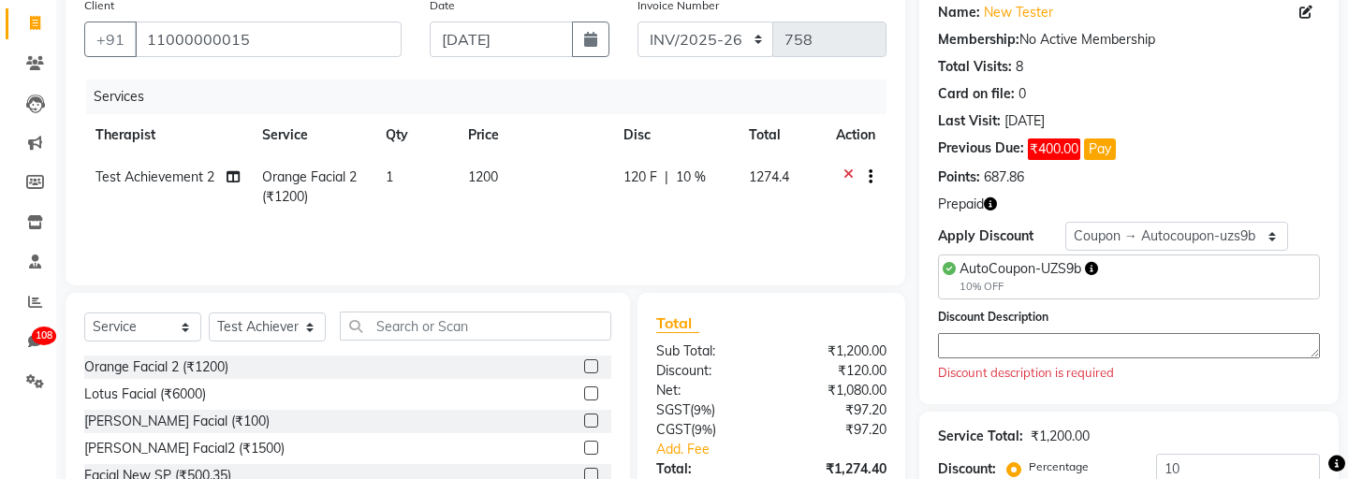
checkbox input "false"
click at [866, 176] on button "button" at bounding box center [867, 178] width 11 height 20
click at [836, 135] on label "Cross Sale" at bounding box center [872, 138] width 73 height 19
click at [836, 135] on input "Cross Sale" at bounding box center [842, 135] width 12 height 12
radio input "true"
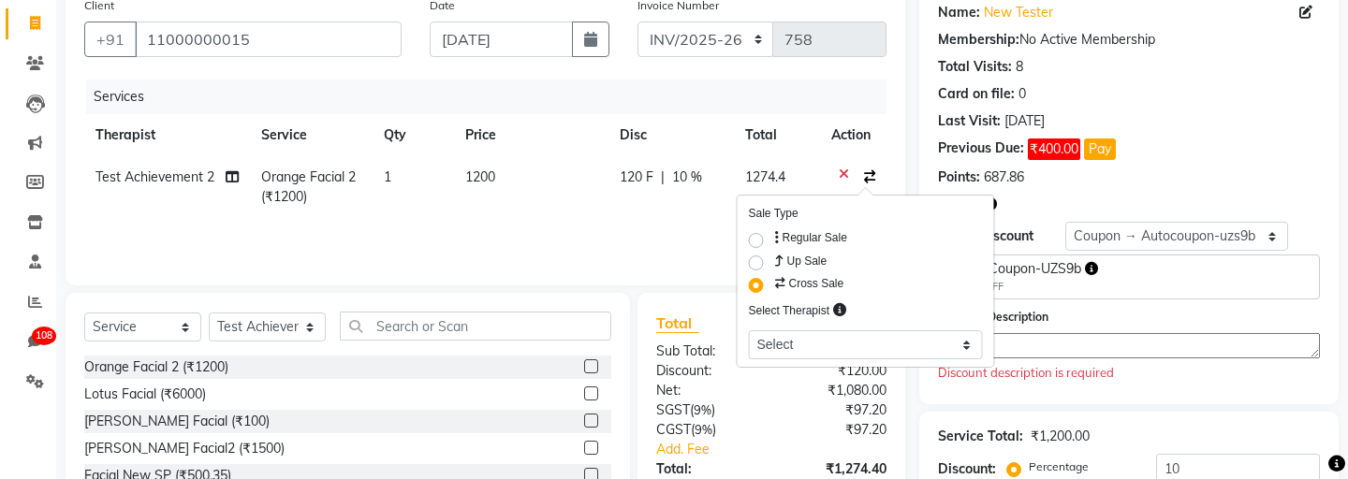
click at [687, 231] on div "Services Therapist Service Qty Price Disc Total Action Test Achievement 2 Orang…" at bounding box center [485, 173] width 803 height 187
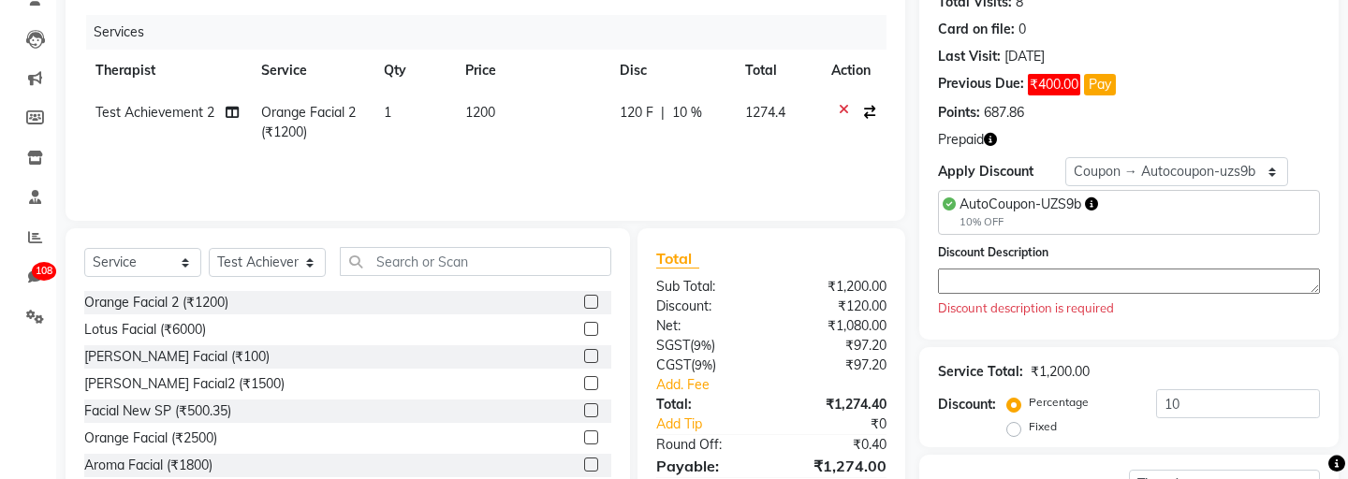
scroll to position [221, 0]
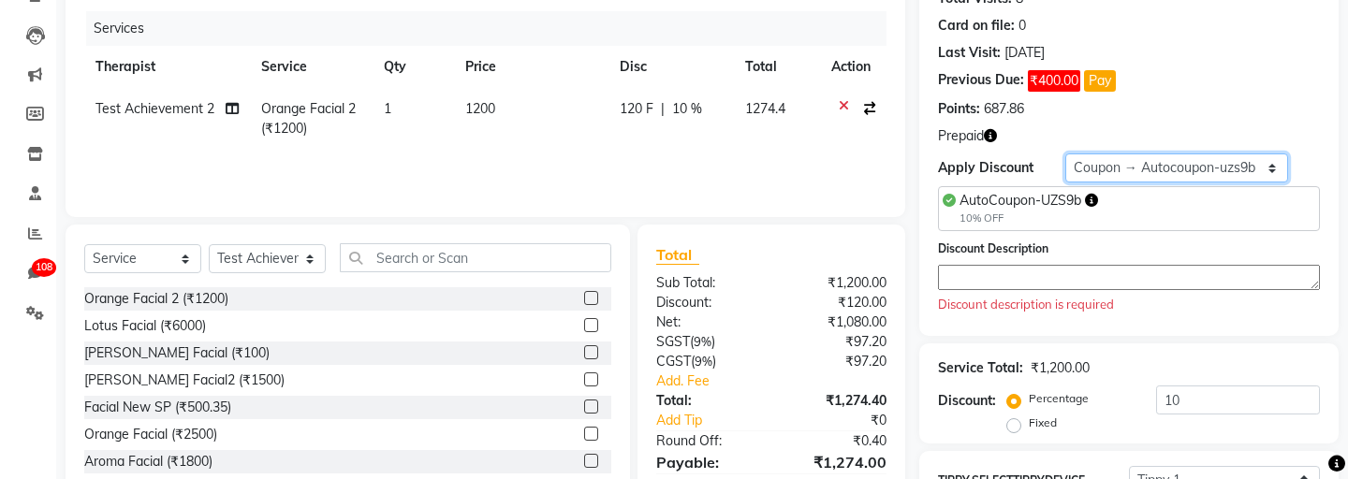
click at [1149, 164] on select "Select Coupon → Autocoupon-uzs9b Coupon → Multi-redeem Coupon Coupon → 5k Vouch…" at bounding box center [1177, 168] width 223 height 29
select select "0:"
type input "0"
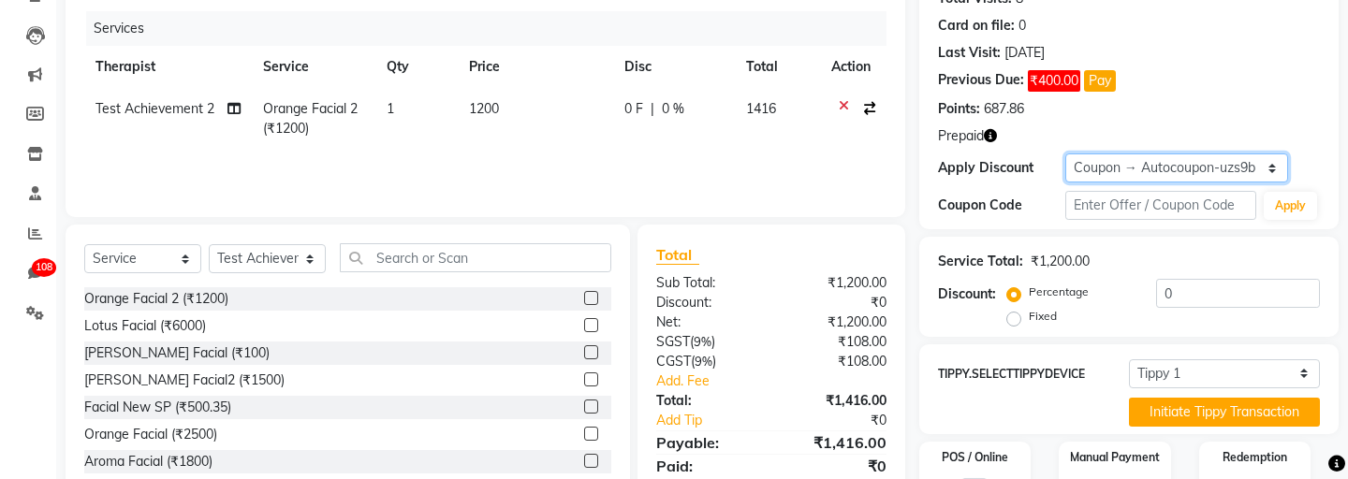
scroll to position [317, 0]
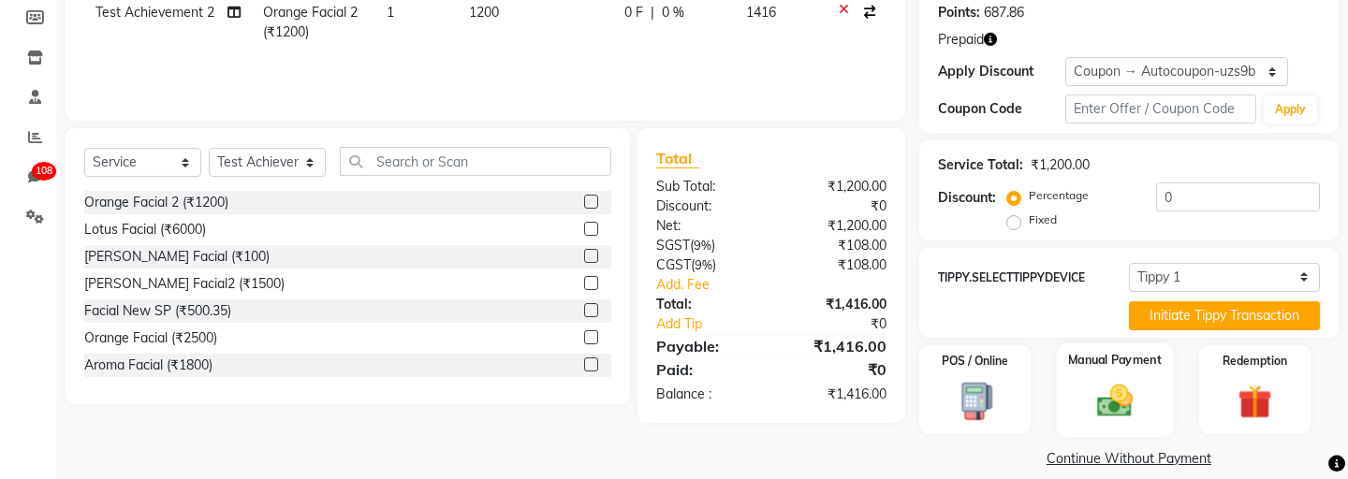
click at [1097, 387] on img at bounding box center [1115, 400] width 58 height 41
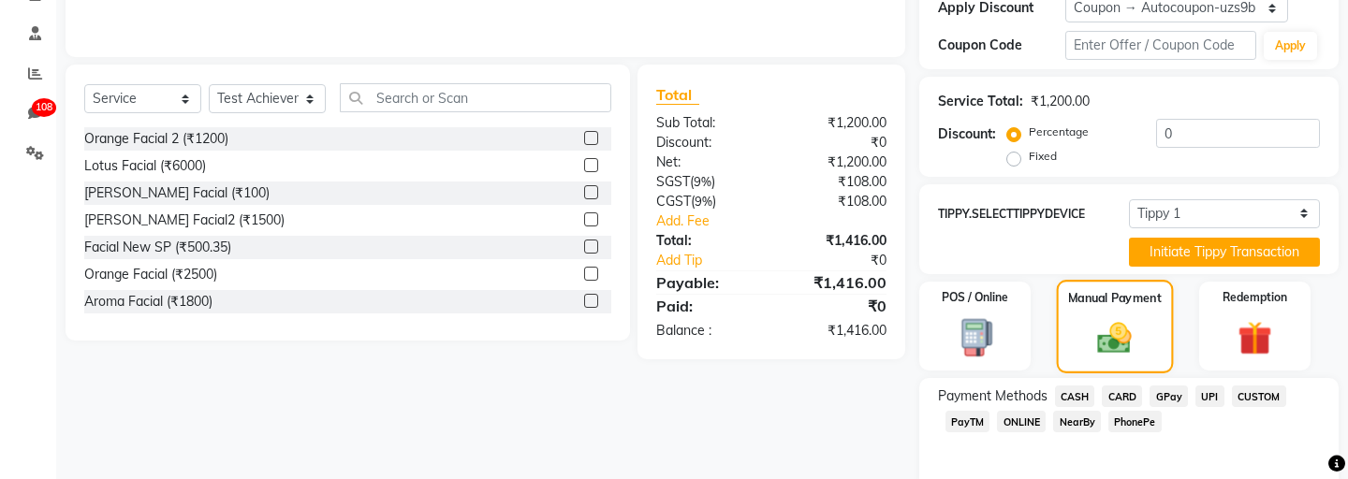
scroll to position [437, 0]
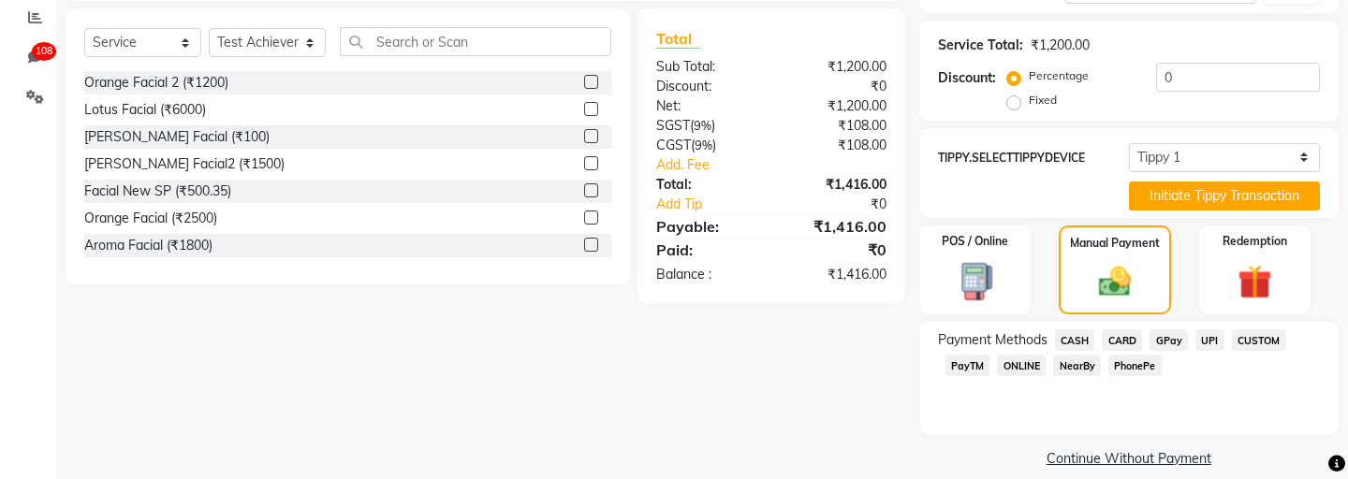
click at [1015, 355] on span "ONLINE" at bounding box center [1021, 366] width 49 height 22
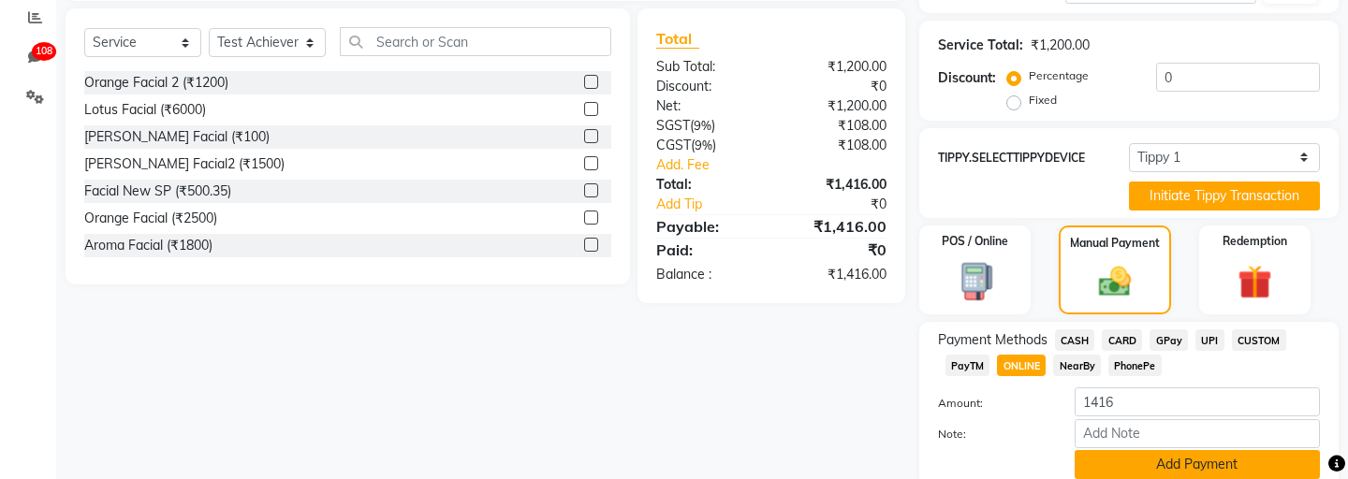
click at [1090, 450] on button "Add Payment" at bounding box center [1197, 464] width 245 height 29
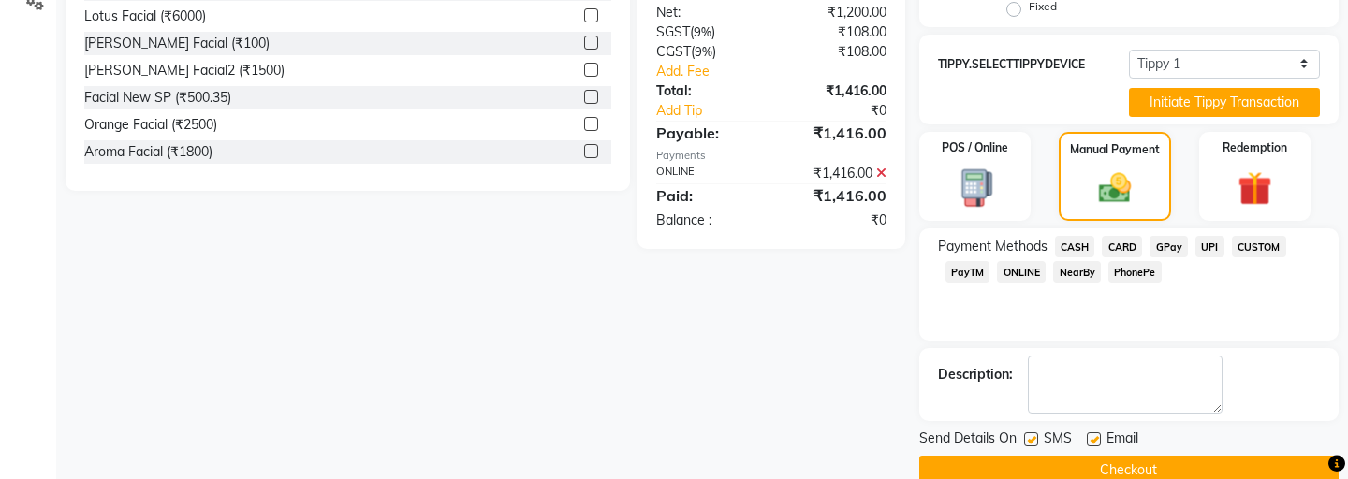
scroll to position [543, 0]
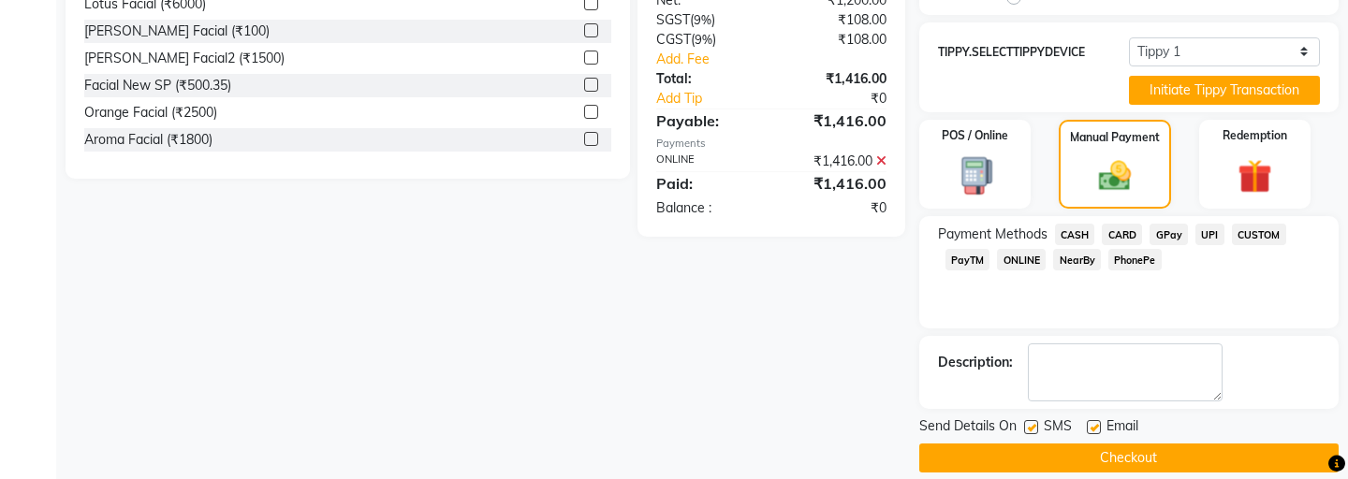
click at [1031, 417] on div "SMS" at bounding box center [1055, 428] width 63 height 23
click at [1029, 420] on label at bounding box center [1031, 427] width 14 height 14
click at [1029, 422] on input "checkbox" at bounding box center [1030, 428] width 12 height 12
checkbox input "false"
click at [1096, 420] on label at bounding box center [1094, 427] width 14 height 14
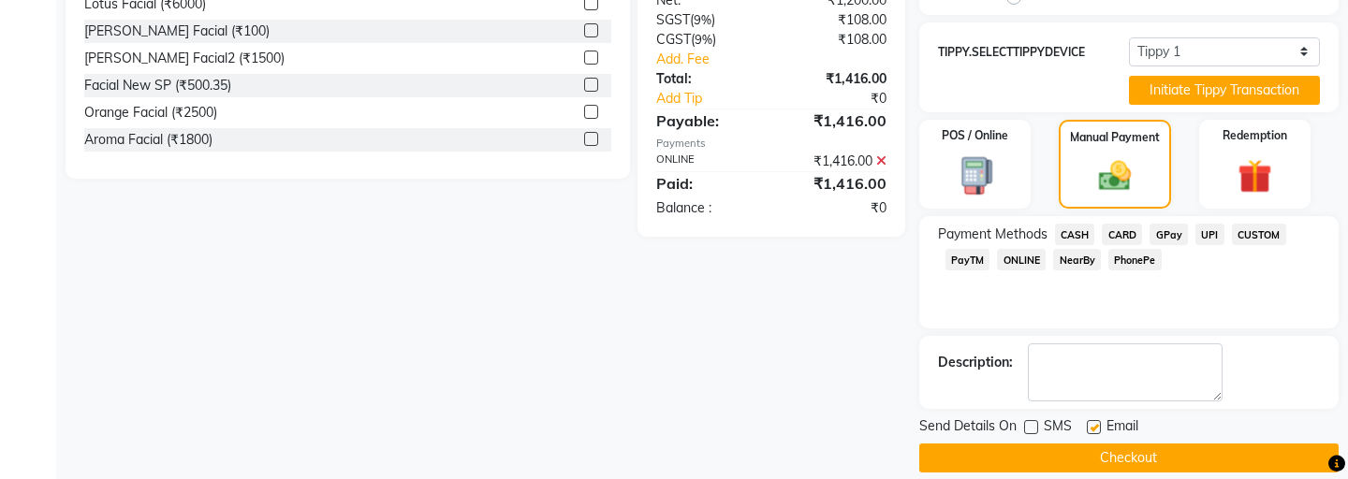
click at [1096, 422] on input "checkbox" at bounding box center [1093, 428] width 12 height 12
checkbox input "false"
click at [1093, 444] on button "Checkout" at bounding box center [1130, 458] width 420 height 29
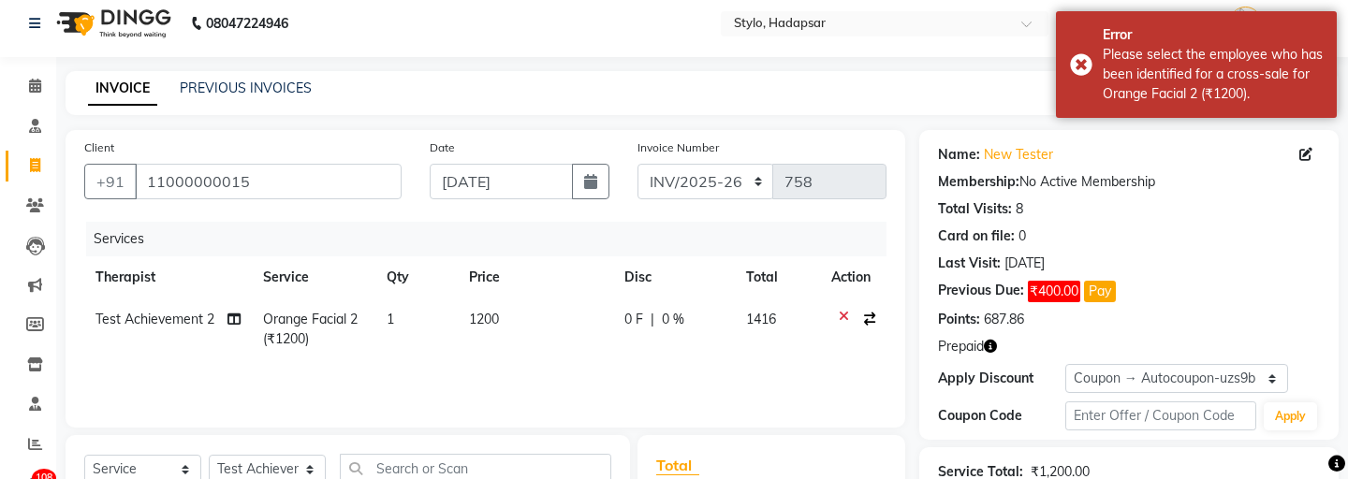
scroll to position [0, 0]
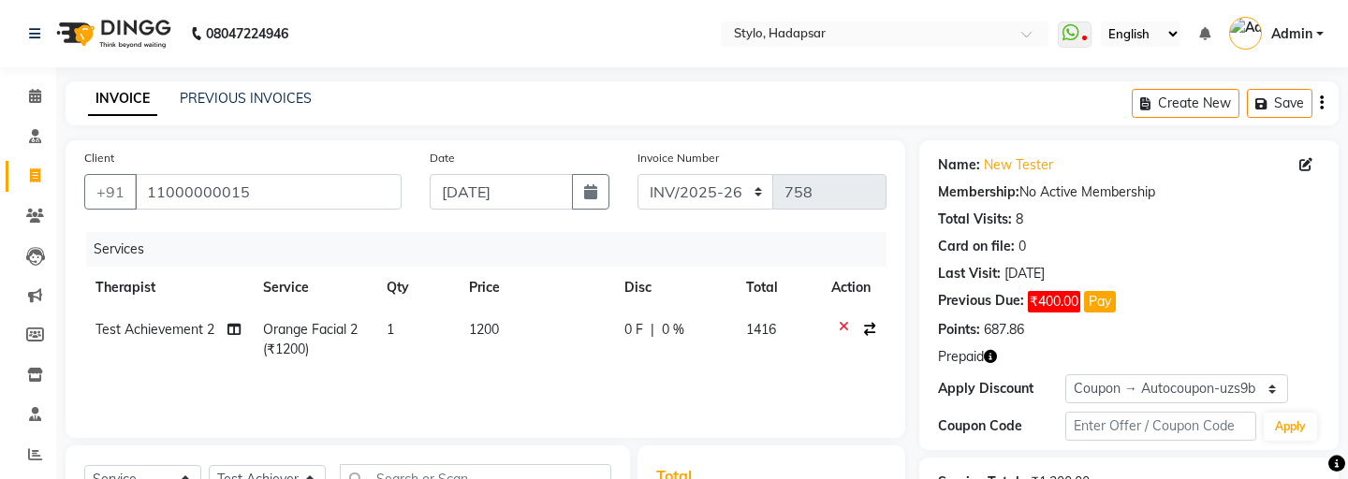
click at [870, 337] on button "button" at bounding box center [866, 330] width 19 height 20
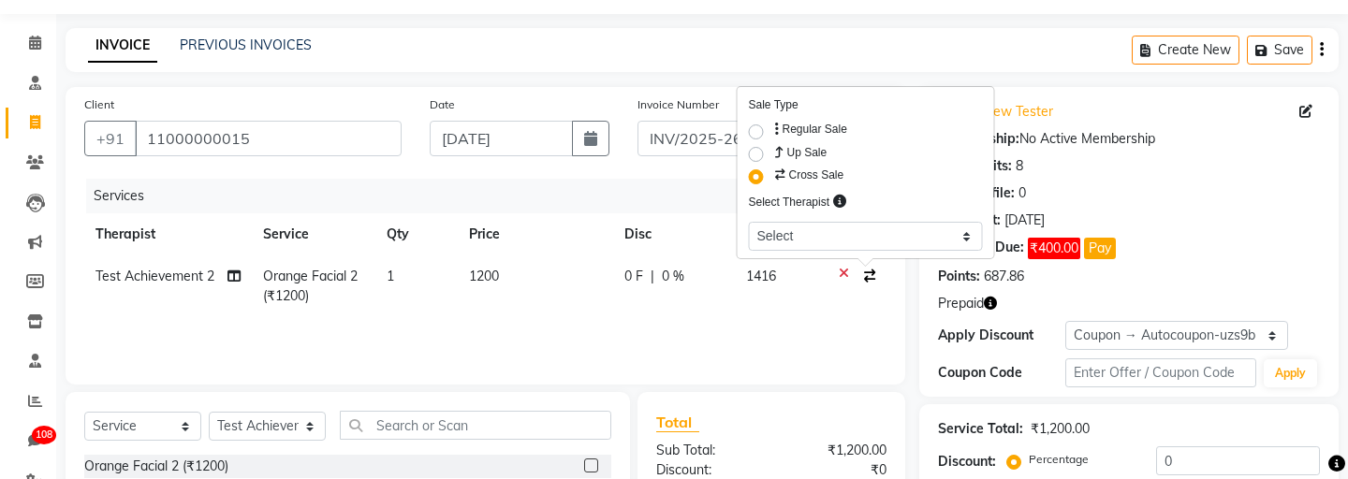
scroll to position [80, 0]
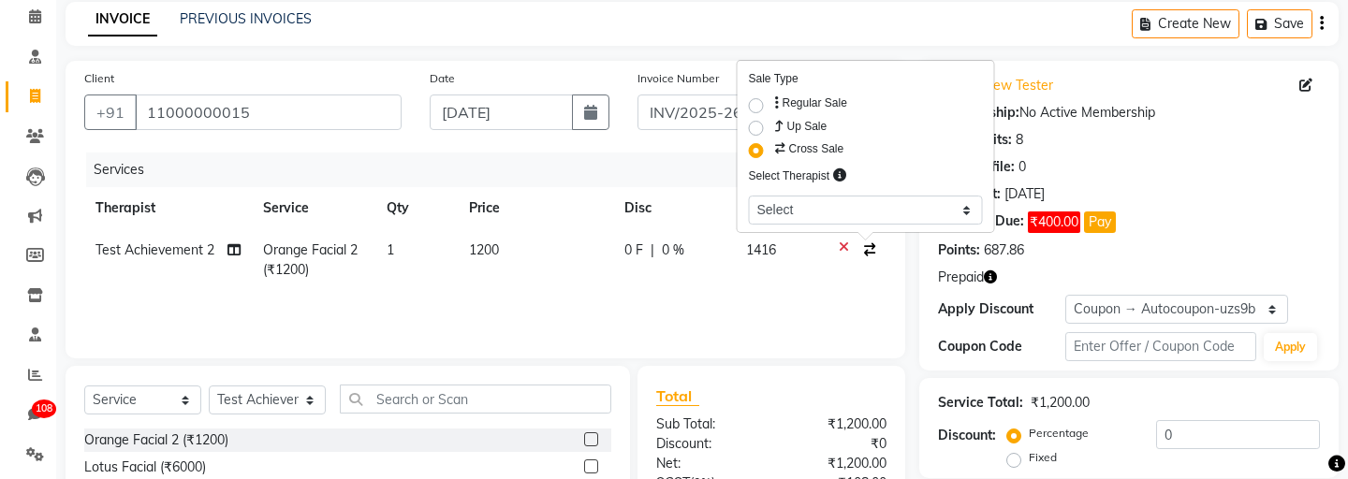
click at [772, 129] on label "Up Sale" at bounding box center [800, 126] width 56 height 19
click at [772, 129] on input "Up Sale" at bounding box center [778, 123] width 12 height 12
radio input "true"
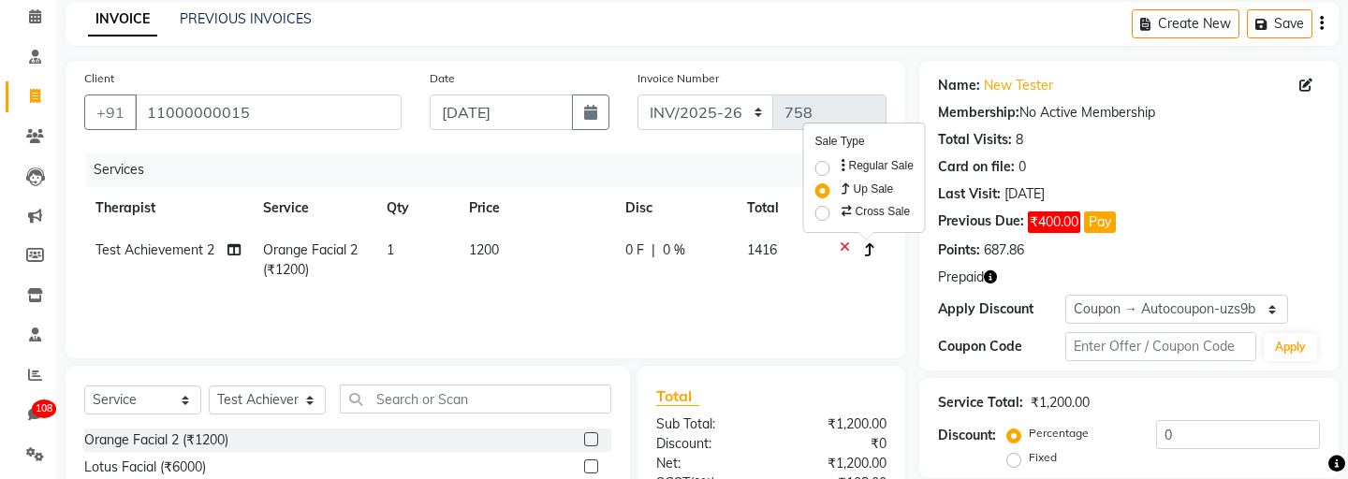
click at [838, 213] on label "Cross Sale" at bounding box center [874, 211] width 73 height 19
click at [838, 213] on input "Cross Sale" at bounding box center [844, 208] width 12 height 12
radio input "true"
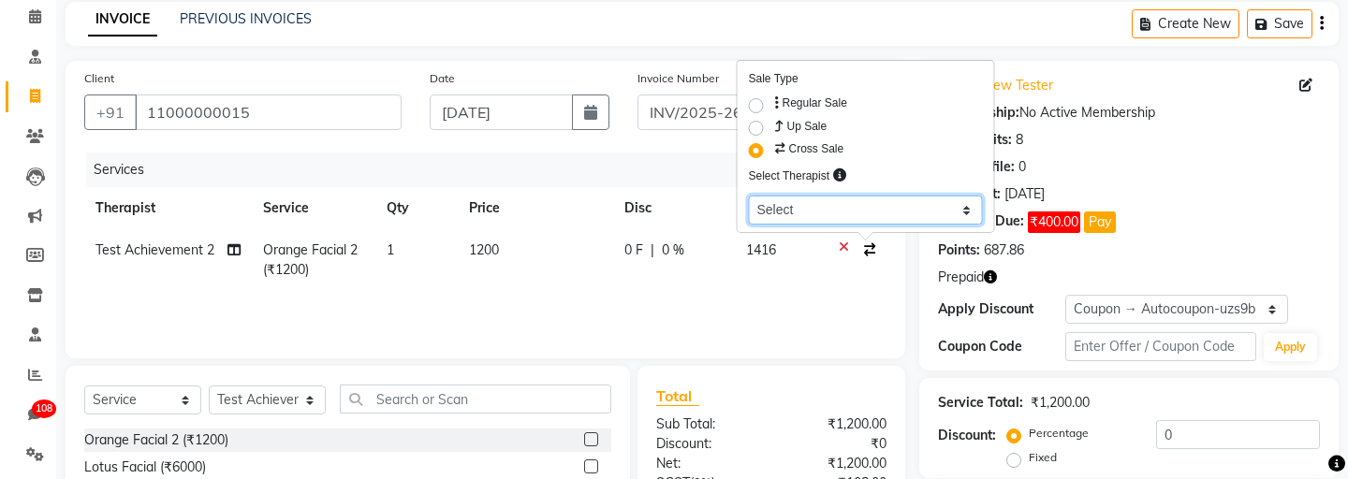
click at [840, 213] on select "Select aadi manav Abc testing abhi Admin A Amit Ankit magan Anuja ashwins Autom…" at bounding box center [866, 210] width 234 height 29
click at [712, 219] on th "Disc" at bounding box center [674, 208] width 122 height 42
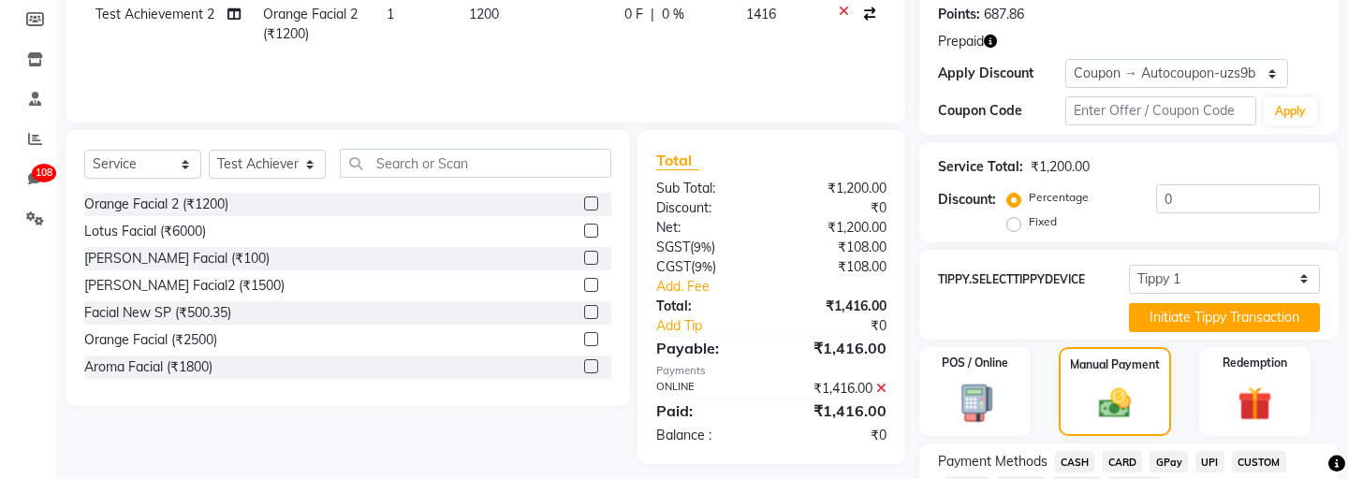
scroll to position [543, 0]
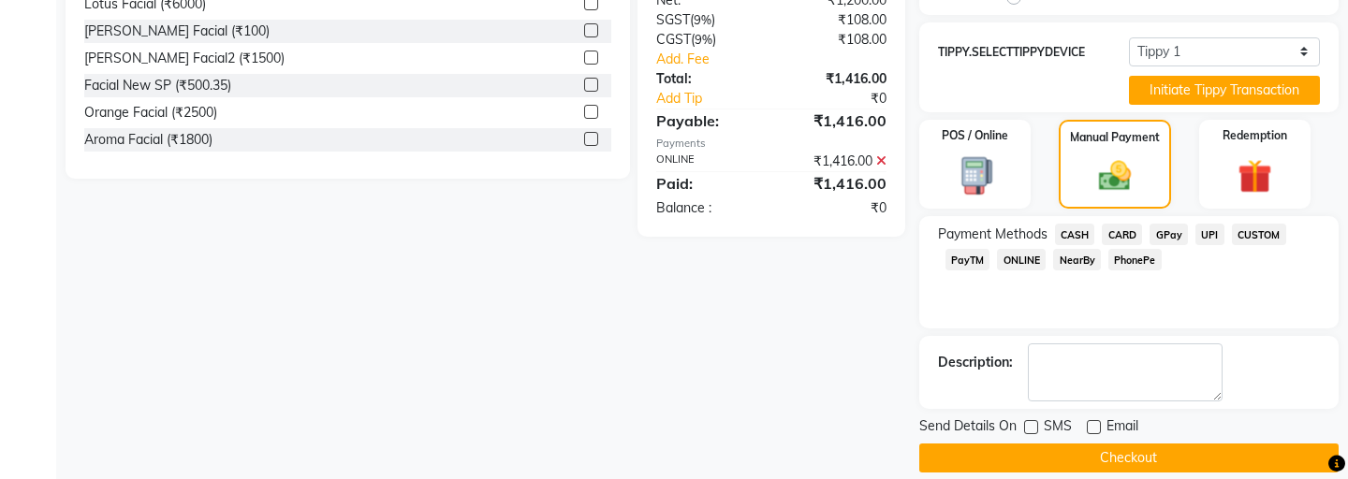
click at [1127, 444] on button "Checkout" at bounding box center [1130, 458] width 420 height 29
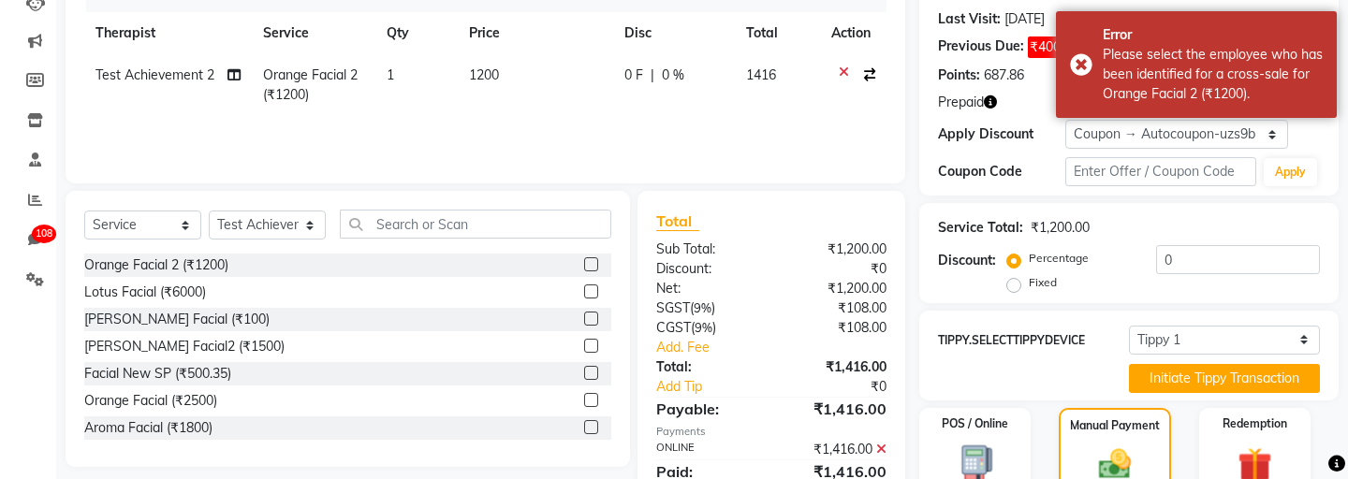
scroll to position [246, 0]
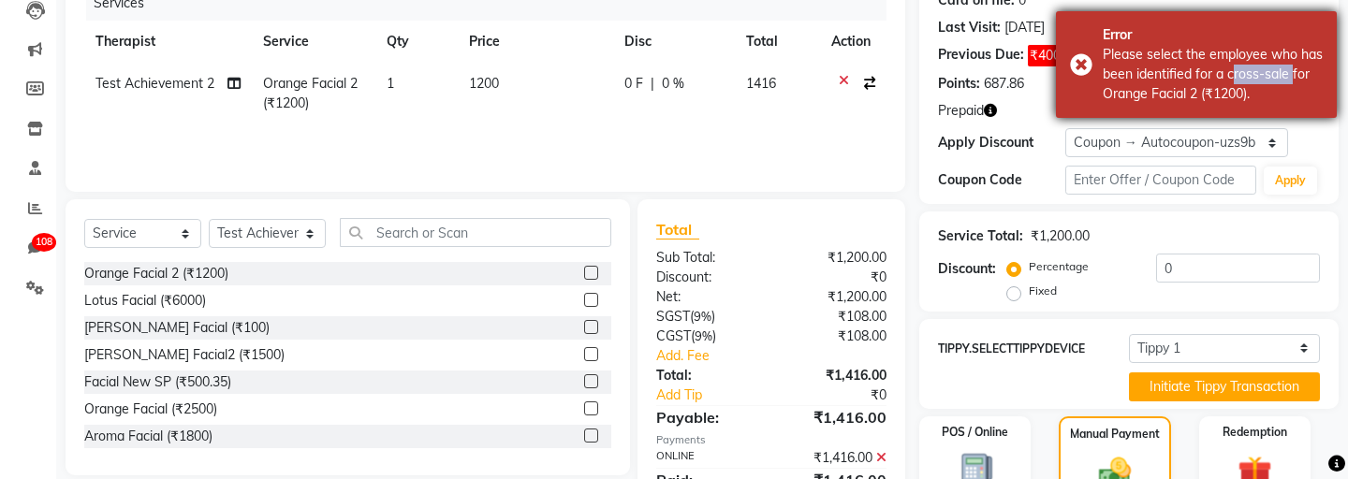
copy div "cross-sale"
drag, startPoint x: 1227, startPoint y: 76, endPoint x: 1288, endPoint y: 78, distance: 60.9
click at [1288, 78] on div "Please select the employee who has been identified for a cross-sale for Orange …" at bounding box center [1213, 74] width 220 height 59
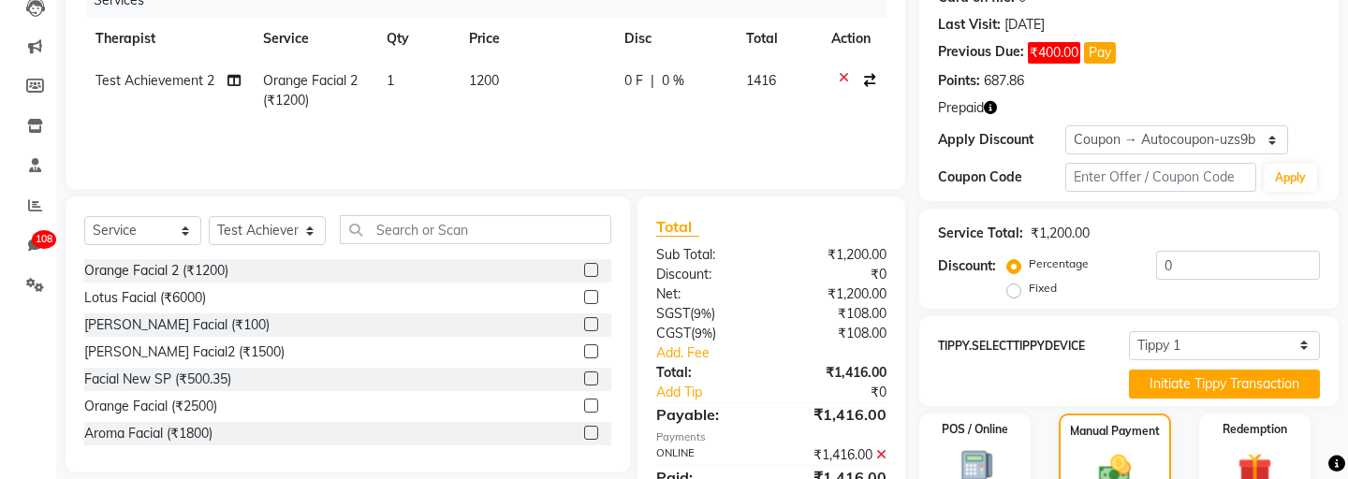
scroll to position [218, 0]
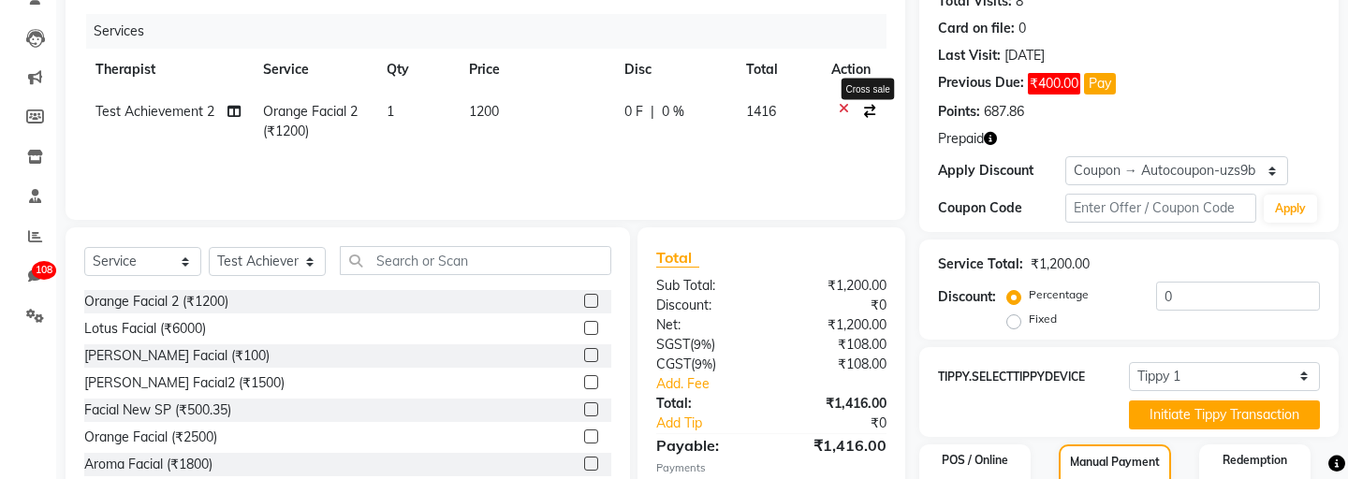
click at [864, 110] on icon "button" at bounding box center [869, 111] width 11 height 13
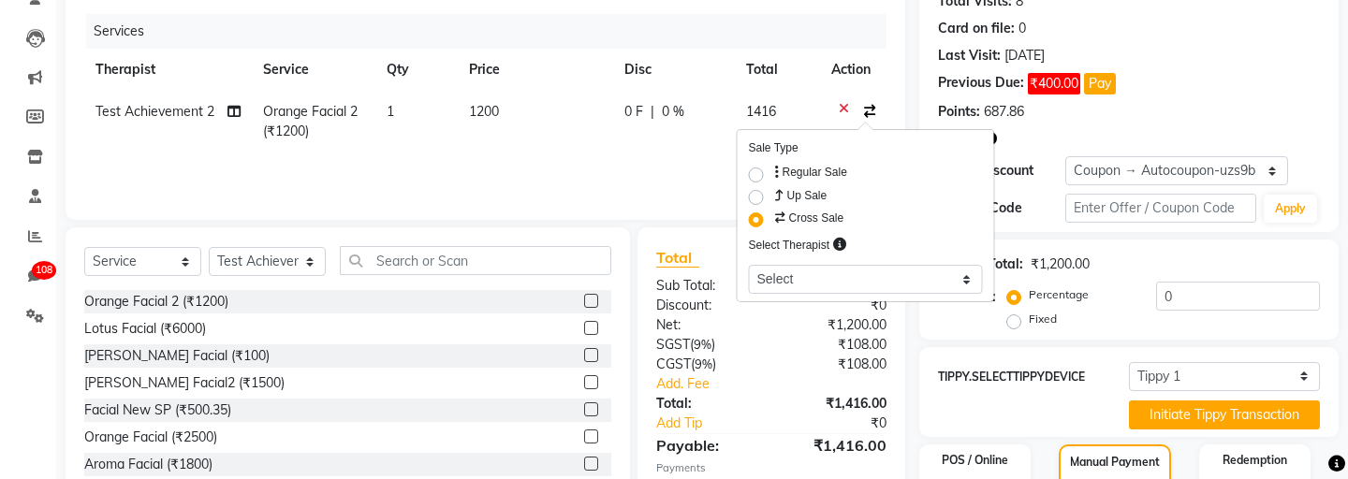
click at [772, 174] on label "Regular Sale" at bounding box center [810, 172] width 76 height 17
click at [772, 174] on input "Regular Sale" at bounding box center [778, 170] width 12 height 12
radio input "true"
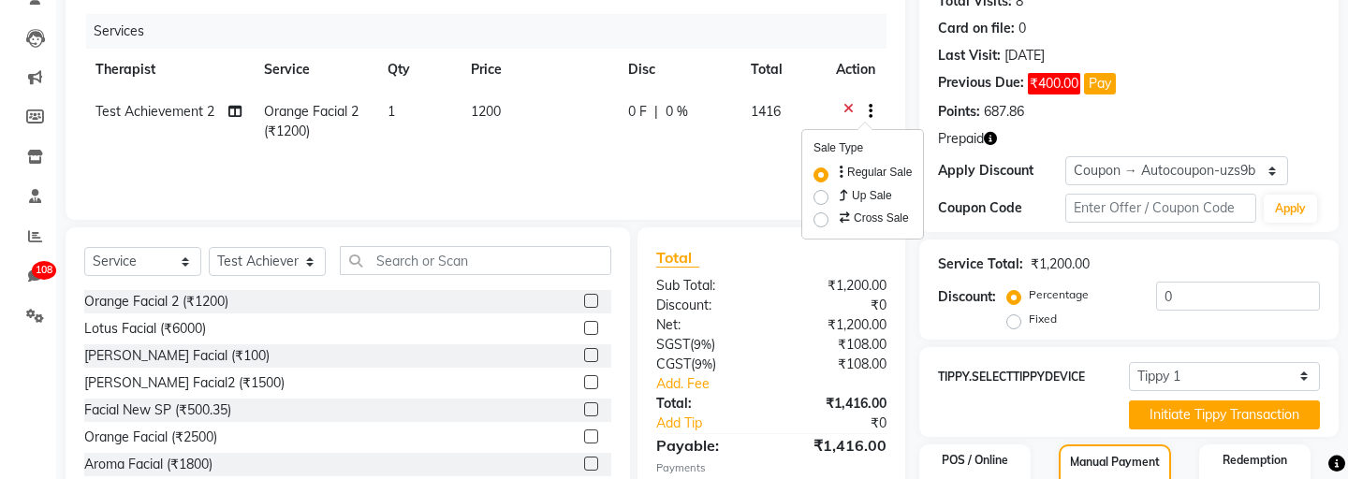
click at [836, 220] on label "Cross Sale" at bounding box center [872, 218] width 73 height 19
click at [836, 220] on input "Cross Sale" at bounding box center [842, 215] width 12 height 12
radio input "true"
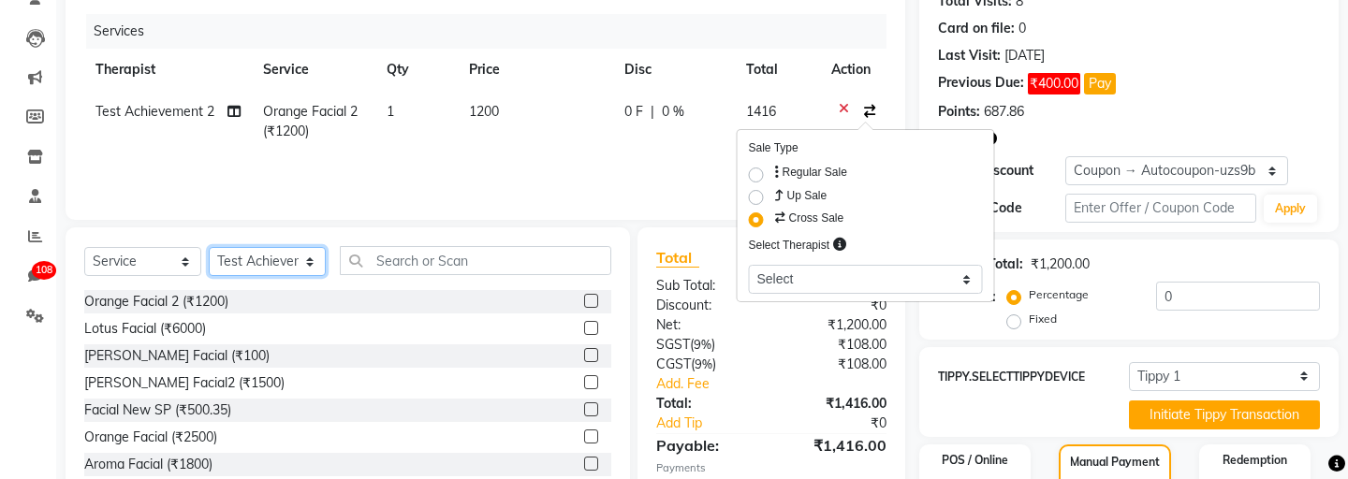
click at [280, 256] on select "Select Therapist aadi manav Abc testing abhi Admin A Amit Ankit magan Anuja ash…" at bounding box center [267, 261] width 117 height 29
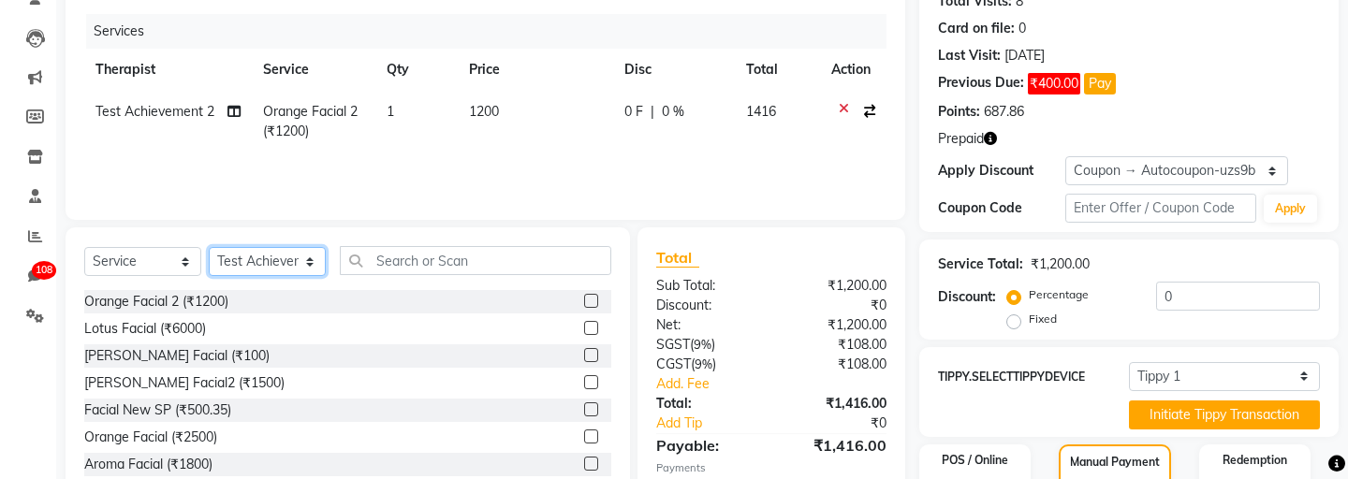
click at [243, 263] on select "Select Therapist aadi manav Abc testing abhi Admin A Amit Ankit magan Anuja ash…" at bounding box center [267, 261] width 117 height 29
click at [864, 108] on icon "button" at bounding box center [869, 111] width 11 height 13
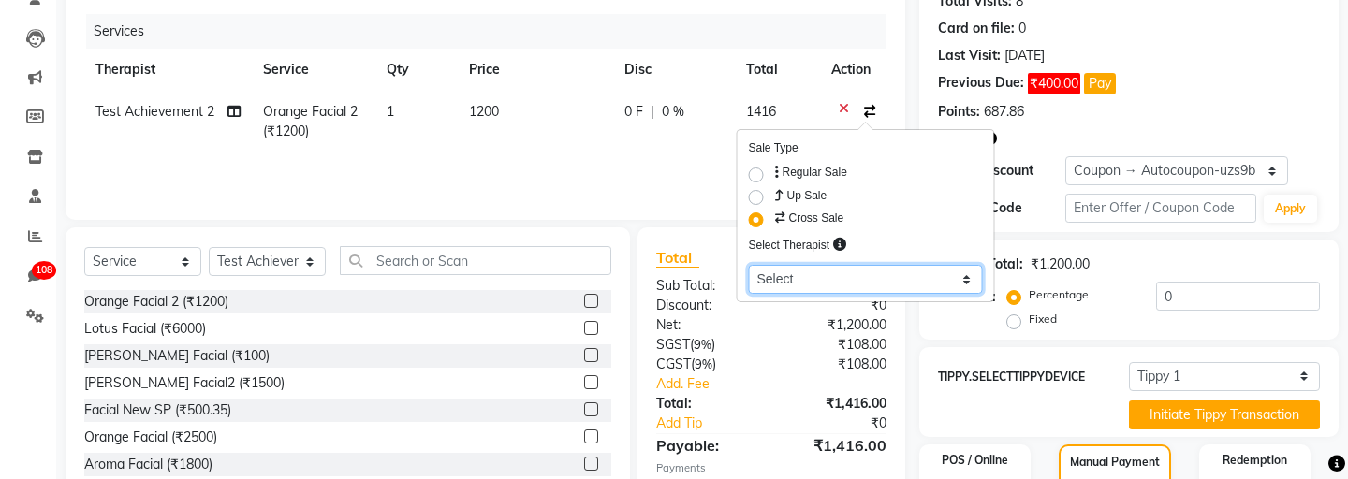
click at [789, 286] on select "Select aadi manav Abc testing abhi Admin A Amit Ankit magan Anuja ashwins Autom…" at bounding box center [866, 279] width 234 height 29
click at [849, 217] on div "Cross Sale" at bounding box center [866, 220] width 234 height 22
click at [852, 217] on div "Cross Sale" at bounding box center [866, 220] width 234 height 22
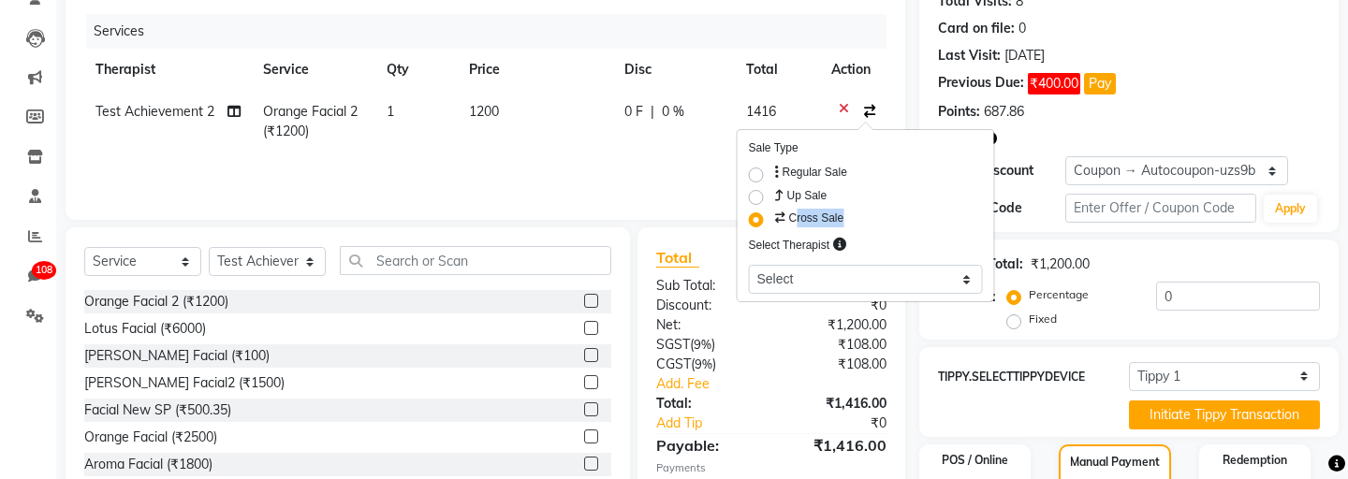
drag, startPoint x: 852, startPoint y: 217, endPoint x: 790, endPoint y: 219, distance: 61.8
click at [790, 219] on div "Cross Sale" at bounding box center [866, 220] width 234 height 22
click at [873, 110] on icon "button" at bounding box center [869, 111] width 11 height 13
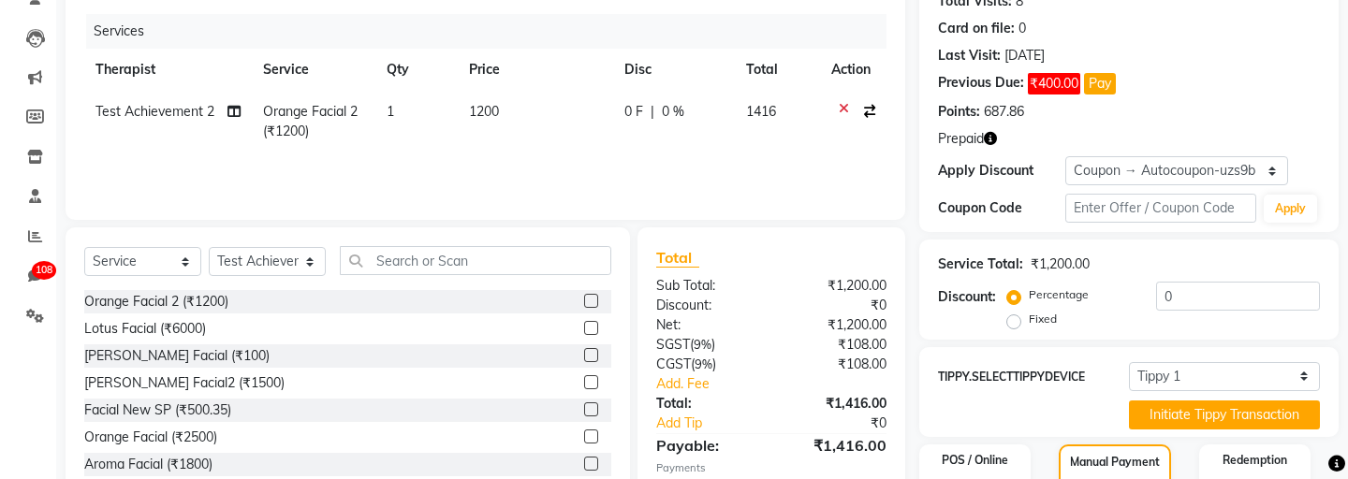
click at [873, 111] on icon "button" at bounding box center [869, 111] width 11 height 13
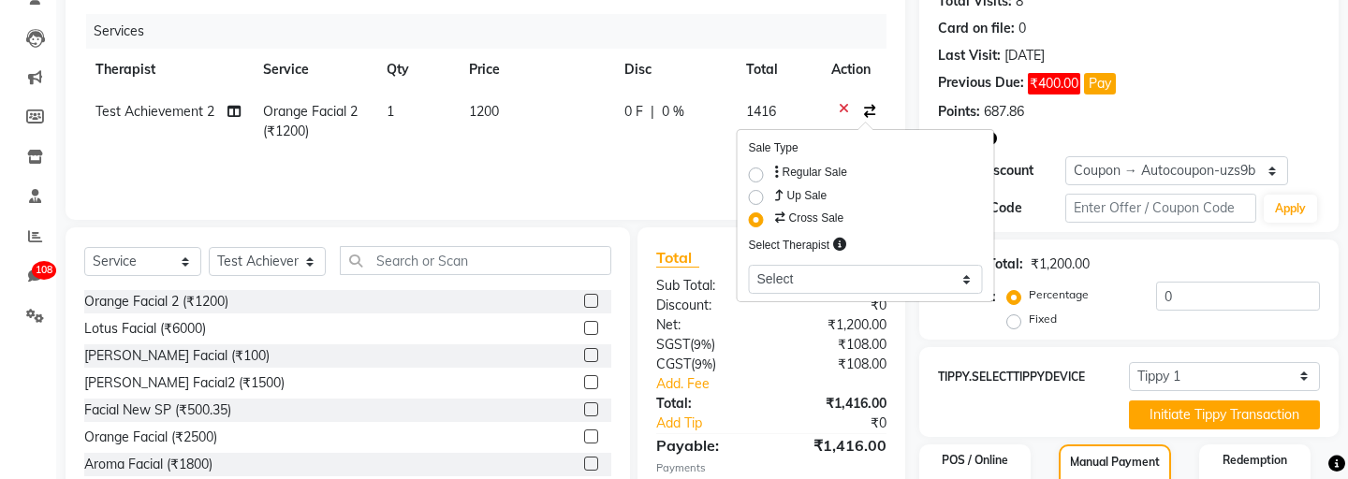
click at [772, 181] on label "Regular Sale" at bounding box center [810, 172] width 76 height 17
click at [772, 176] on input "Regular Sale" at bounding box center [778, 170] width 12 height 12
radio input "true"
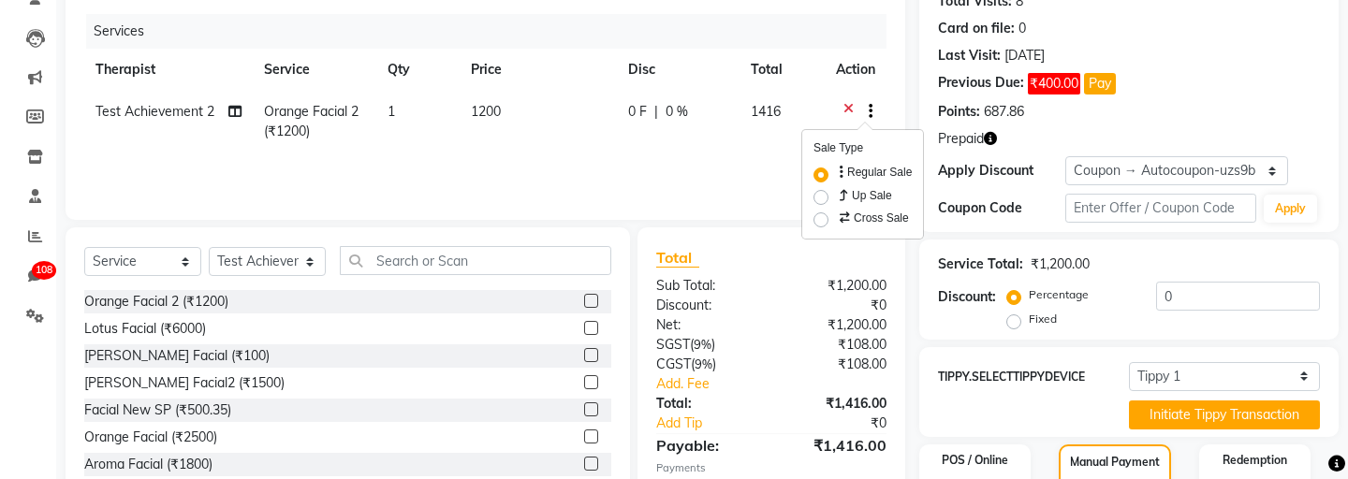
click at [836, 215] on label "Cross Sale" at bounding box center [872, 218] width 73 height 19
click at [836, 215] on input "Cross Sale" at bounding box center [842, 215] width 12 height 12
radio input "true"
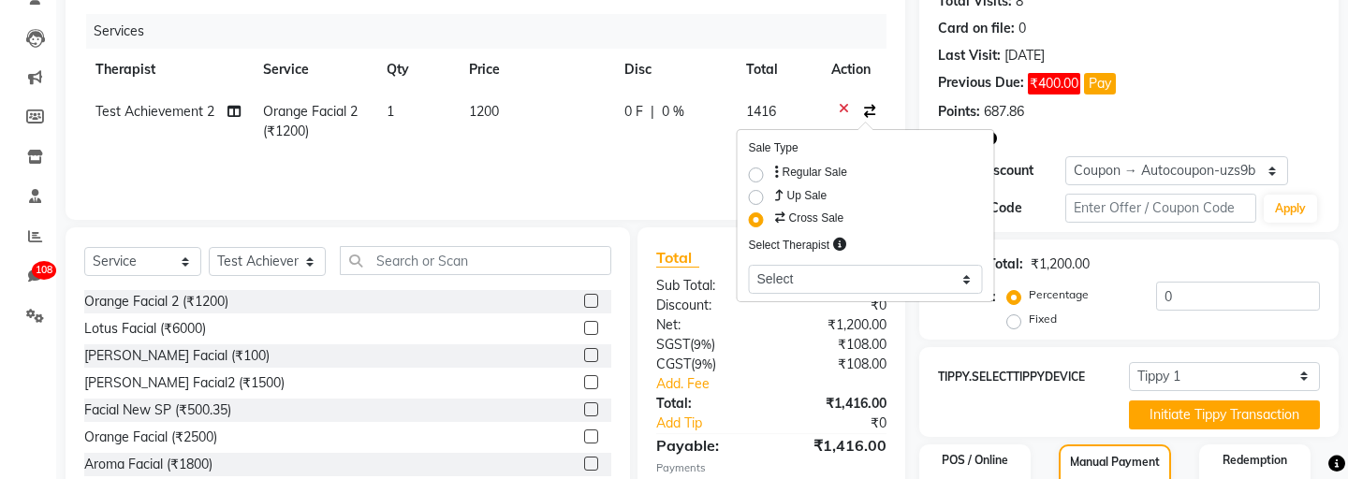
scroll to position [0, 0]
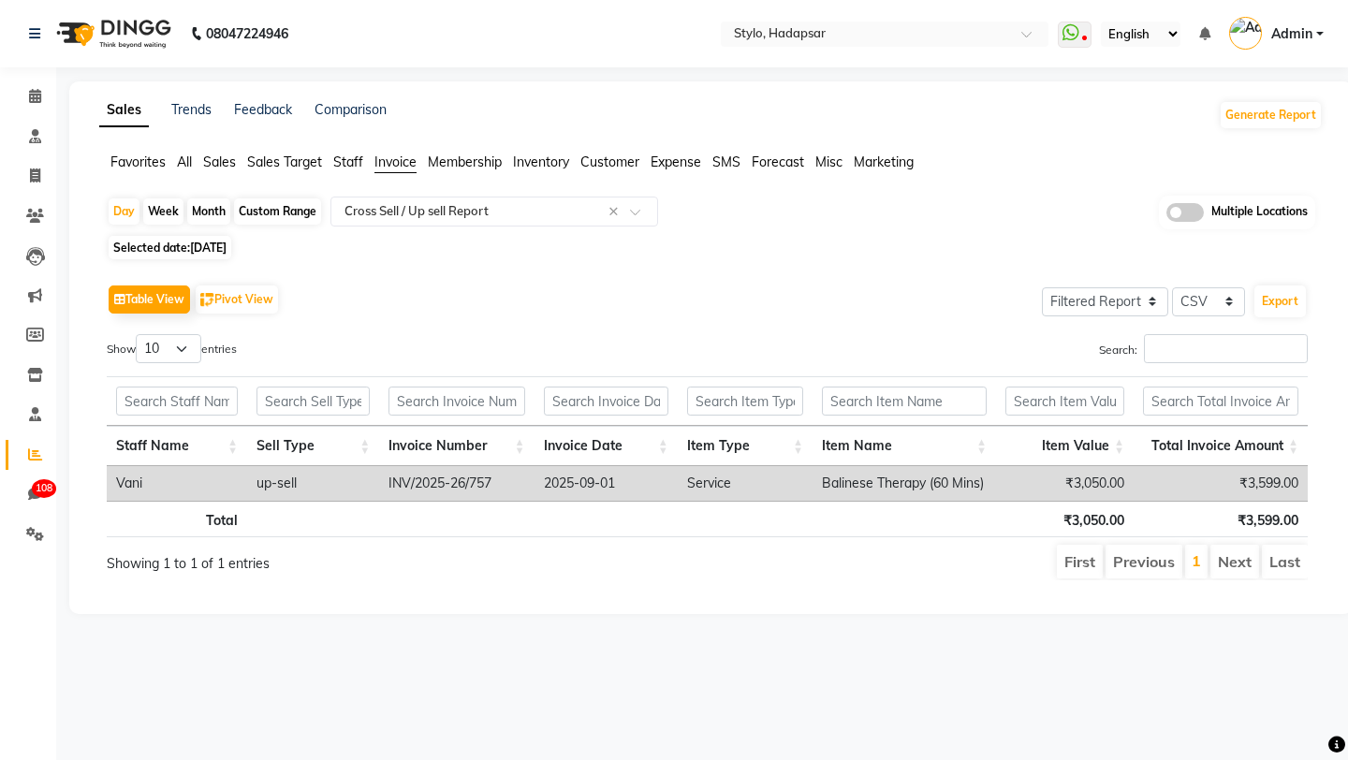
select select "filtered_report"
select select "csv"
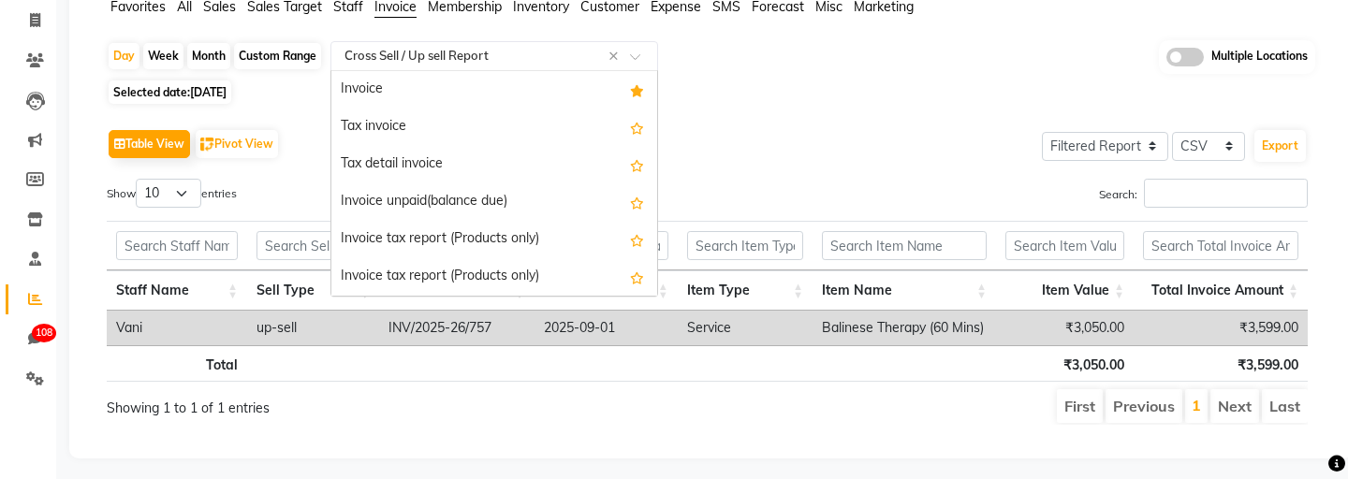
click at [485, 59] on input "text" at bounding box center [476, 56] width 270 height 19
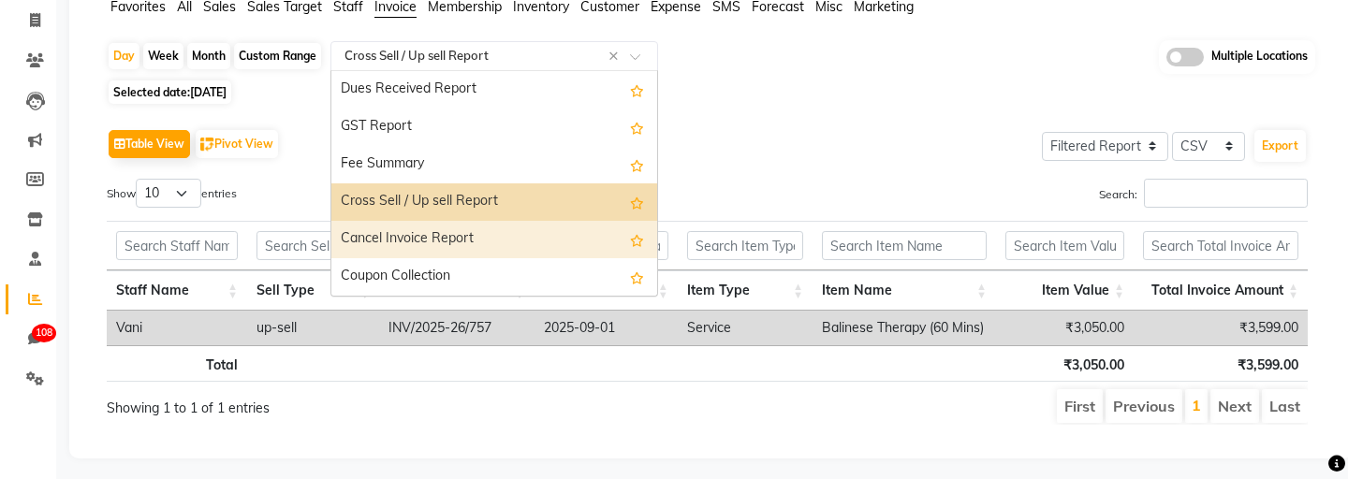
click at [395, 234] on div "Cancel Invoice Report" at bounding box center [494, 239] width 326 height 37
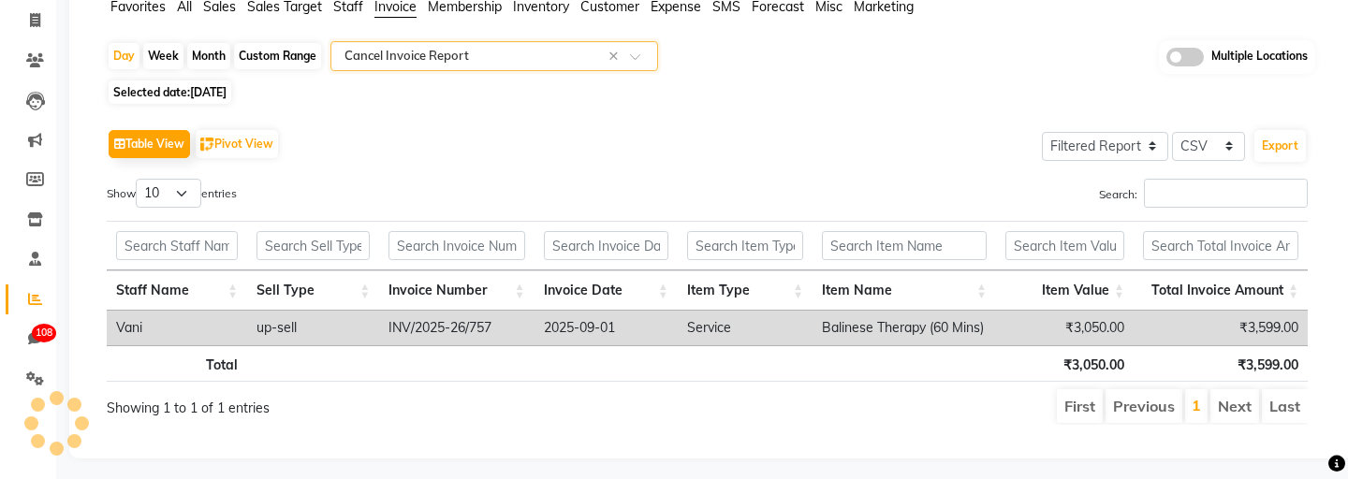
scroll to position [23, 0]
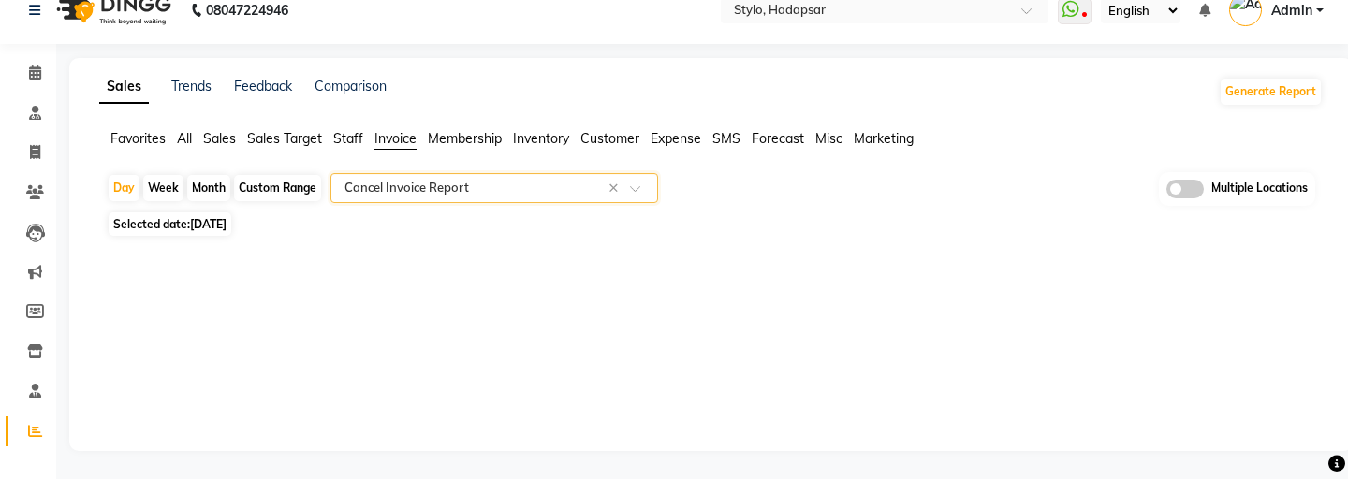
click at [400, 185] on input "text" at bounding box center [476, 188] width 270 height 19
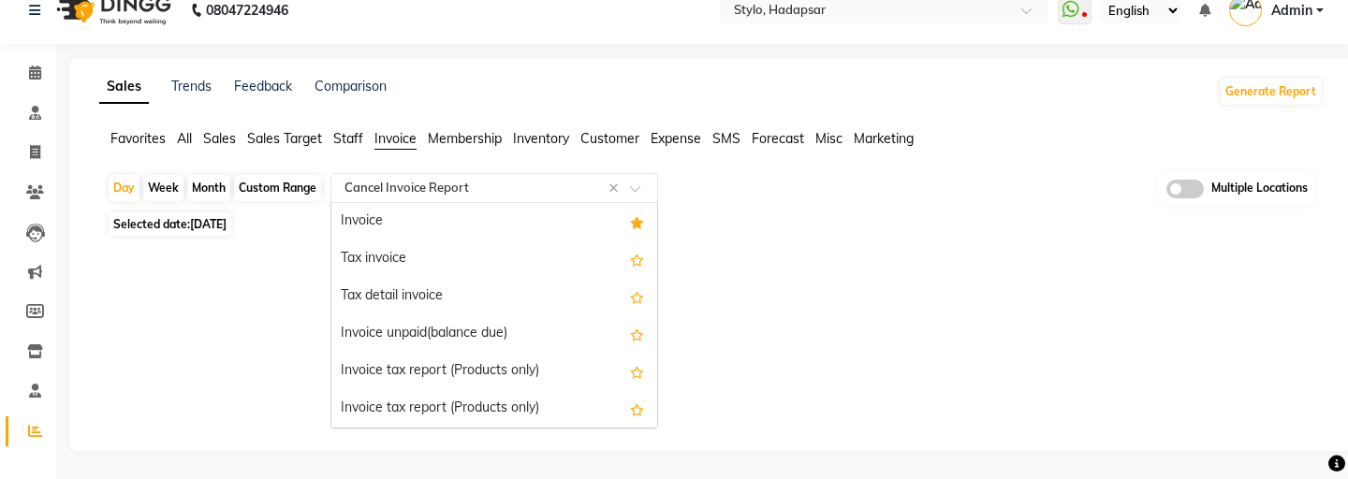
scroll to position [375, 0]
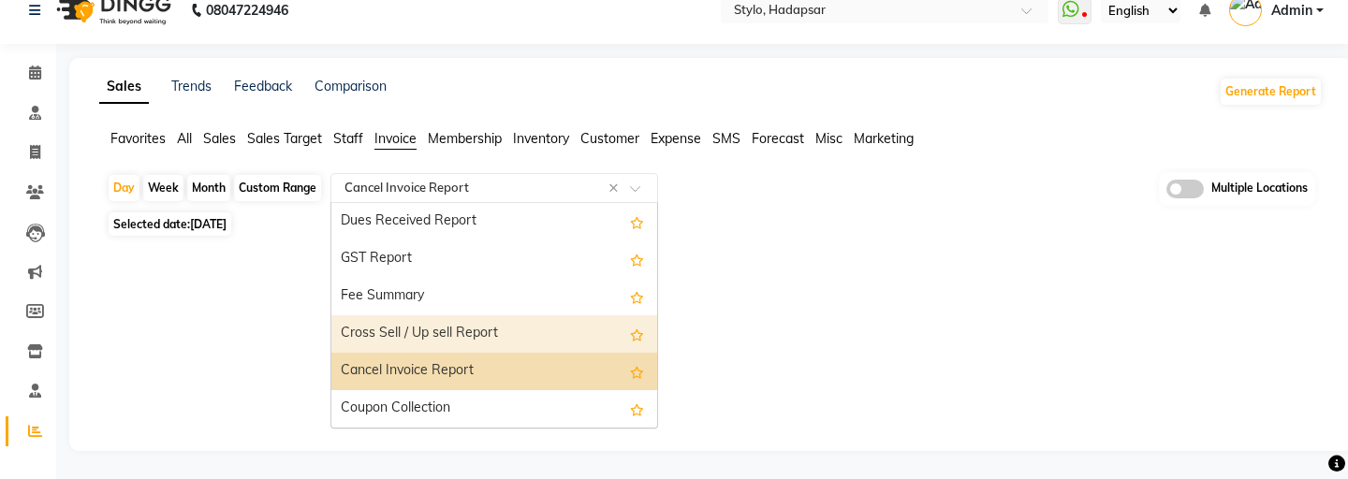
click at [395, 327] on div "Cross Sell / Up sell Report" at bounding box center [494, 334] width 326 height 37
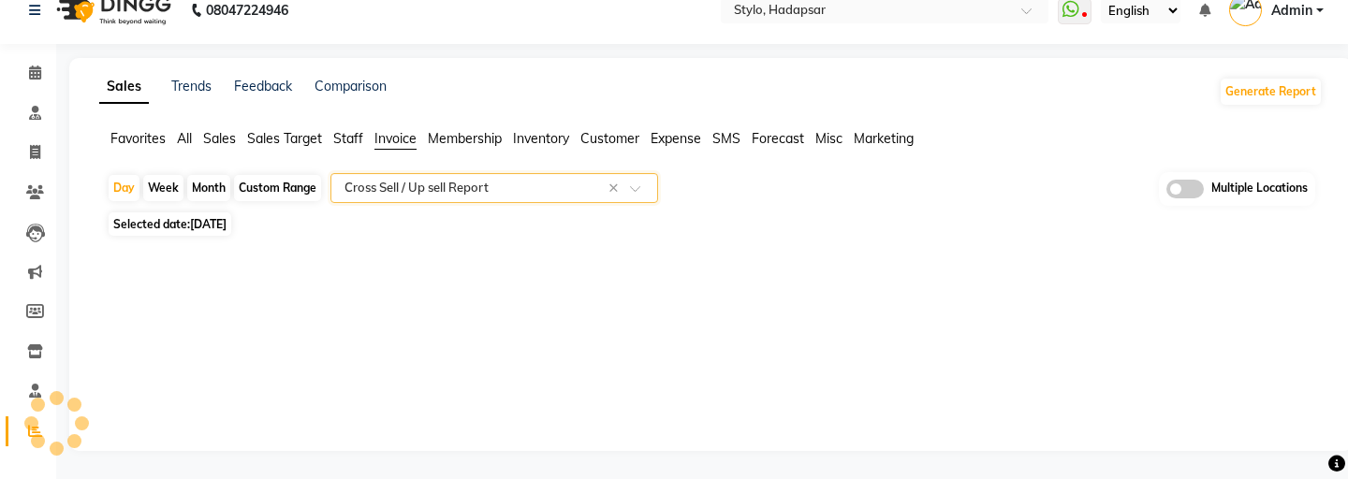
select select "filtered_report"
select select "csv"
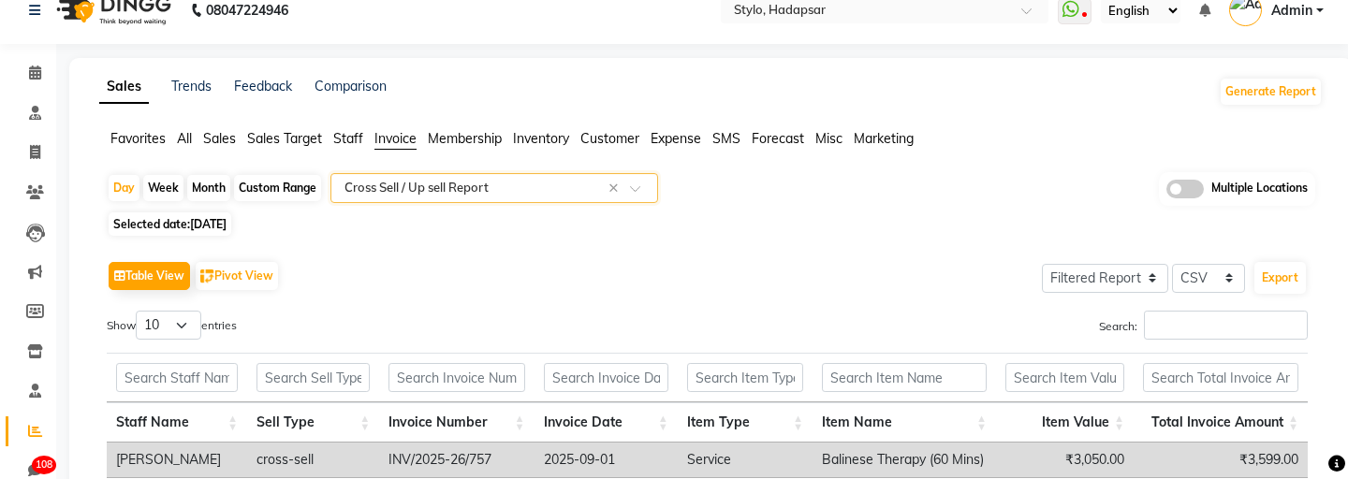
scroll to position [163, 0]
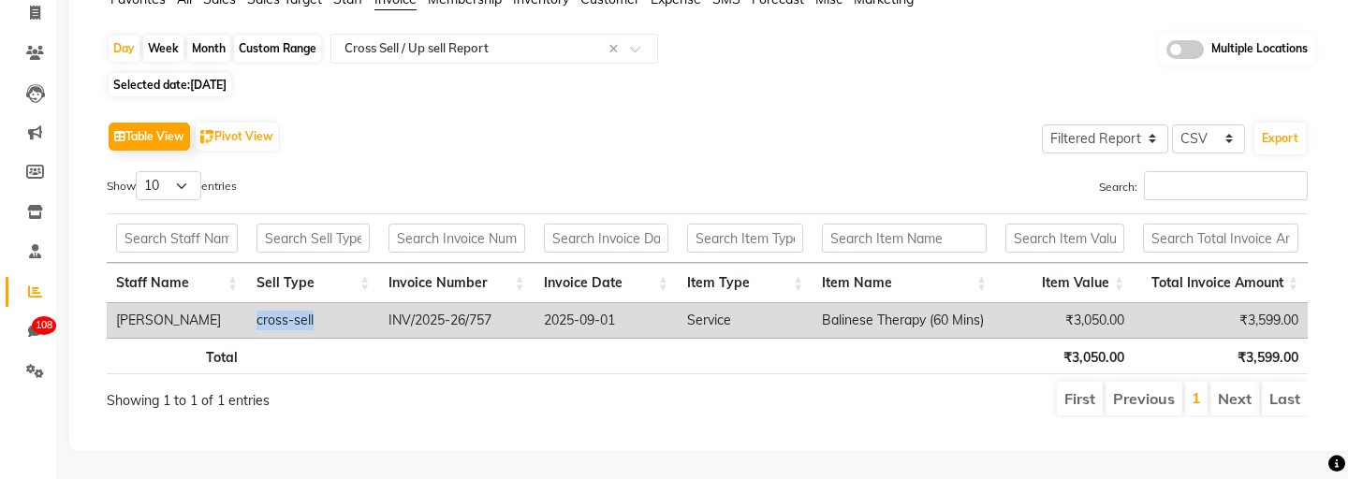
drag, startPoint x: 334, startPoint y: 320, endPoint x: 247, endPoint y: 315, distance: 87.3
click at [247, 315] on td "cross-sell" at bounding box center [313, 320] width 132 height 35
copy td "cross-sell"
click at [335, 319] on td "cross-sell" at bounding box center [313, 320] width 132 height 35
drag, startPoint x: 335, startPoint y: 319, endPoint x: 255, endPoint y: 319, distance: 80.5
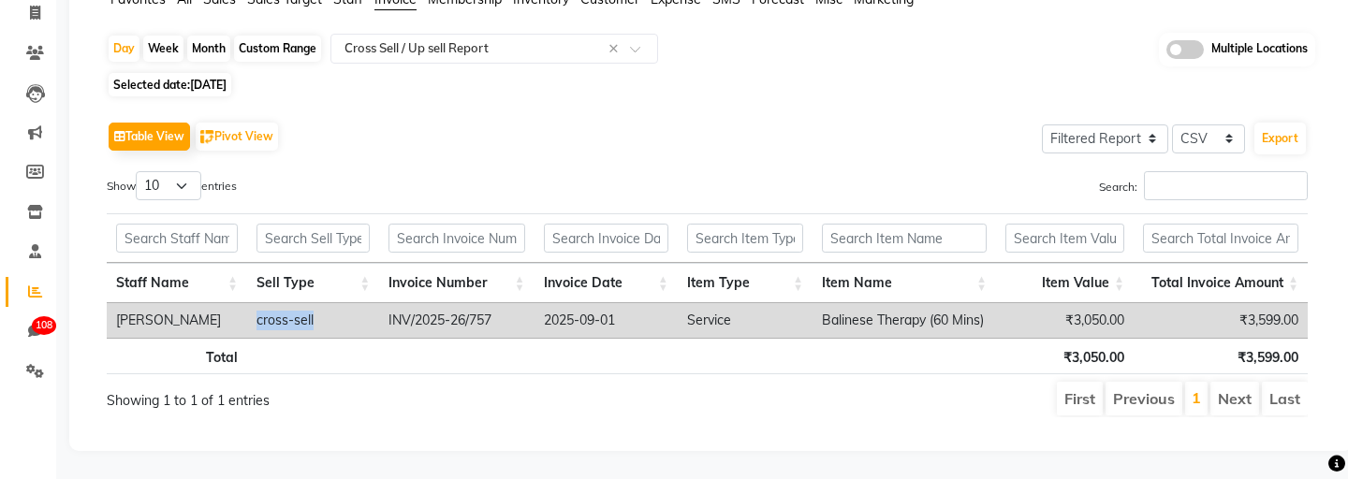
click at [255, 319] on td "cross-sell" at bounding box center [313, 320] width 132 height 35
copy td "cross-sell"
click at [325, 317] on td "cross-sell" at bounding box center [313, 320] width 132 height 35
drag, startPoint x: 325, startPoint y: 317, endPoint x: 246, endPoint y: 311, distance: 78.9
click at [246, 311] on tr "Ankit [PERSON_NAME]-sell INV/2025-26/757 [DATE] Service Balinese Therapy (60 Mi…" at bounding box center [707, 320] width 1201 height 35
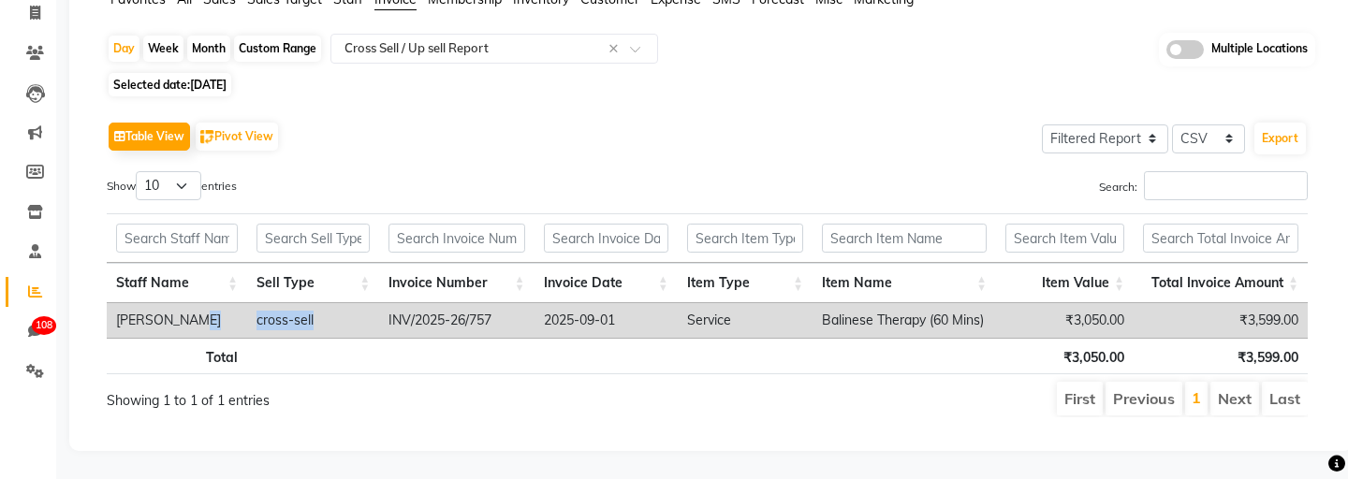
copy tr "cross-sell"
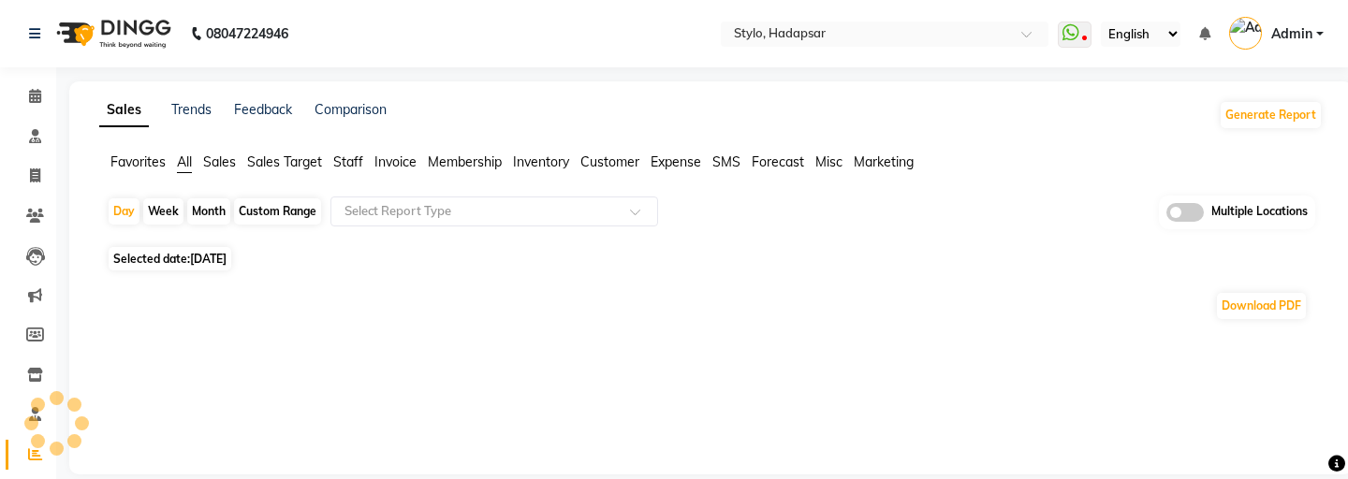
scroll to position [23, 0]
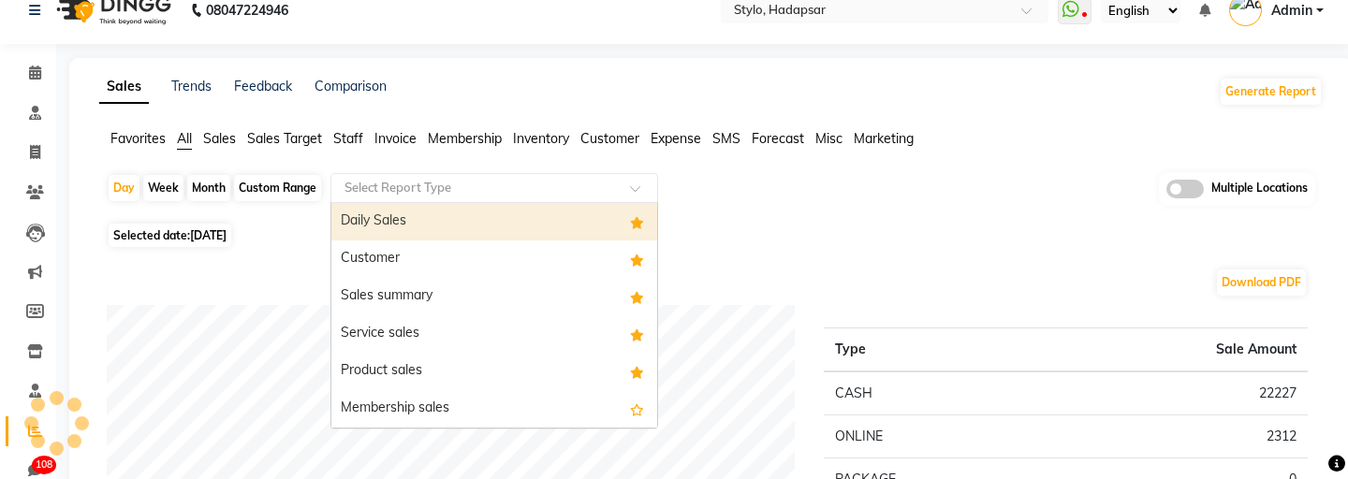
click at [403, 186] on input "text" at bounding box center [476, 188] width 270 height 19
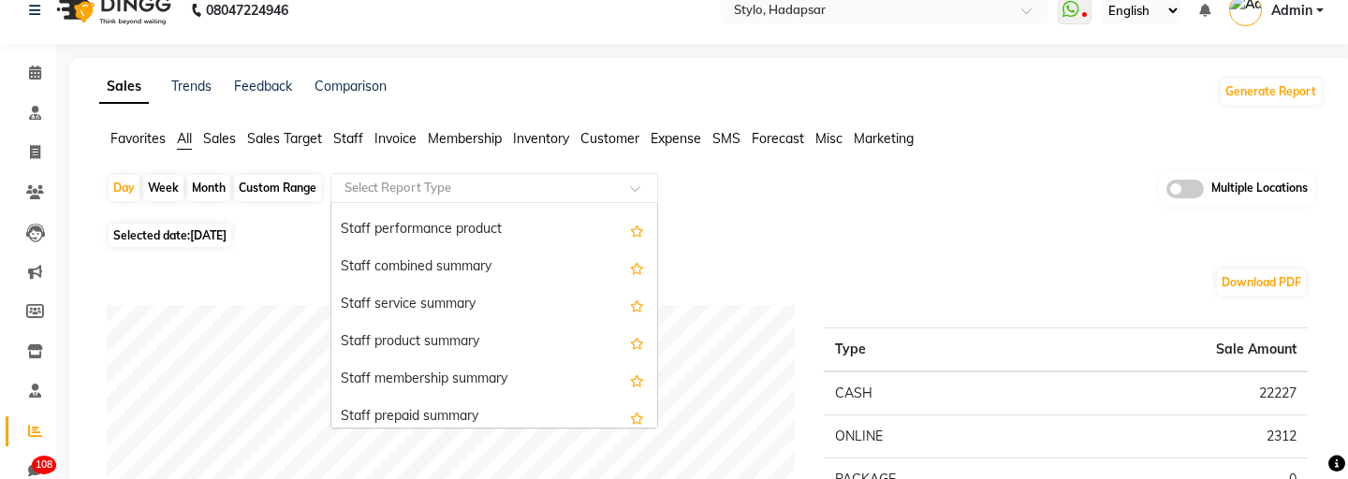
scroll to position [1139, 0]
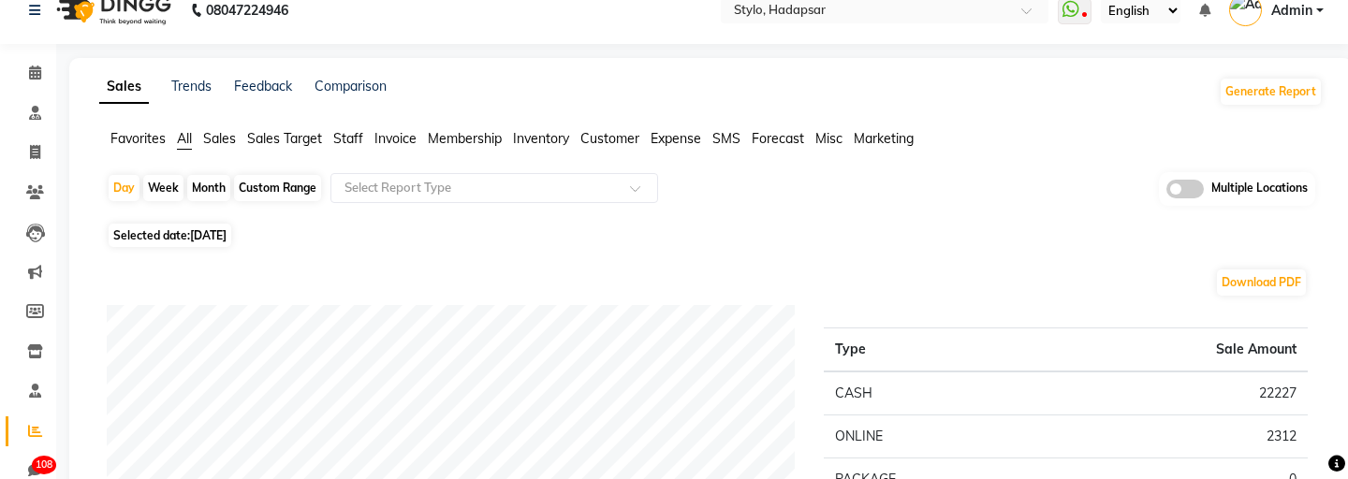
click at [397, 142] on span "Invoice" at bounding box center [396, 138] width 42 height 17
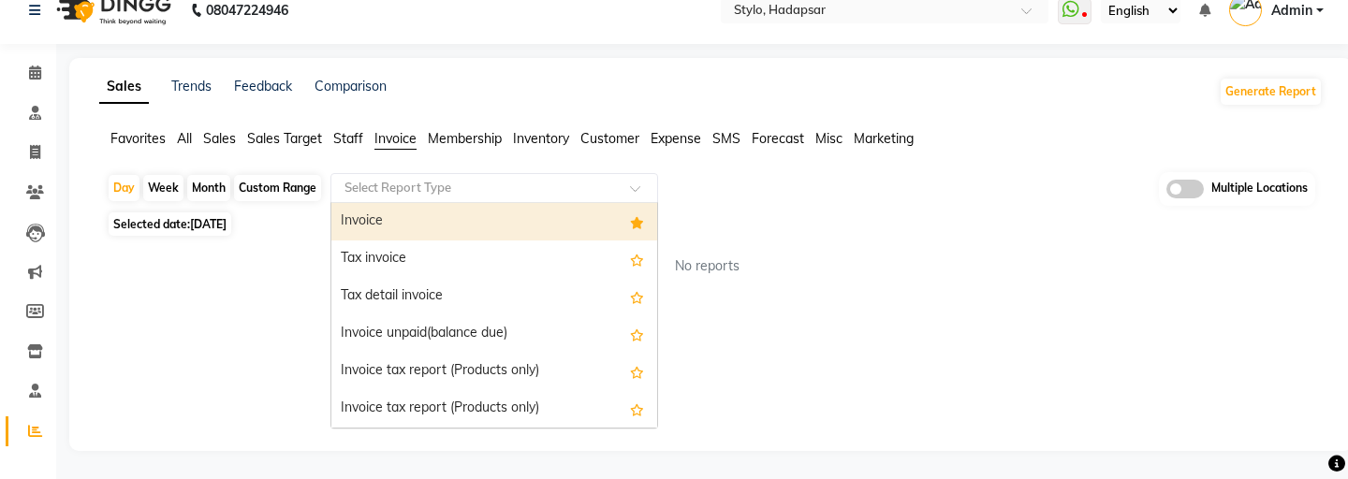
click at [397, 184] on input "text" at bounding box center [476, 188] width 270 height 19
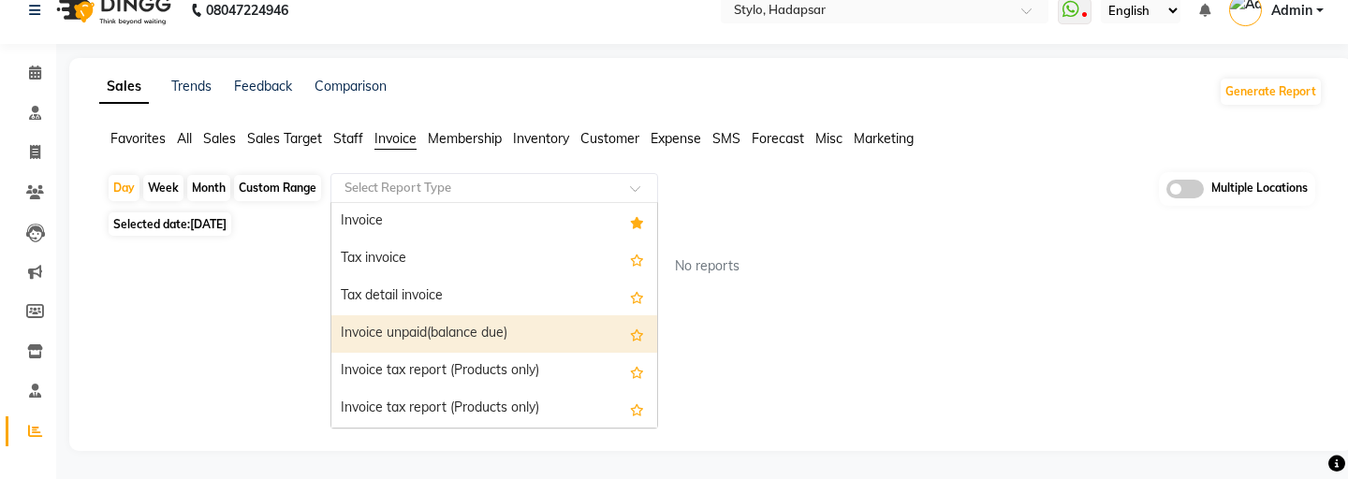
scroll to position [375, 0]
click at [408, 335] on div "Cross Sell / Up sell Report" at bounding box center [494, 334] width 326 height 37
select select "filtered_report"
select select "csv"
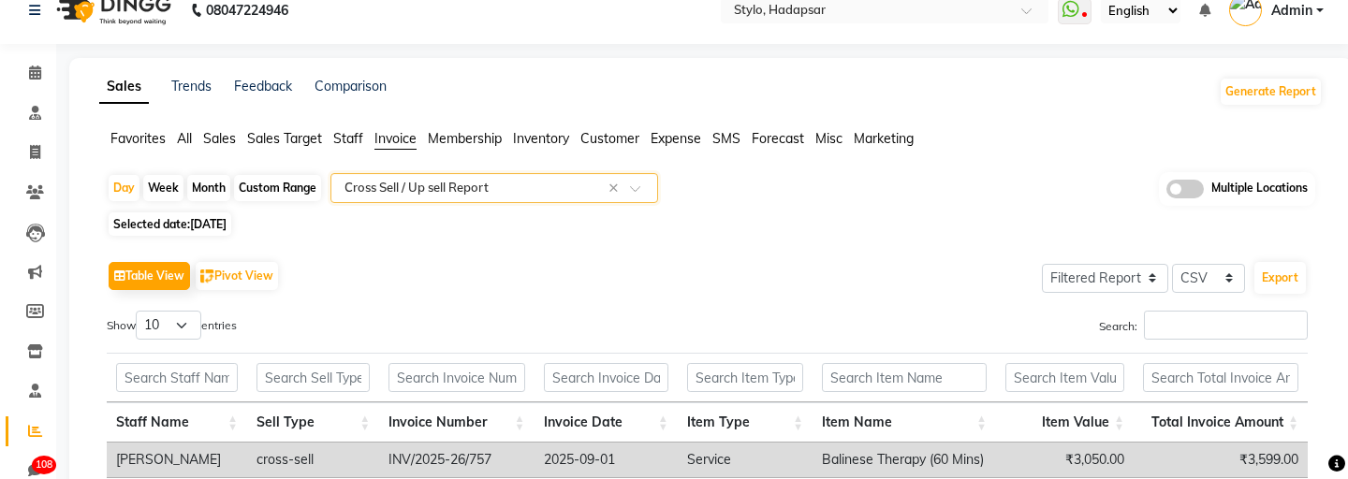
scroll to position [112, 0]
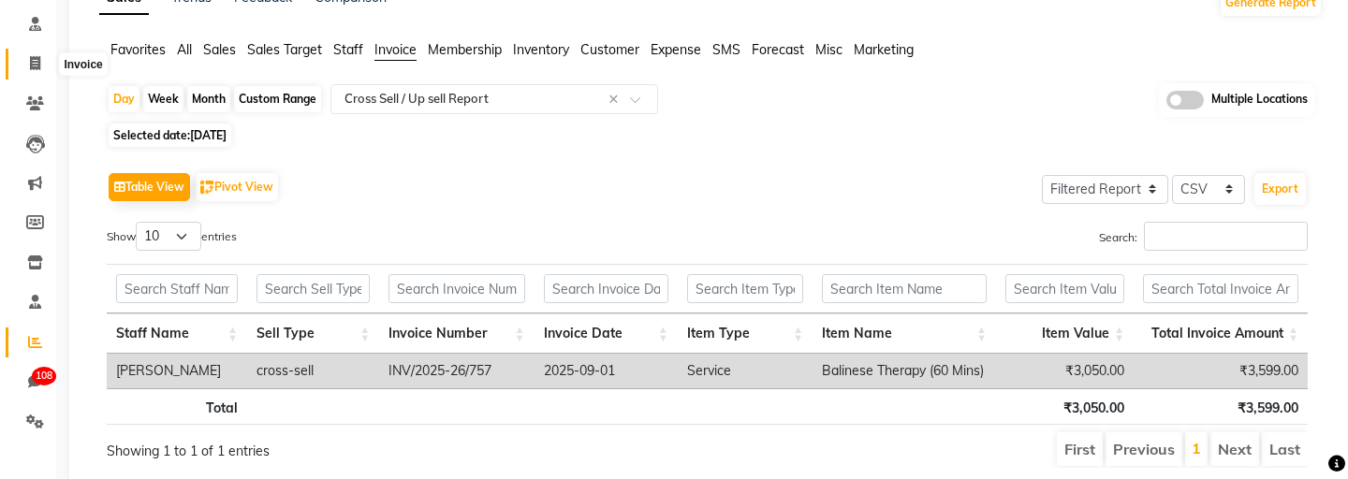
click at [34, 60] on icon at bounding box center [35, 63] width 10 height 14
select select "service"
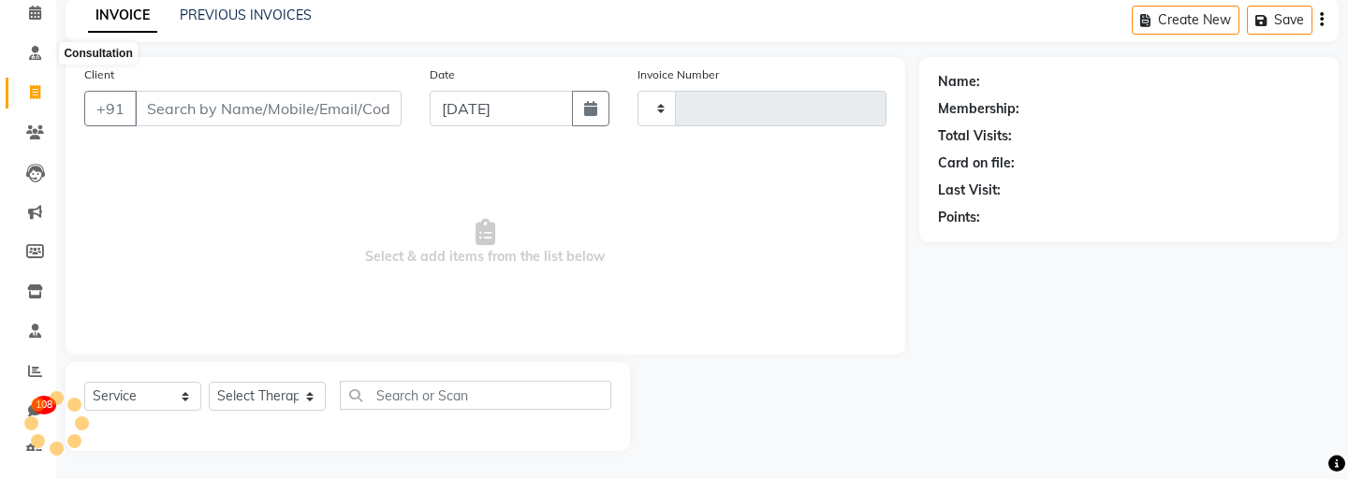
scroll to position [83, 0]
select select "157"
type input "758"
click at [243, 15] on link "PREVIOUS INVOICES" at bounding box center [246, 15] width 132 height 17
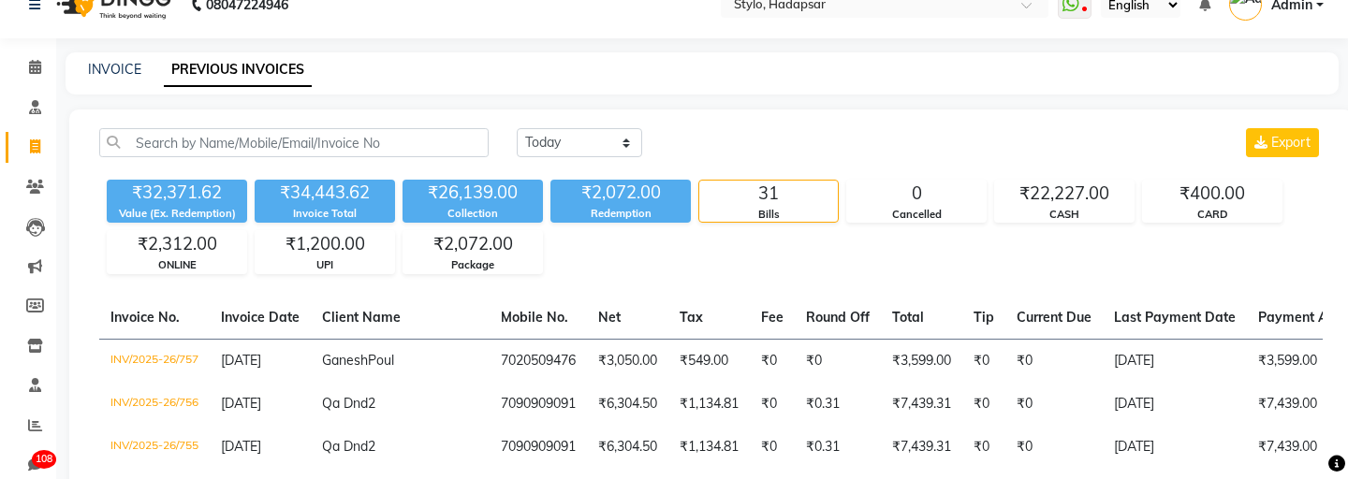
scroll to position [83, 0]
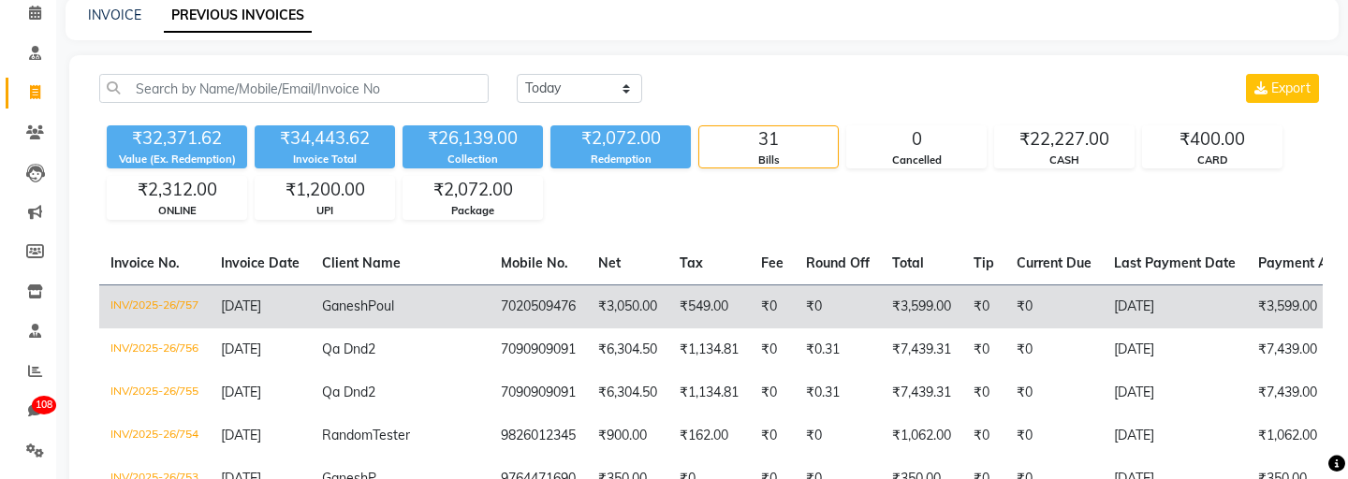
click at [191, 309] on td "INV/2025-26/757" at bounding box center [154, 307] width 110 height 44
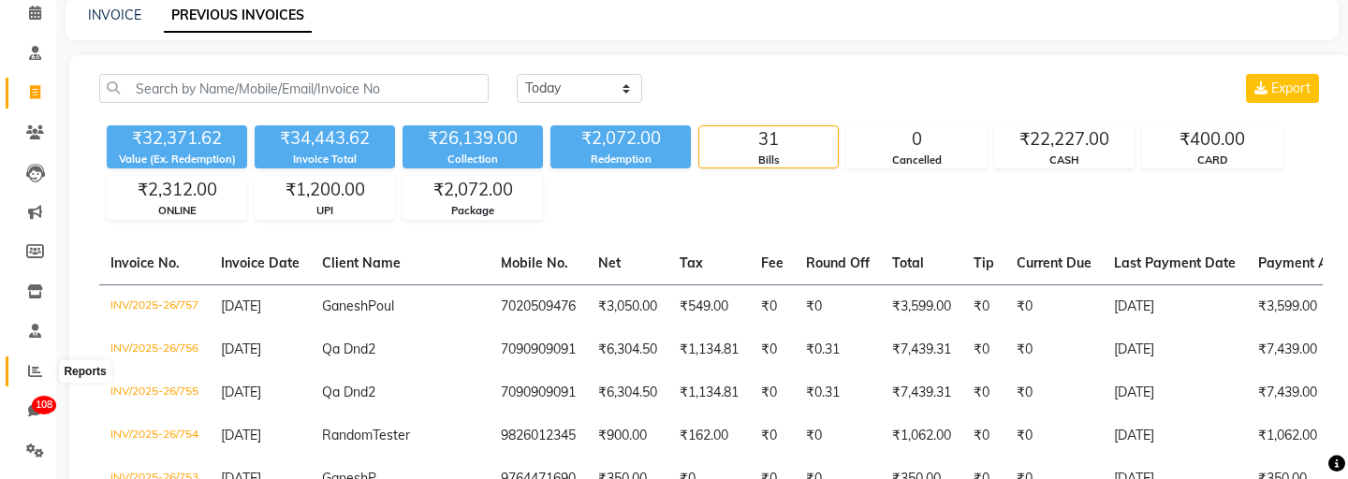
click at [36, 369] on icon at bounding box center [35, 371] width 14 height 14
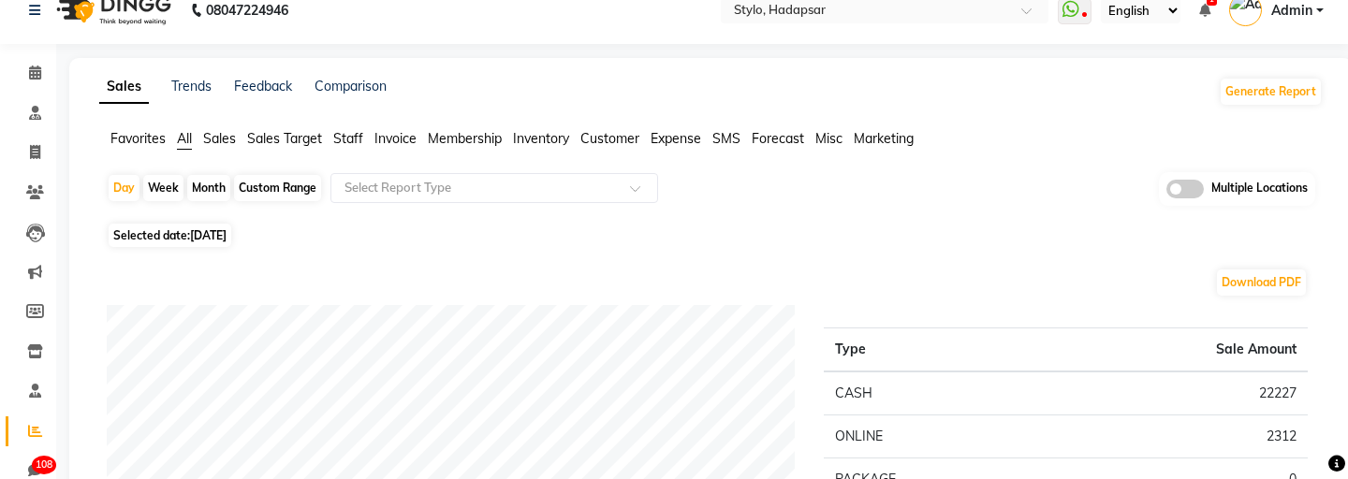
scroll to position [83, 0]
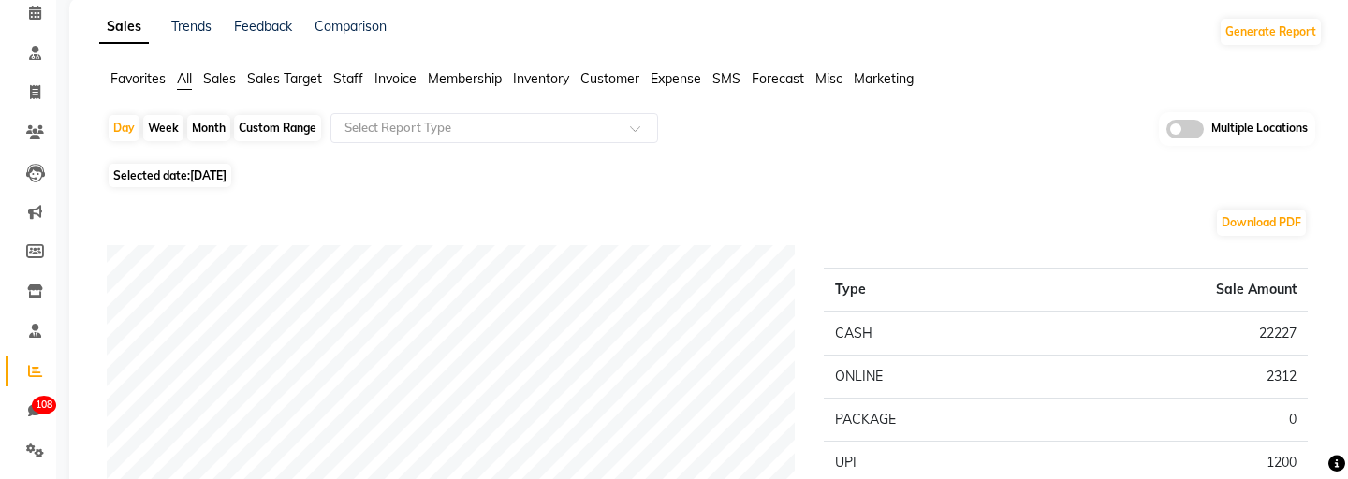
click at [400, 76] on span "Invoice" at bounding box center [396, 78] width 42 height 17
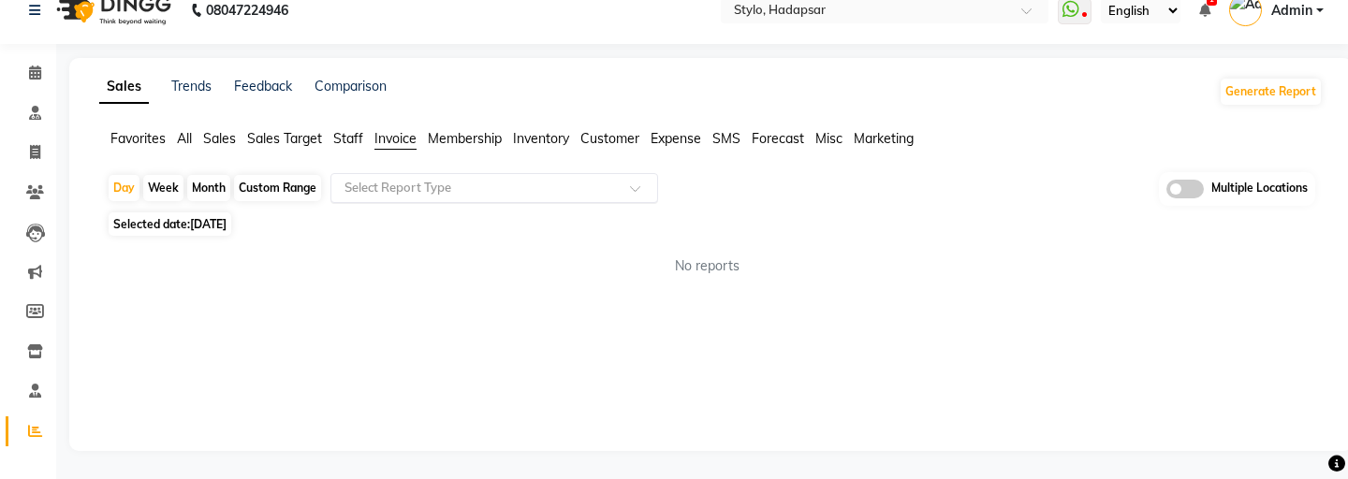
click at [386, 191] on input "text" at bounding box center [476, 188] width 270 height 19
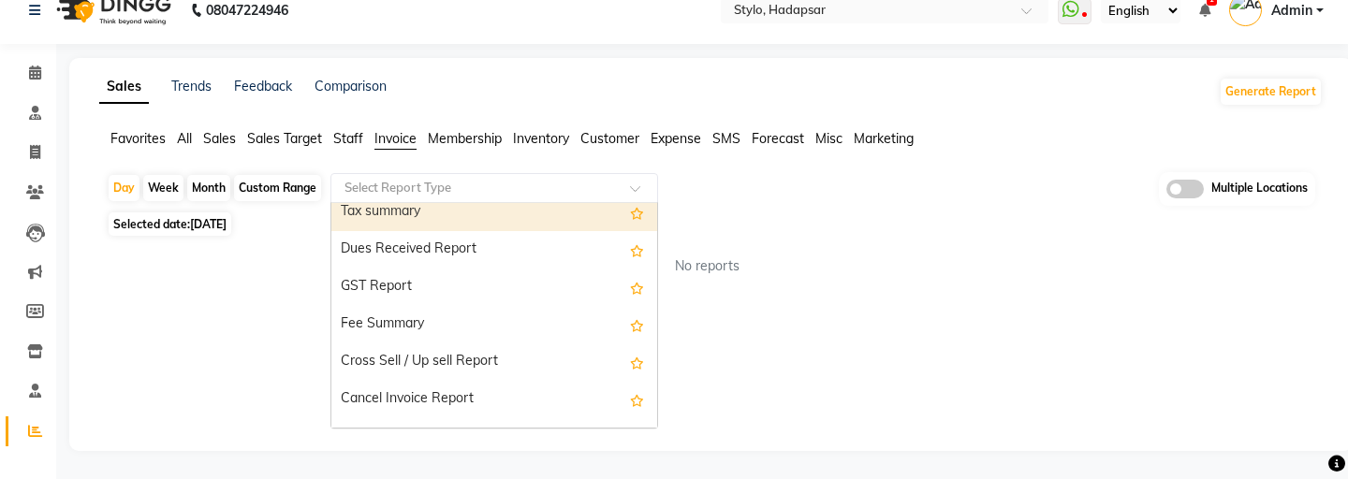
scroll to position [375, 0]
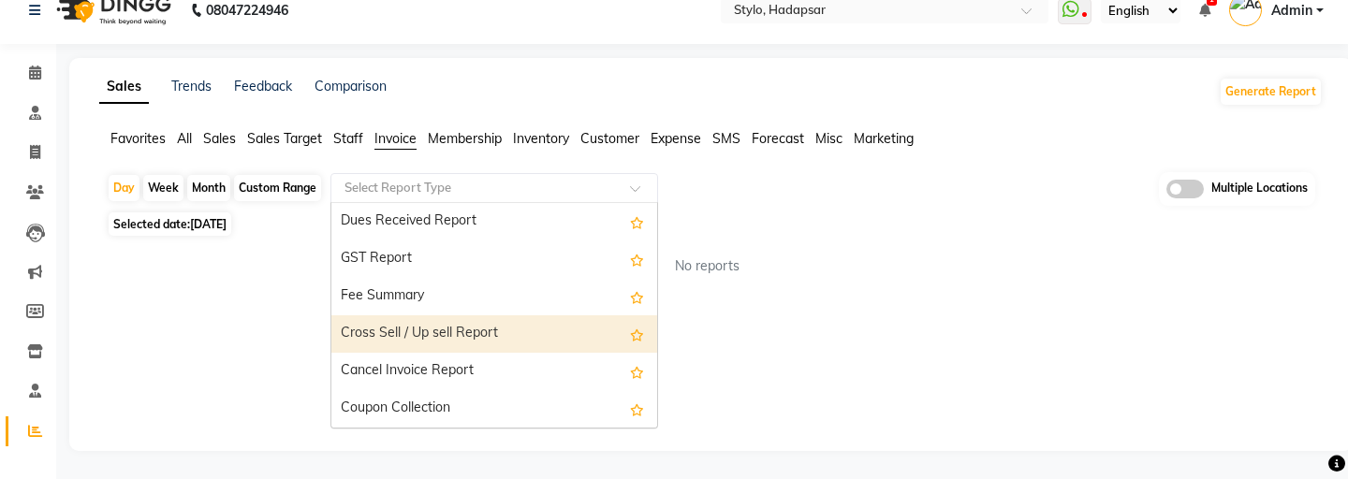
click at [384, 331] on div "Cross Sell / Up sell Report" at bounding box center [494, 334] width 326 height 37
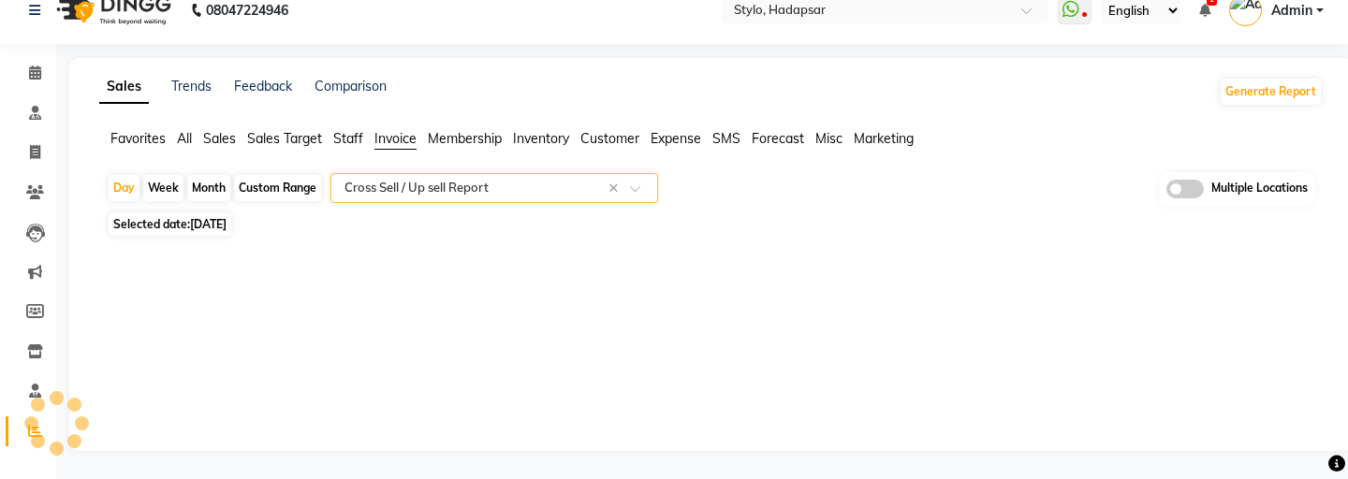
select select "filtered_report"
select select "csv"
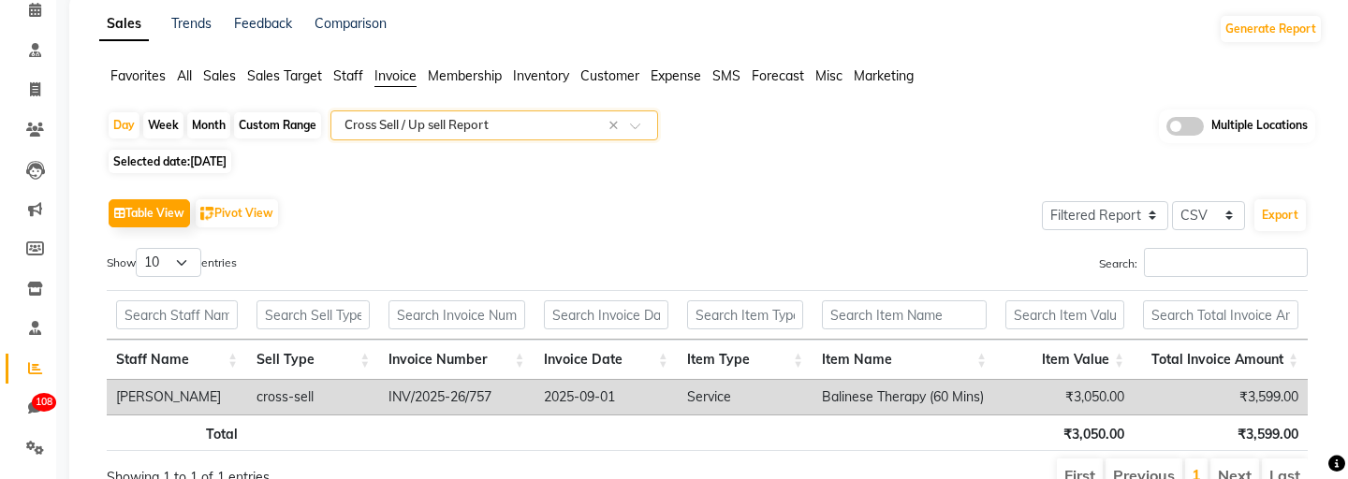
scroll to position [90, 0]
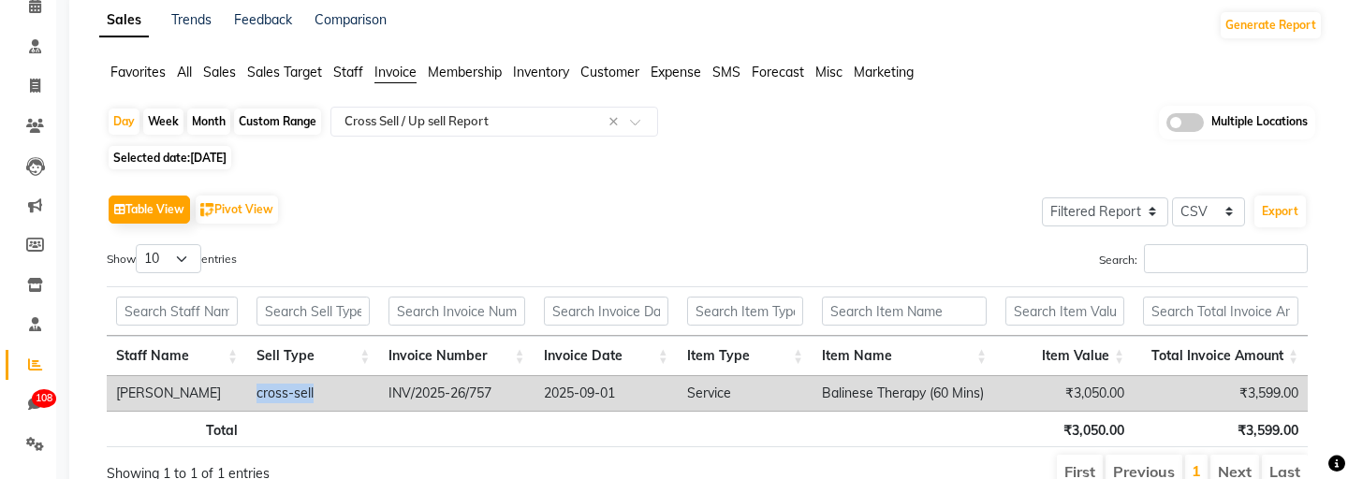
drag, startPoint x: 254, startPoint y: 394, endPoint x: 323, endPoint y: 394, distance: 69.3
click at [323, 394] on td "cross-sell" at bounding box center [313, 393] width 132 height 35
copy td "cross-sell"
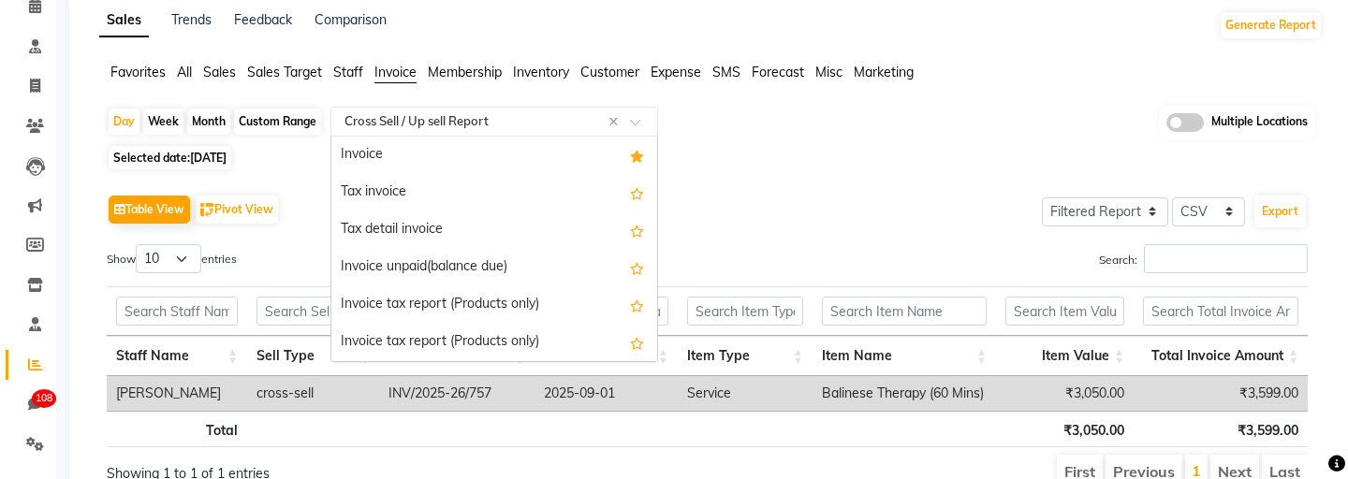
click at [450, 121] on input "text" at bounding box center [476, 121] width 270 height 19
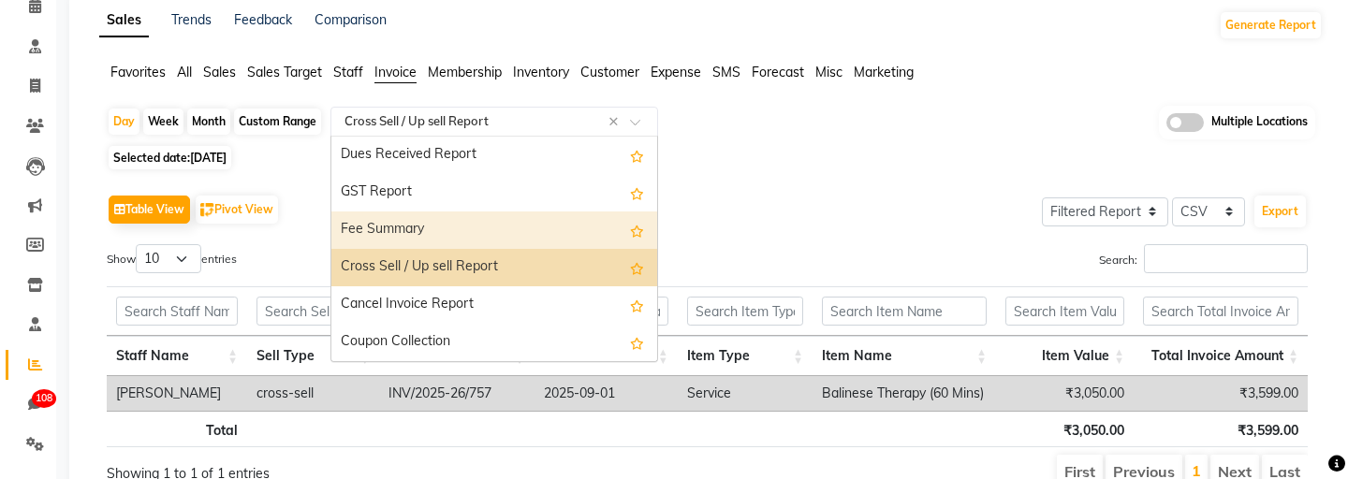
click at [422, 221] on div "Fee Summary" at bounding box center [494, 230] width 326 height 37
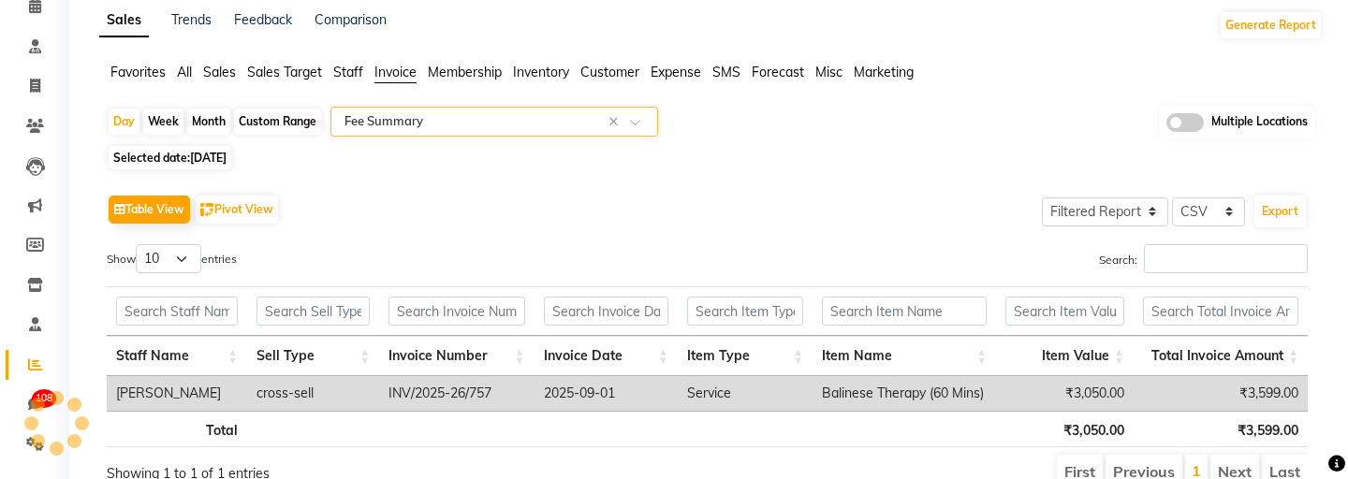
scroll to position [23, 0]
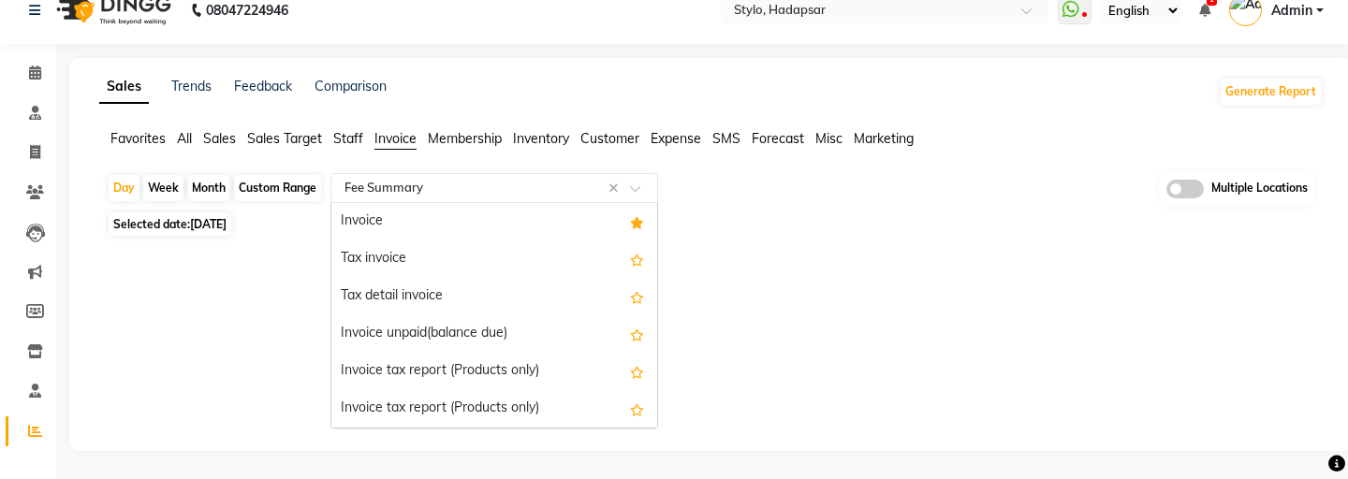
click at [448, 182] on input "text" at bounding box center [476, 188] width 270 height 19
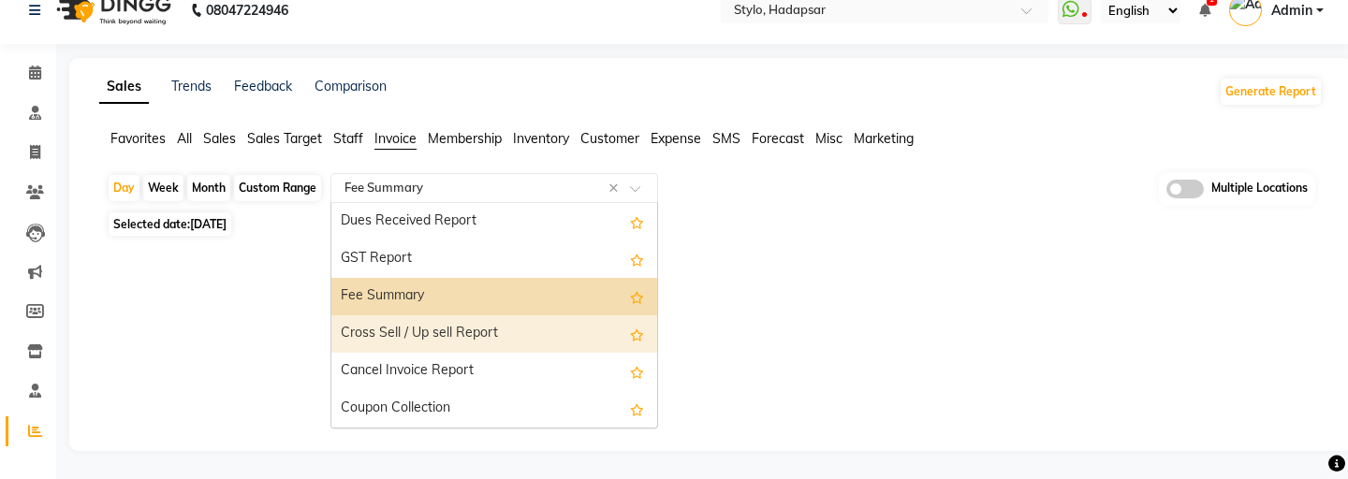
click at [420, 329] on div "Cross Sell / Up sell Report" at bounding box center [494, 334] width 326 height 37
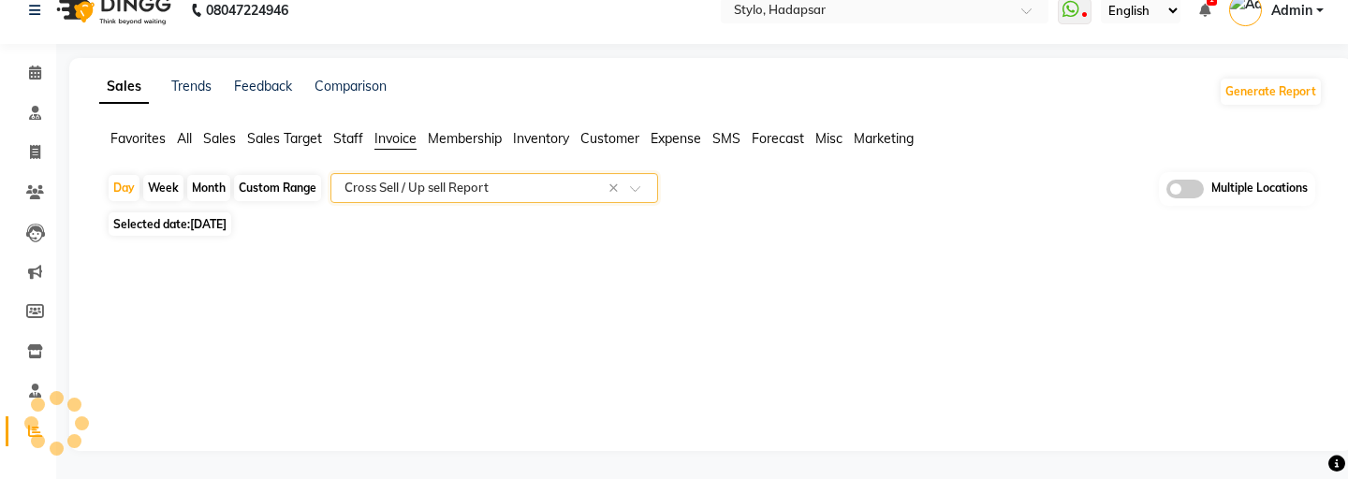
select select "filtered_report"
select select "csv"
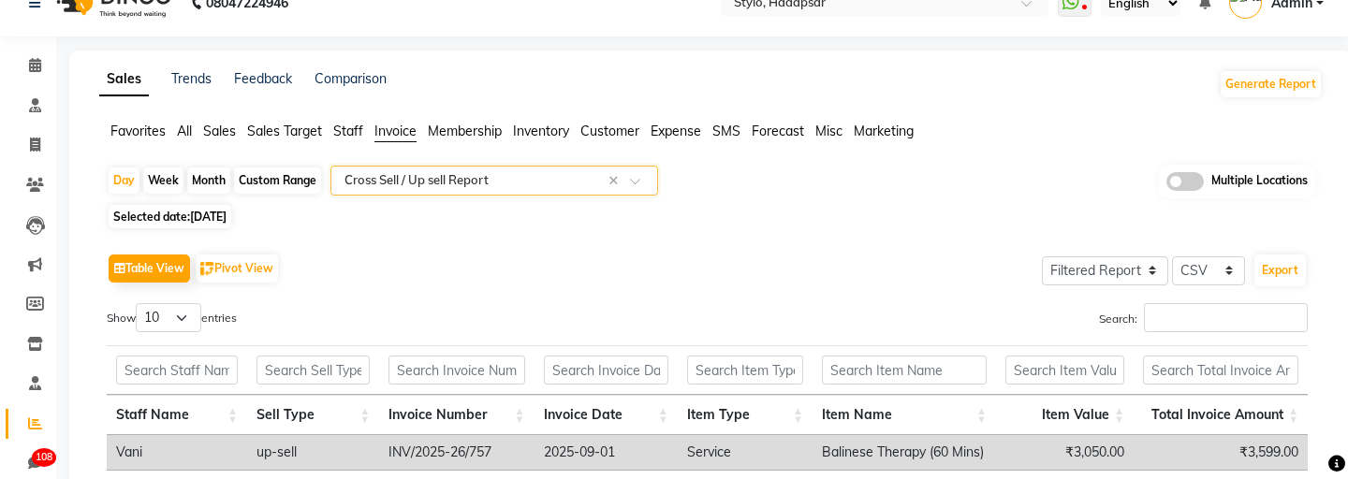
scroll to position [163, 0]
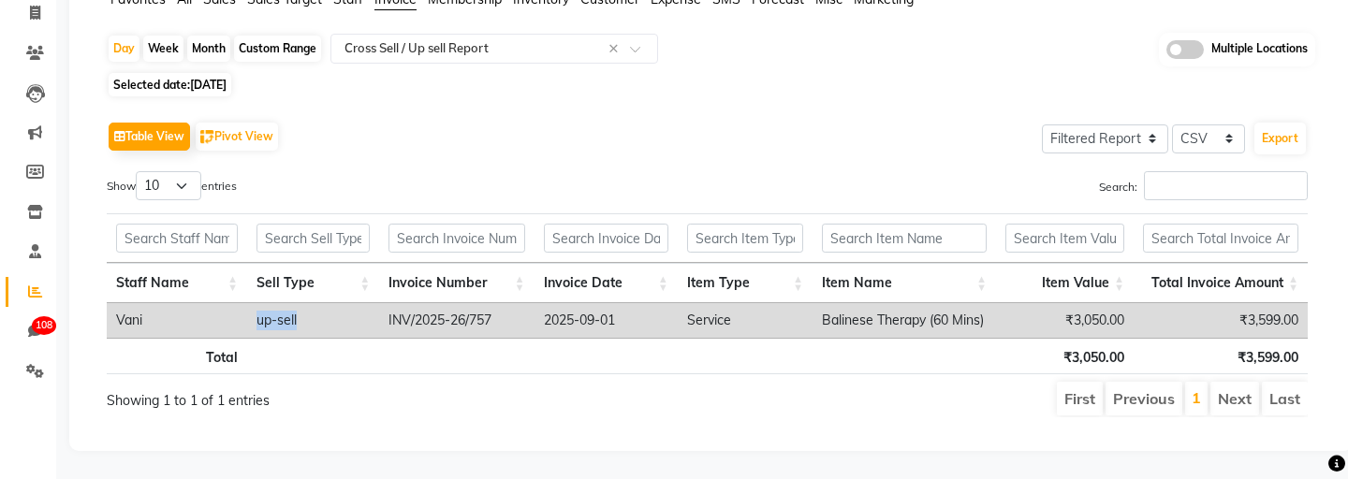
drag, startPoint x: 244, startPoint y: 322, endPoint x: 331, endPoint y: 323, distance: 86.2
click at [331, 323] on tr "Vani up-sell INV/2025-26/757 2025-09-01 Service Balinese Therapy (60 Mins) ₹3,0…" at bounding box center [707, 320] width 1201 height 35
copy tr "up-sell"
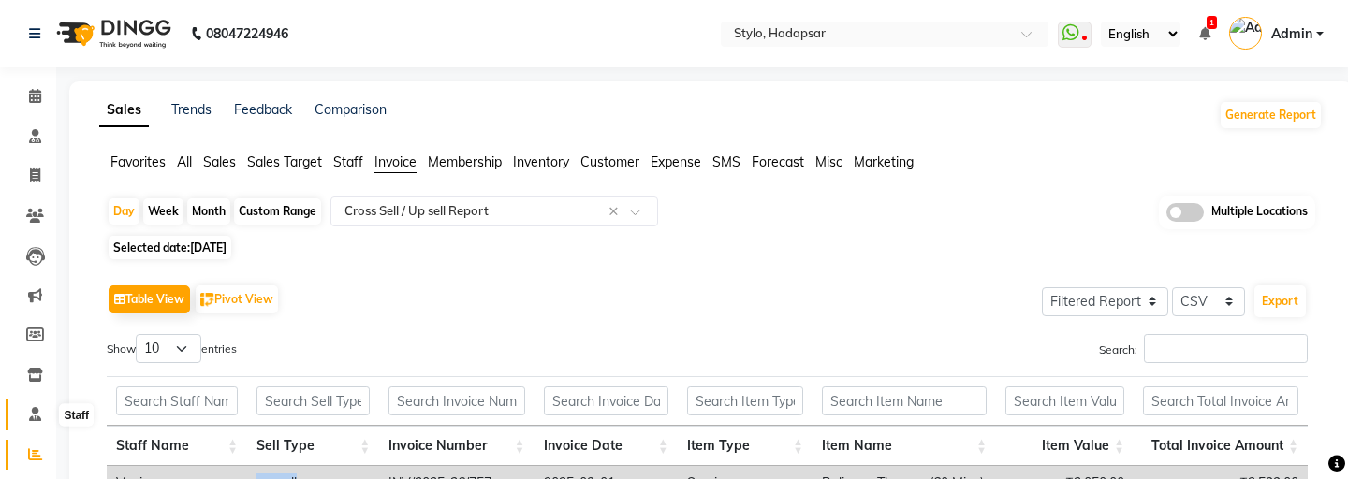
click at [29, 415] on icon at bounding box center [35, 414] width 12 height 14
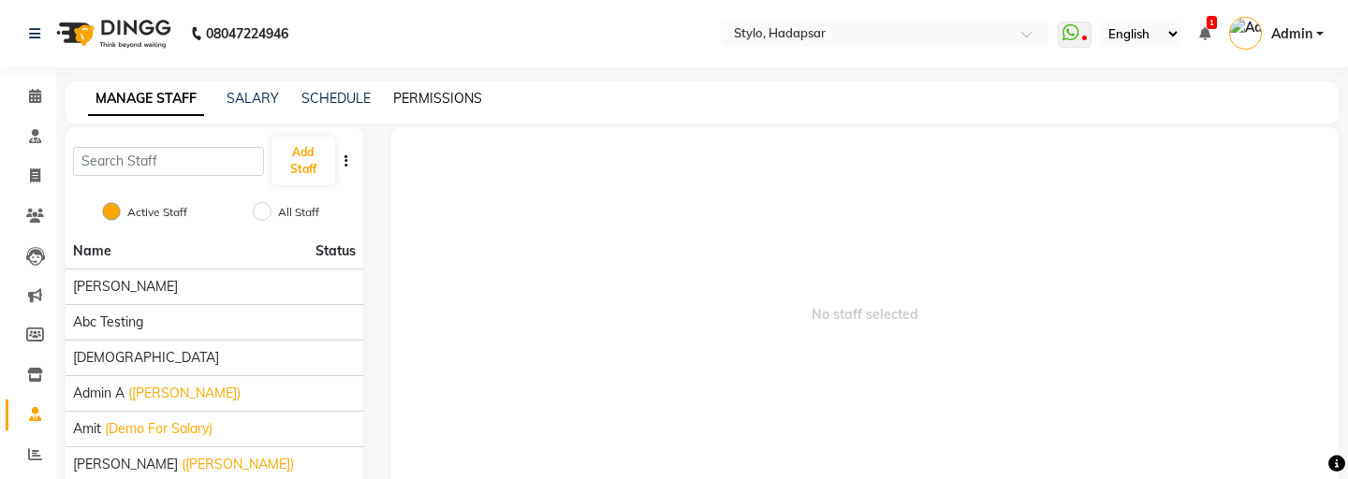
click at [433, 91] on link "PERMISSIONS" at bounding box center [437, 98] width 89 height 17
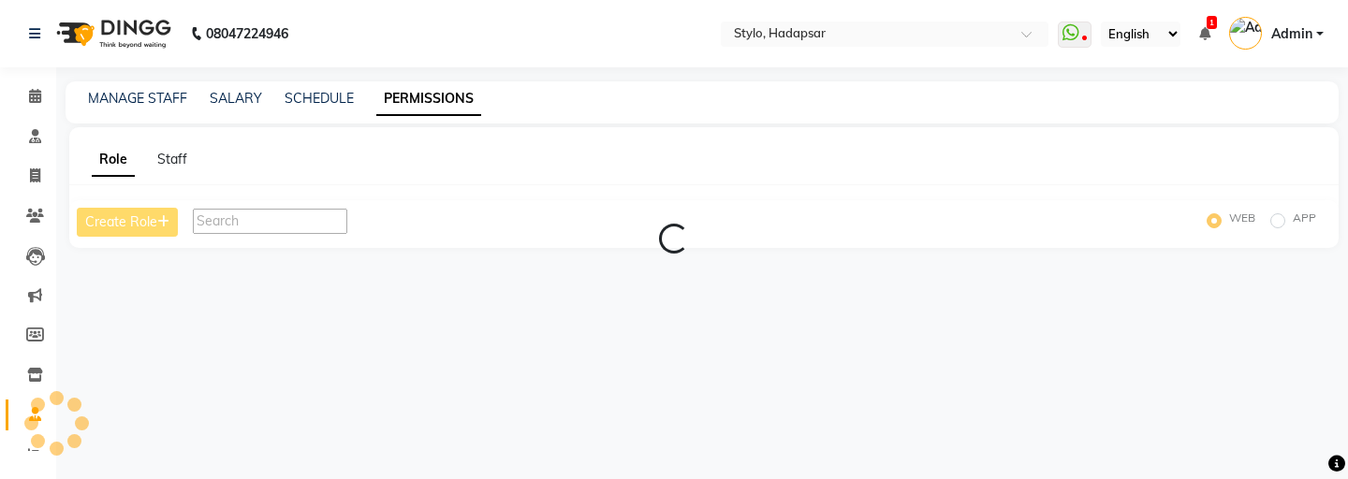
click at [225, 219] on input "text" at bounding box center [270, 221] width 155 height 25
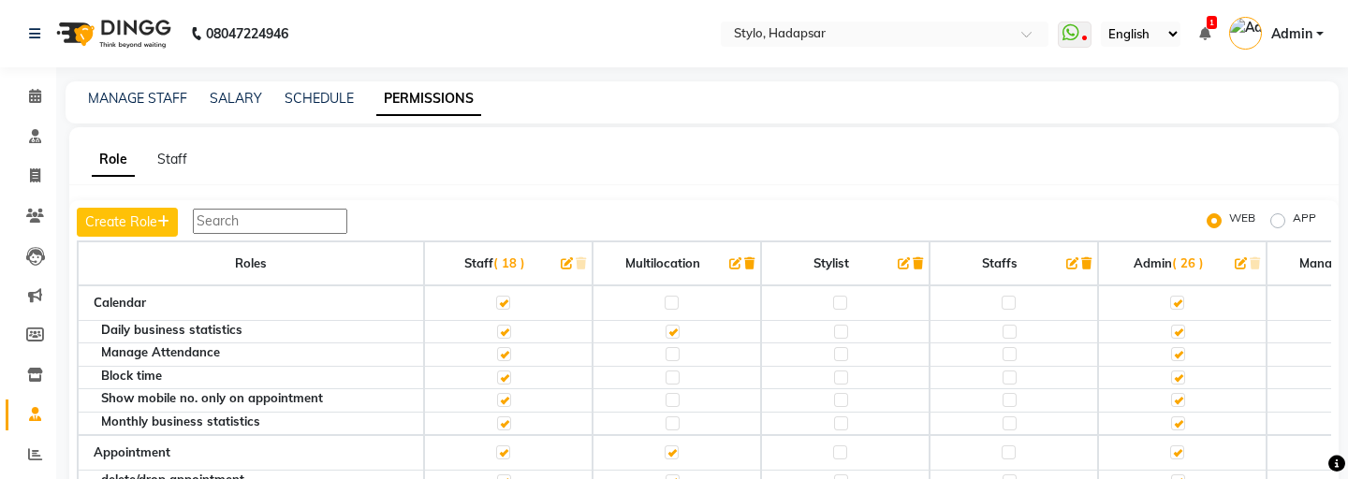
click at [234, 217] on input "text" at bounding box center [270, 221] width 155 height 25
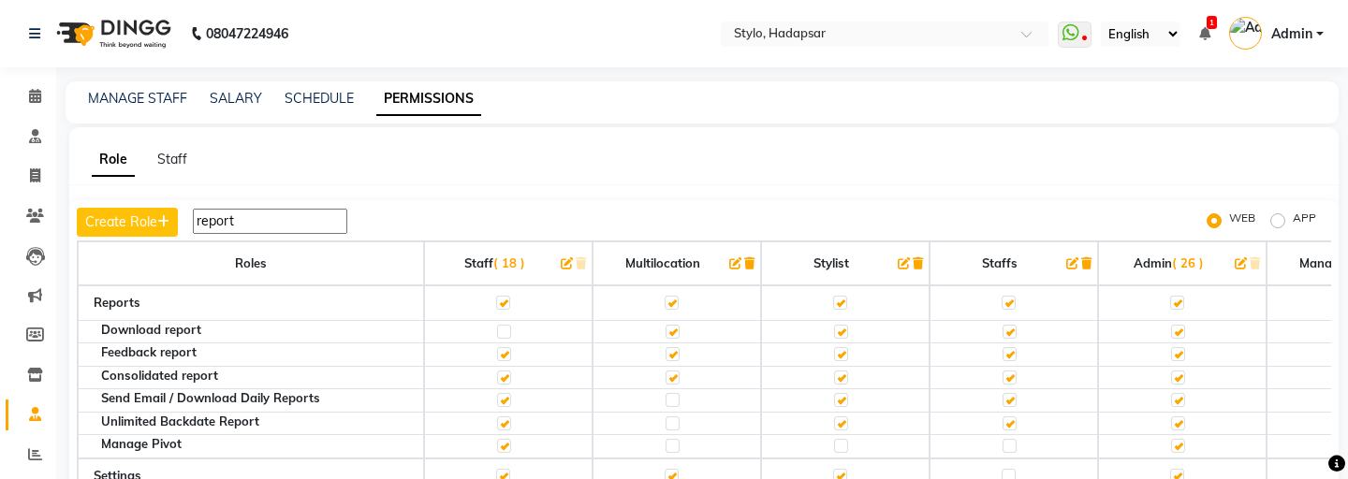
click at [217, 216] on input "report" at bounding box center [270, 221] width 155 height 25
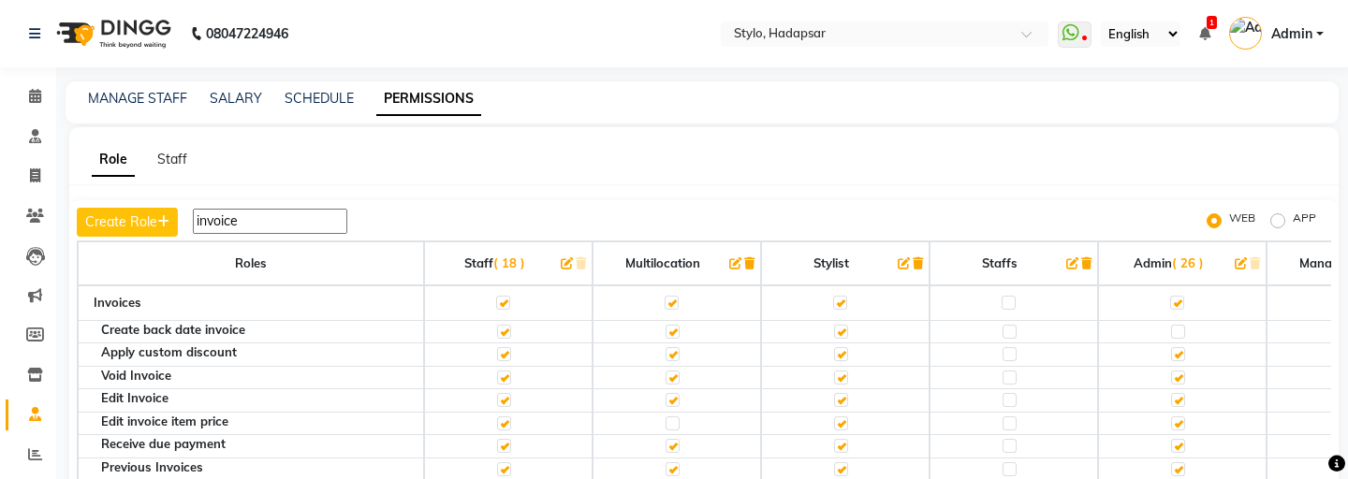
type input "invoice"
click at [1302, 40] on span "Admin" at bounding box center [1292, 34] width 41 height 20
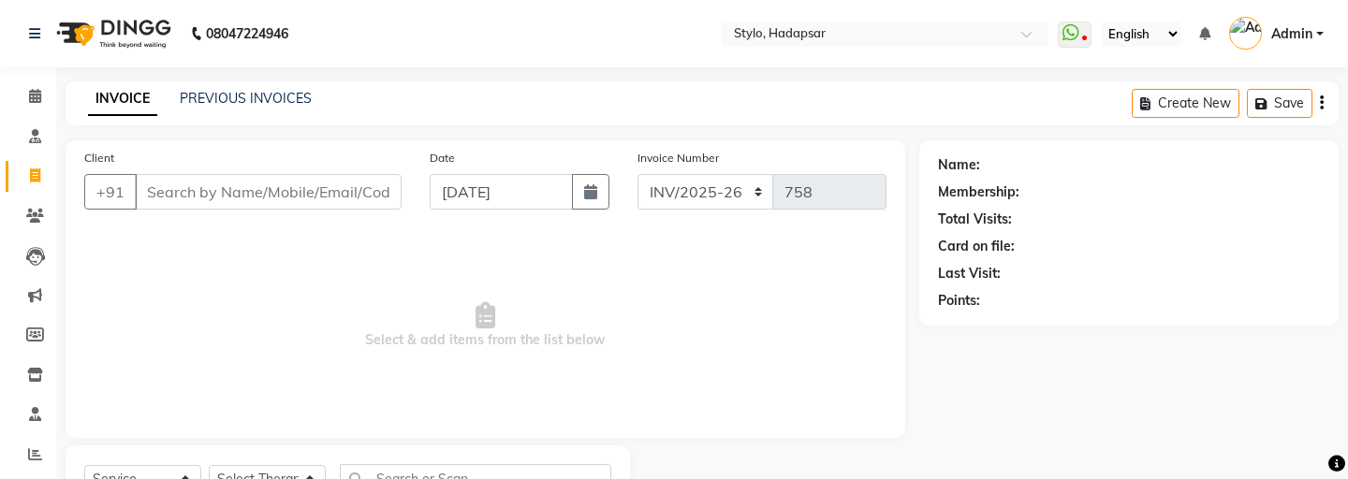
select select "157"
select select "service"
click at [218, 101] on link "PREVIOUS INVOICES" at bounding box center [246, 98] width 132 height 17
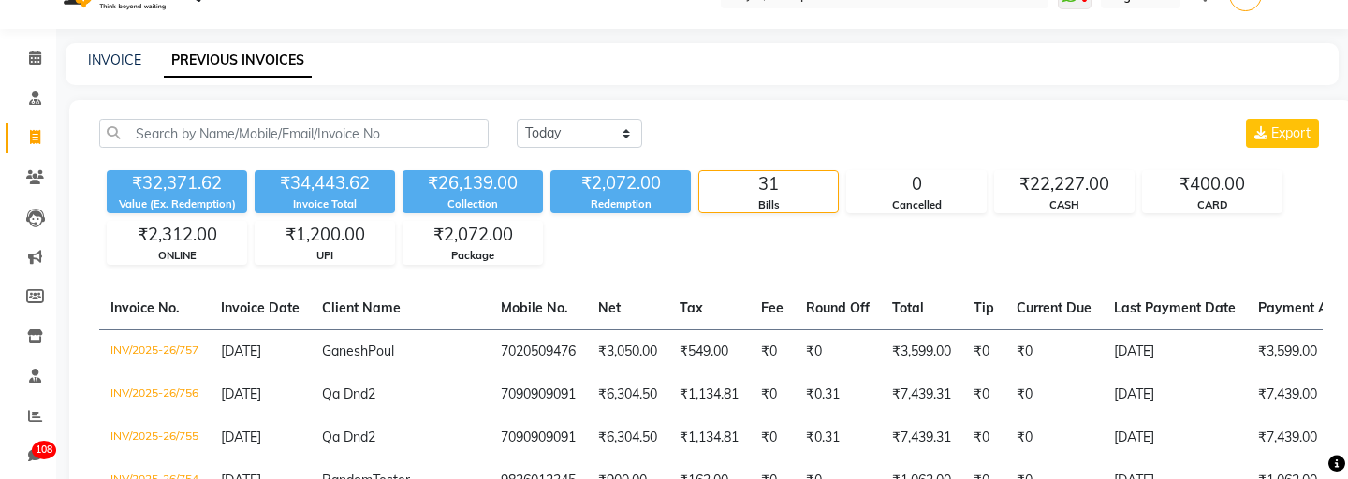
scroll to position [40, 0]
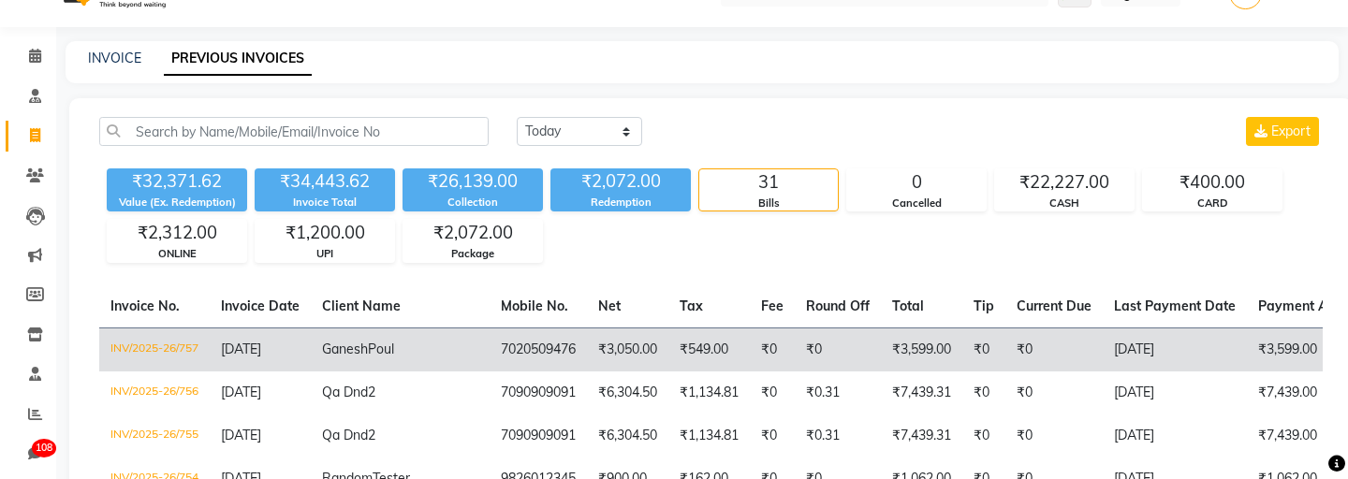
click at [186, 341] on td "INV/2025-26/757" at bounding box center [154, 350] width 110 height 44
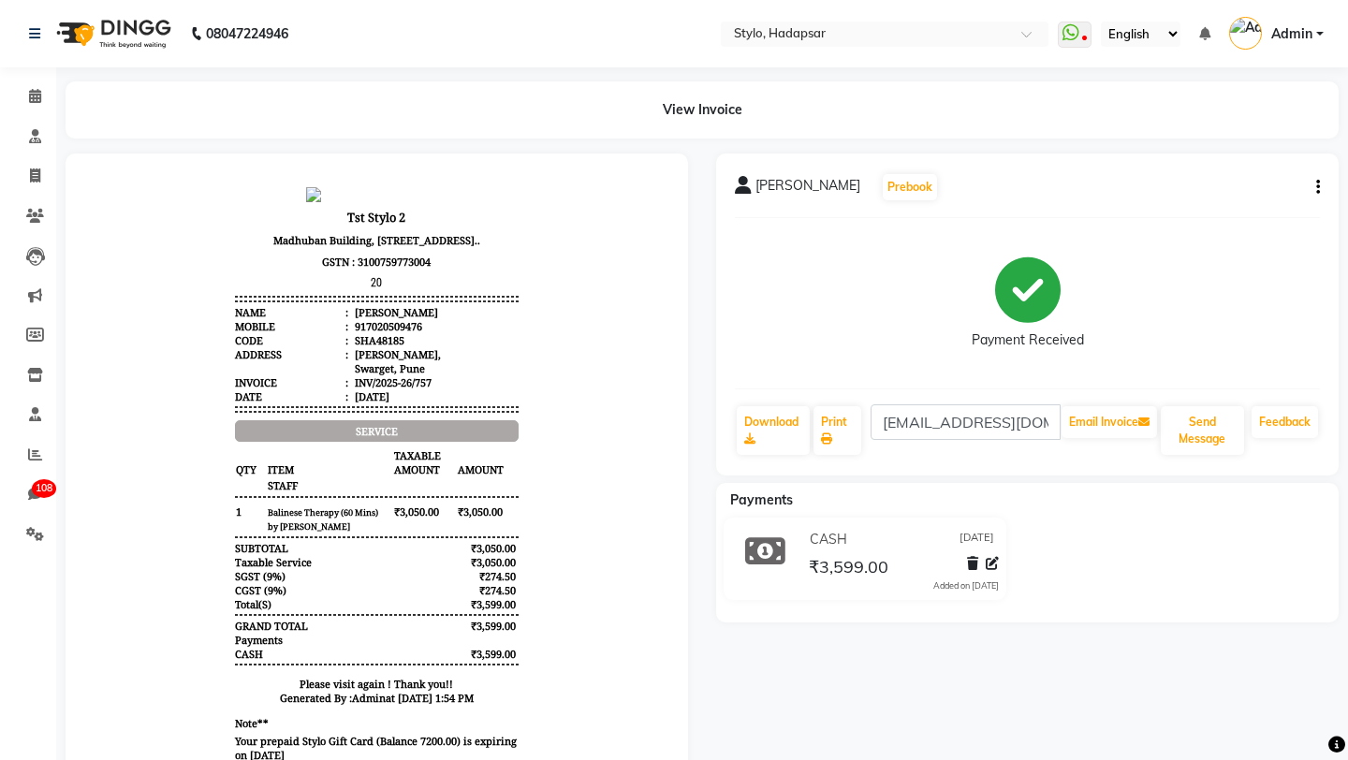
click at [1317, 187] on icon "button" at bounding box center [1319, 187] width 4 height 1
click at [1165, 214] on div "Edit Invoice" at bounding box center [1193, 210] width 192 height 23
select select "service"
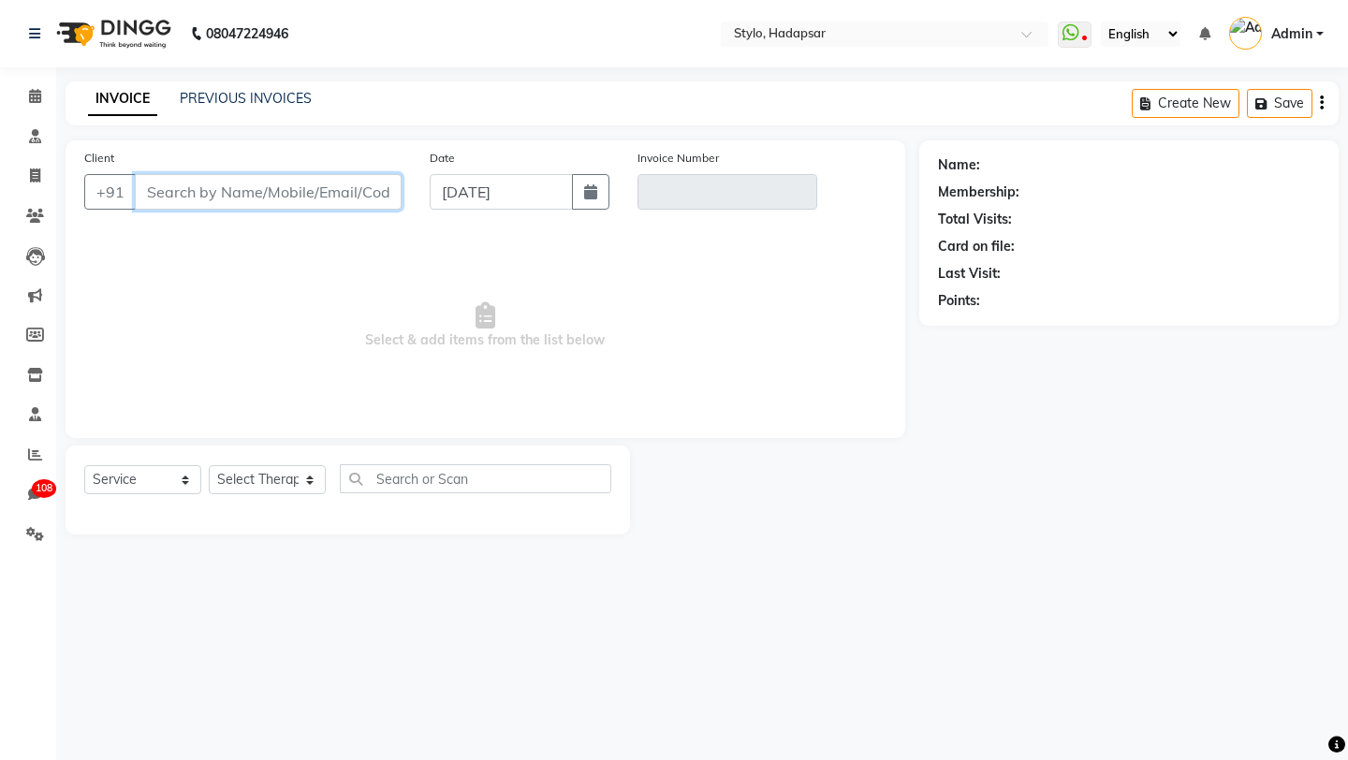
type input "7020509476"
type input "INV/2025-26/757"
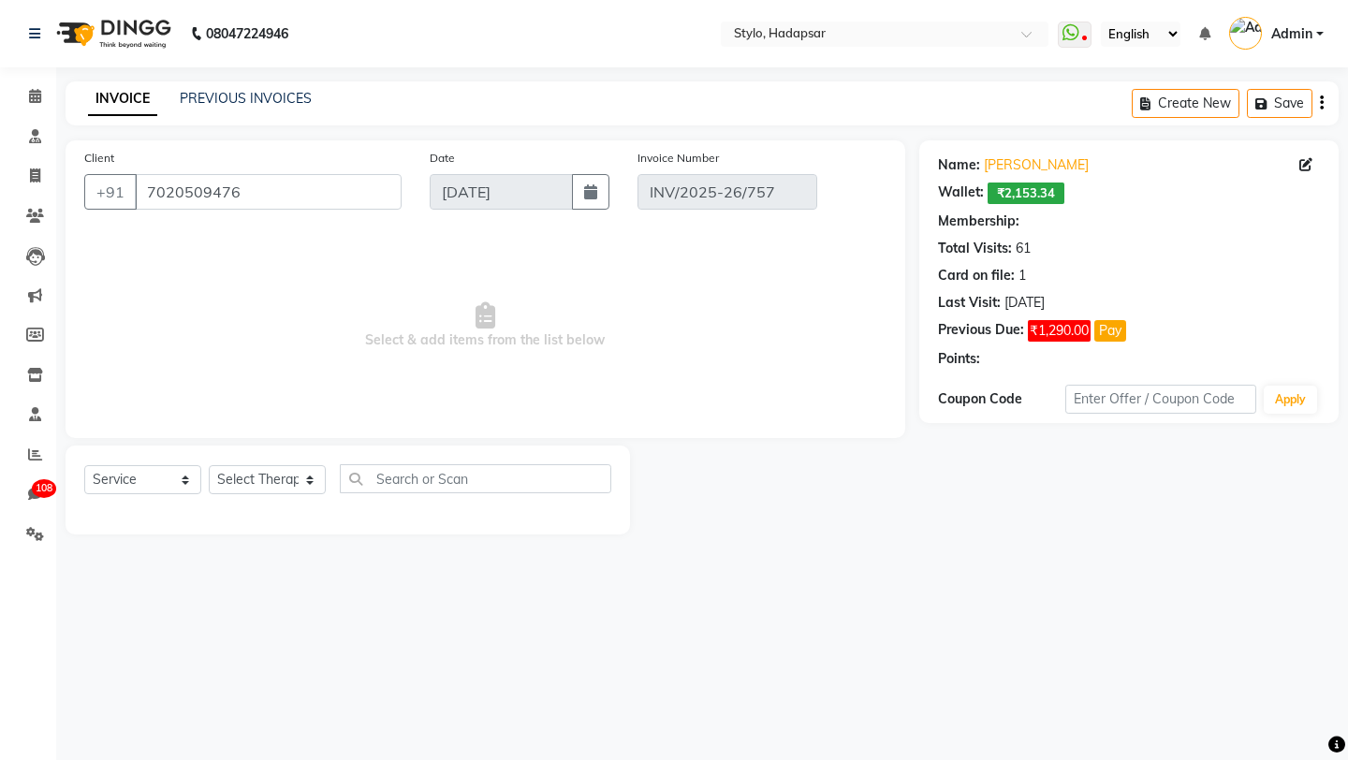
select select "5: Object"
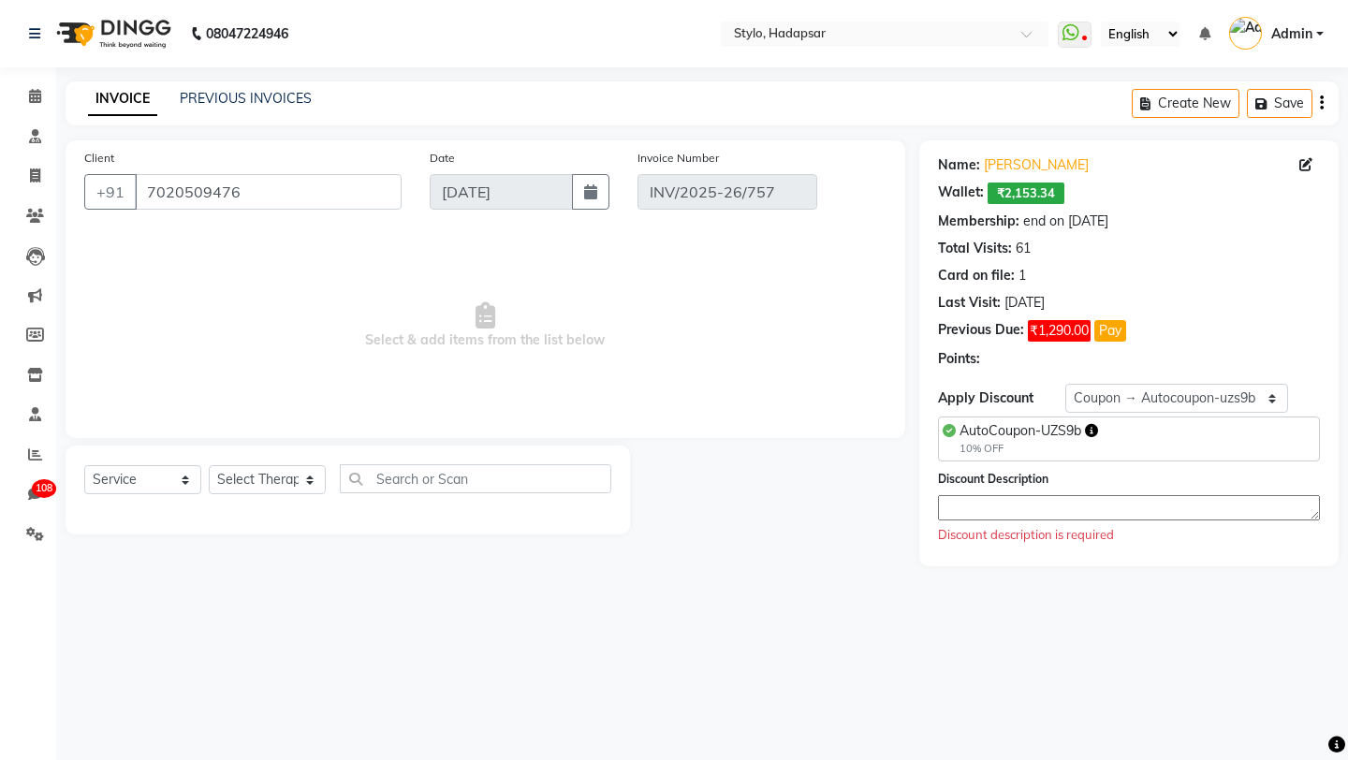
select select "select"
select select "Z73944"
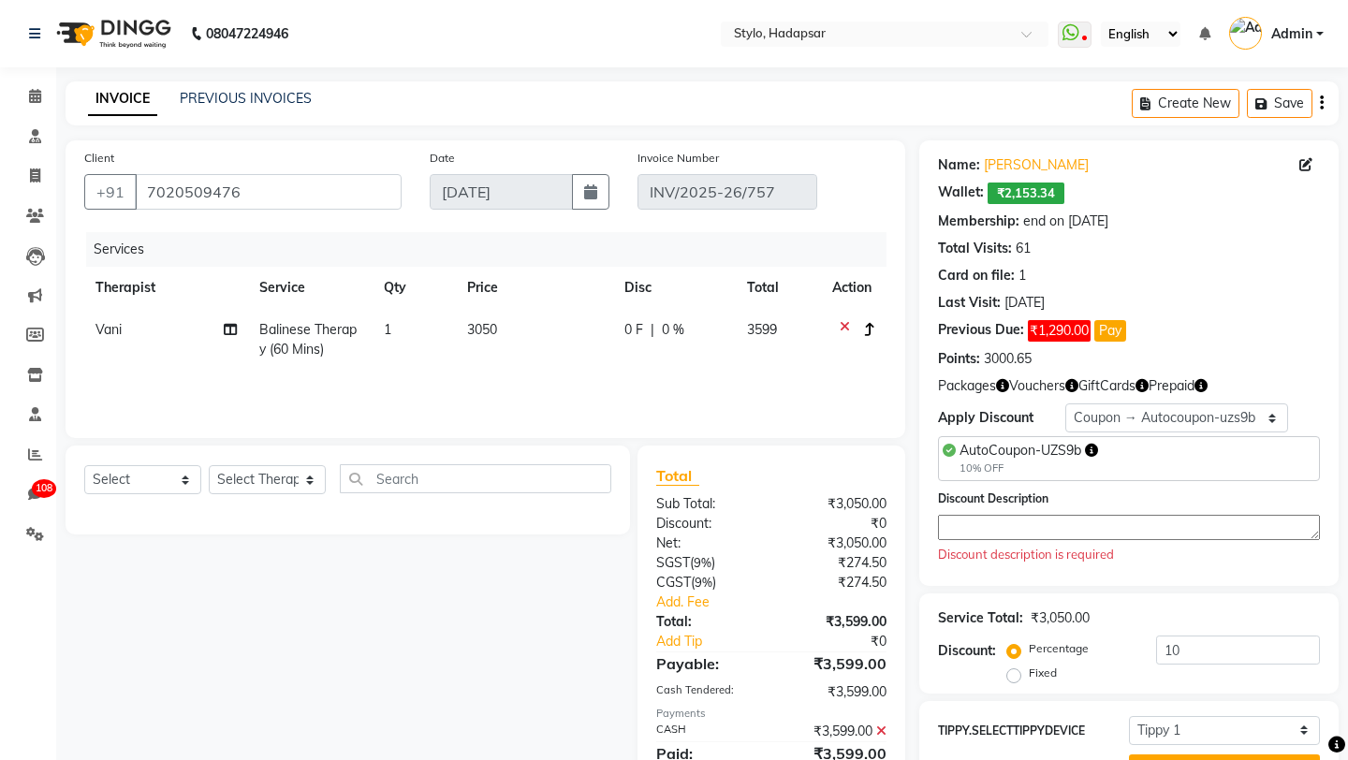
click at [867, 329] on icon "button" at bounding box center [870, 329] width 10 height 13
click at [838, 292] on label "Cross Sale" at bounding box center [874, 291] width 73 height 19
click at [838, 292] on input "Cross Sale" at bounding box center [844, 288] width 12 height 12
radio input "true"
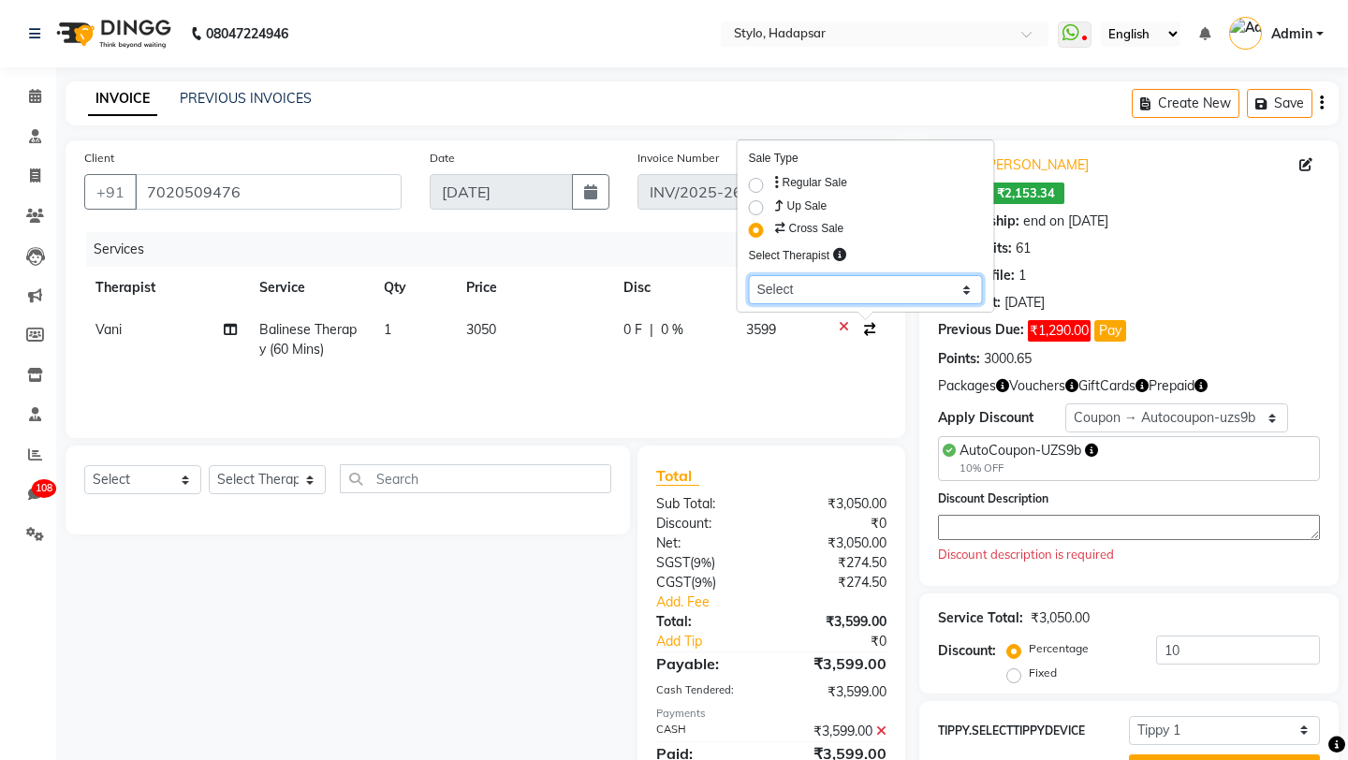
click at [827, 294] on select "Select aadi manav Abc testing abhi Admin A Amit Ankit magan Anuja ashwins Autom…" at bounding box center [866, 289] width 234 height 29
select select "502"
click at [714, 394] on div "Services Therapist Service Qty Price Disc Total Action Vani Balinese Therapy (6…" at bounding box center [485, 325] width 803 height 187
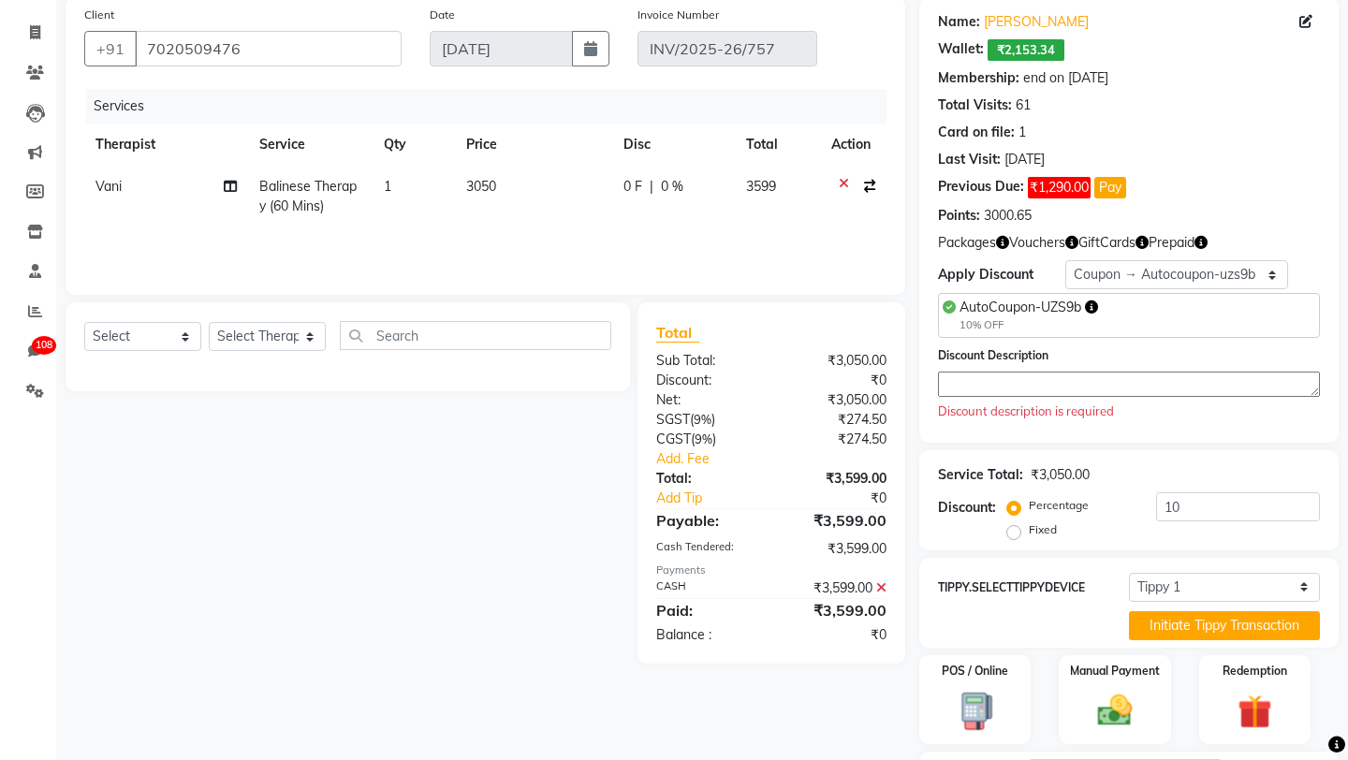
scroll to position [158, 0]
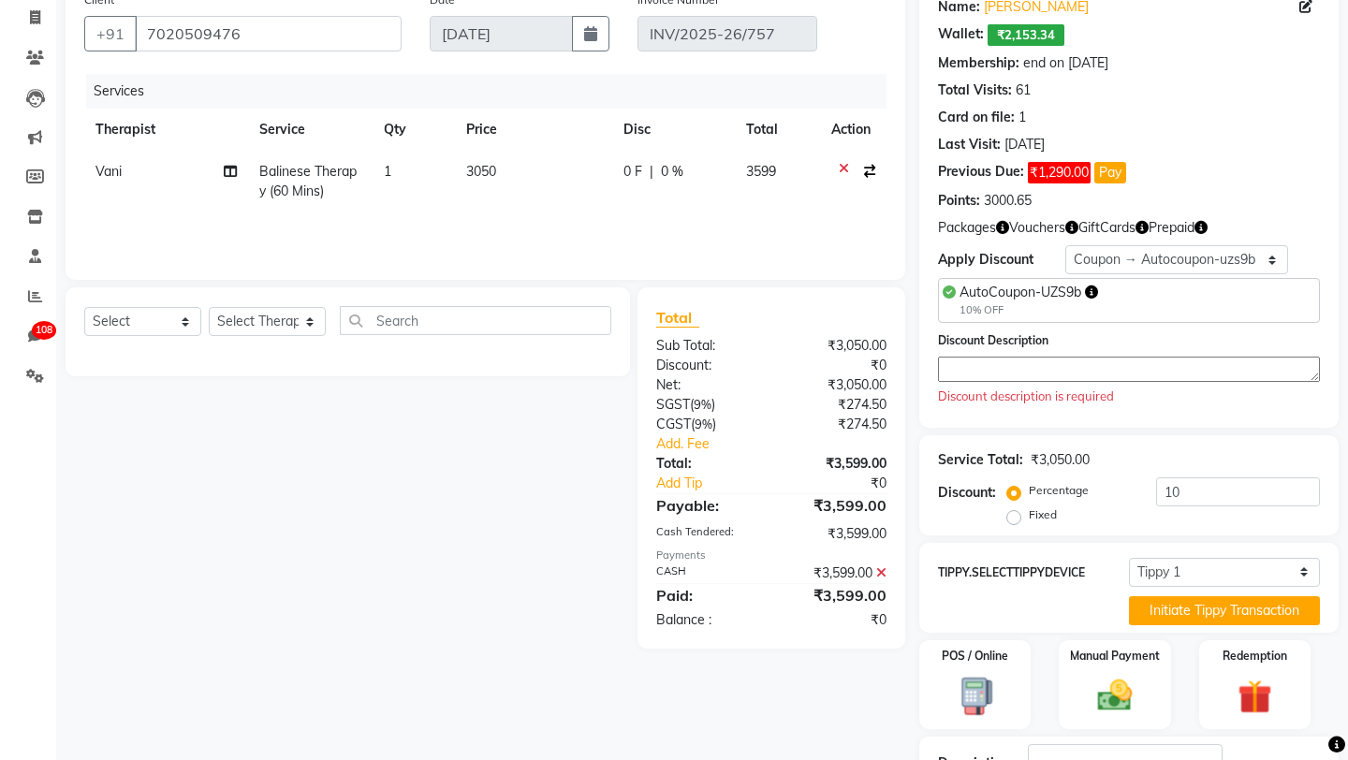
click at [1175, 371] on textarea at bounding box center [1129, 369] width 382 height 25
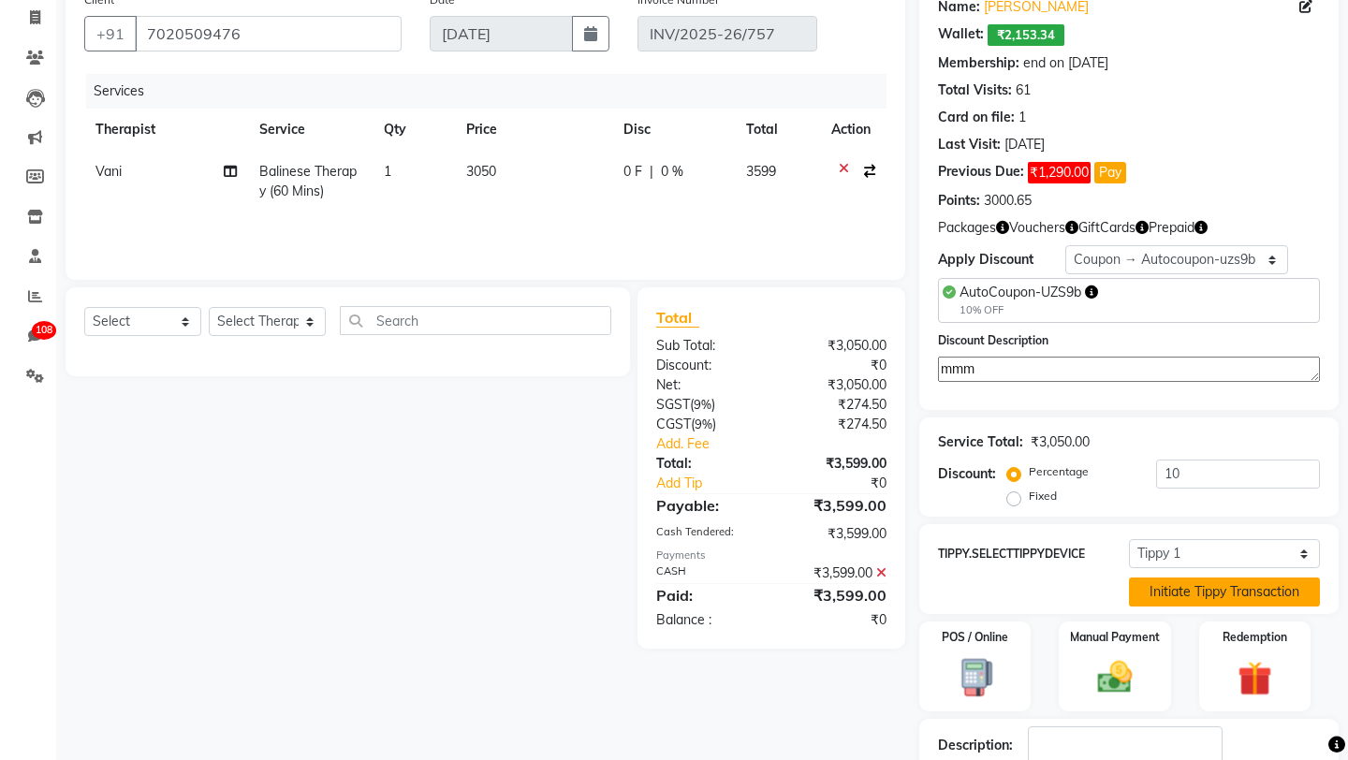
scroll to position [233, 0]
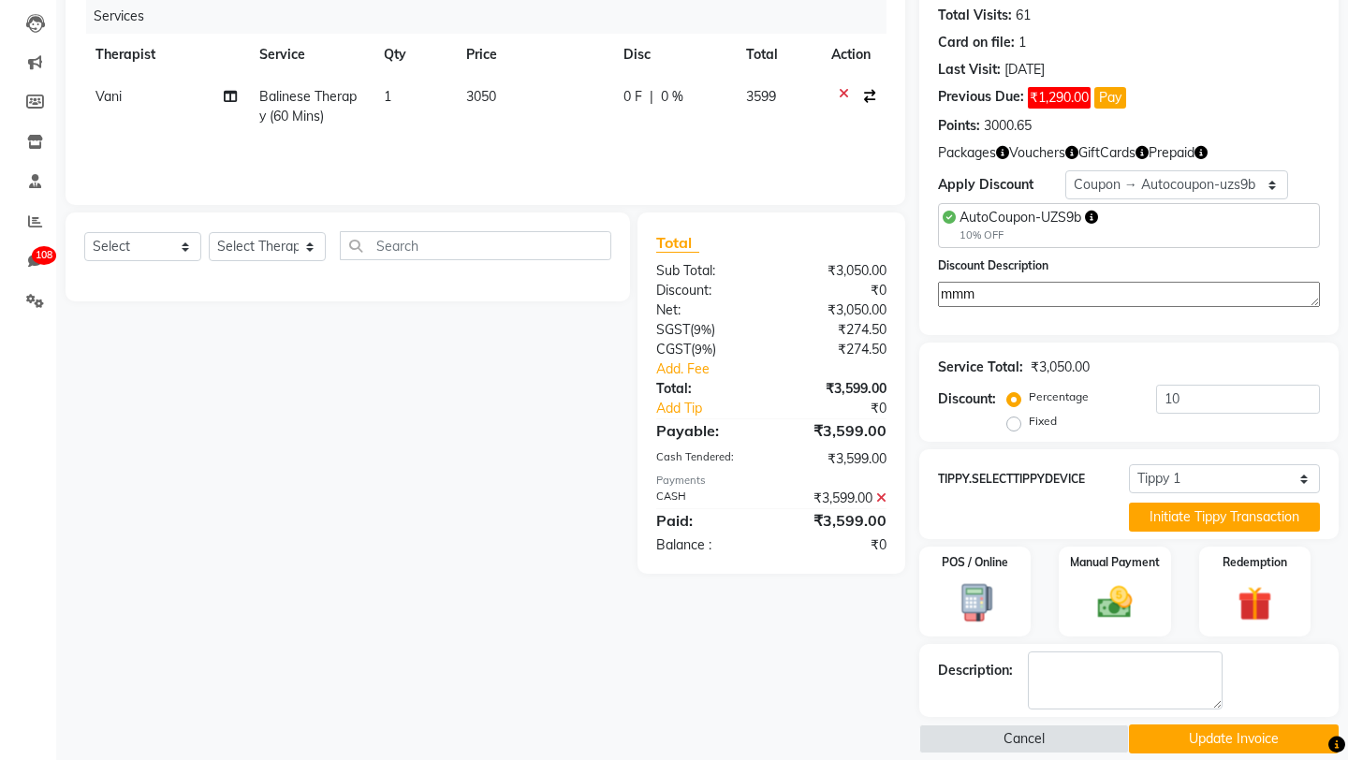
type textarea "mmm"
click at [1193, 725] on button "Update Invoice" at bounding box center [1234, 739] width 210 height 29
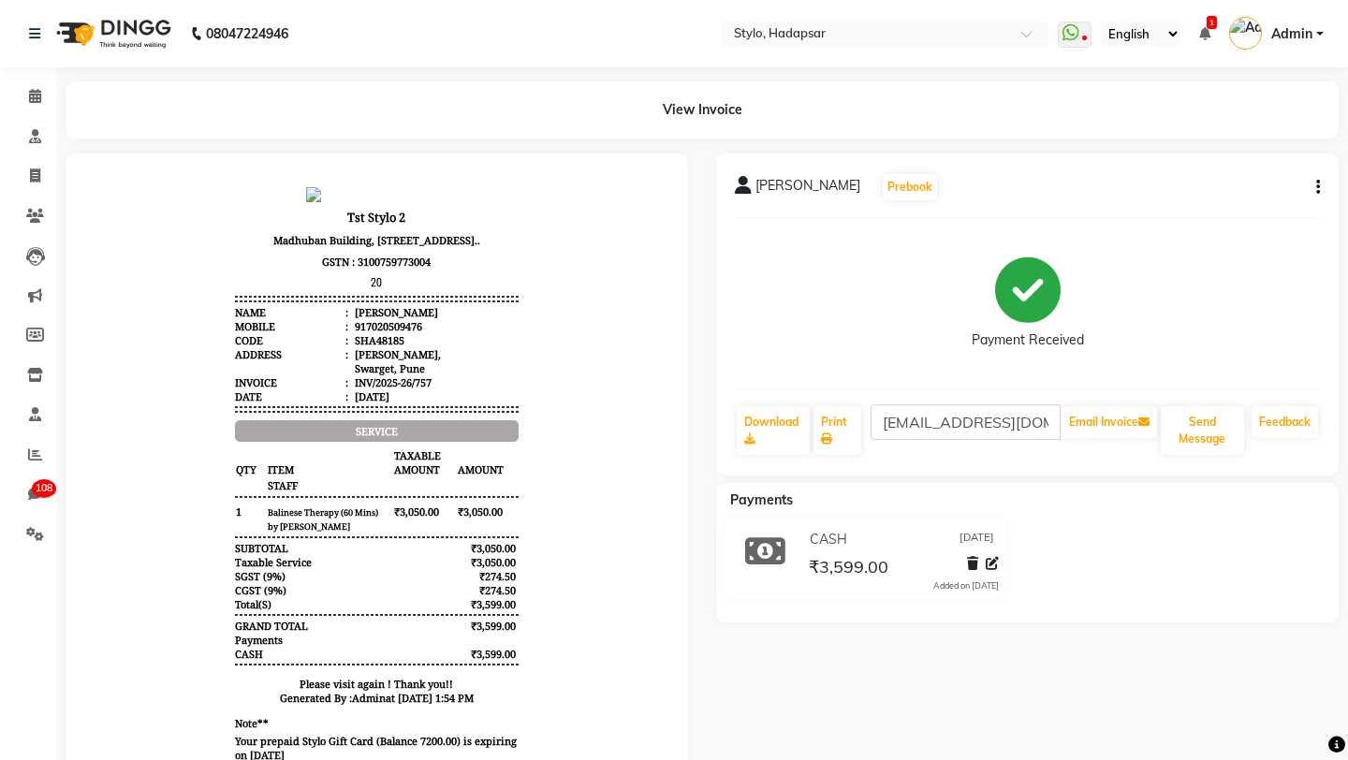
click at [1318, 187] on icon "button" at bounding box center [1319, 187] width 4 height 1
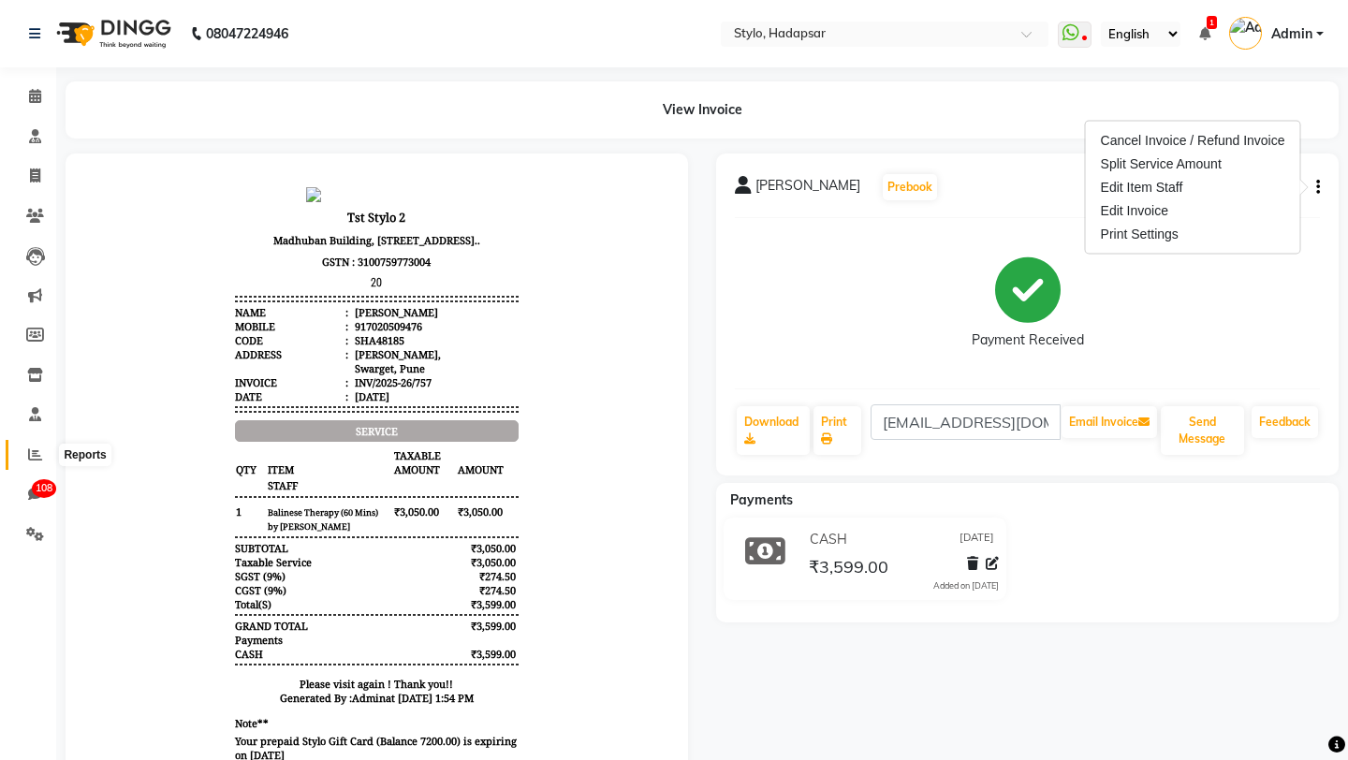
click at [33, 448] on icon at bounding box center [35, 455] width 14 height 14
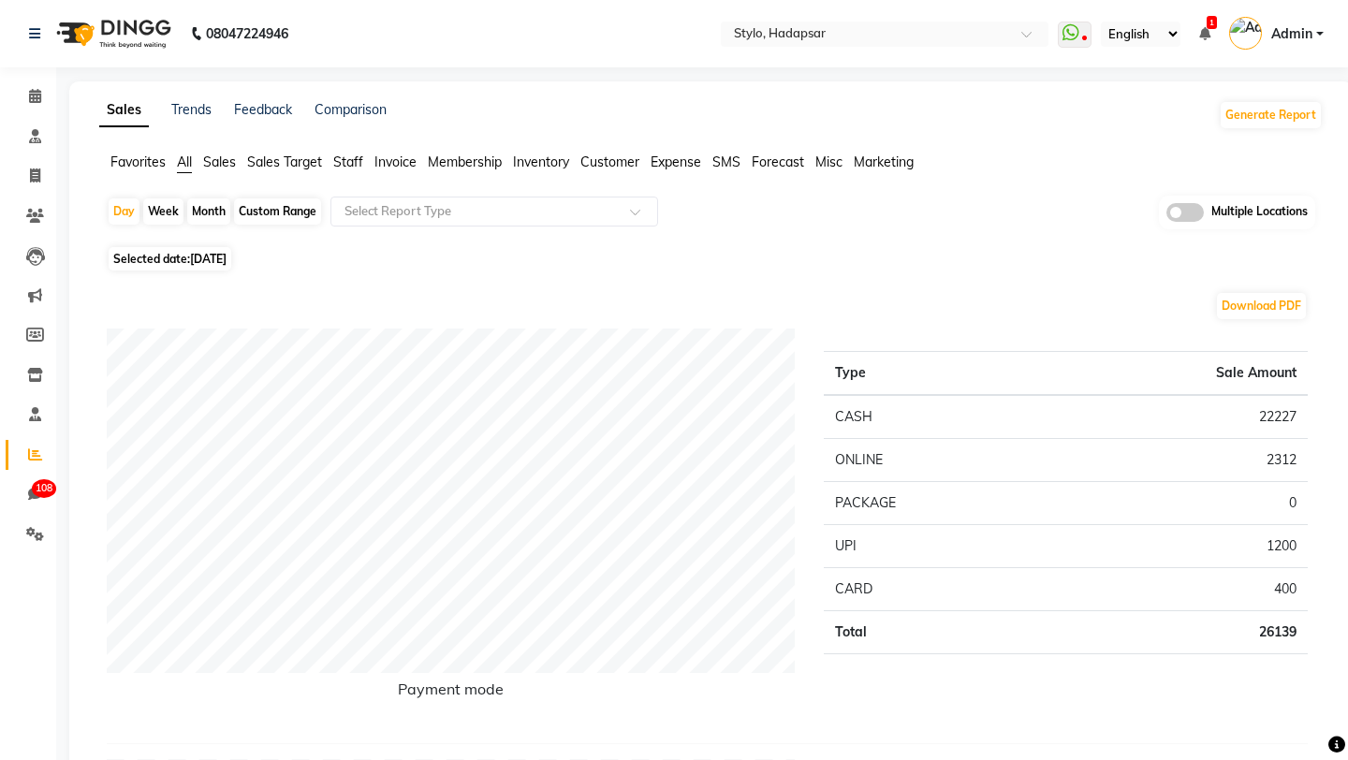
click at [393, 164] on span "Invoice" at bounding box center [396, 162] width 42 height 17
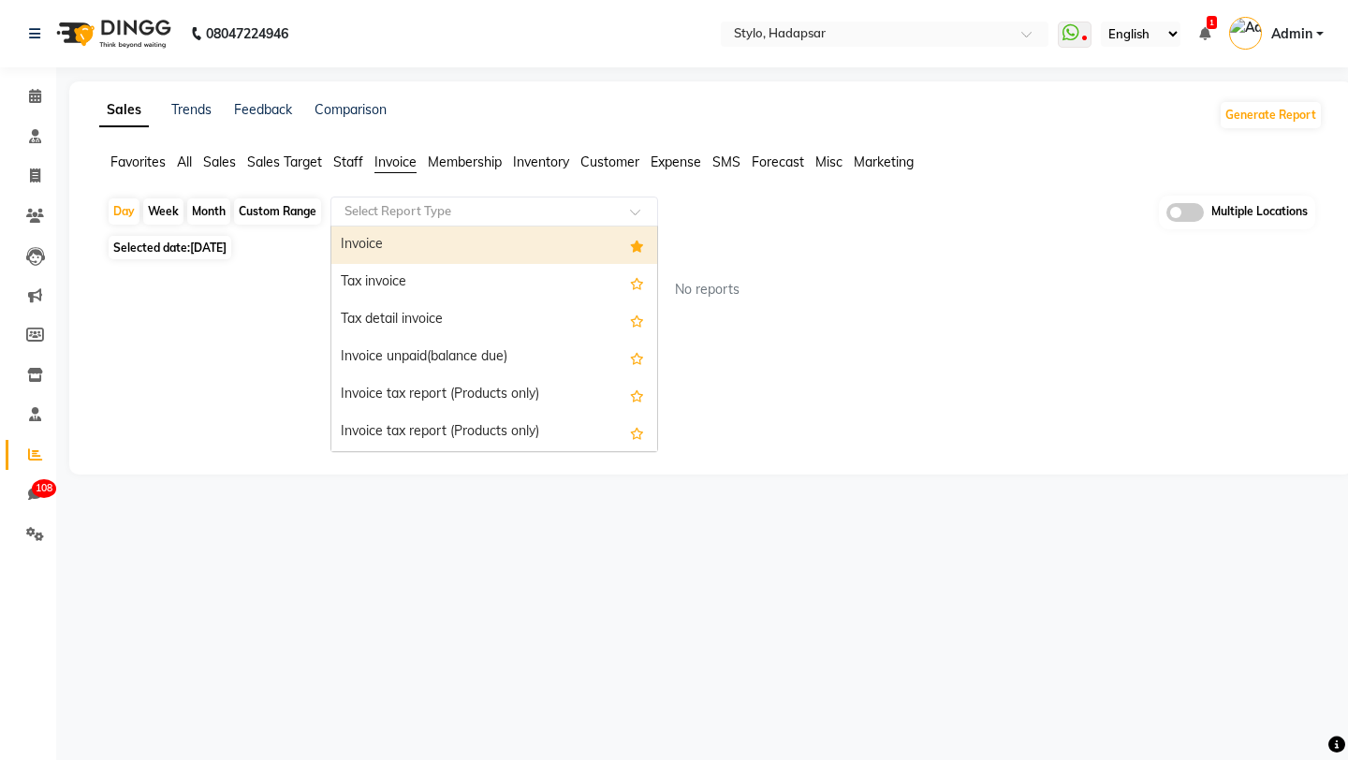
click at [387, 212] on input "text" at bounding box center [476, 211] width 270 height 19
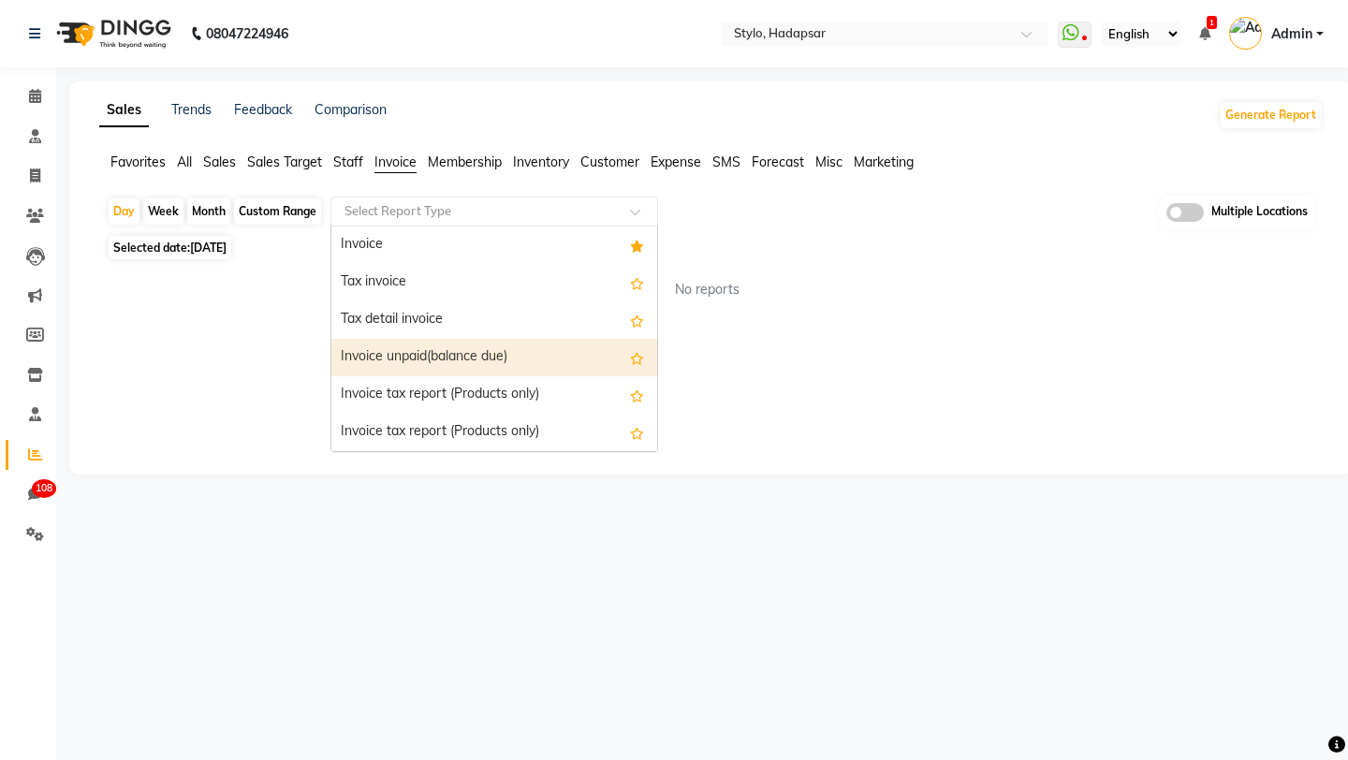
scroll to position [375, 0]
click at [380, 365] on div "Cross Sell / Up sell Report" at bounding box center [494, 357] width 326 height 37
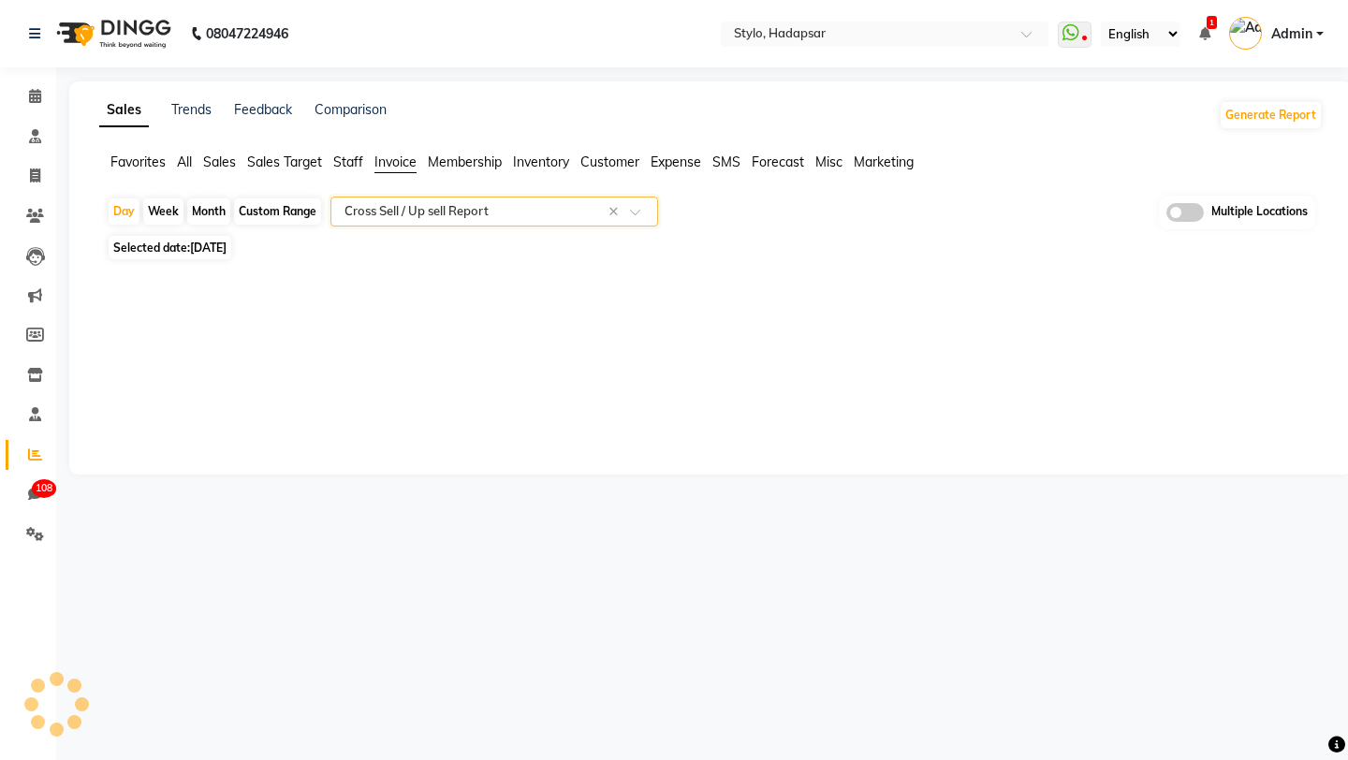
select select "filtered_report"
select select "csv"
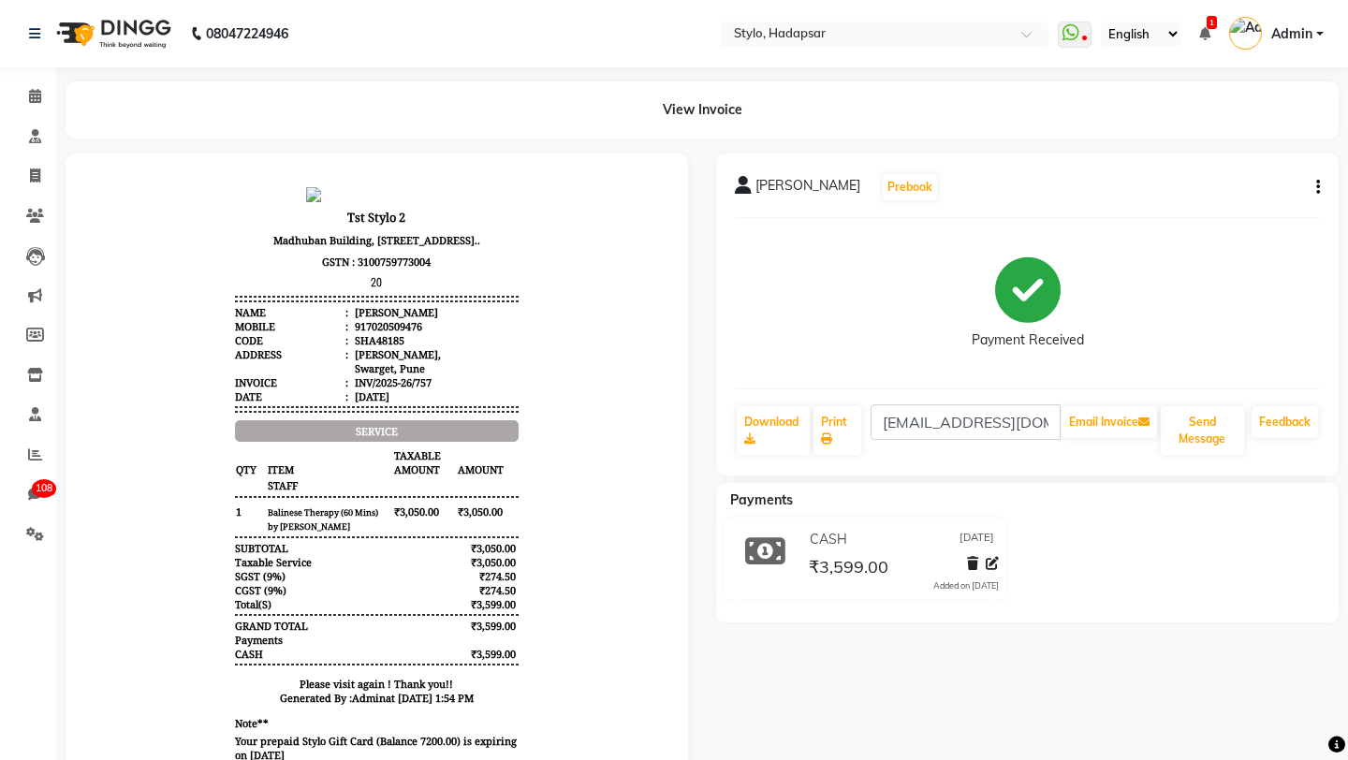
click at [1318, 187] on icon "button" at bounding box center [1319, 187] width 4 height 1
click at [1141, 201] on div "Edit Invoice" at bounding box center [1193, 210] width 192 height 23
select select "service"
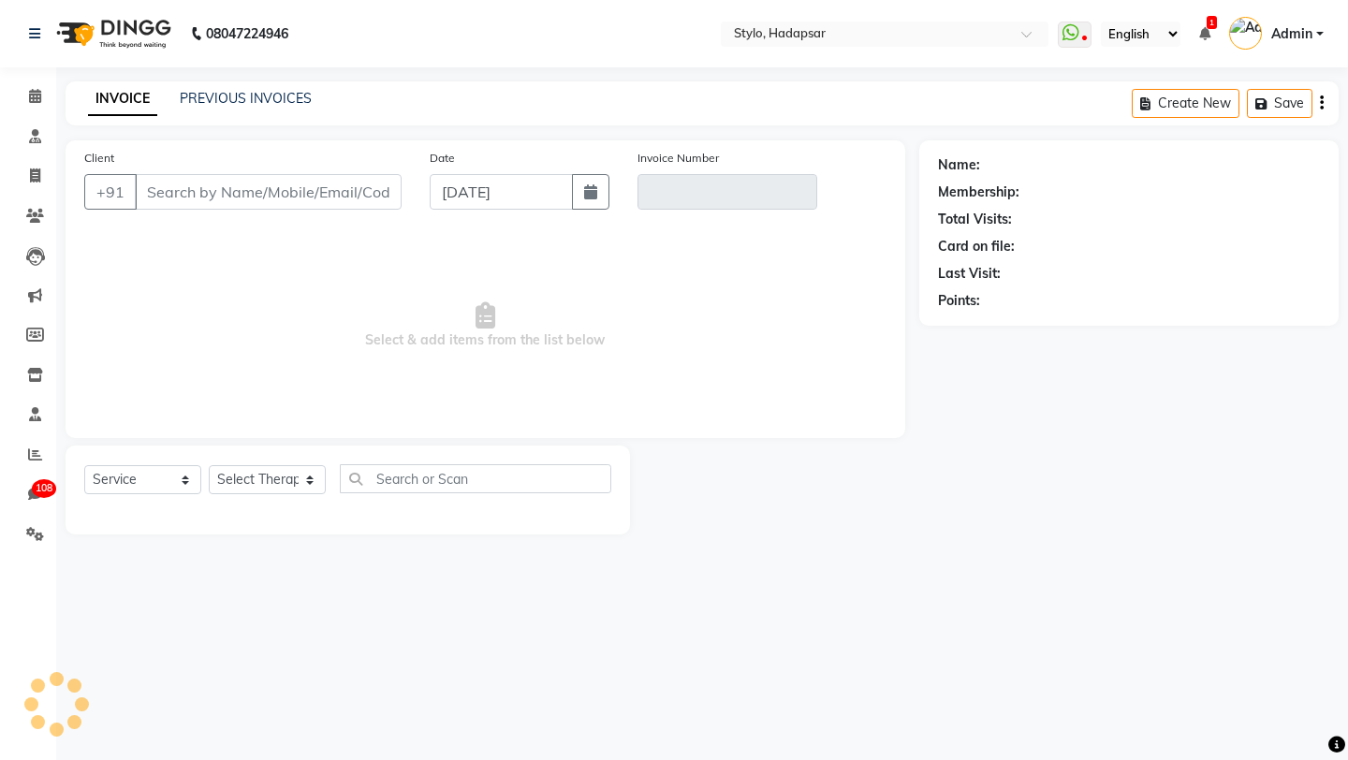
type input "7020509476"
type input "INV/2025-26/757"
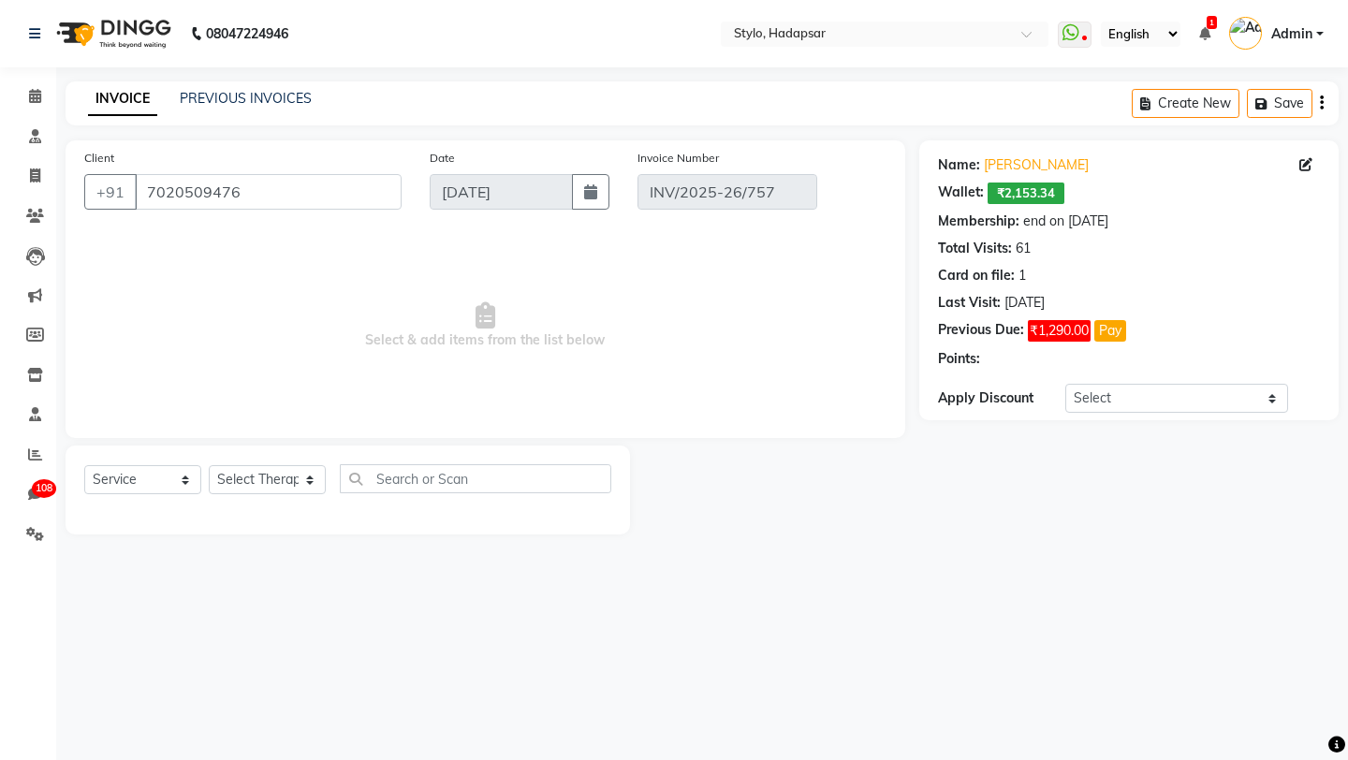
select select "select"
select select "Z73944"
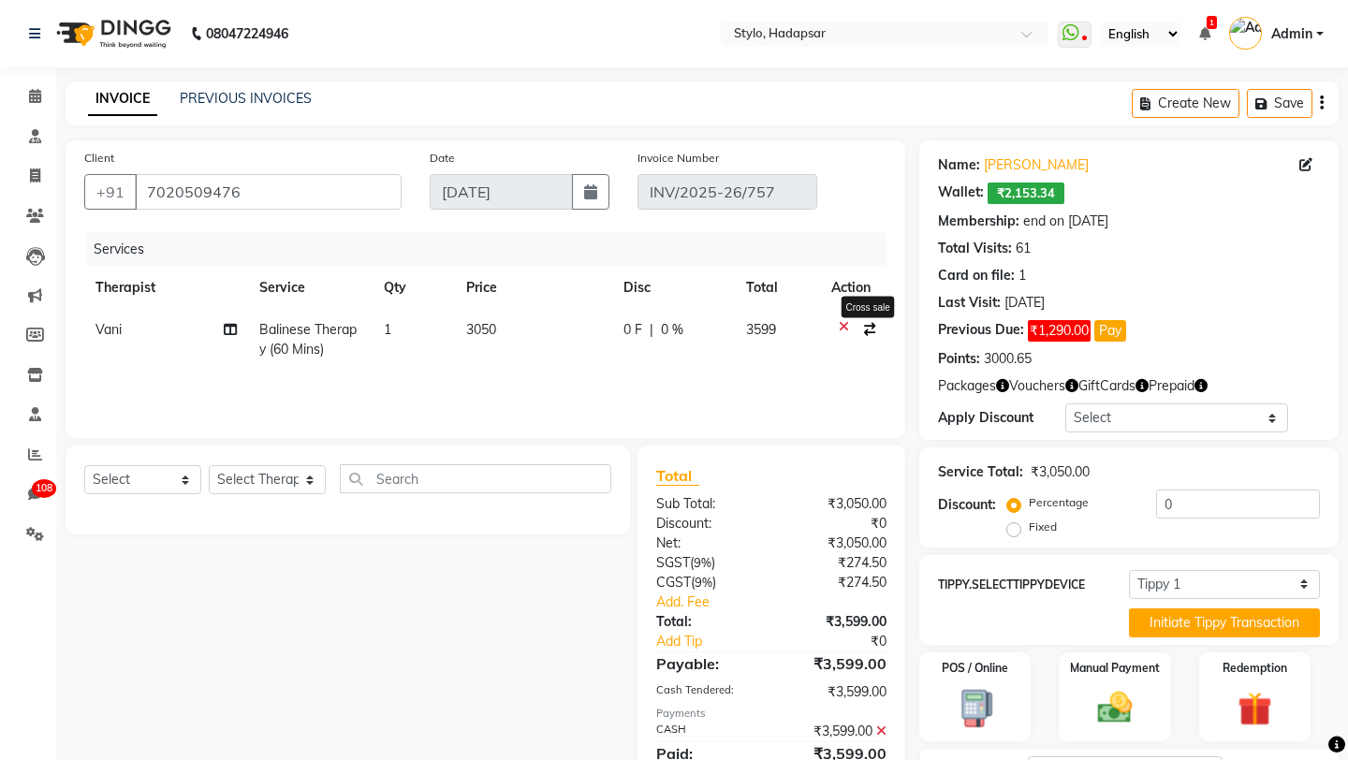
click at [871, 333] on icon "button" at bounding box center [869, 329] width 11 height 13
select select "502"
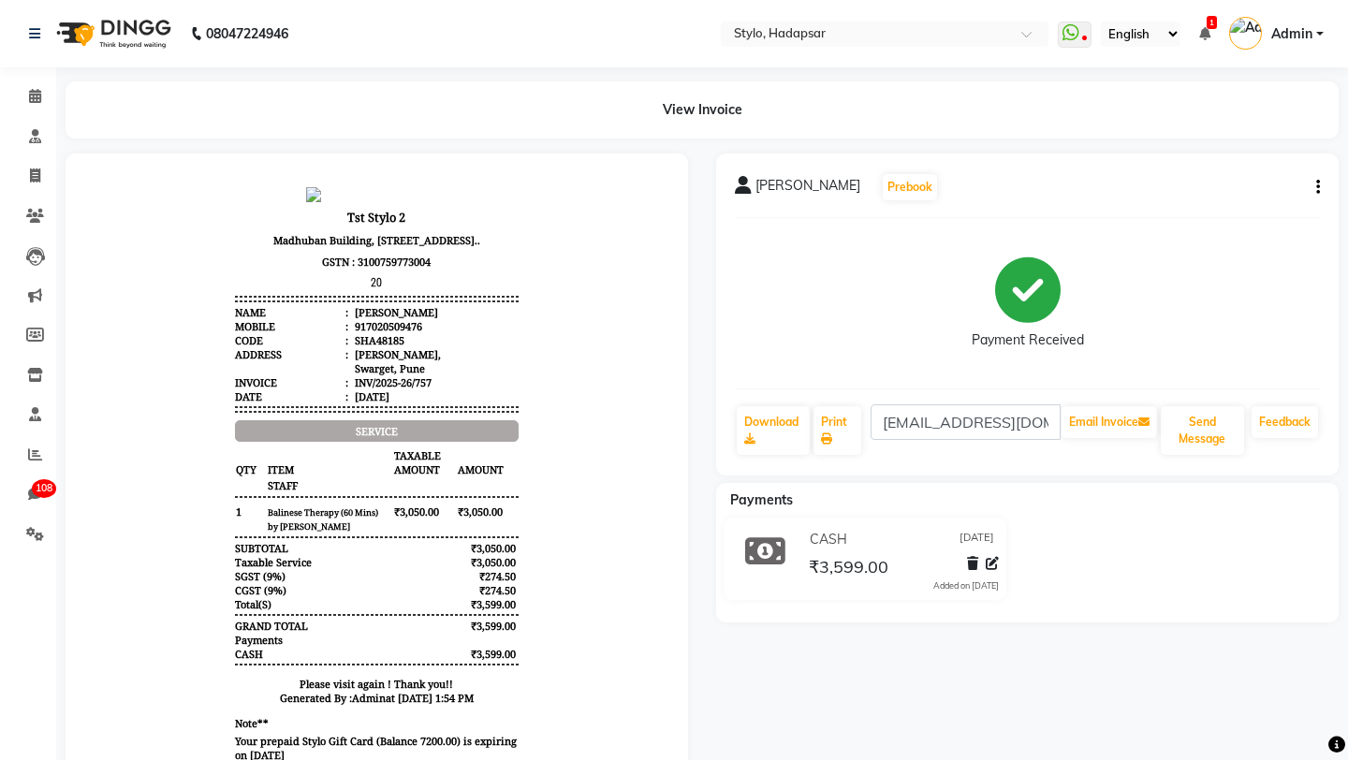
click at [1317, 187] on icon "button" at bounding box center [1319, 187] width 4 height 1
click at [1140, 208] on div "Edit Invoice" at bounding box center [1193, 210] width 192 height 23
select select "service"
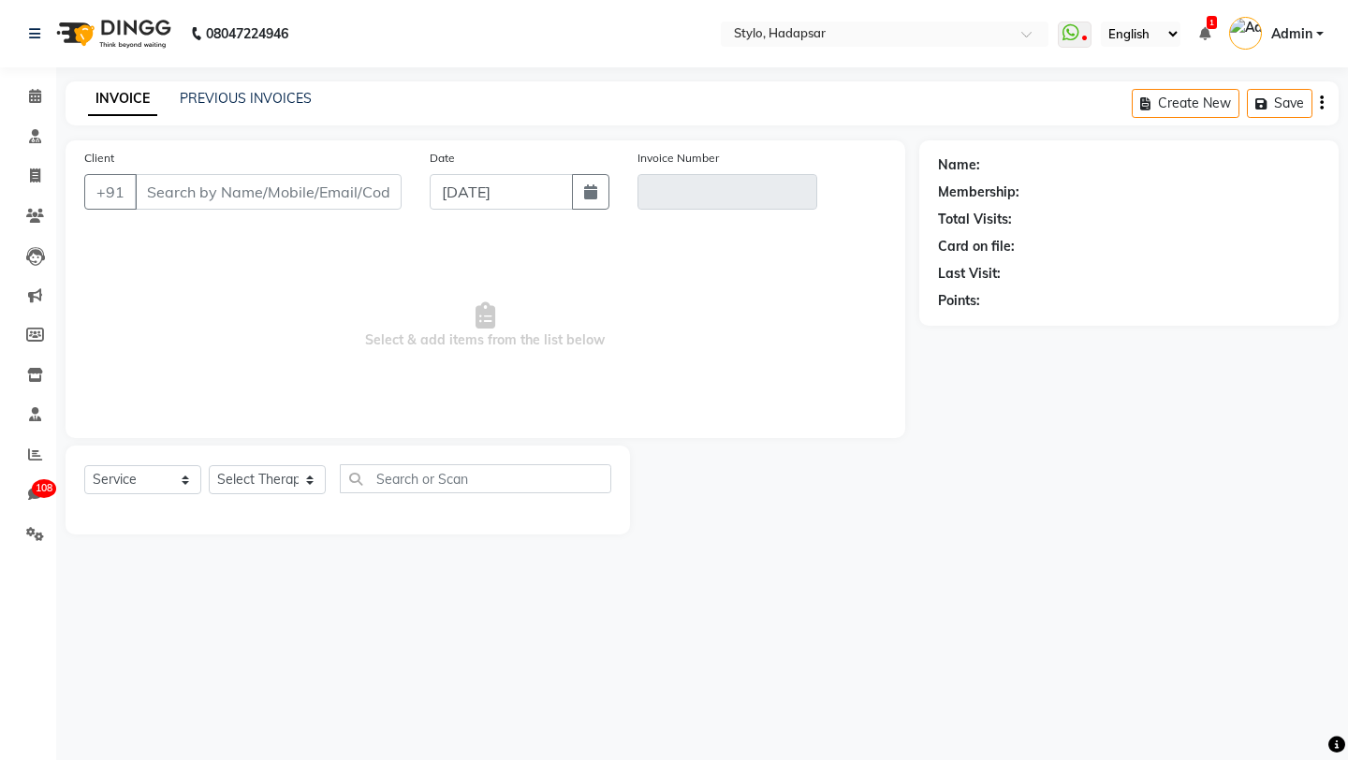
type input "7020509476"
type input "INV/2025-26/757"
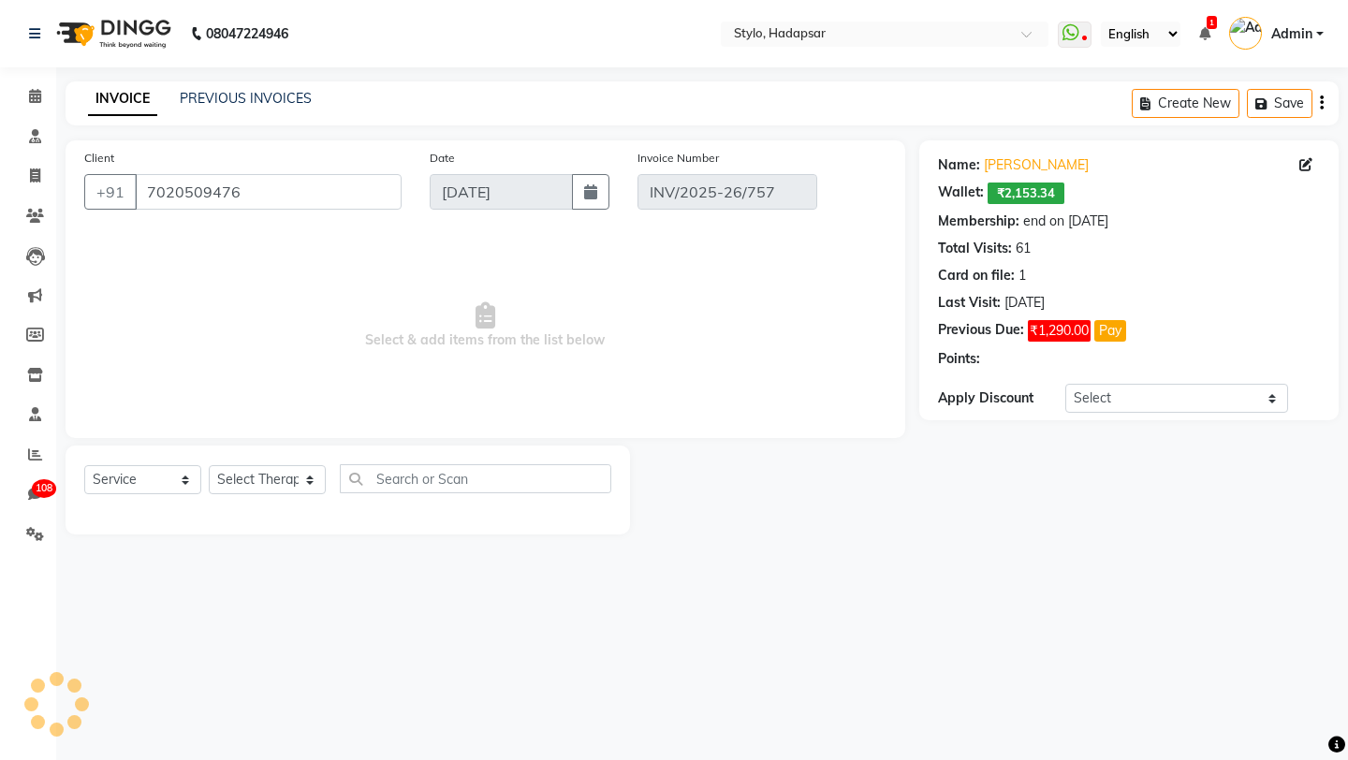
select select "select"
select select "Z73944"
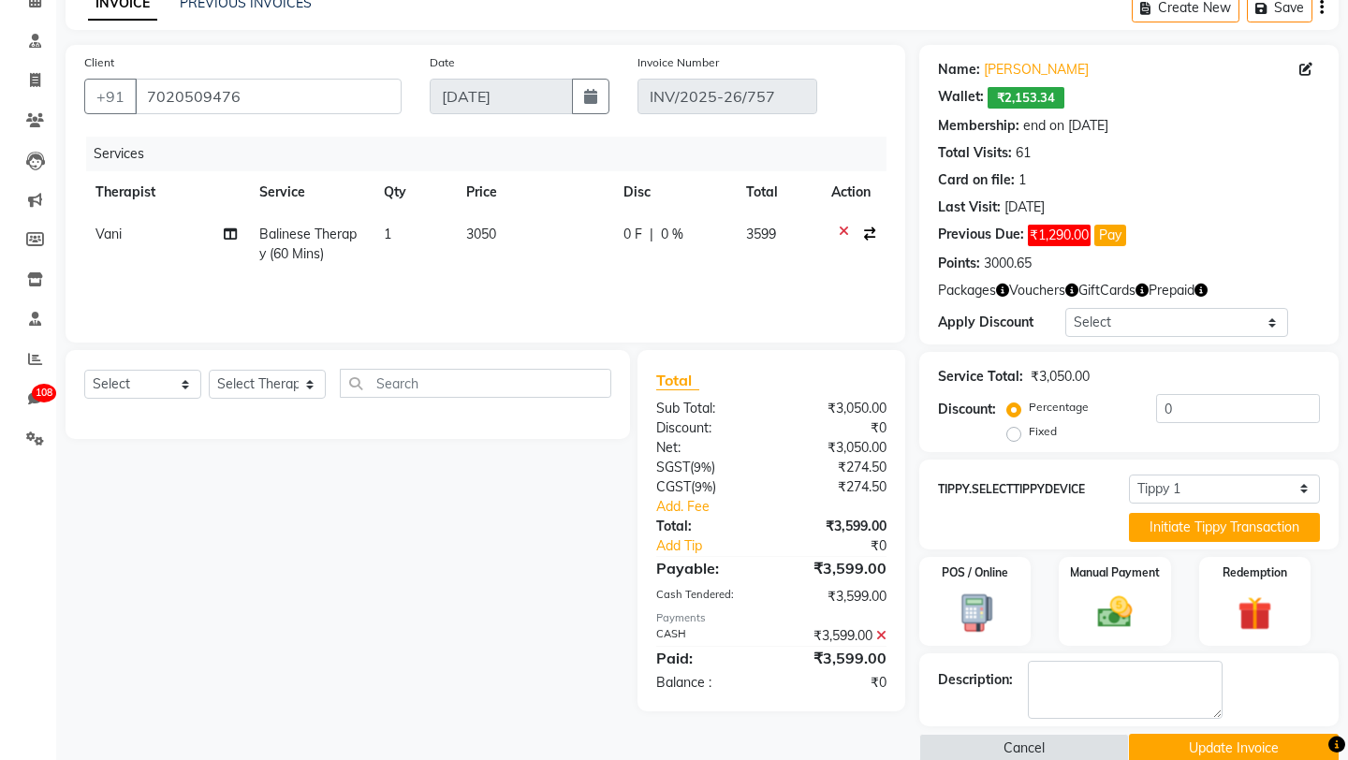
scroll to position [105, 0]
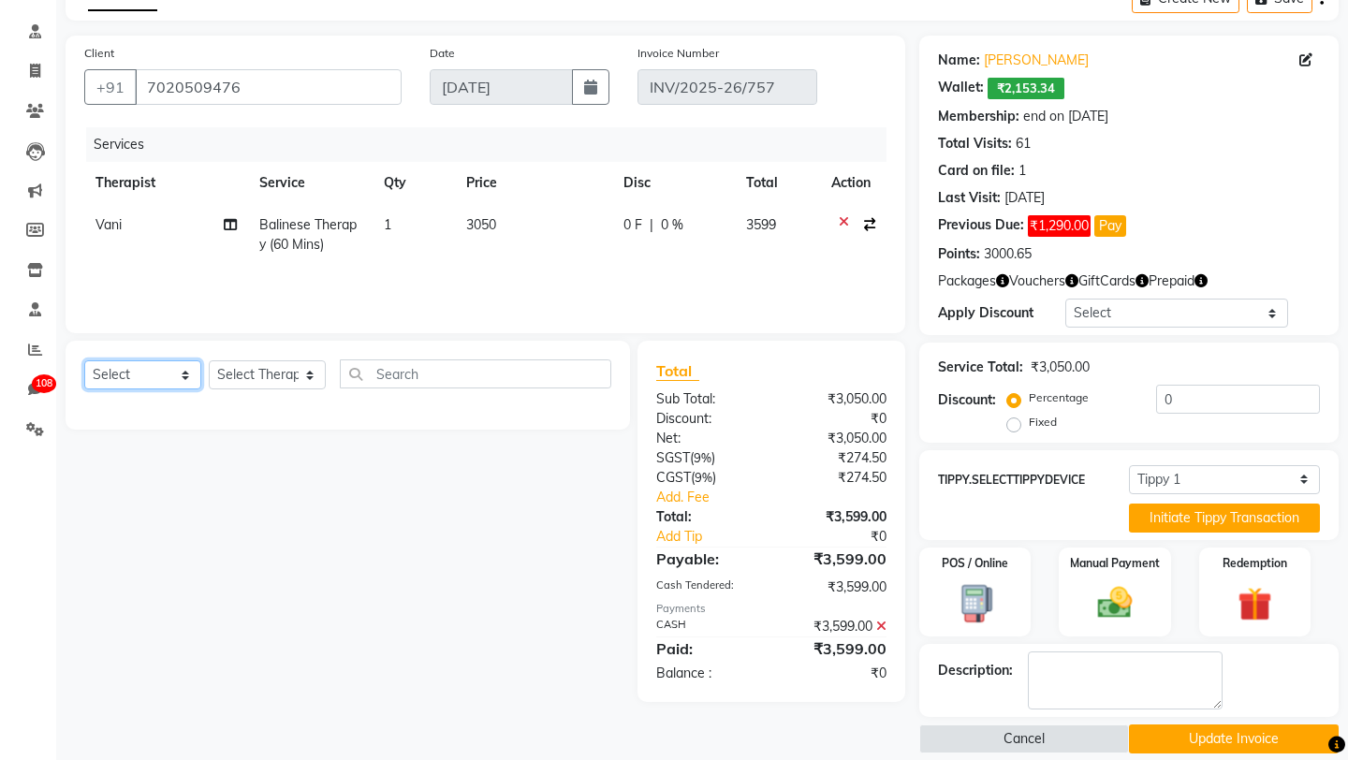
click at [141, 375] on select "Select Service Product Membership Package Voucher Prepaid Gift Card" at bounding box center [142, 375] width 117 height 29
select select "service"
click at [274, 373] on select "Select Therapist aadi manav Abc testing abhi Admin A Amit Ankit magan Anuja ash…" at bounding box center [267, 375] width 117 height 29
select select "439"
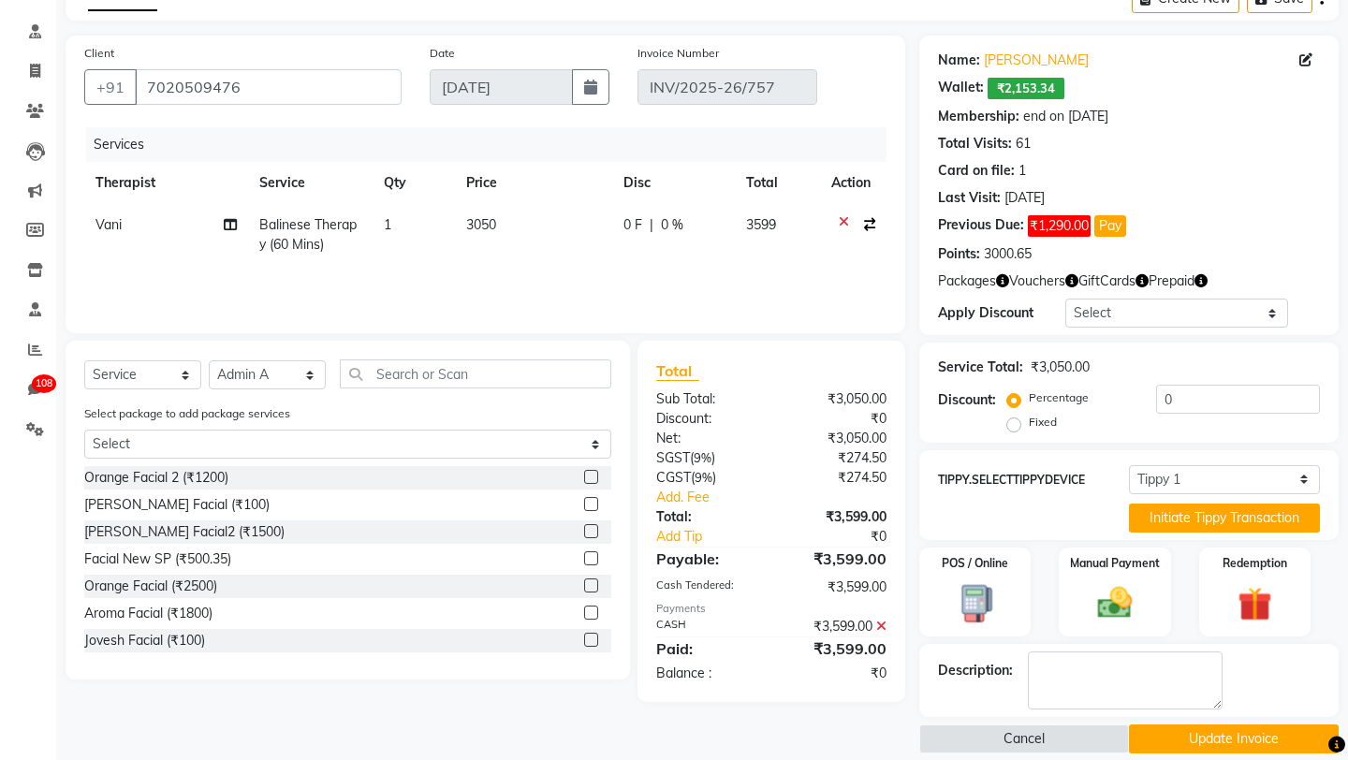
click at [565, 303] on div "Services Therapist Service Qty Price Disc Total Action Vani Balinese Therapy (6…" at bounding box center [485, 220] width 803 height 187
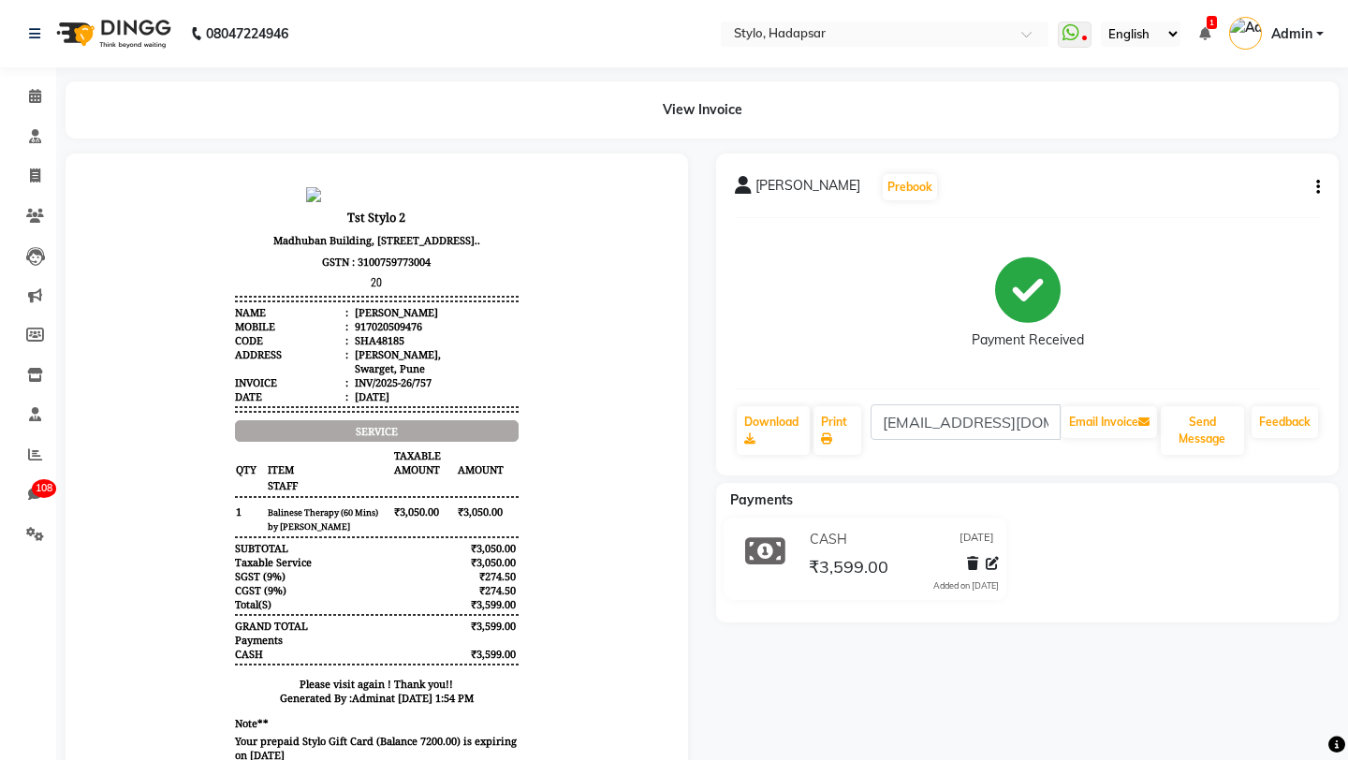
click at [1317, 187] on icon "button" at bounding box center [1319, 187] width 4 height 1
click at [1131, 209] on div "Edit Invoice" at bounding box center [1193, 210] width 192 height 23
select select "service"
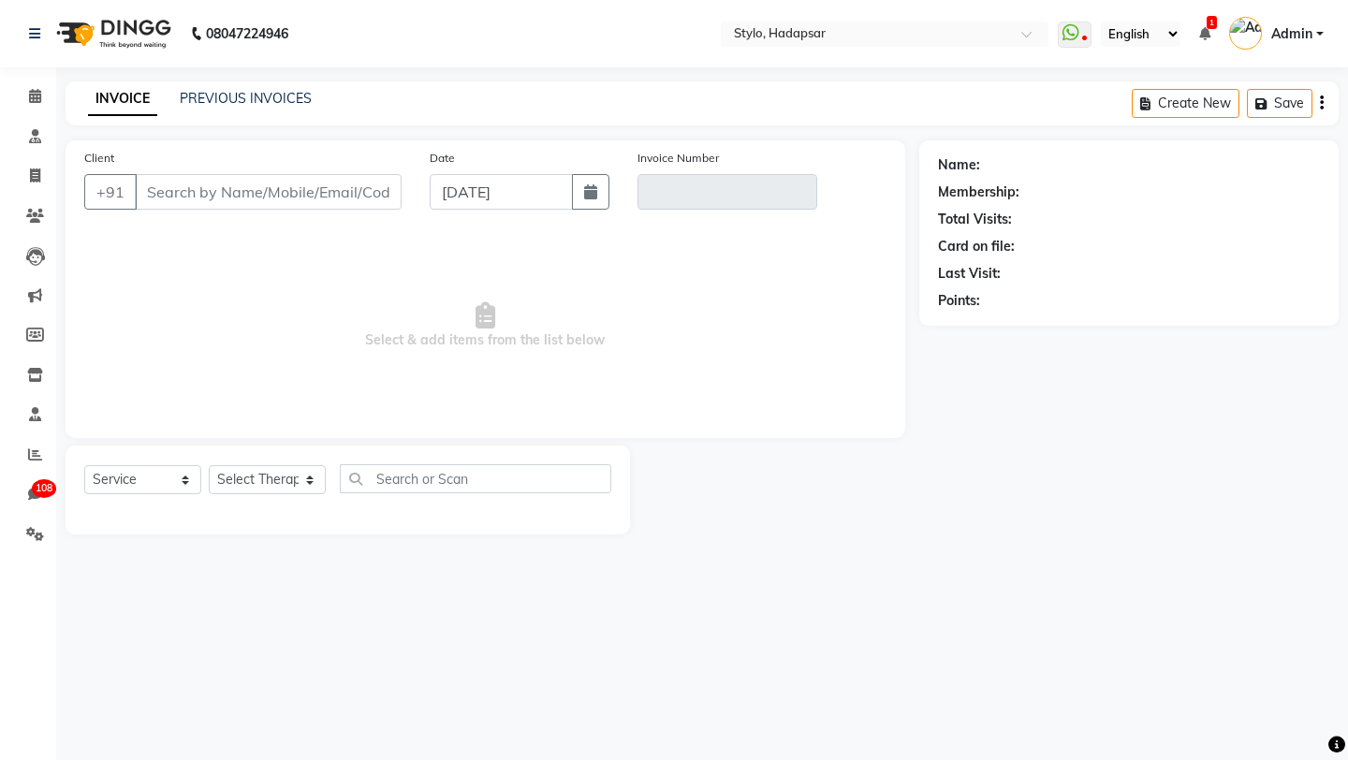
type input "7020509476"
type input "INV/2025-26/757"
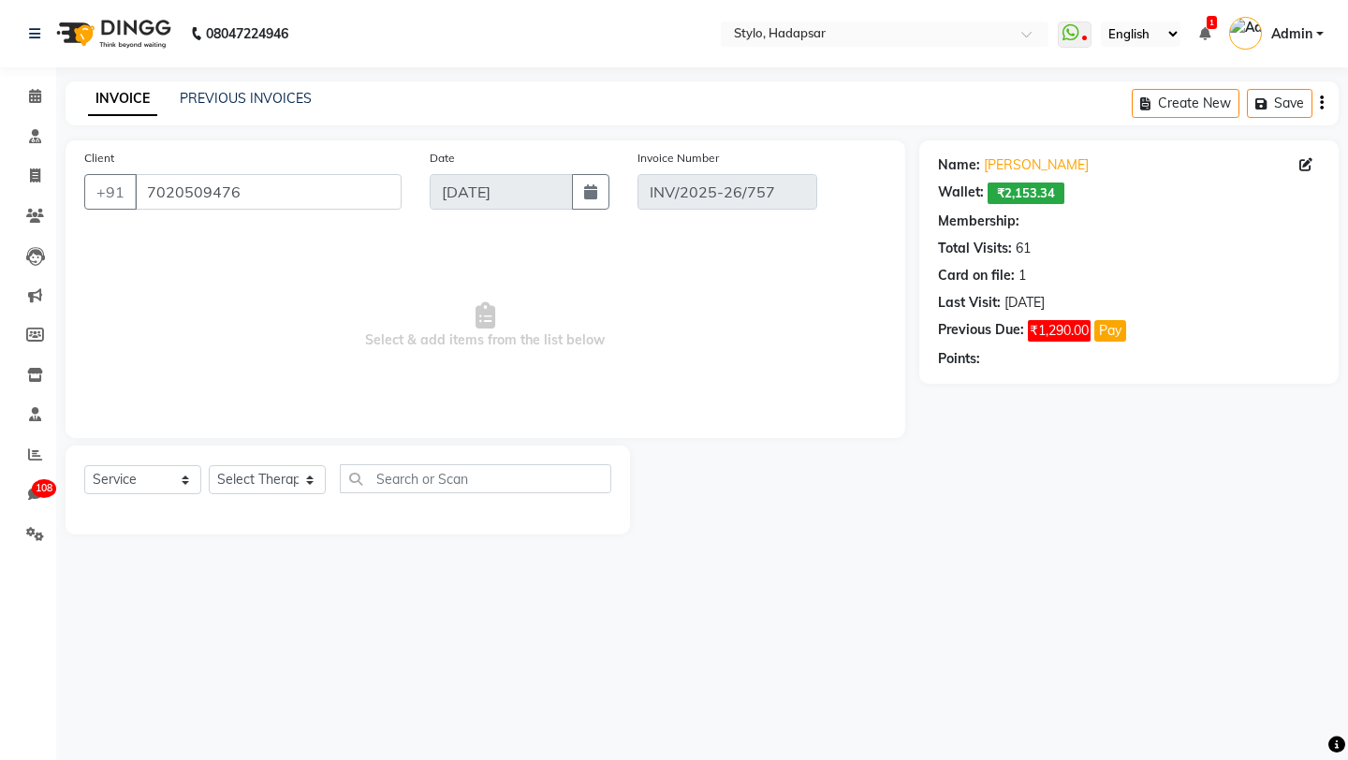
select select "select"
select select "Z73944"
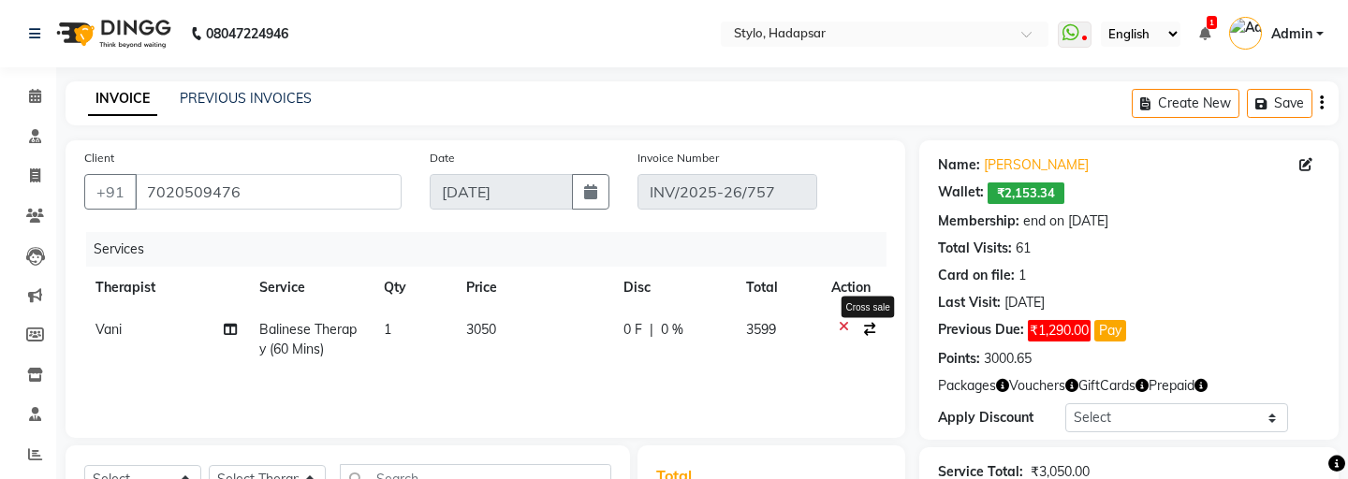
click at [868, 334] on icon "button" at bounding box center [869, 329] width 11 height 13
select select "502"
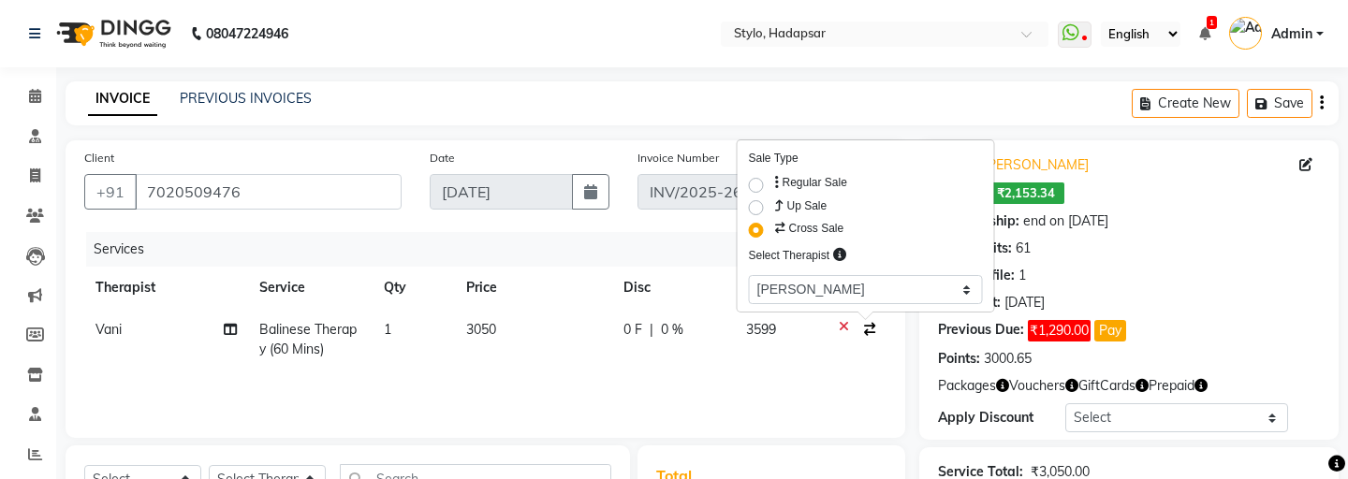
copy label "Up Sale"
drag, startPoint x: 848, startPoint y: 211, endPoint x: 790, endPoint y: 213, distance: 58.1
click at [790, 213] on div "Up Sale" at bounding box center [866, 208] width 234 height 22
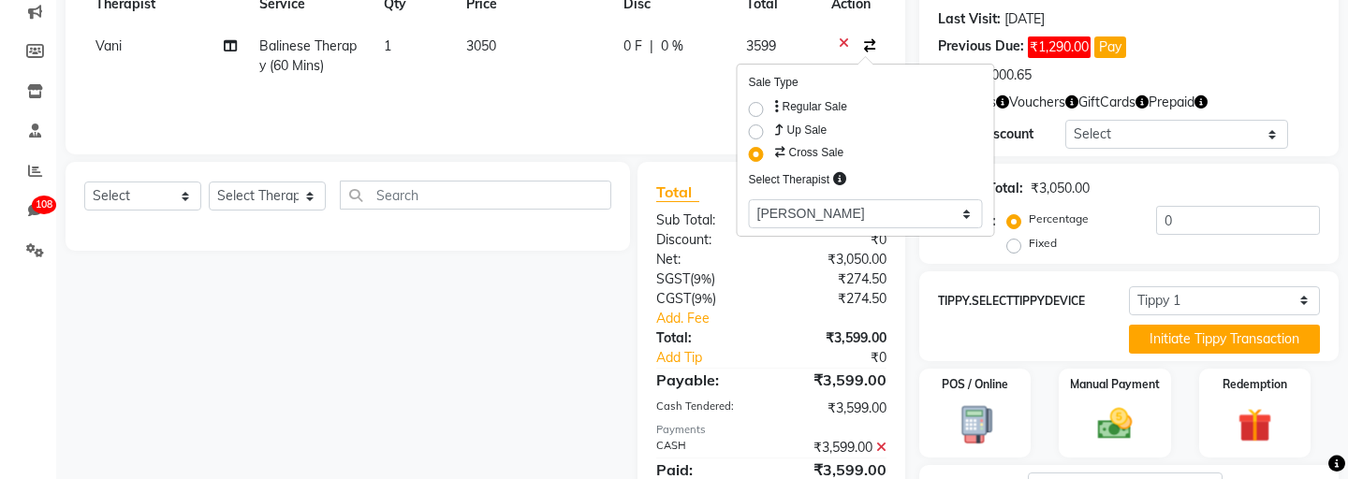
scroll to position [364, 0]
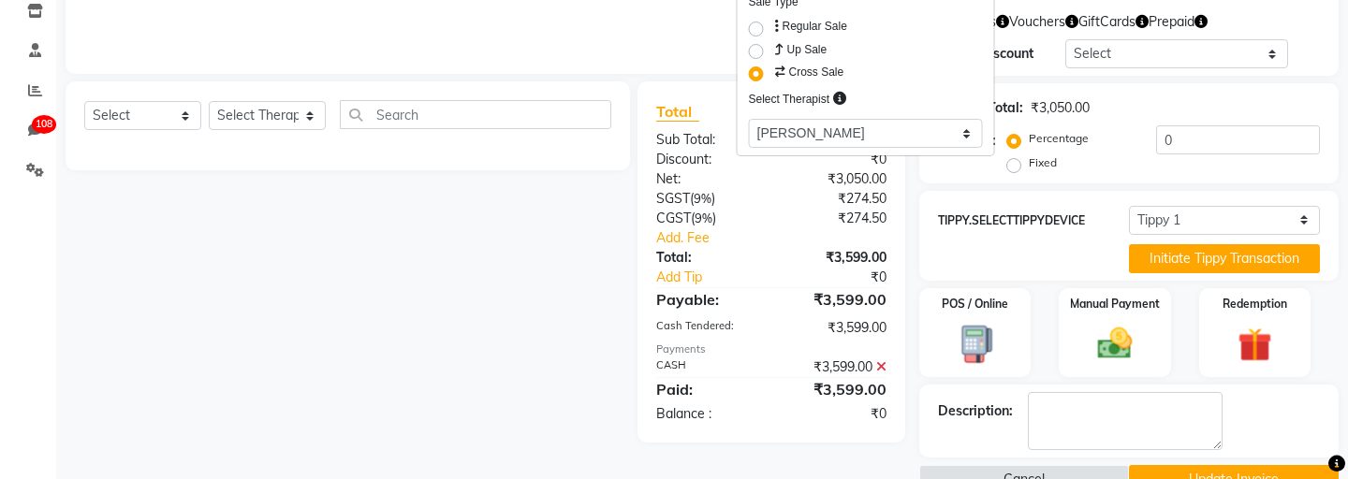
click at [1176, 465] on button "Update Invoice" at bounding box center [1234, 479] width 210 height 29
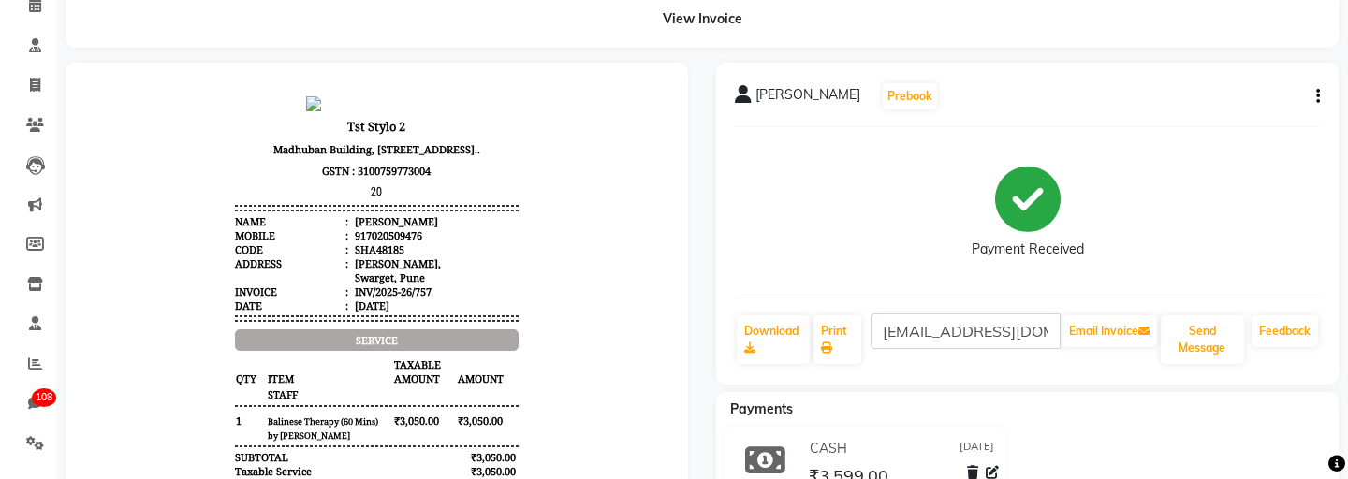
scroll to position [109, 0]
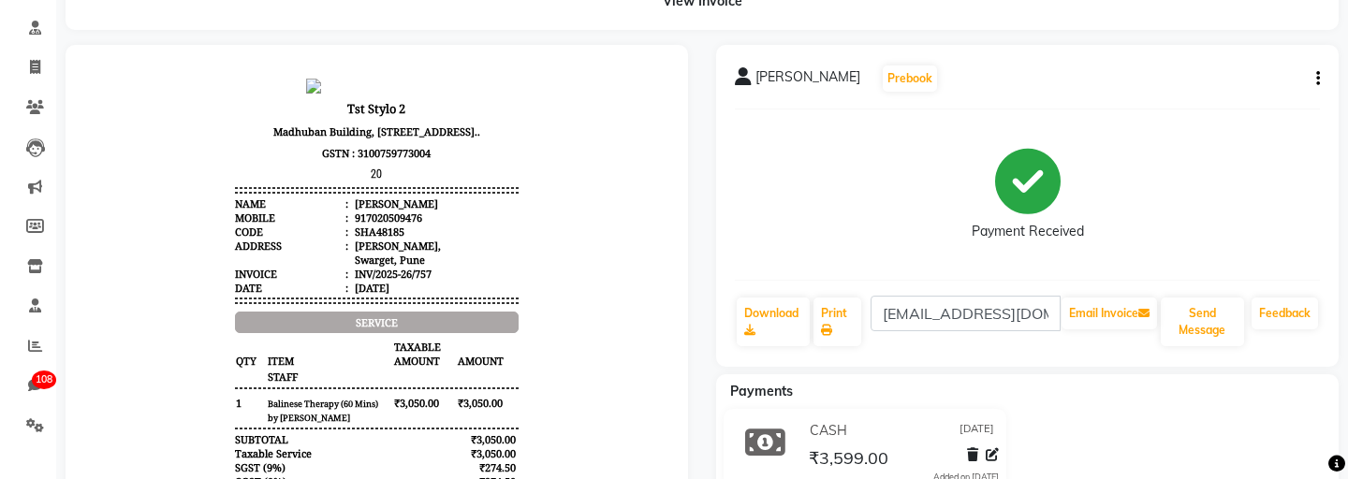
click at [1314, 80] on button "button" at bounding box center [1314, 79] width 11 height 20
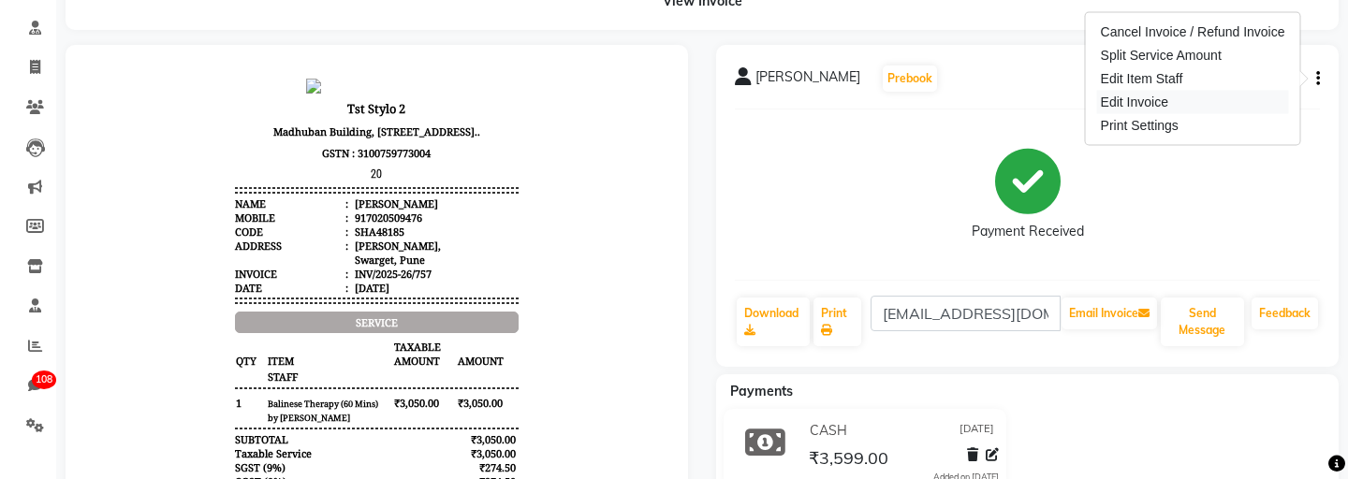
click at [1160, 99] on div "Edit Invoice" at bounding box center [1193, 102] width 192 height 23
select select "service"
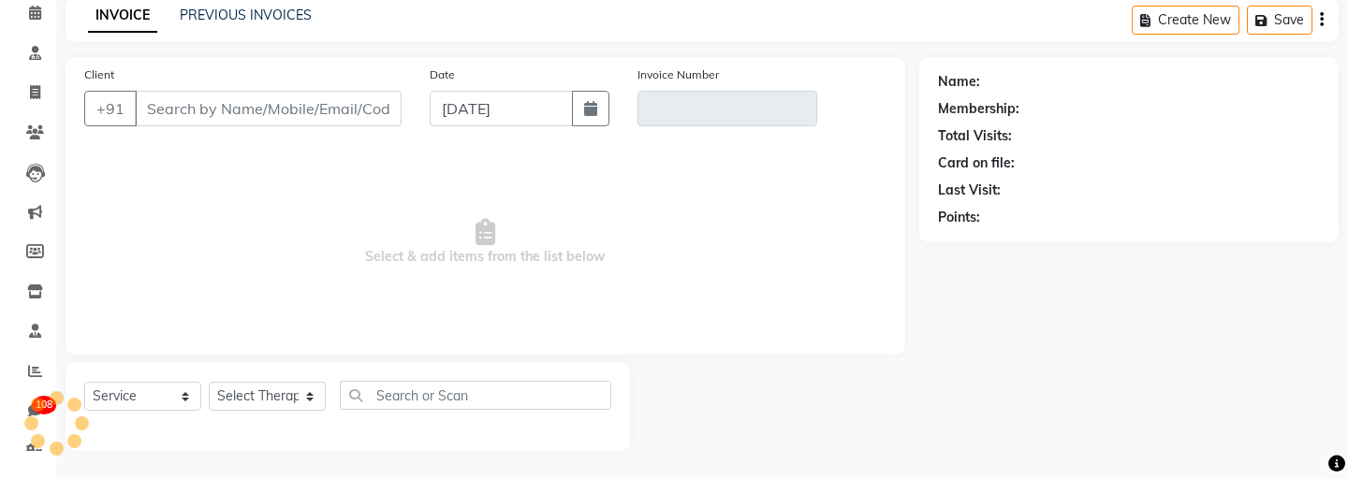
scroll to position [83, 0]
type input "7020509476"
type input "INV/2025-26/757"
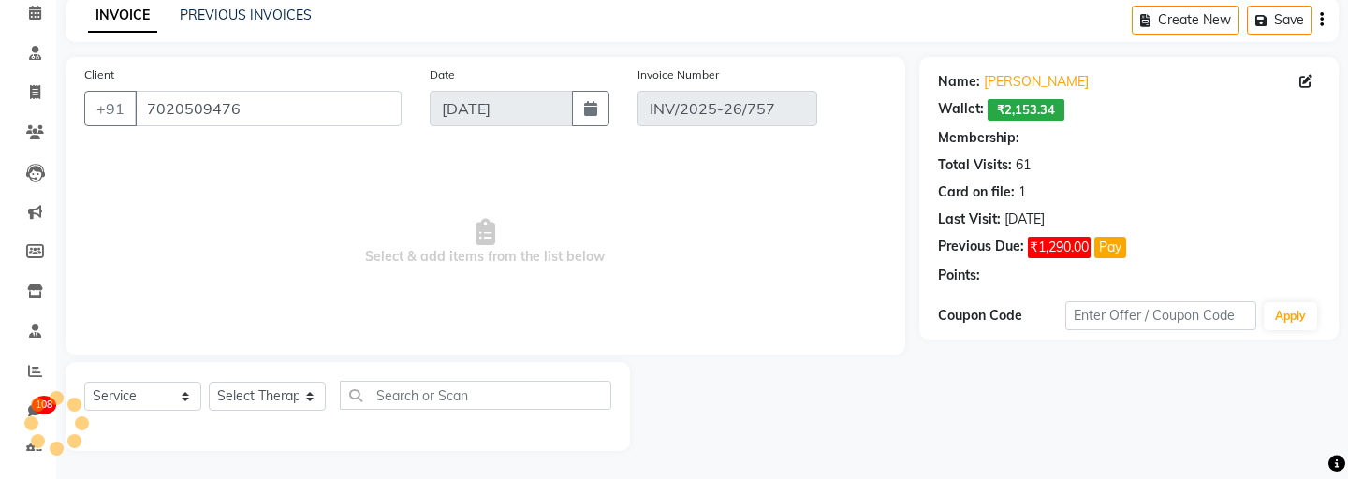
select select "5: Object"
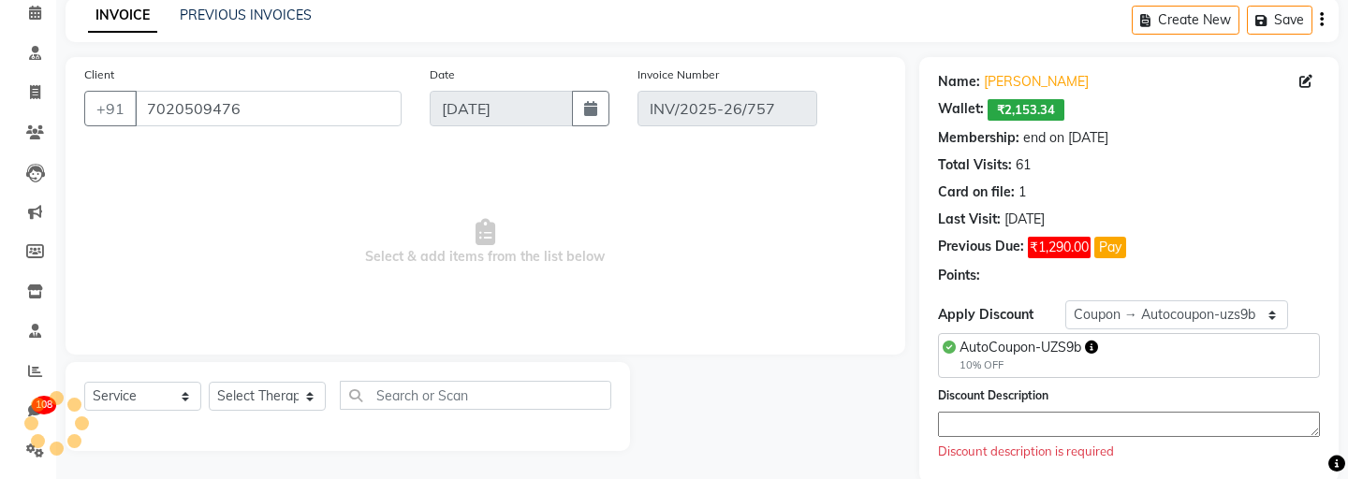
select select "select"
select select "Z73944"
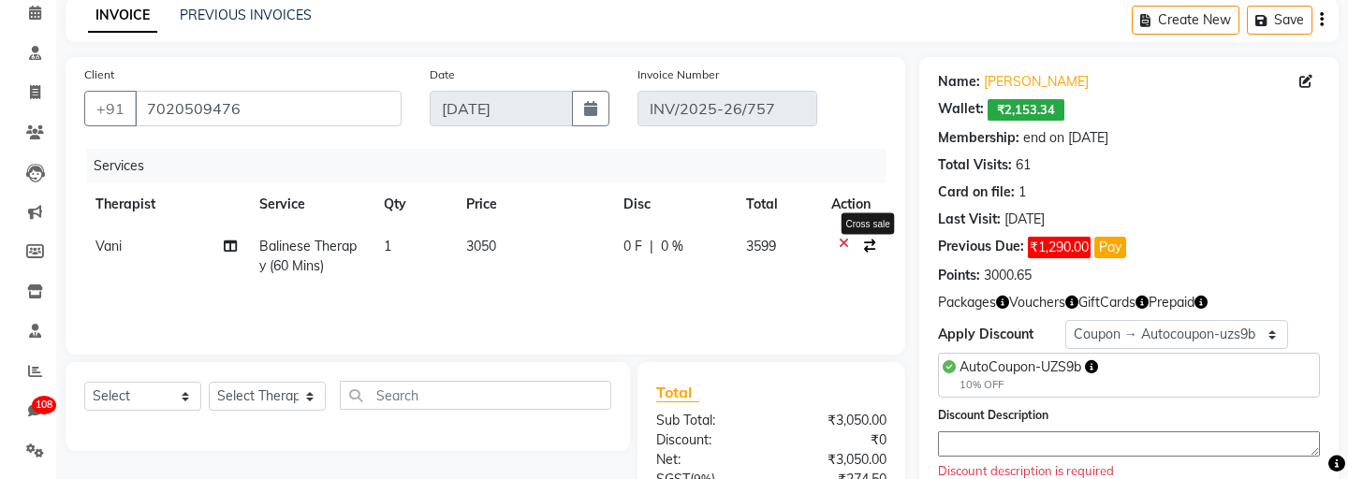
click at [873, 245] on icon "button" at bounding box center [869, 246] width 11 height 13
select select "502"
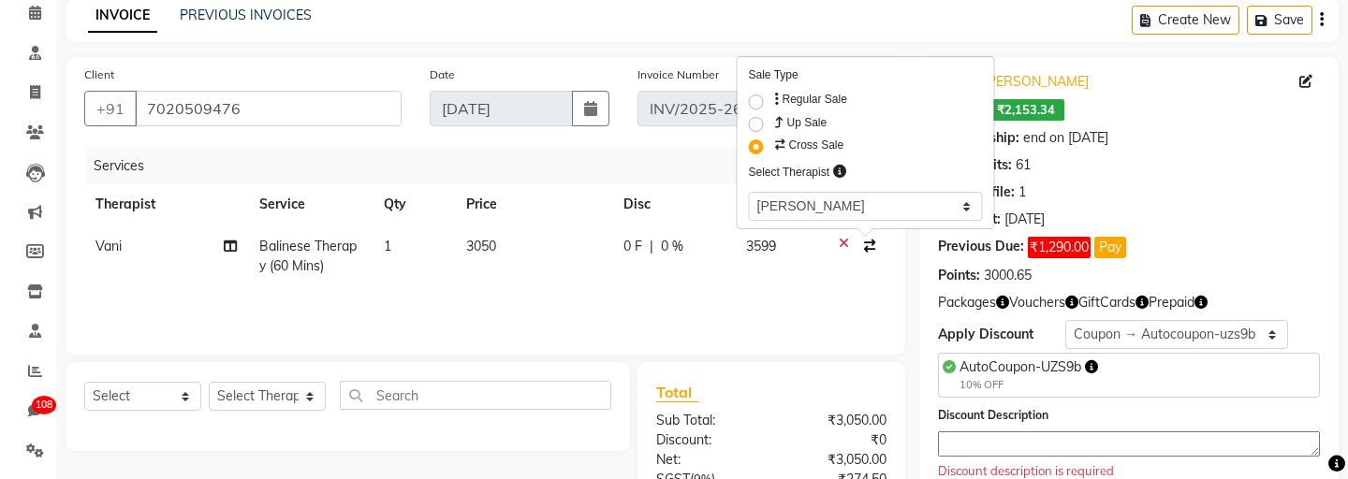
click at [772, 120] on label "Up Sale" at bounding box center [800, 122] width 56 height 19
click at [772, 120] on input "Up Sale" at bounding box center [778, 119] width 12 height 12
radio input "true"
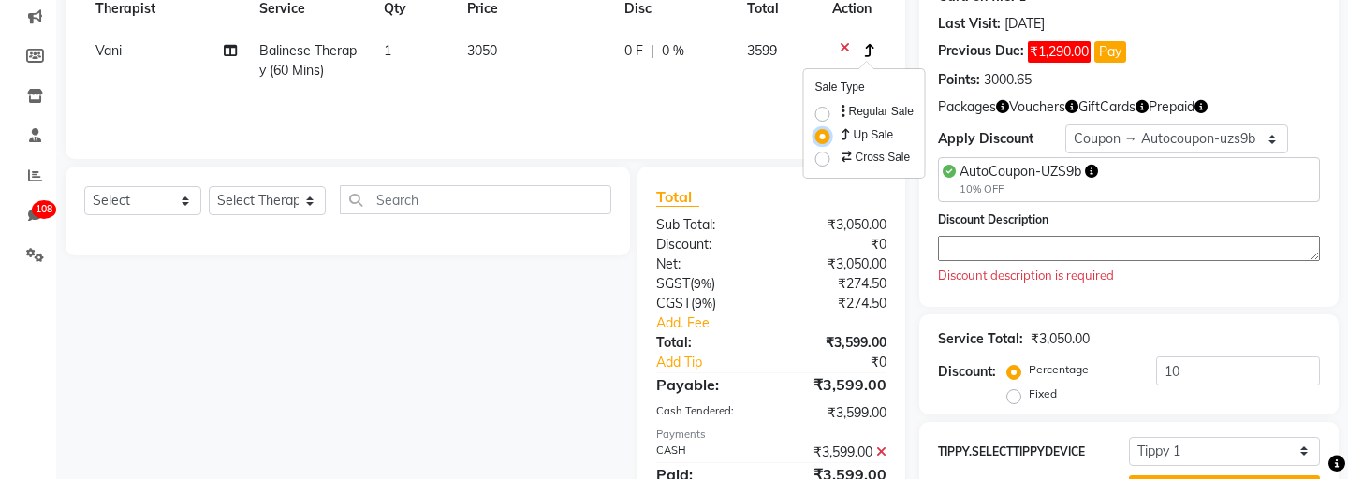
scroll to position [234, 0]
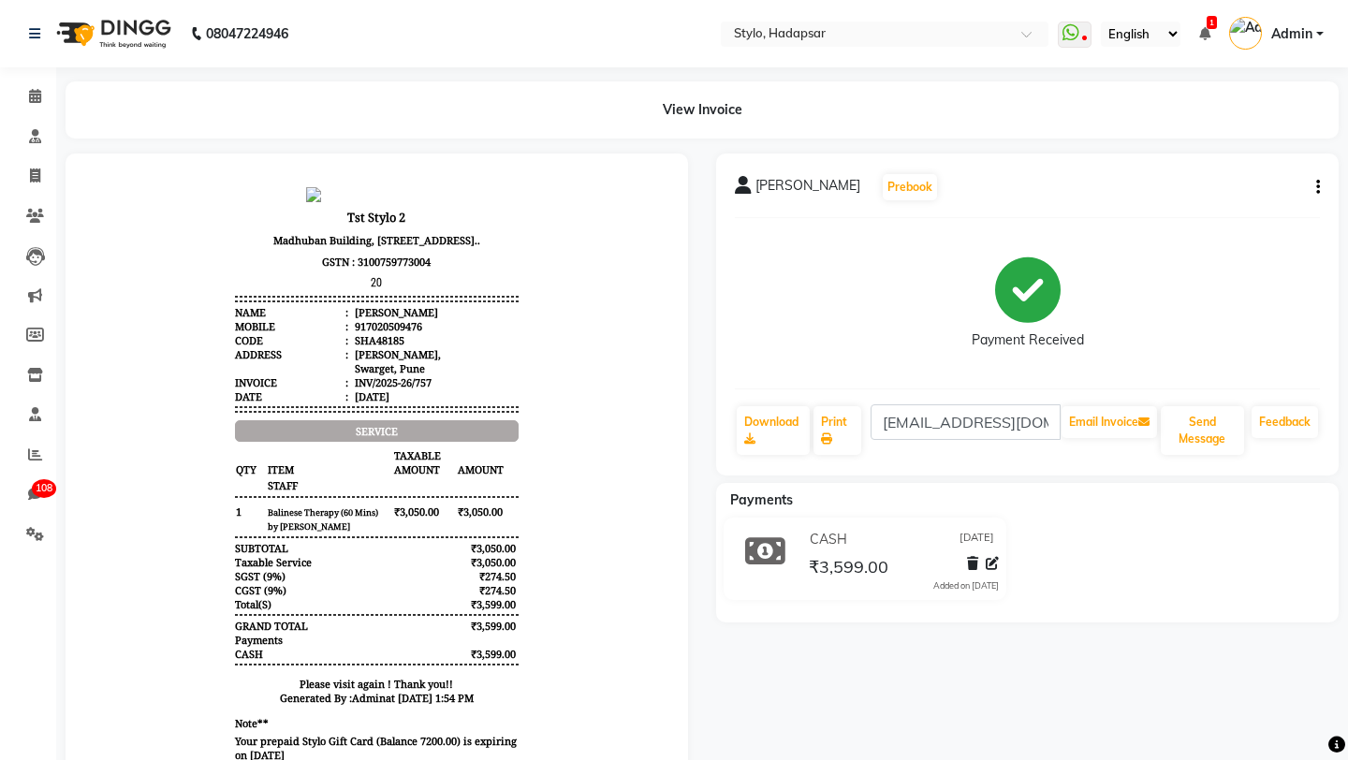
click at [1315, 194] on button "button" at bounding box center [1314, 188] width 11 height 20
click at [1178, 206] on div "Edit Invoice" at bounding box center [1193, 210] width 192 height 23
select select "service"
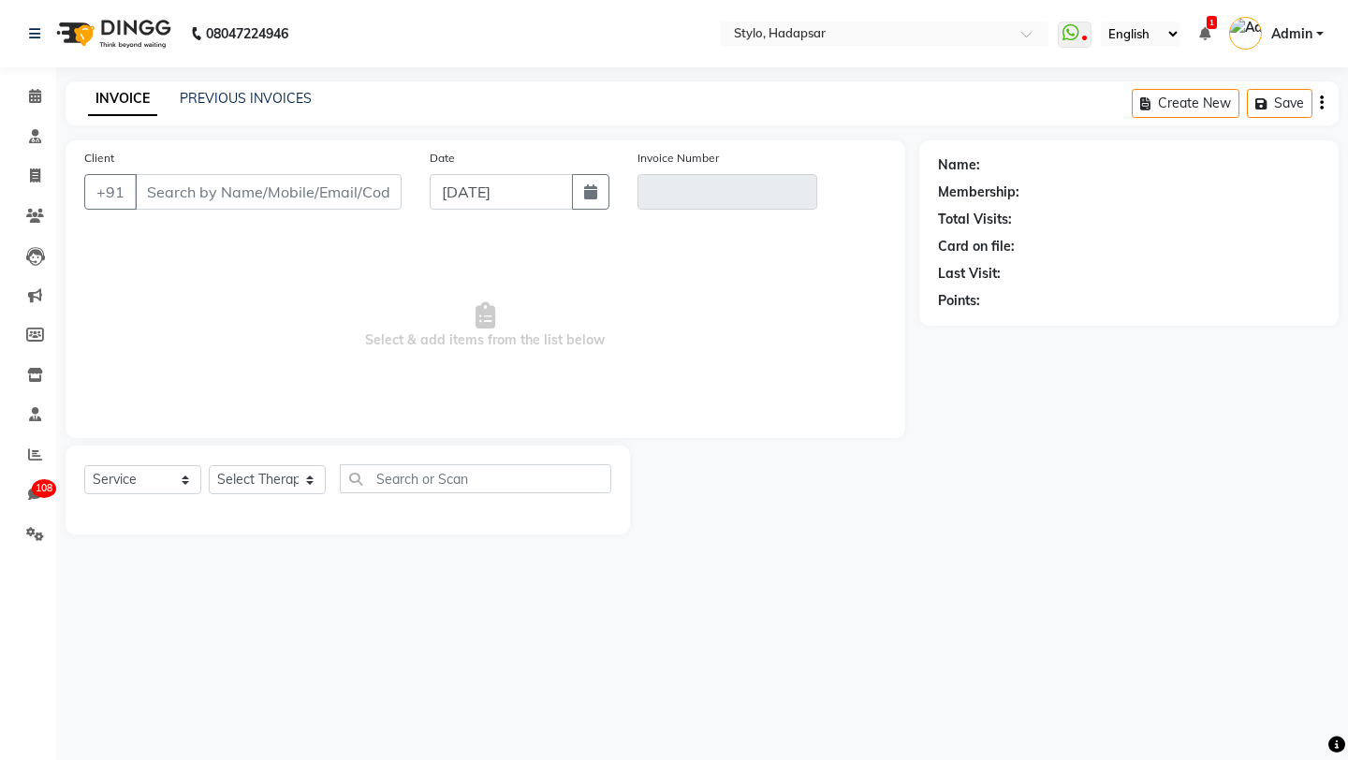
type input "7020509476"
type input "INV/2025-26/757"
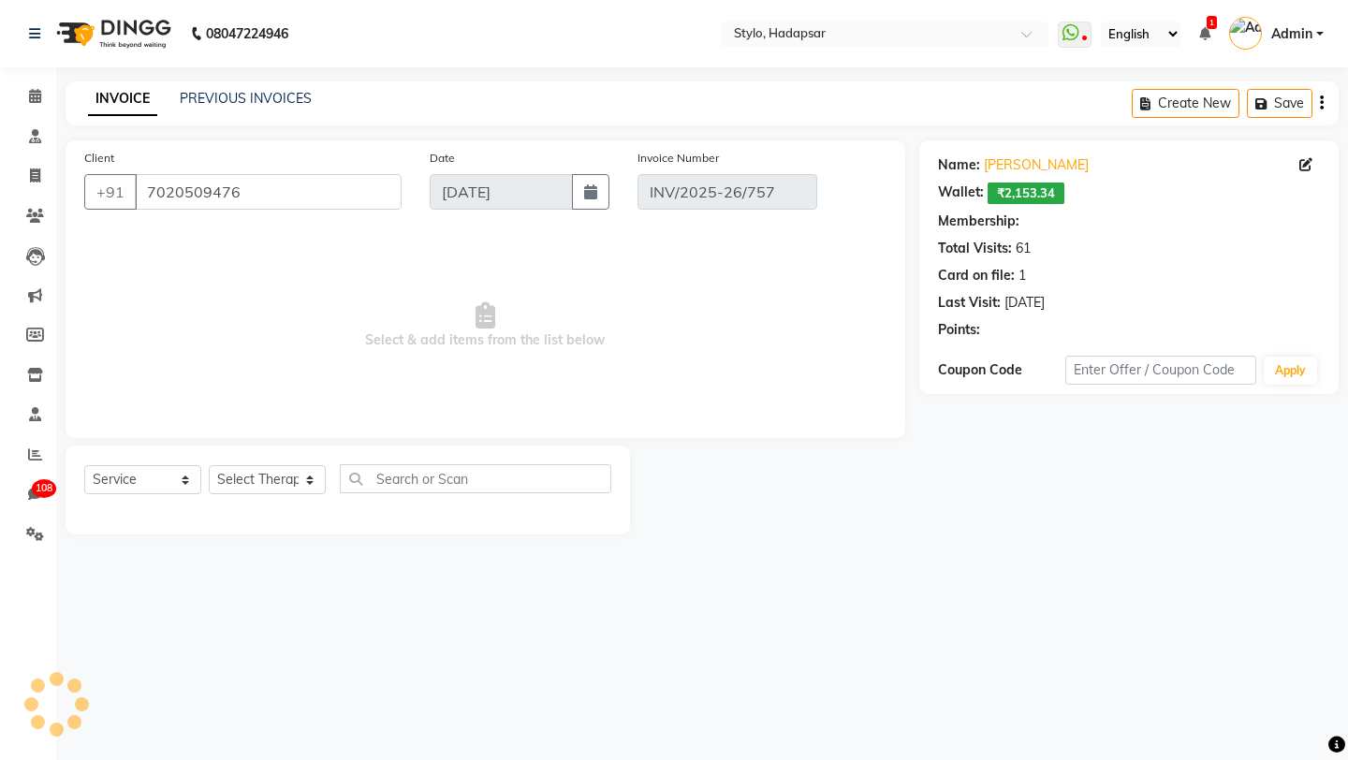
select select "5: Object"
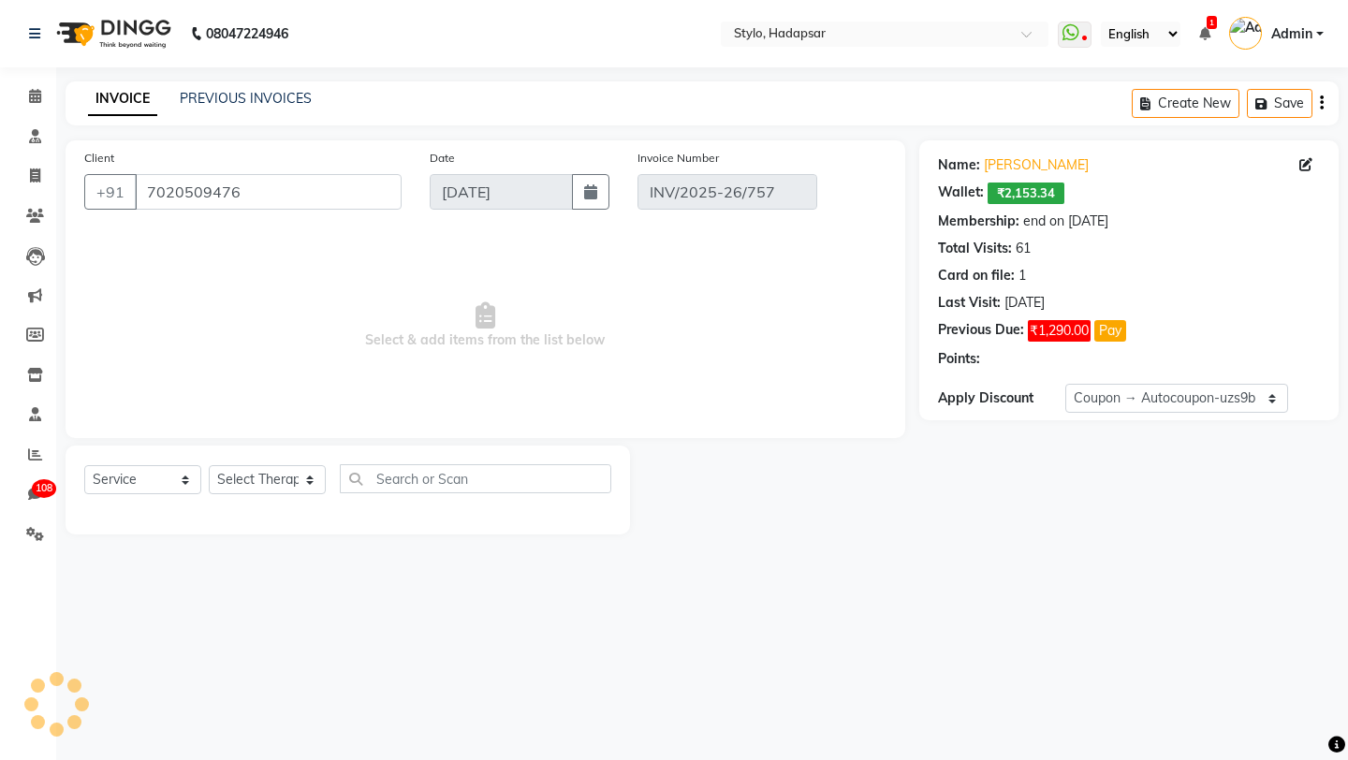
select select "select"
select select "Z73944"
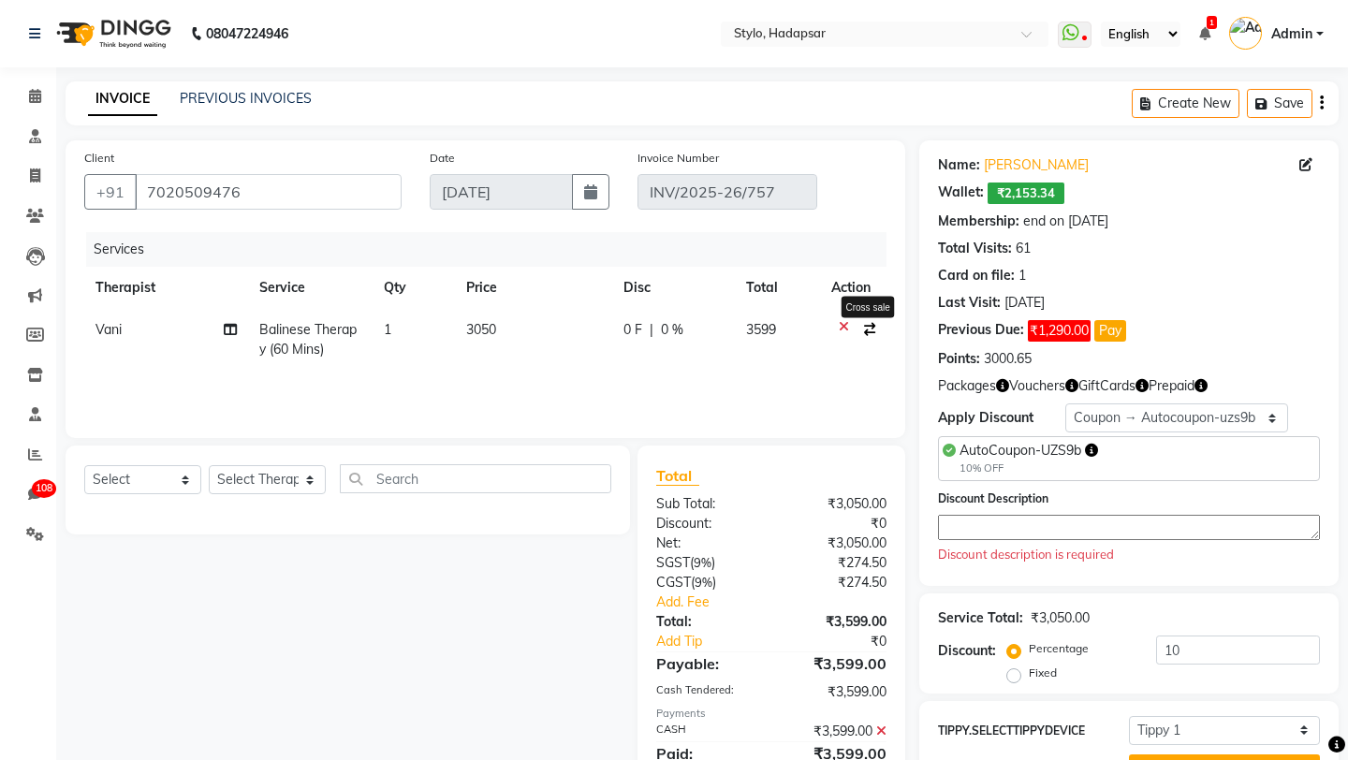
click at [865, 331] on icon "button" at bounding box center [869, 329] width 11 height 13
select select "502"
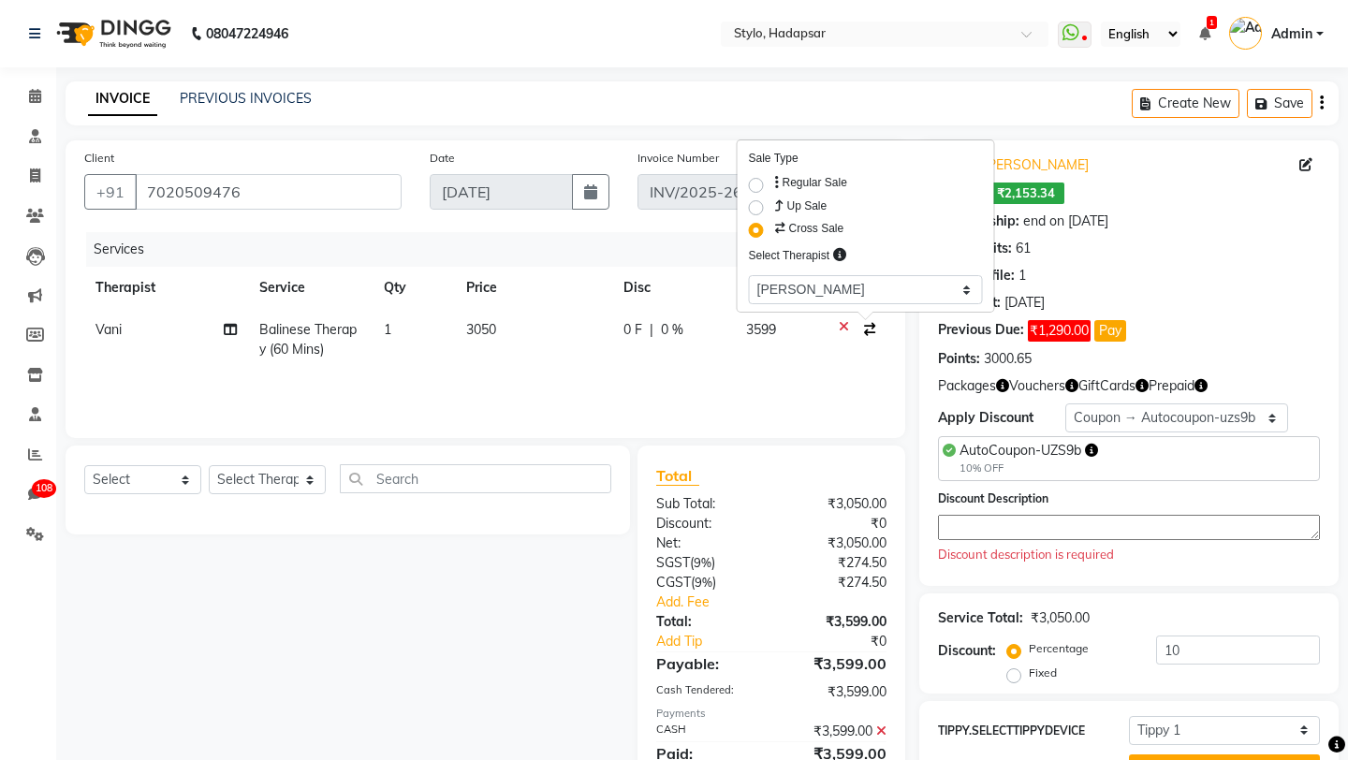
click at [772, 210] on label "Up Sale" at bounding box center [800, 206] width 56 height 19
click at [772, 209] on input "Up Sale" at bounding box center [778, 203] width 12 height 12
radio input "true"
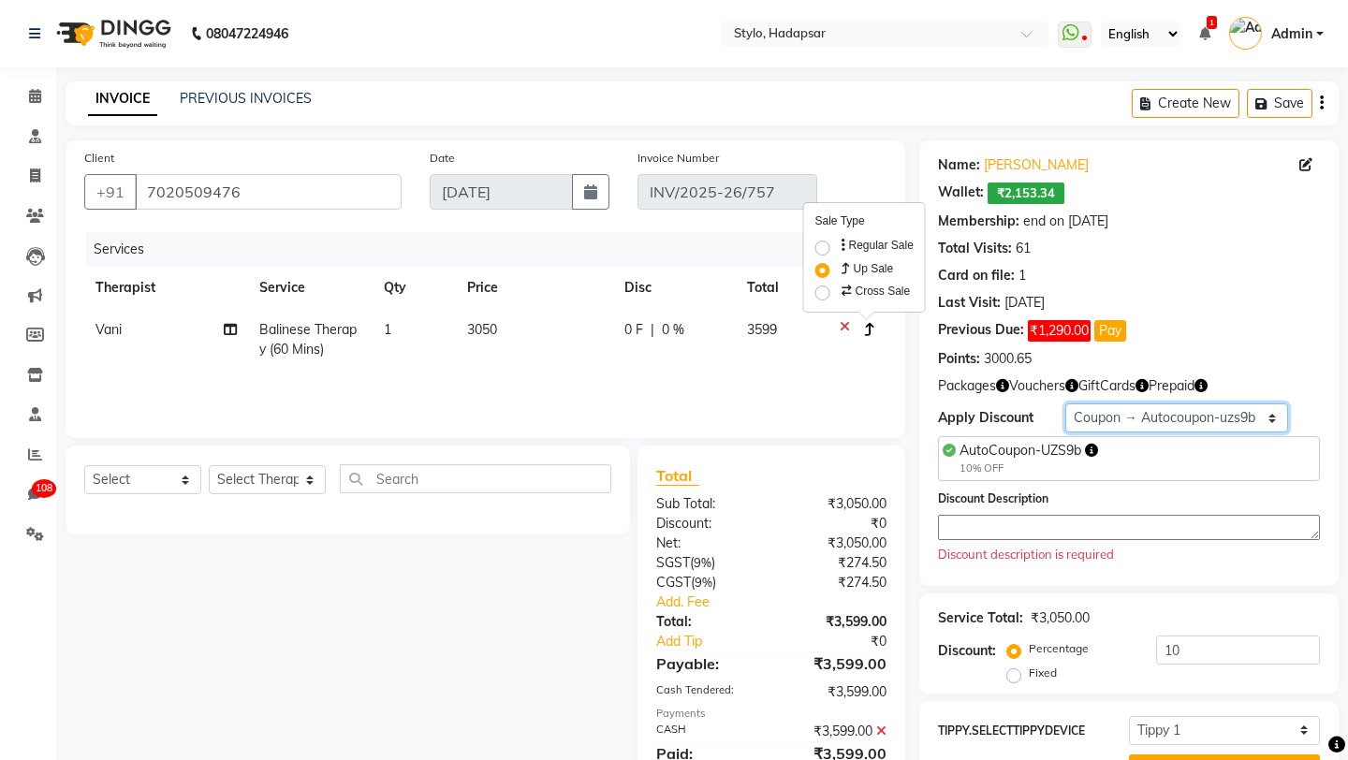
click at [1146, 409] on select "Select Membership → Membership Redemption Test Membership → testing San Members…" at bounding box center [1177, 418] width 223 height 29
select select "0:"
type input "0"
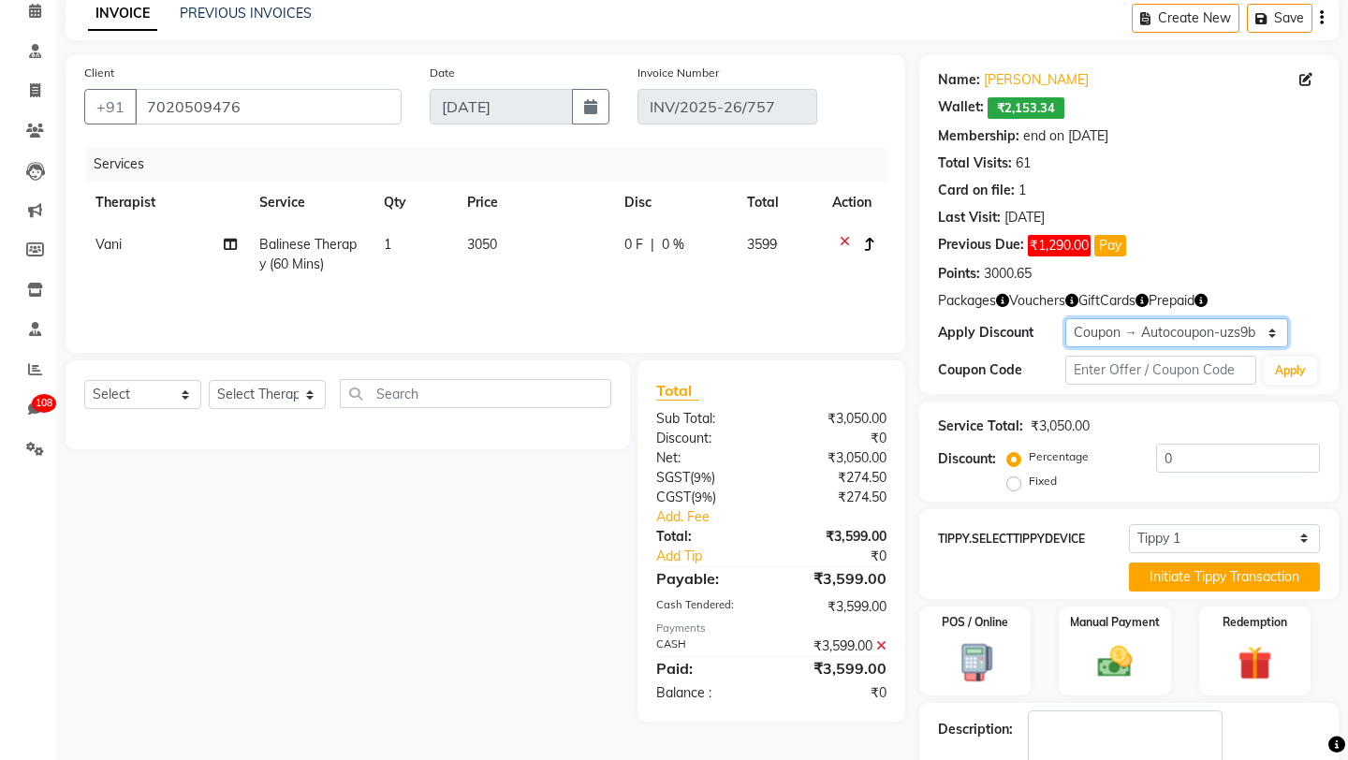
scroll to position [144, 0]
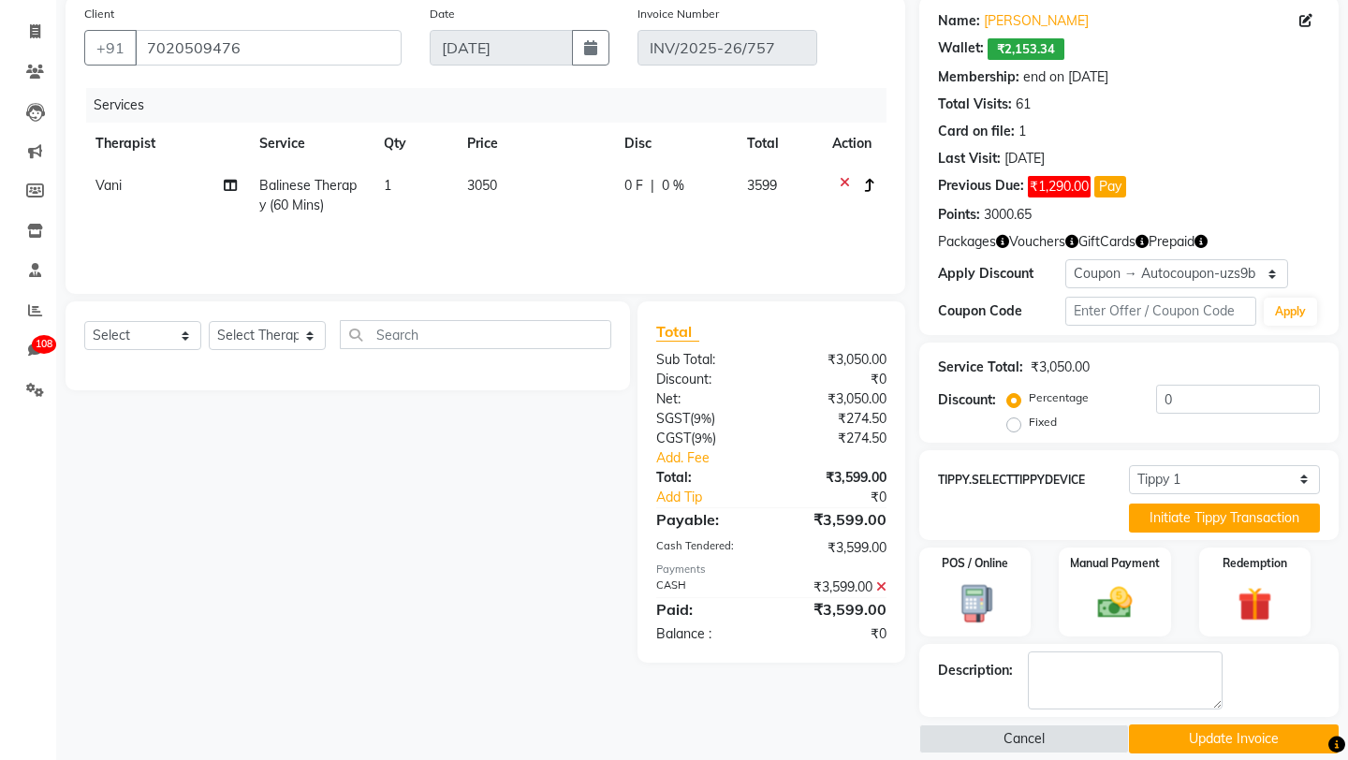
click at [1162, 725] on button "Update Invoice" at bounding box center [1234, 739] width 210 height 29
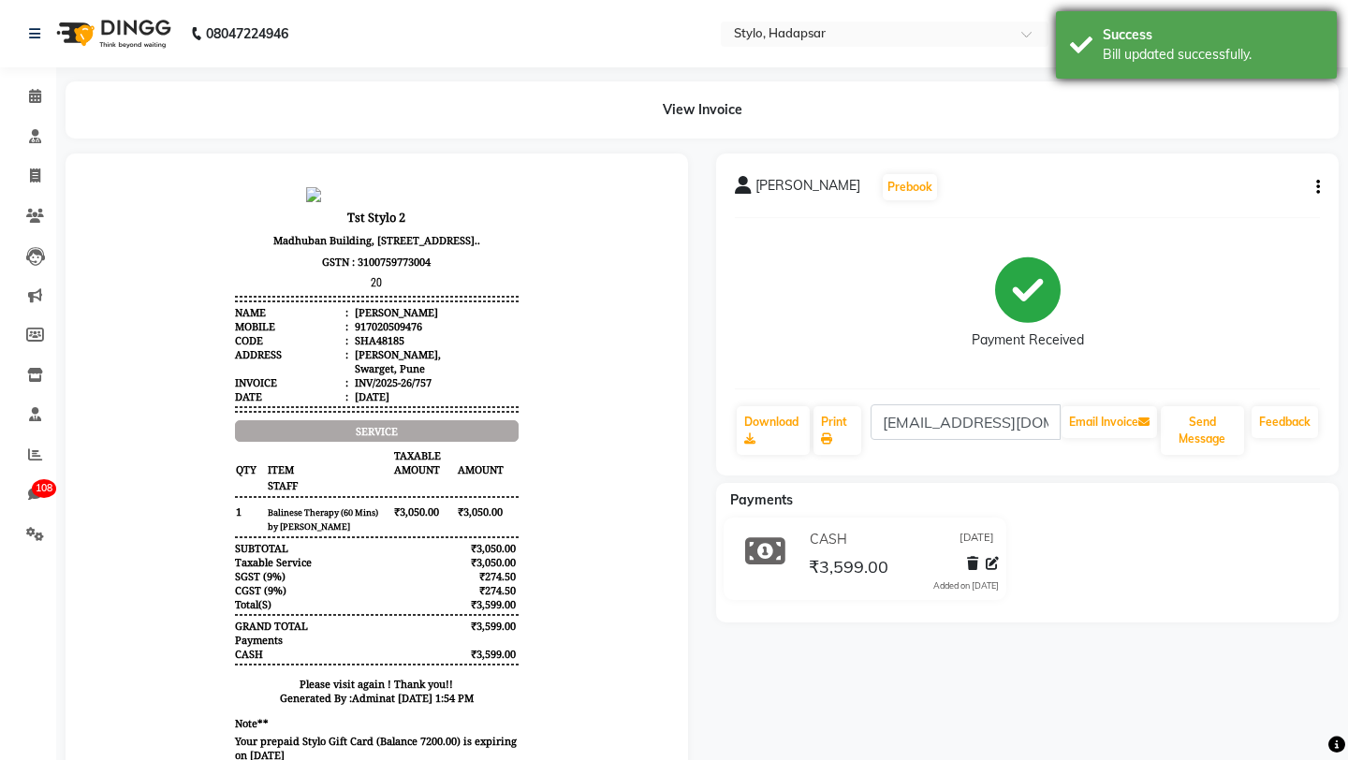
drag, startPoint x: 1268, startPoint y: 52, endPoint x: 1103, endPoint y: 51, distance: 164.8
click at [1103, 51] on div "Bill updated successfully." at bounding box center [1213, 55] width 220 height 20
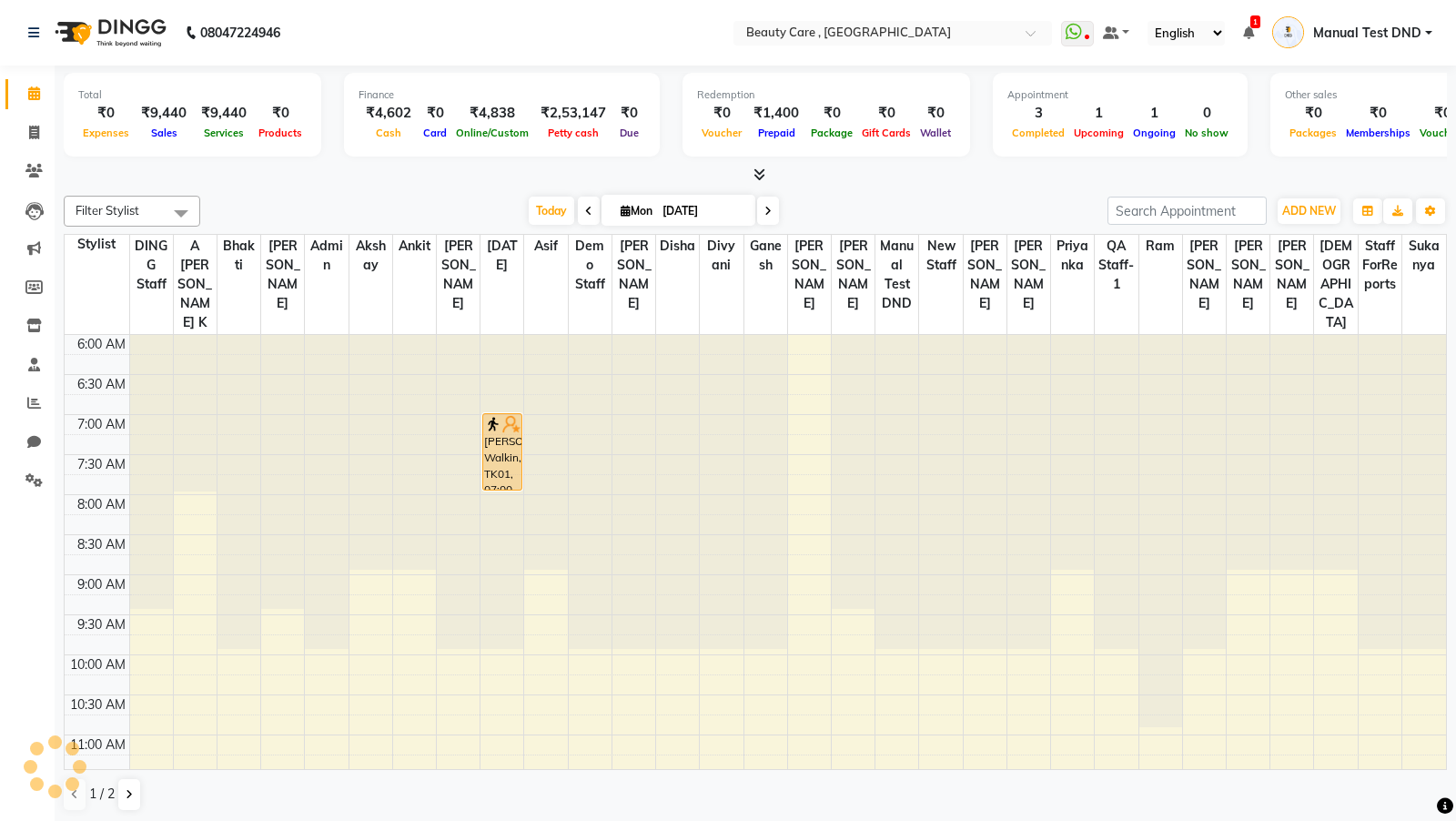
click at [1387, 33] on span "Manual Test DND" at bounding box center [1367, 33] width 108 height 19
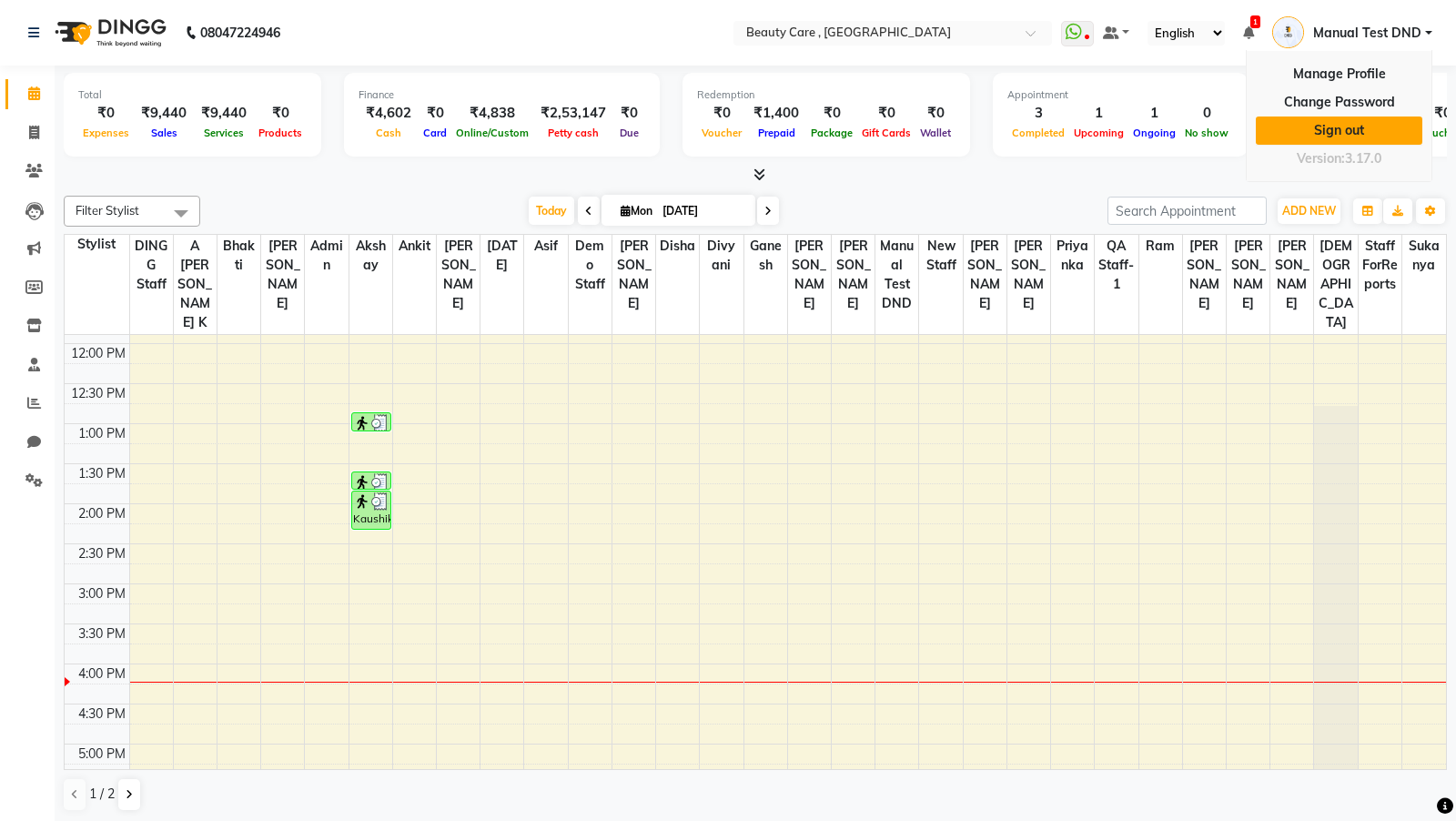
click at [1307, 129] on link "Sign out" at bounding box center [1338, 130] width 166 height 28
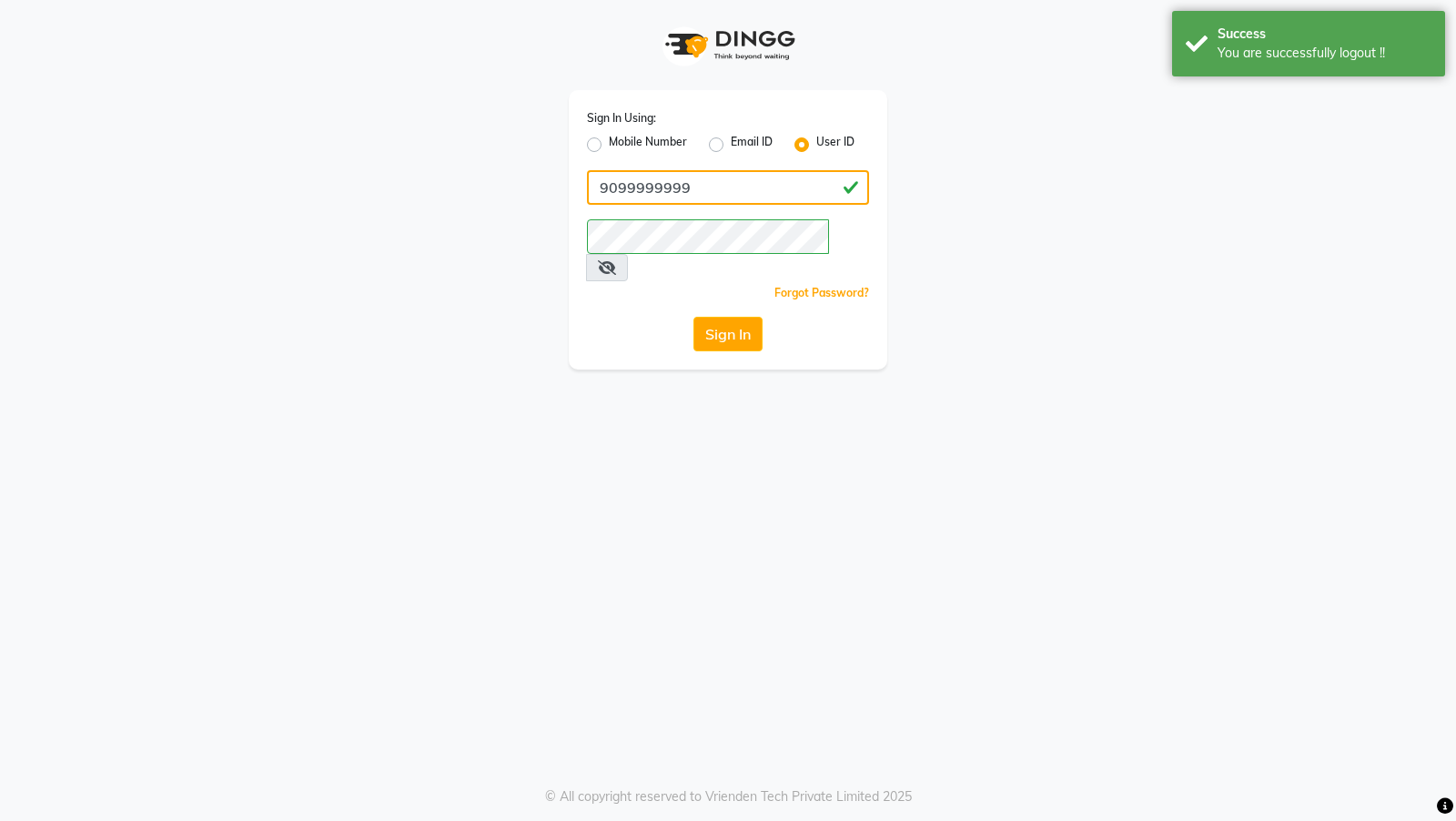
drag, startPoint x: 719, startPoint y: 192, endPoint x: 591, endPoint y: 191, distance: 128.0
click at [591, 191] on input "9099999999" at bounding box center [728, 188] width 282 height 35
type input "prod-automation"
click at [734, 317] on button "Sign In" at bounding box center [728, 334] width 69 height 35
